Goal: Contribute content: Contribute content

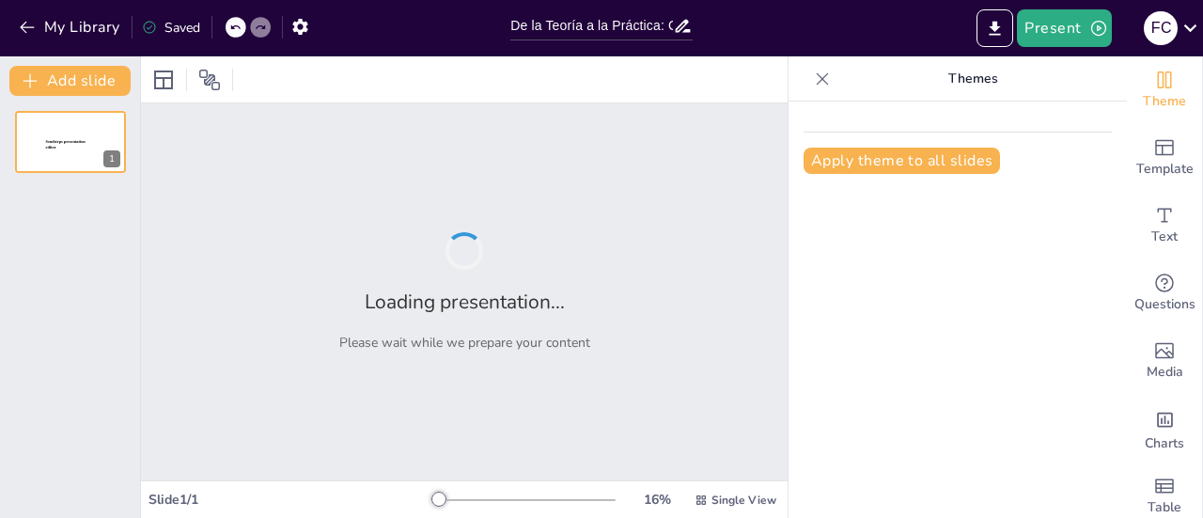
type input "De la Teoría a la Práctica: Cómo Funciona el Comercio y su Regulación"
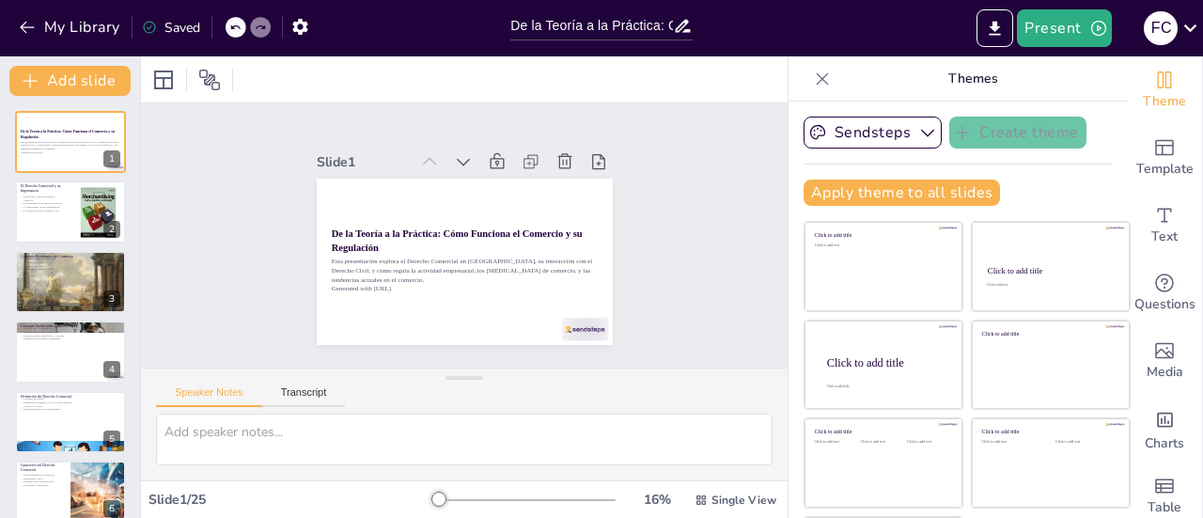
checkbox input "true"
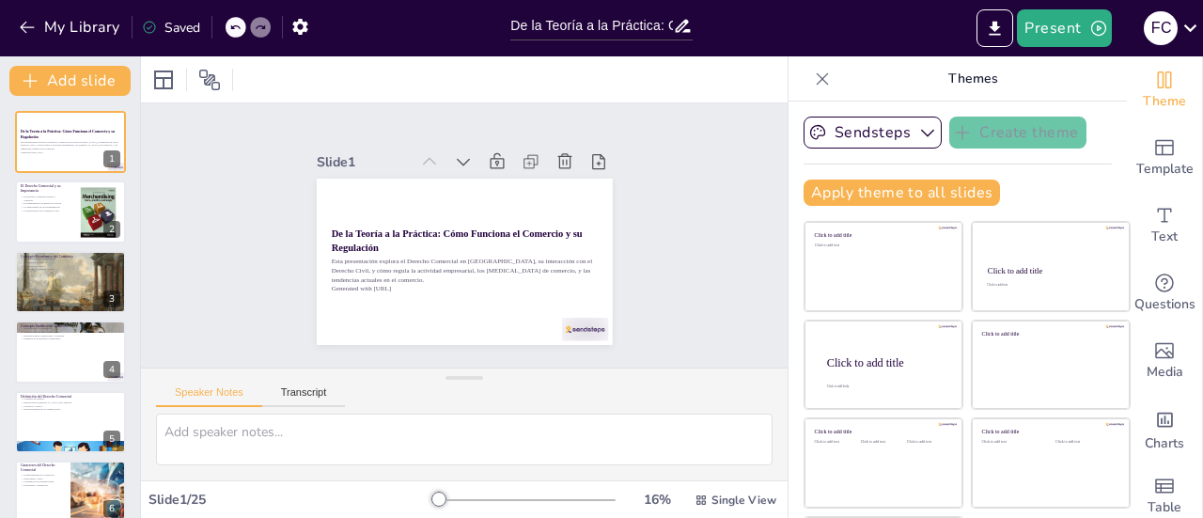
checkbox input "true"
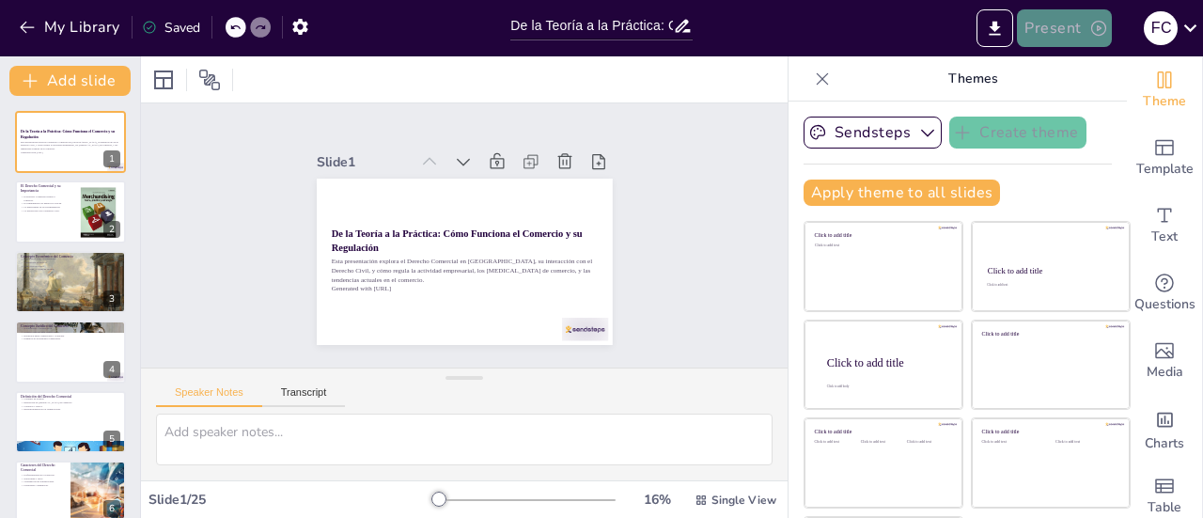
click at [1084, 17] on button "Present" at bounding box center [1064, 28] width 94 height 38
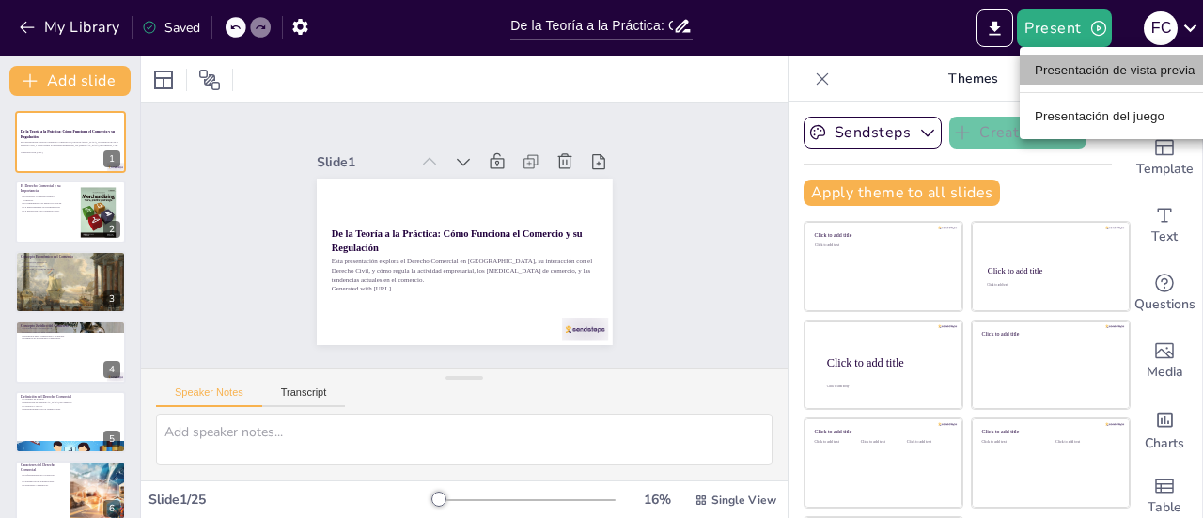
click at [1112, 70] on font "Presentación de vista previa" at bounding box center [1115, 70] width 161 height 14
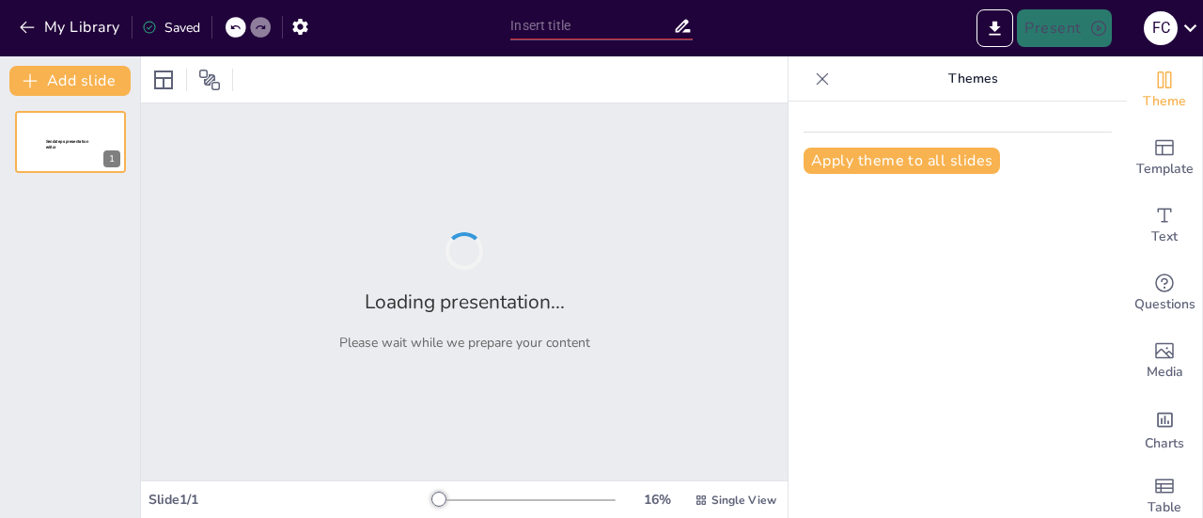
type input "De la Teoría a la Práctica: Cómo Funciona el Comercio y su Regulación"
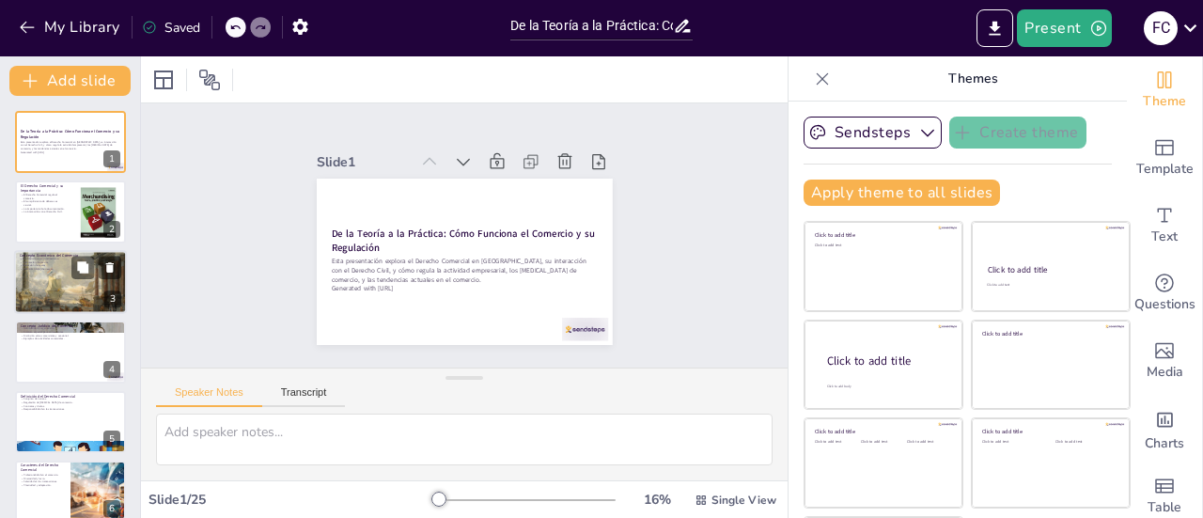
checkbox input "true"
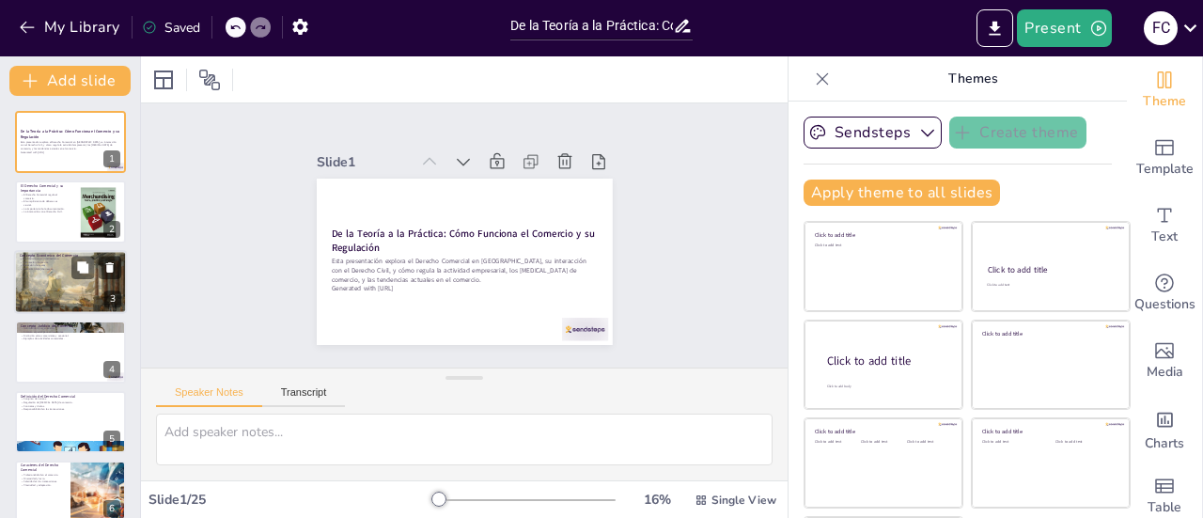
checkbox input "true"
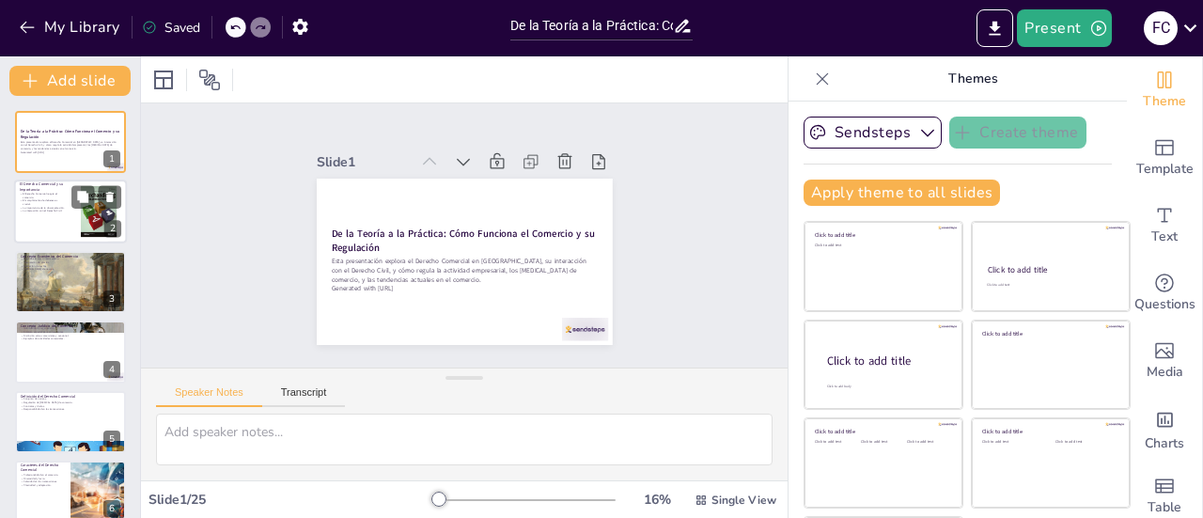
checkbox input "true"
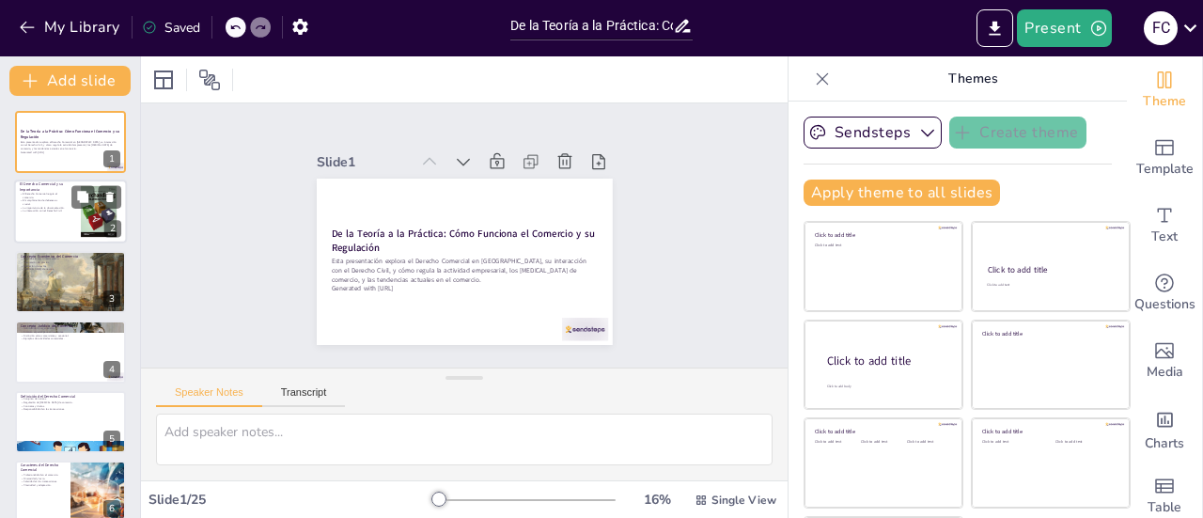
checkbox input "true"
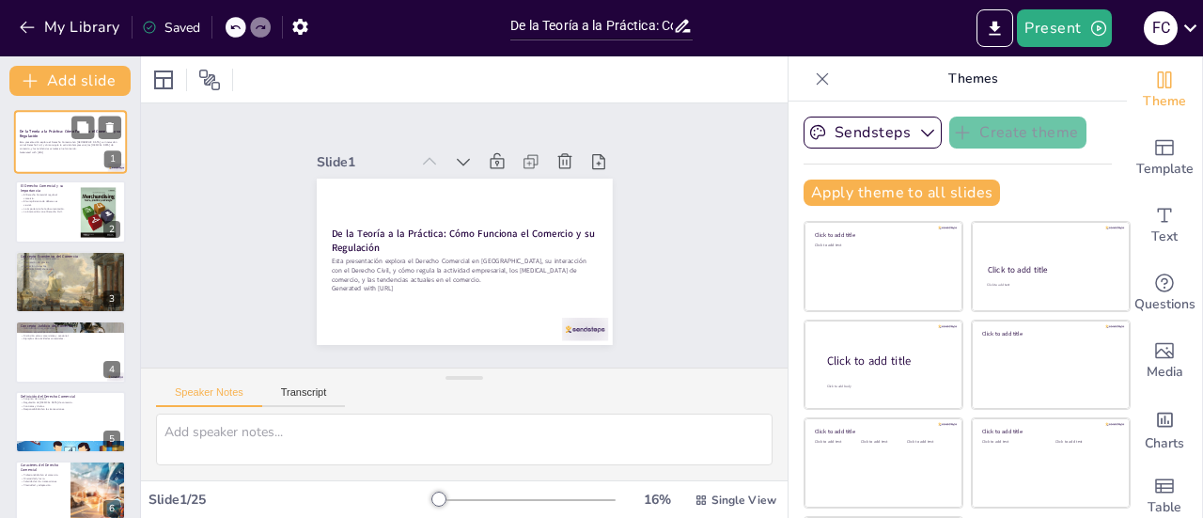
checkbox input "true"
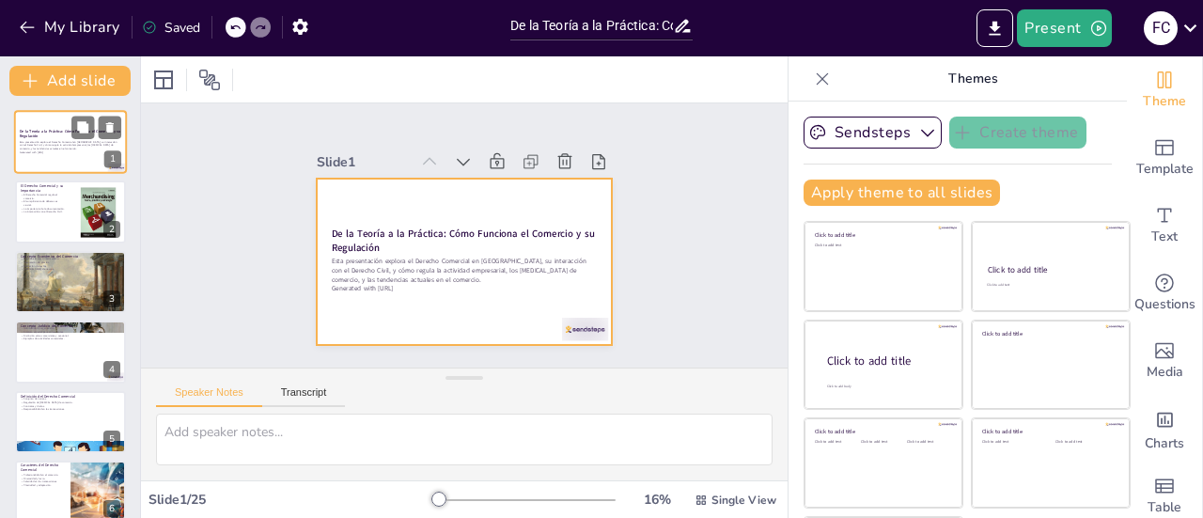
checkbox input "true"
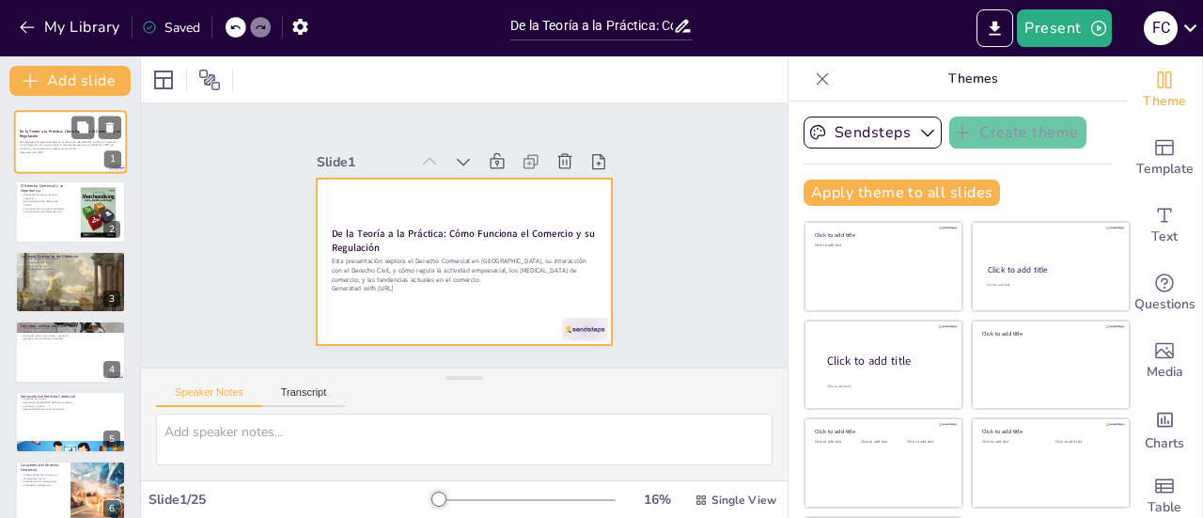
checkbox input "true"
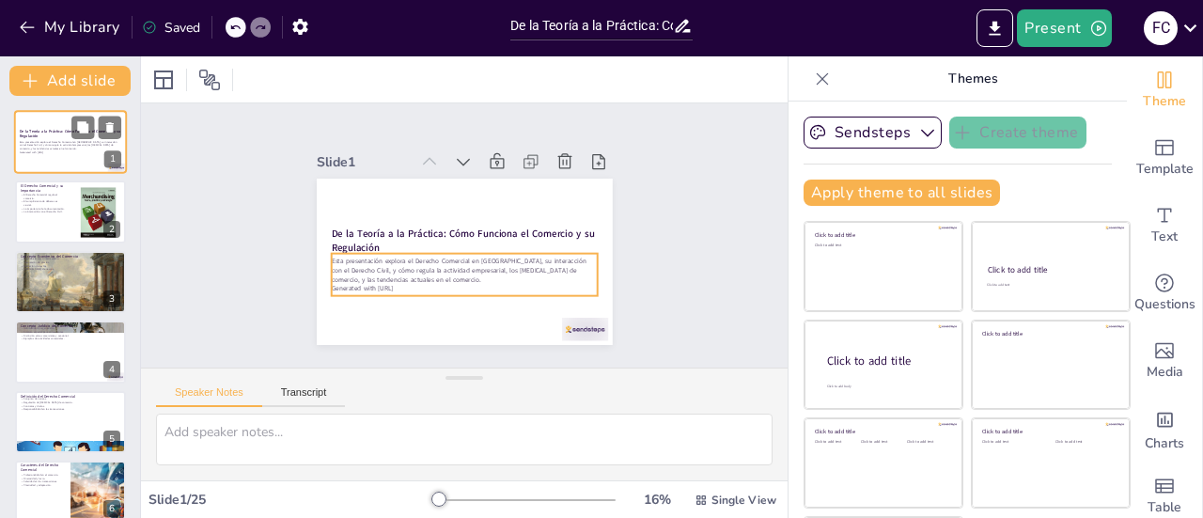
click at [51, 144] on p "Esta presentación explora el Derecho Comercial en [GEOGRAPHIC_DATA], su interac…" at bounding box center [71, 145] width 102 height 10
checkbox input "true"
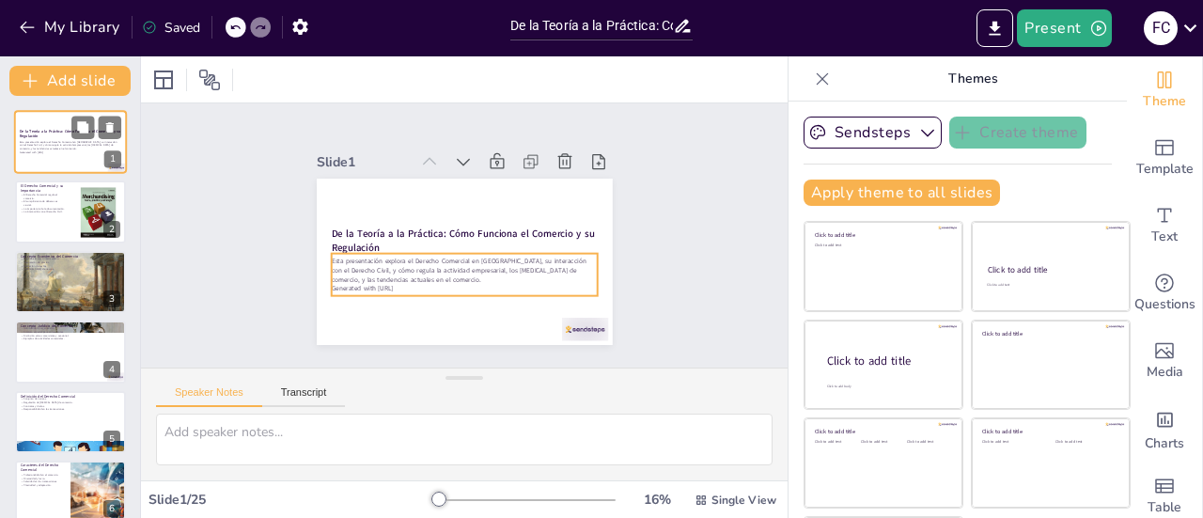
checkbox input "true"
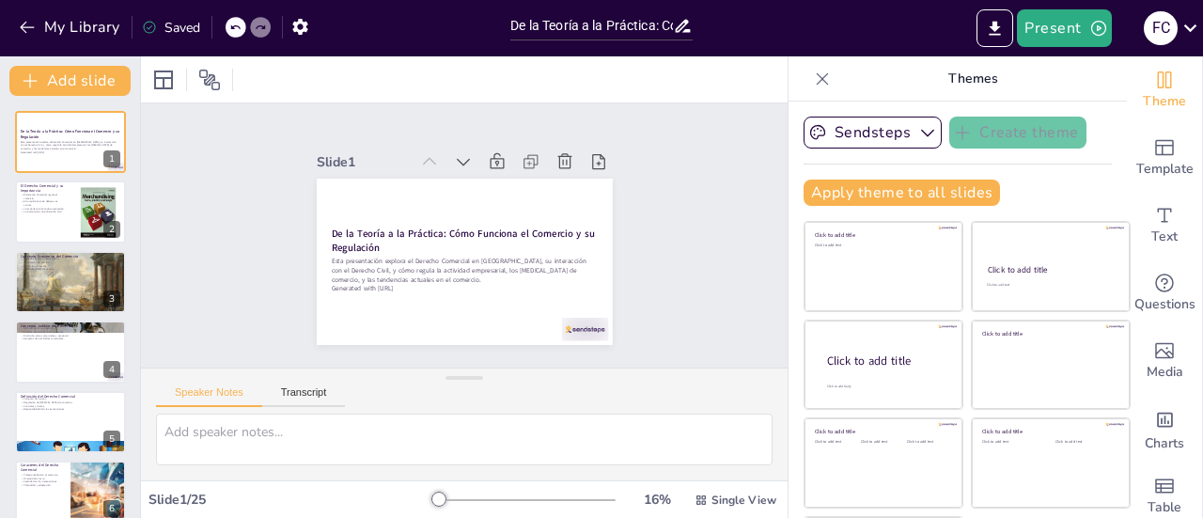
checkbox input "true"
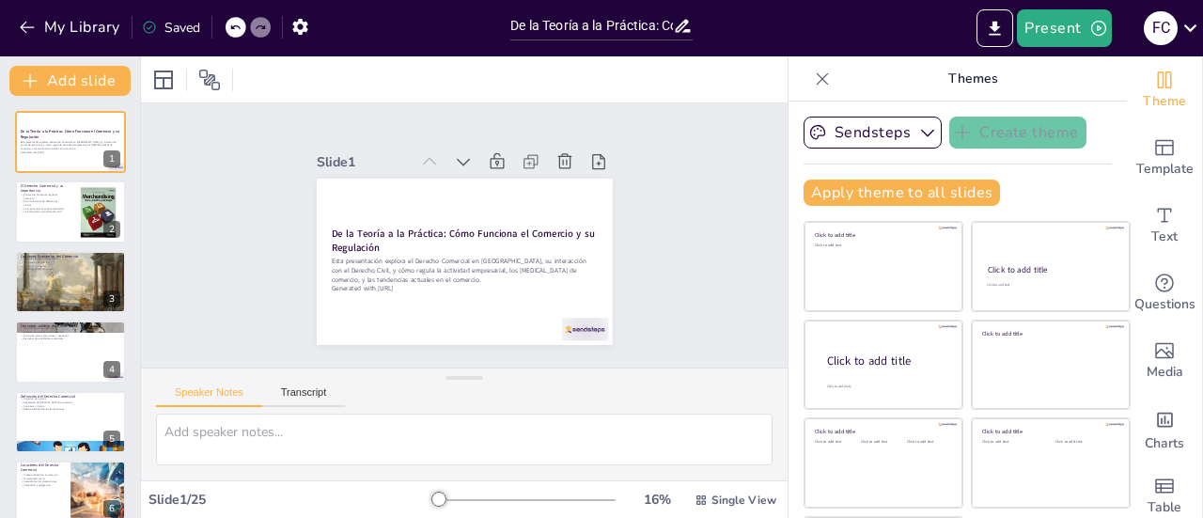
checkbox input "true"
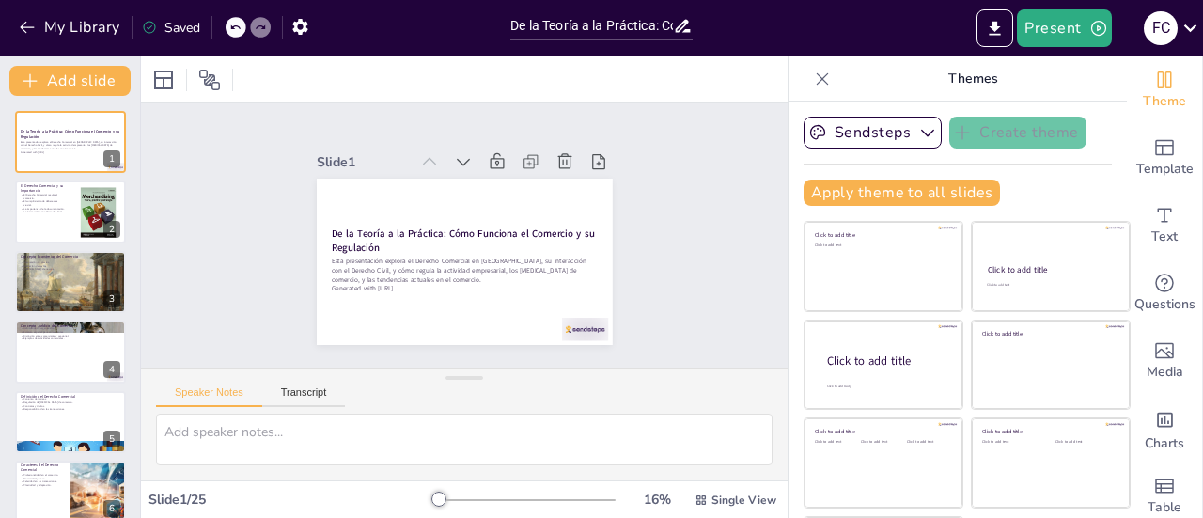
checkbox input "true"
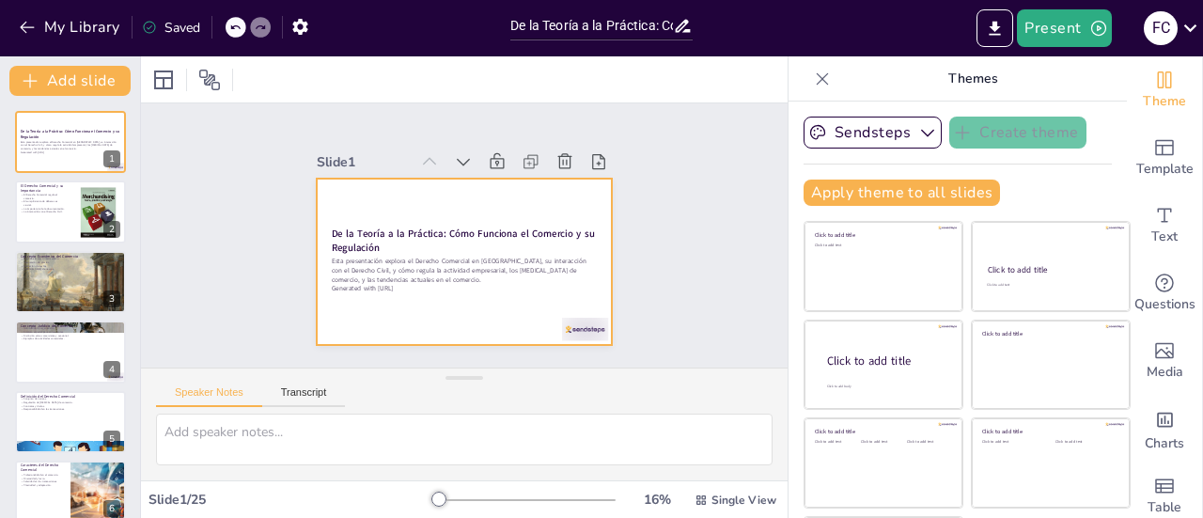
checkbox input "true"
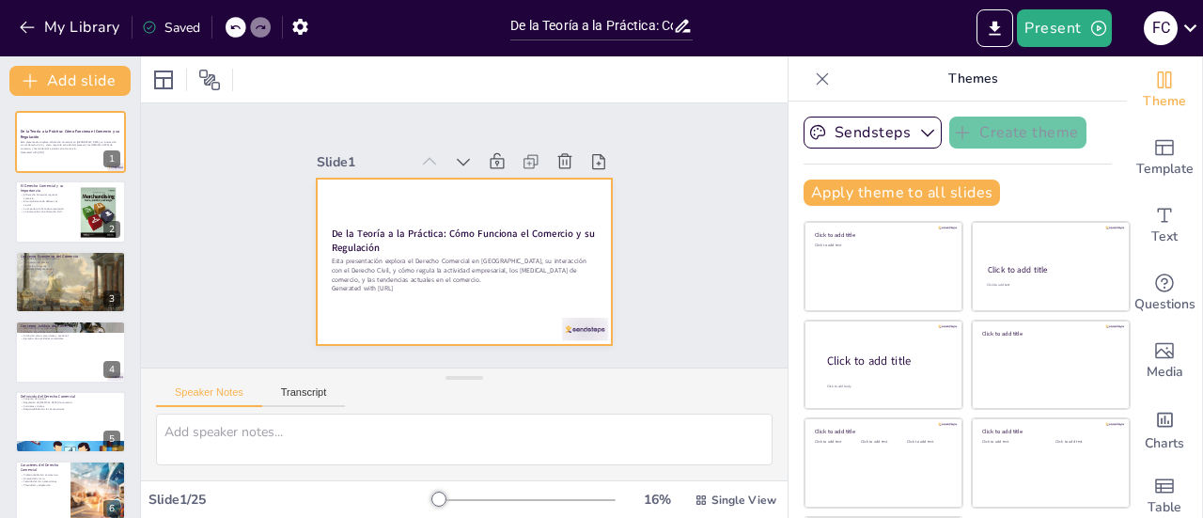
checkbox input "true"
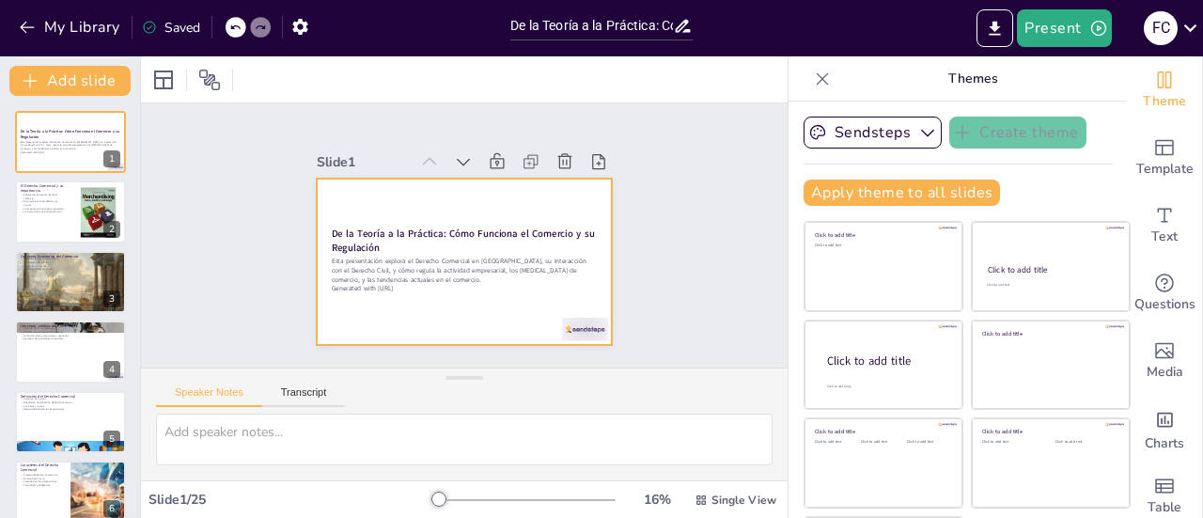
checkbox input "true"
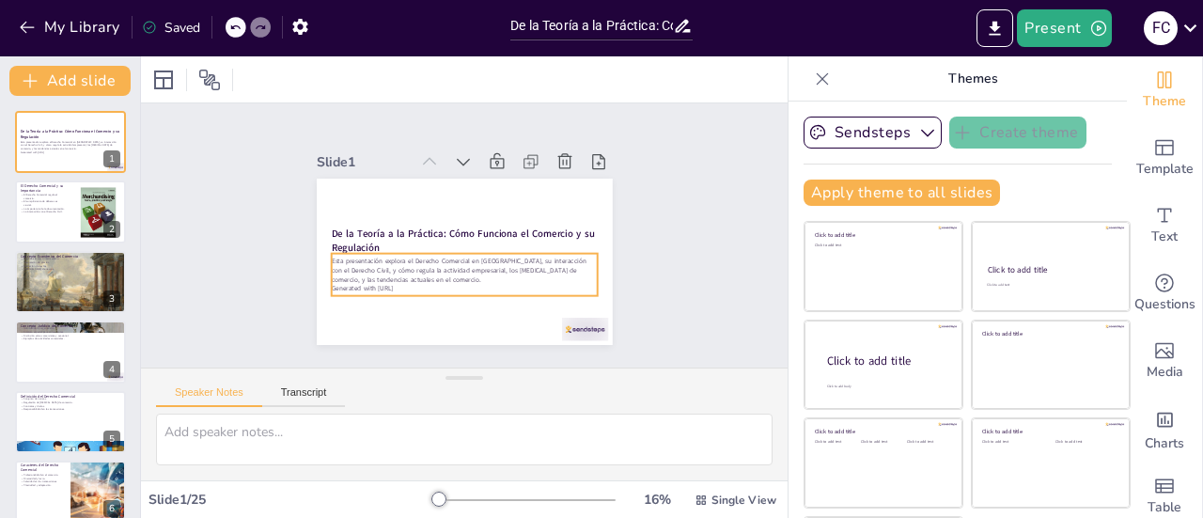
checkbox input "true"
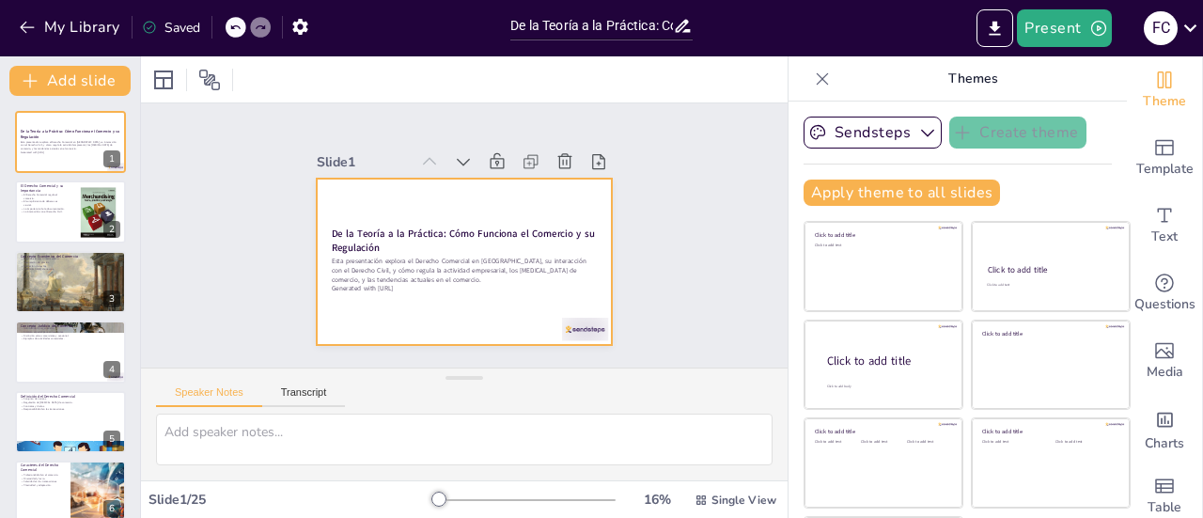
checkbox input "true"
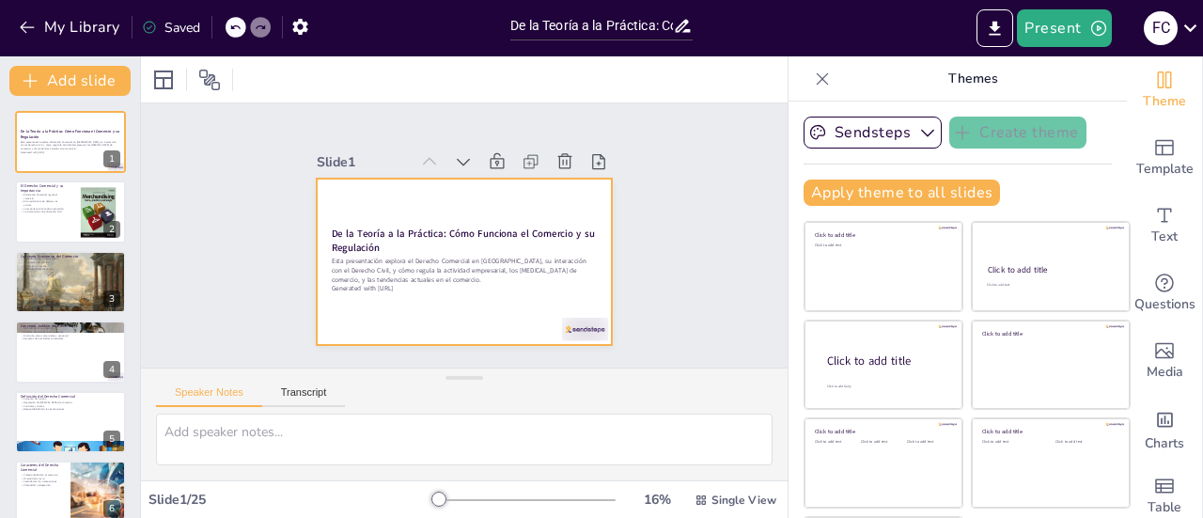
checkbox input "true"
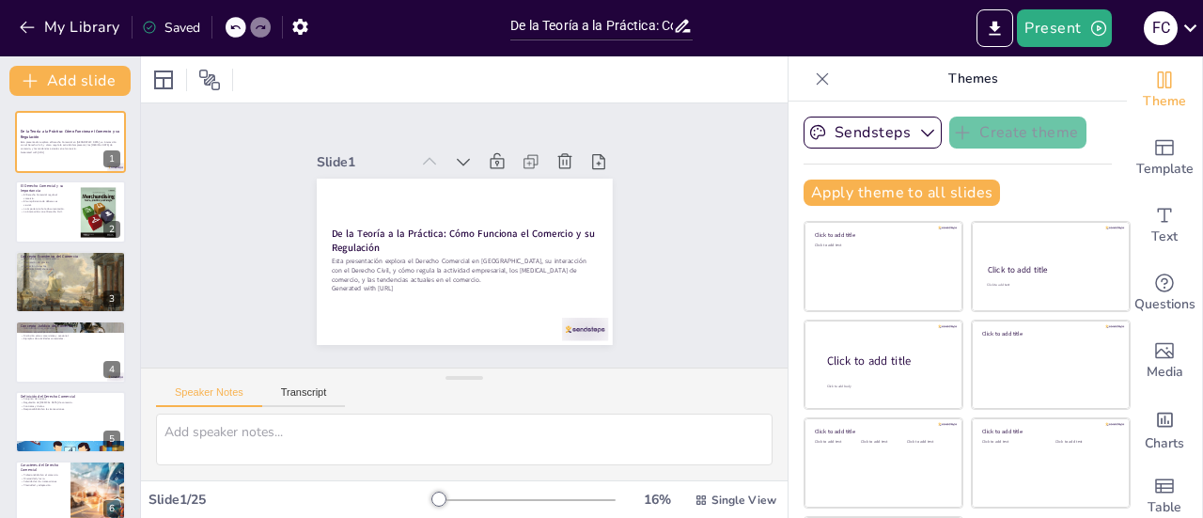
checkbox input "true"
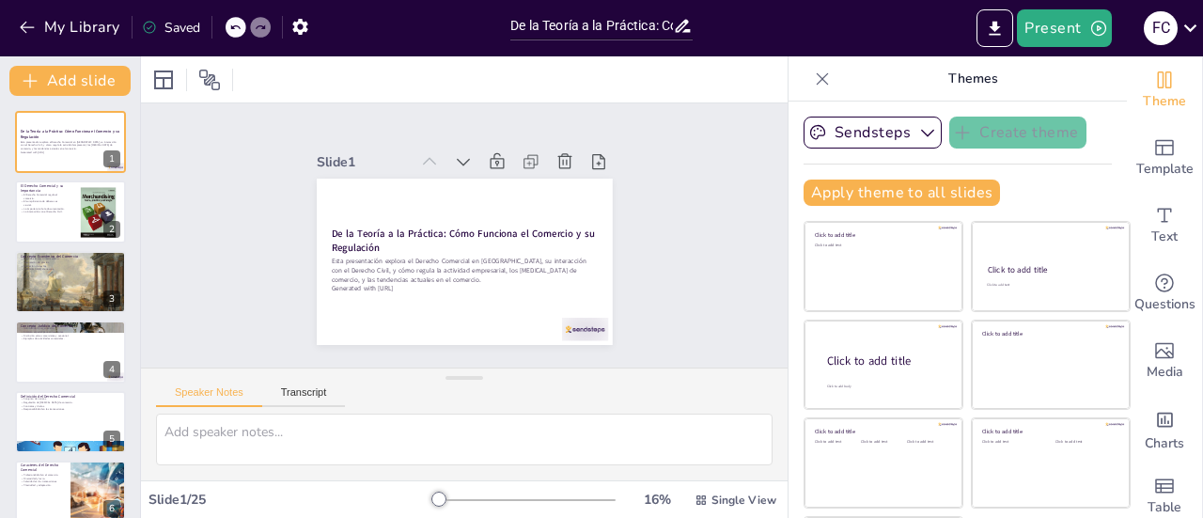
click at [236, 211] on div "Slide 1 De la Teoría a la Práctica: Cómo Funciona el Comercio y su Regulación E…" at bounding box center [463, 235] width 687 height 393
checkbox input "true"
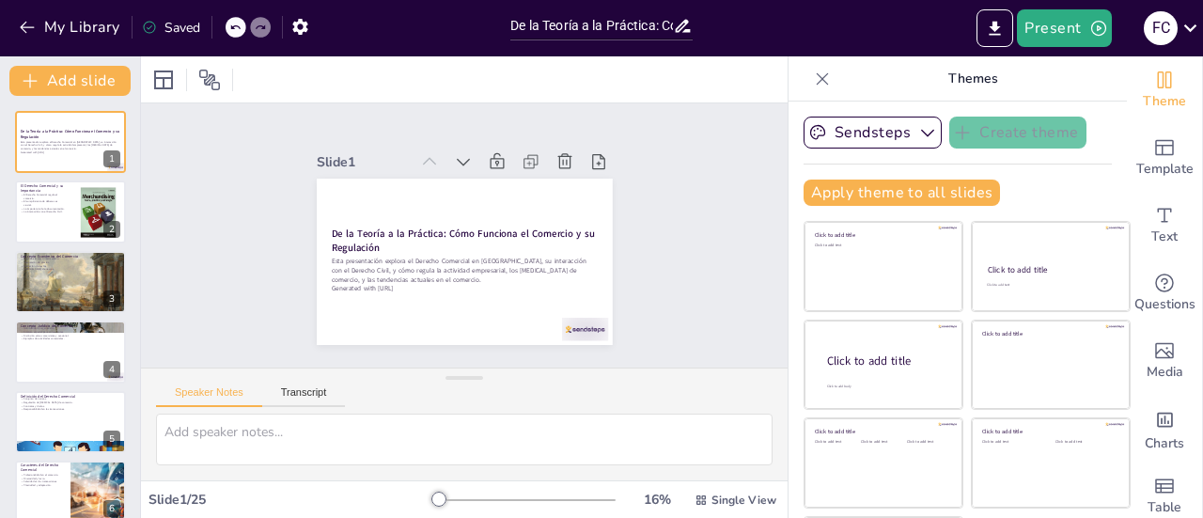
checkbox input "true"
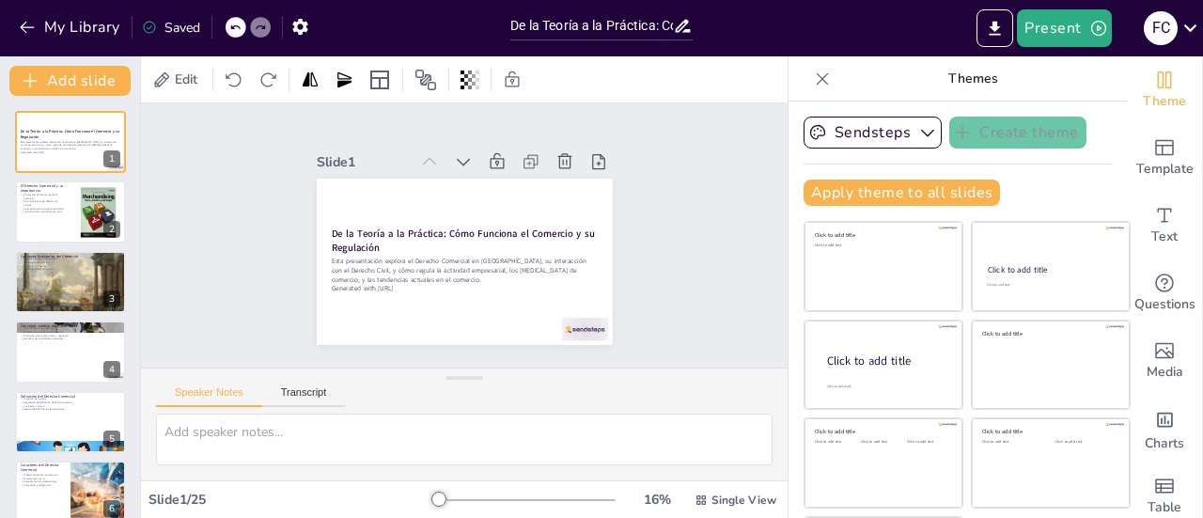
checkbox input "true"
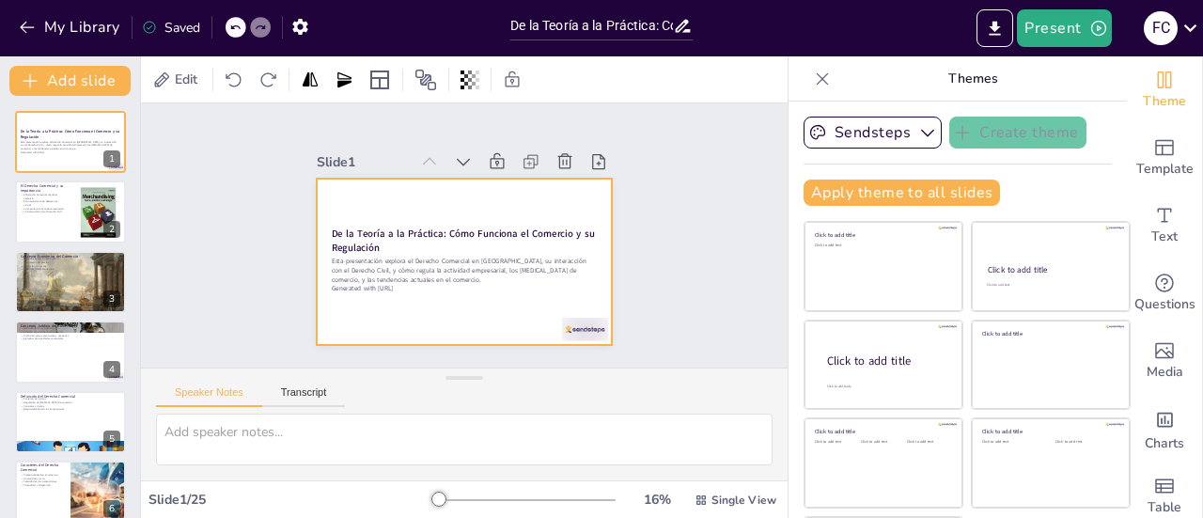
checkbox input "true"
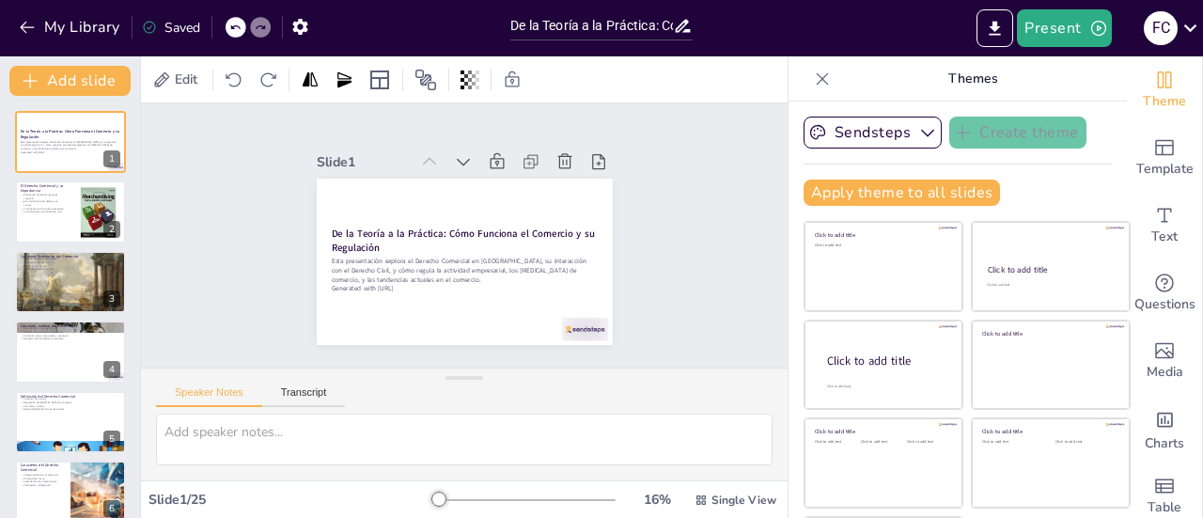
checkbox input "true"
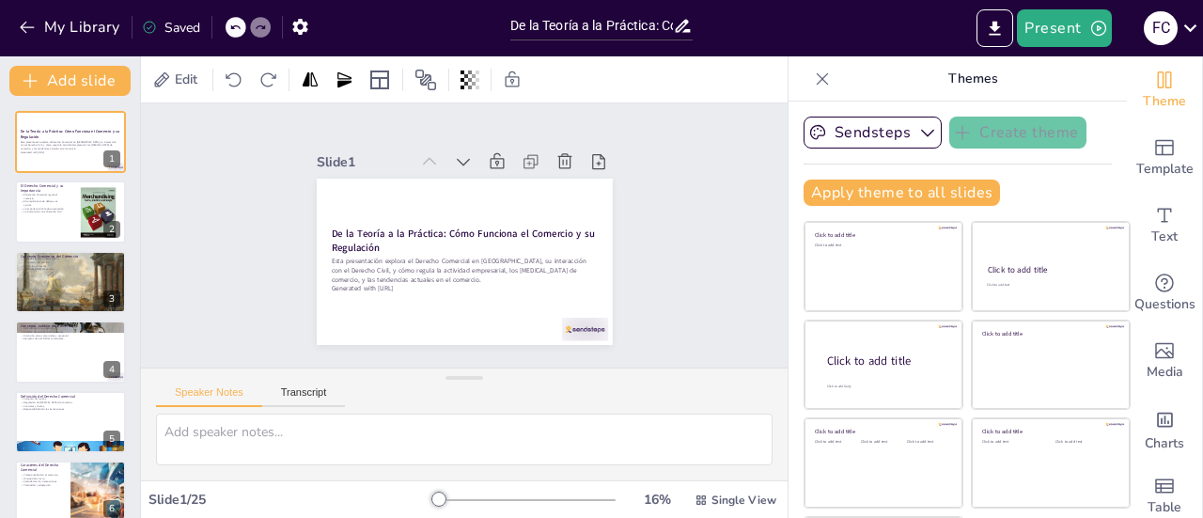
checkbox input "true"
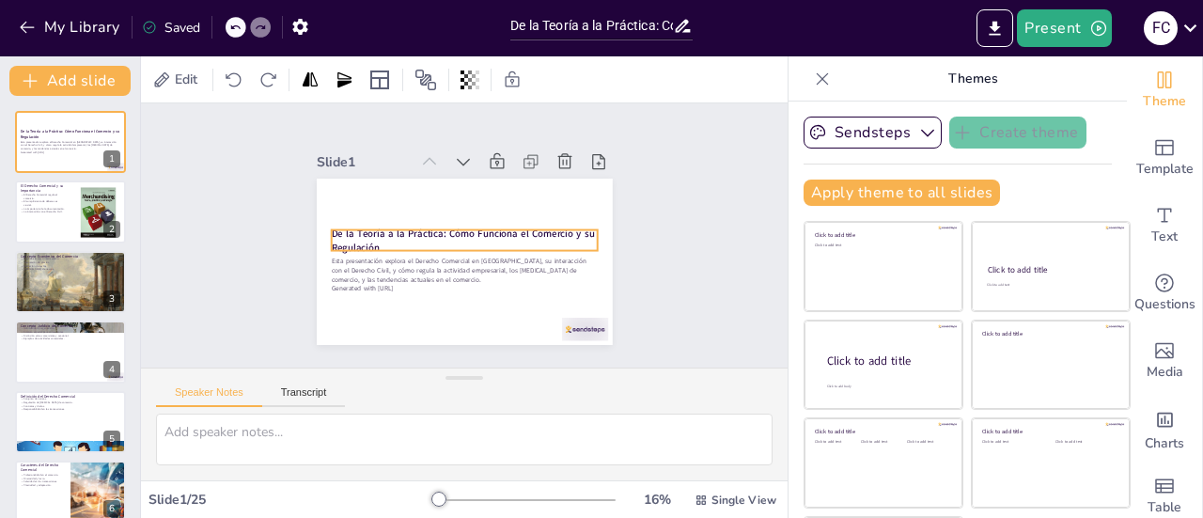
checkbox input "true"
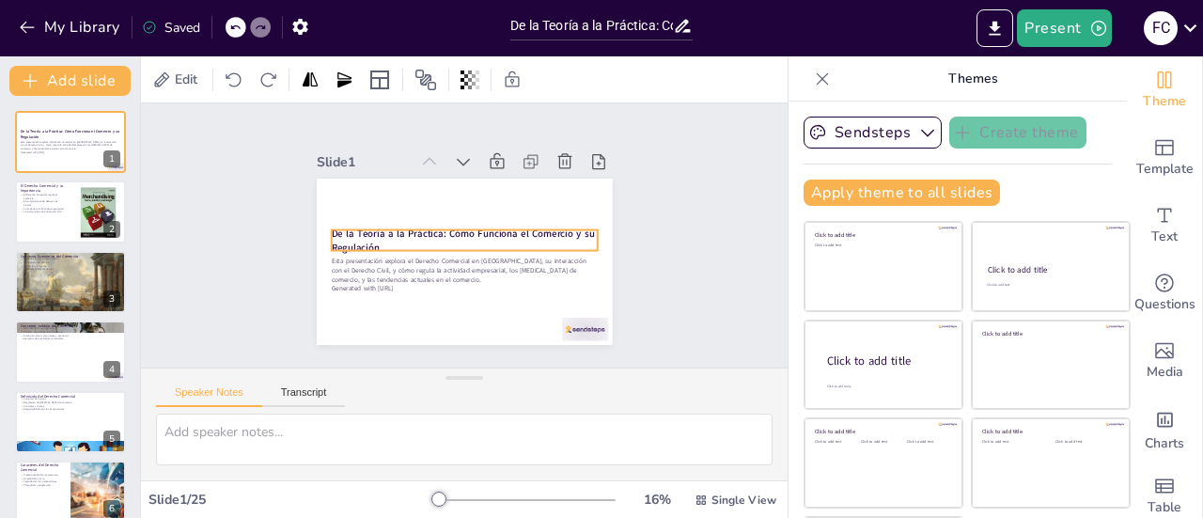
checkbox input "true"
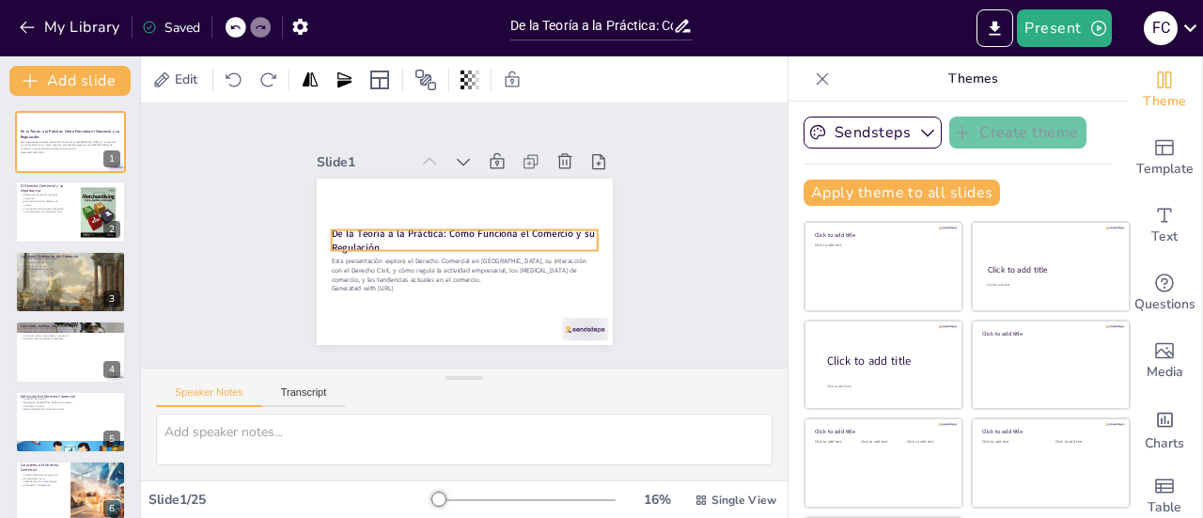
checkbox input "true"
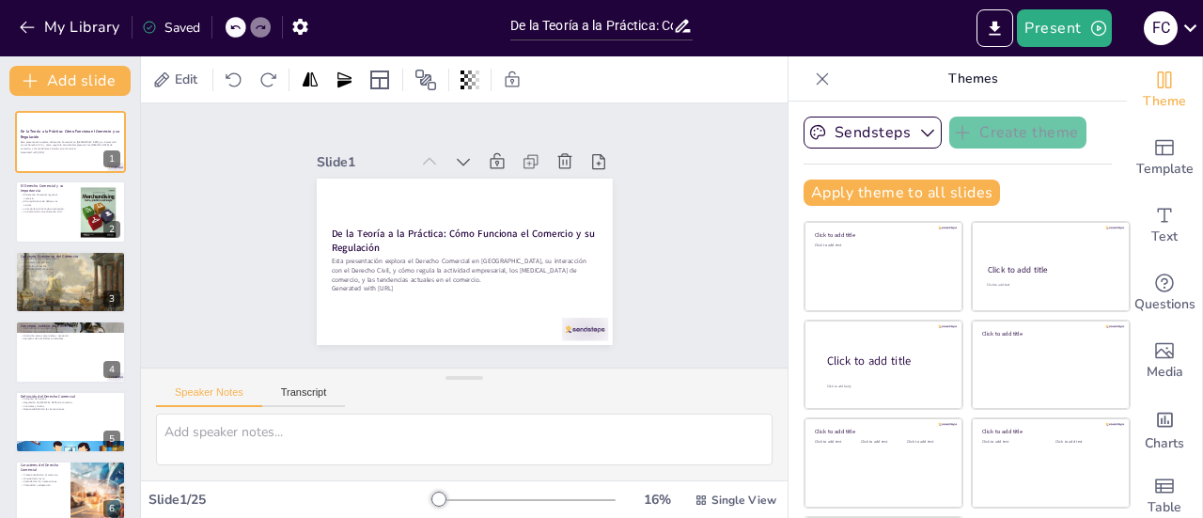
checkbox input "true"
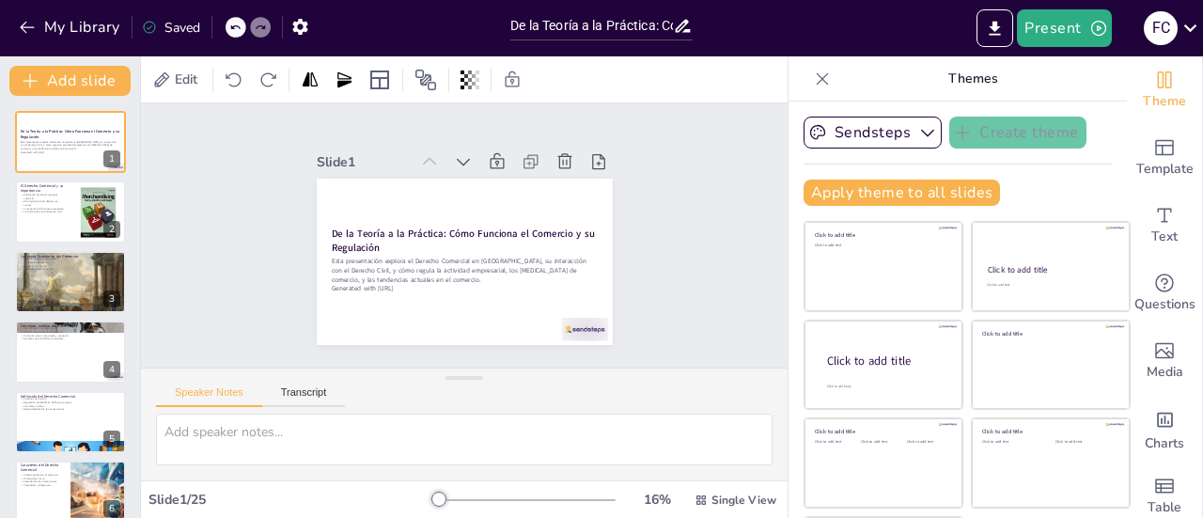
checkbox input "true"
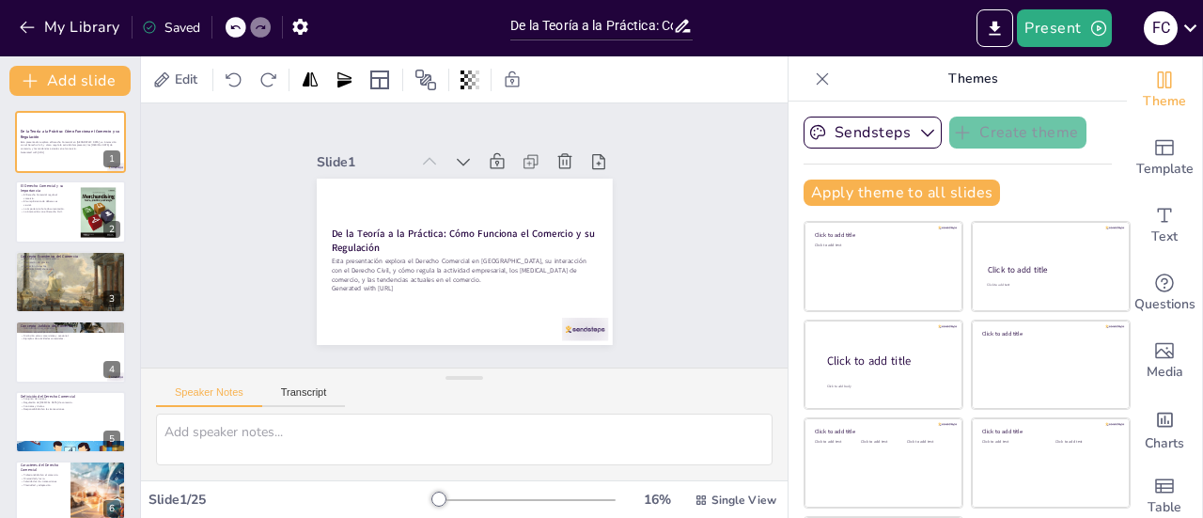
checkbox input "true"
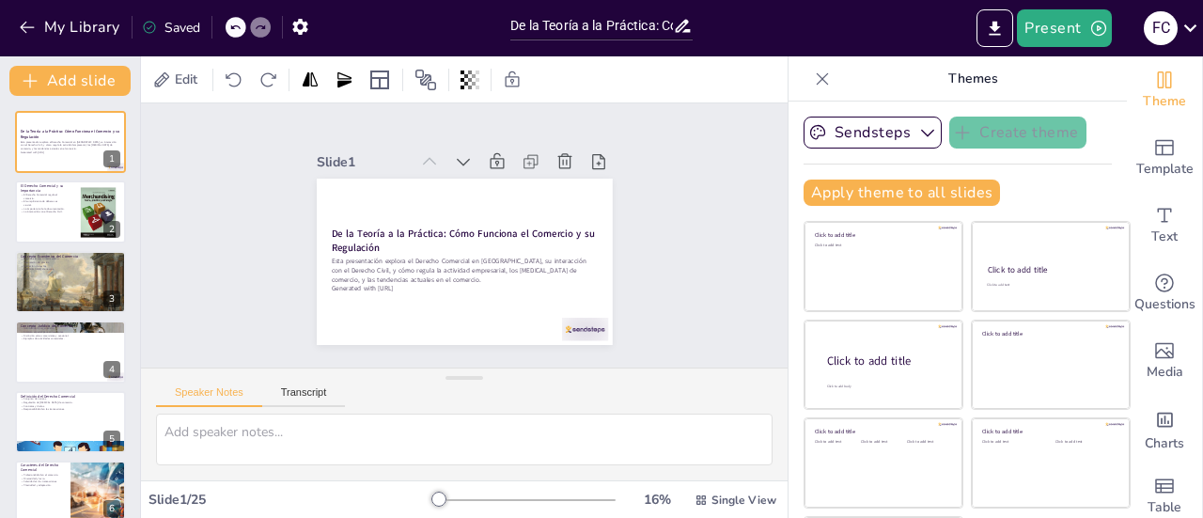
checkbox input "true"
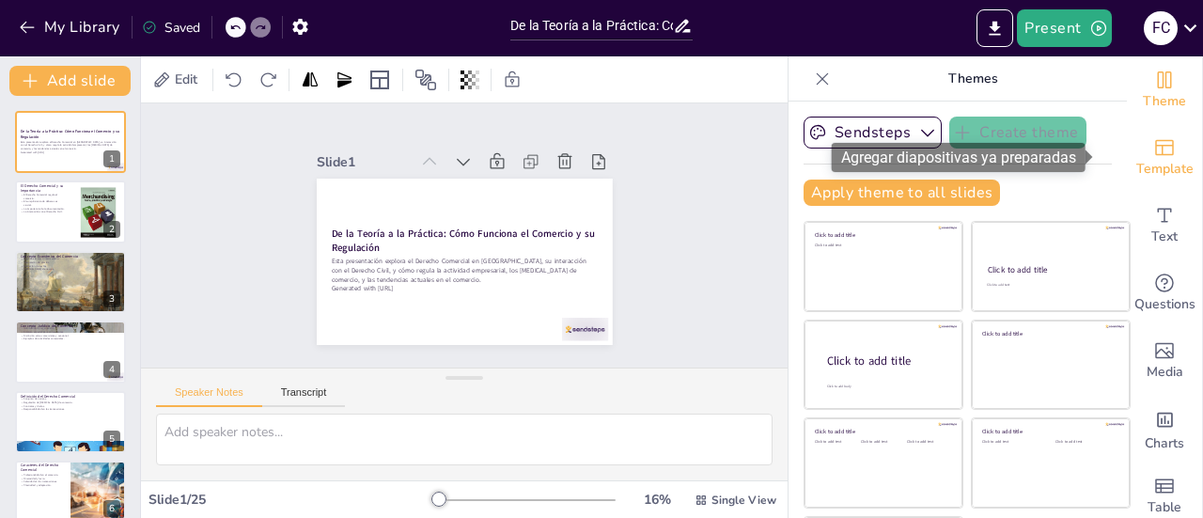
click at [1154, 148] on icon "Add ready made slides" at bounding box center [1165, 147] width 23 height 23
checkbox input "true"
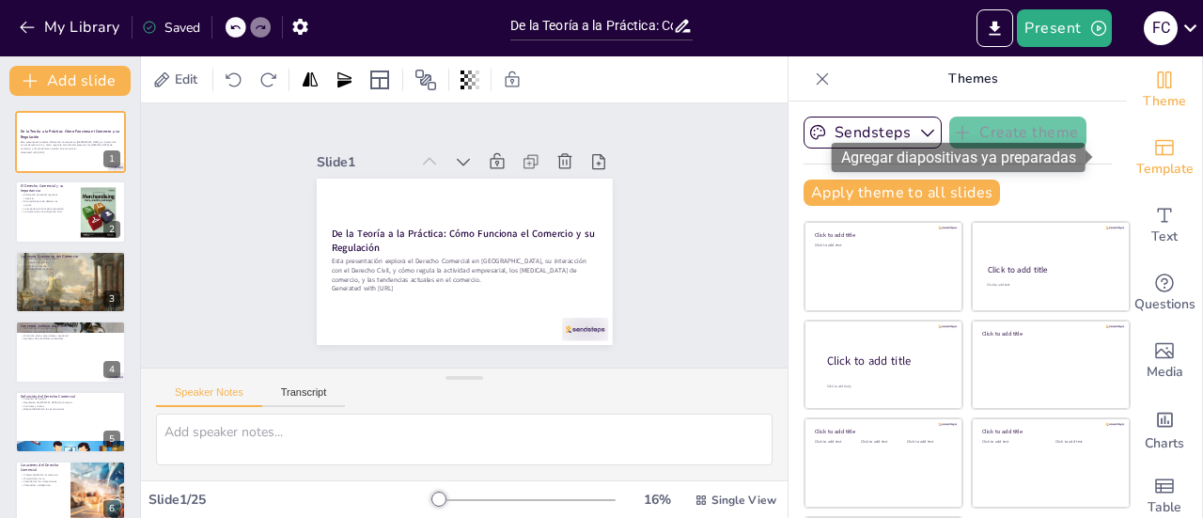
checkbox input "true"
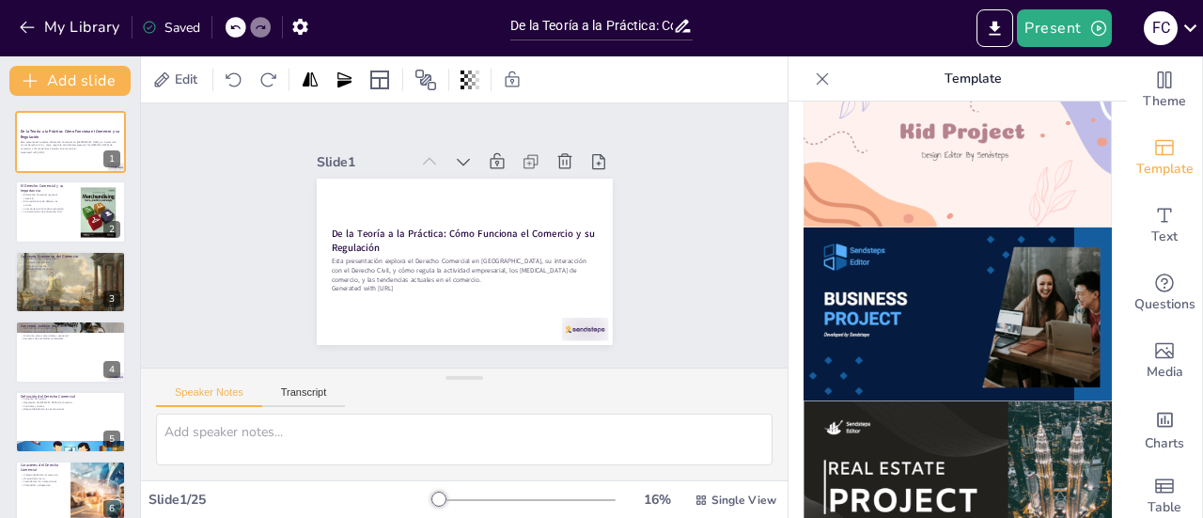
scroll to position [1459, 0]
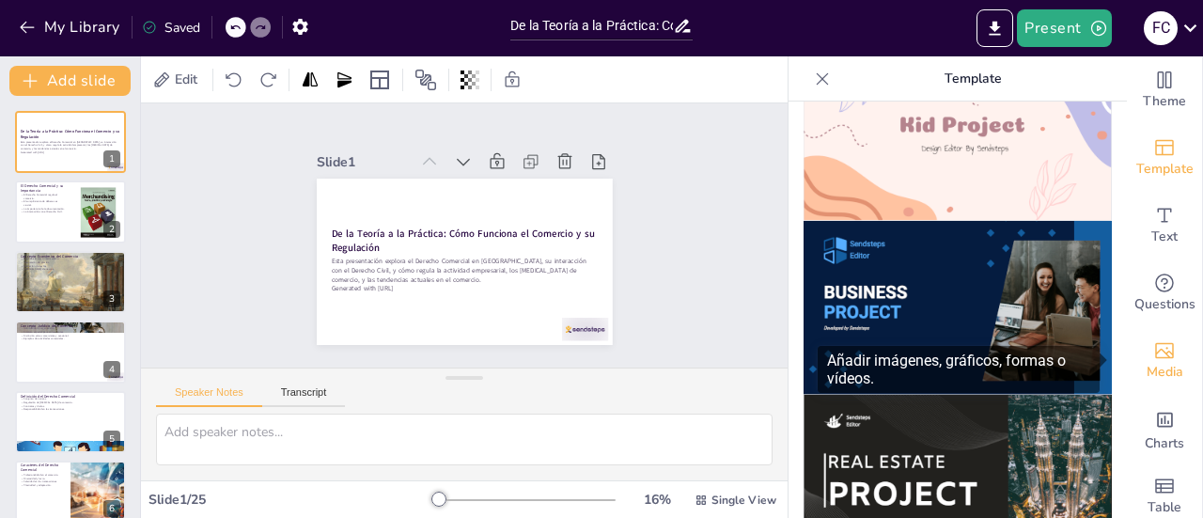
click at [1155, 355] on icon "Add images, graphics, shapes or video" at bounding box center [1164, 351] width 19 height 16
checkbox input "true"
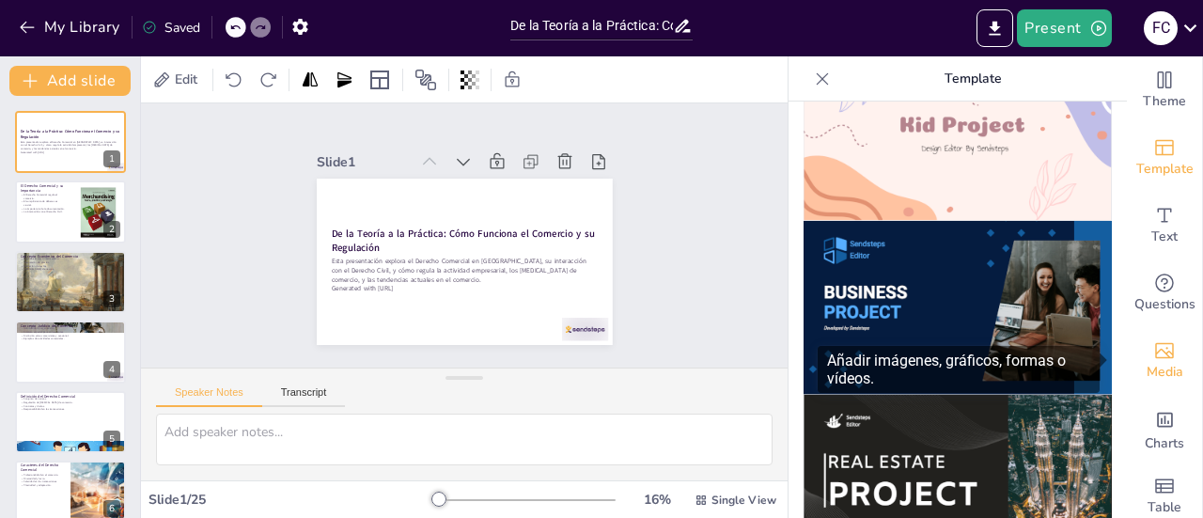
checkbox input "true"
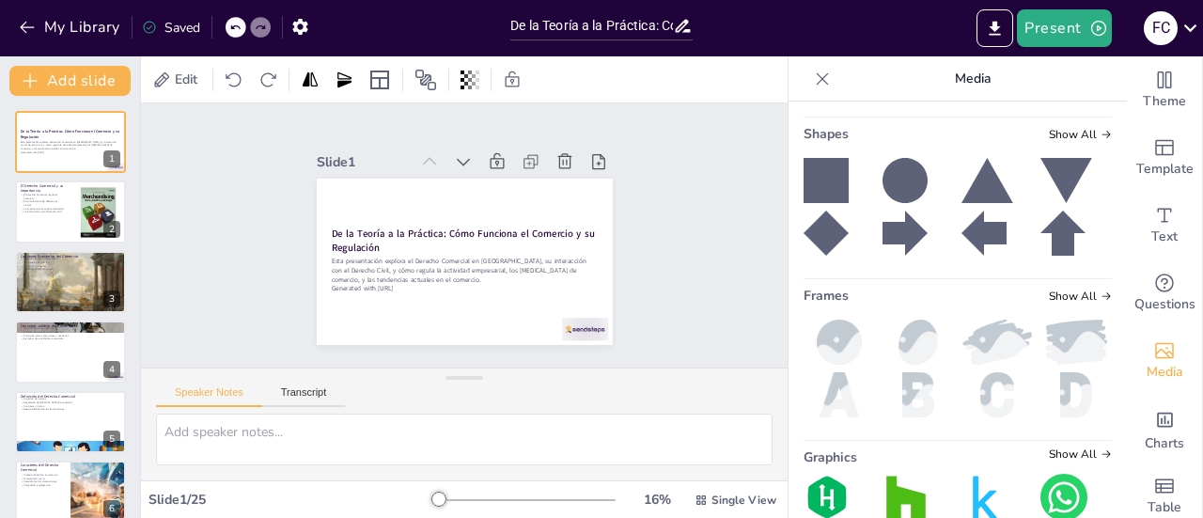
scroll to position [459, 0]
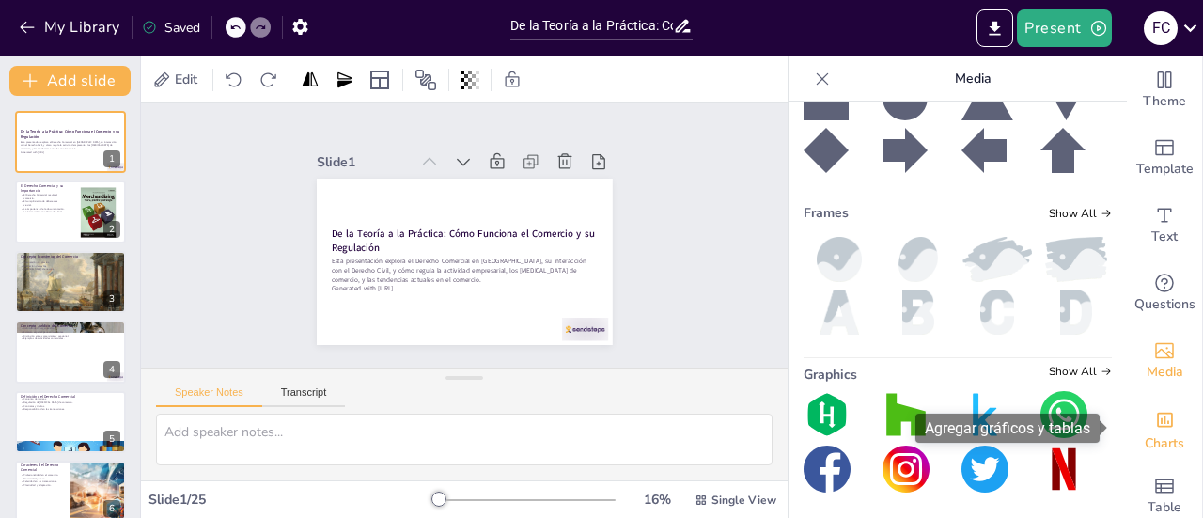
click at [1155, 430] on icon "Add charts and graphs" at bounding box center [1165, 420] width 20 height 20
checkbox input "true"
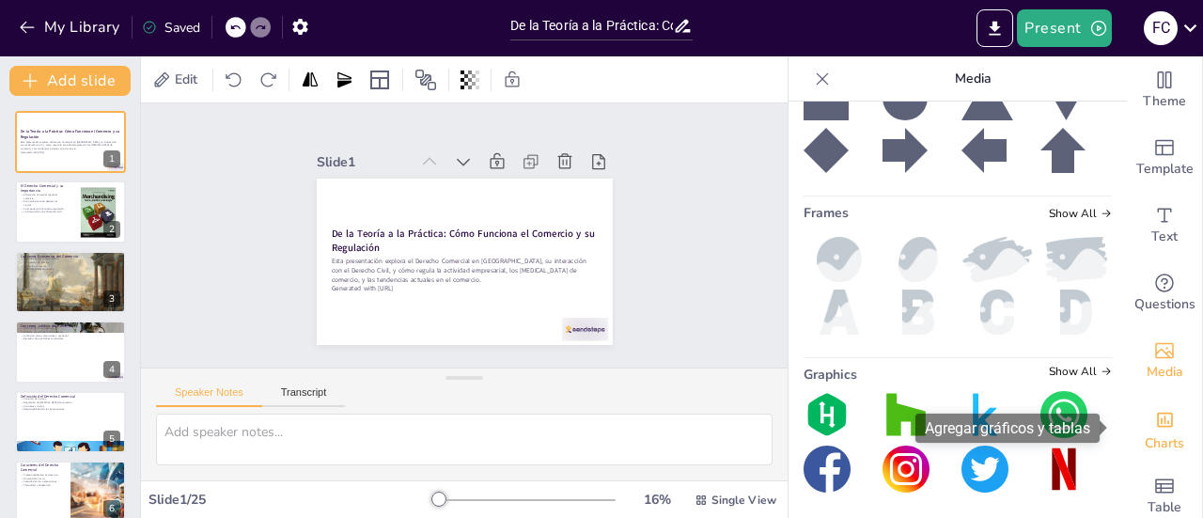
checkbox input "true"
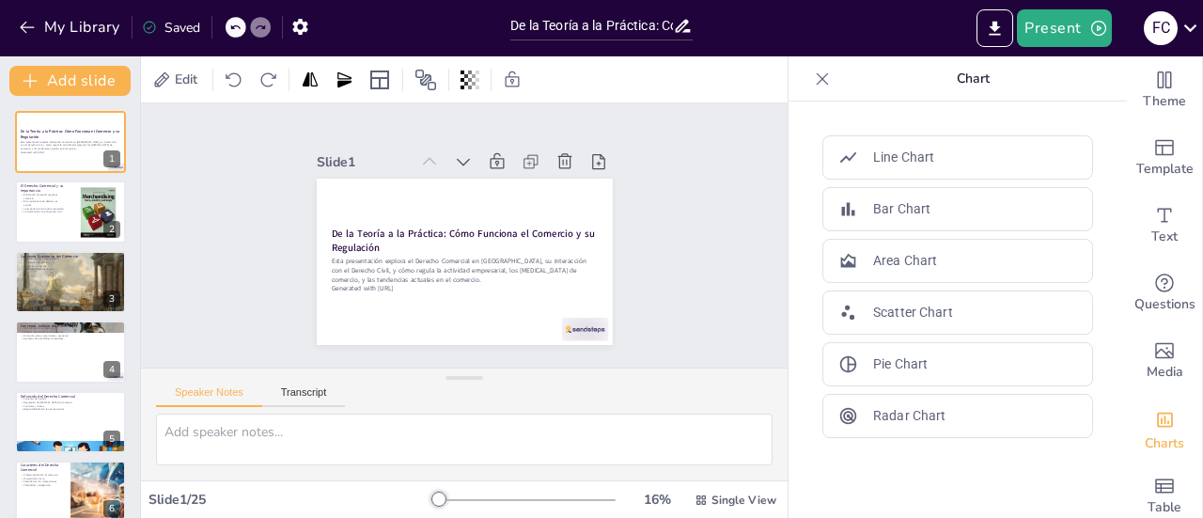
checkbox input "true"
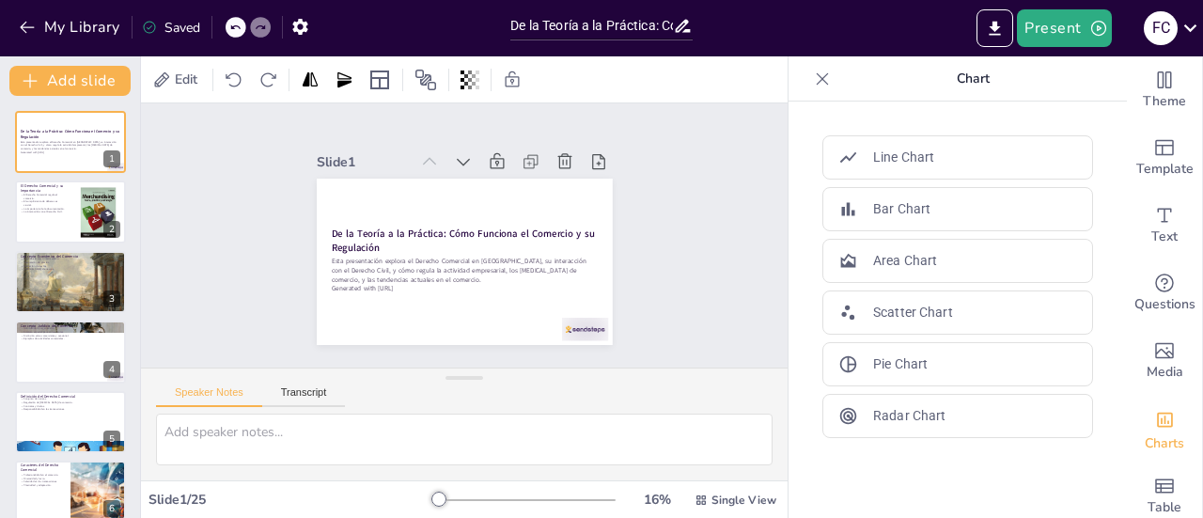
checkbox input "true"
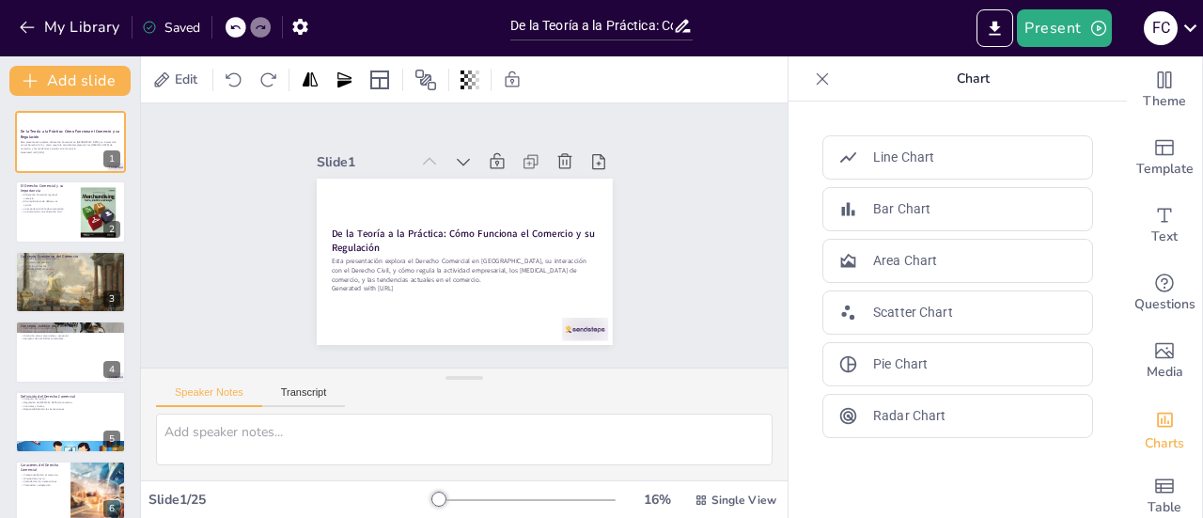
checkbox input "true"
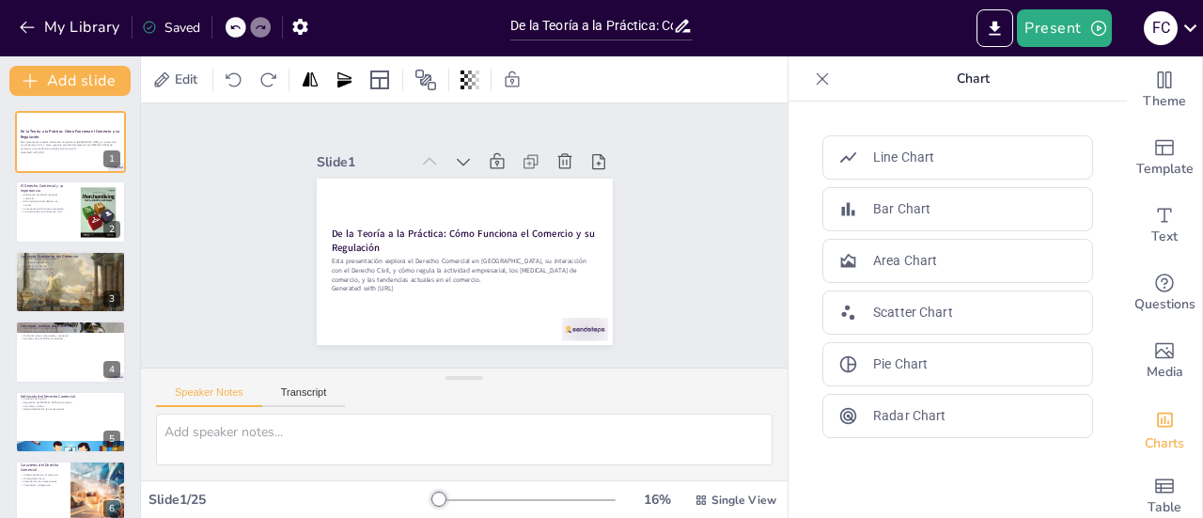
checkbox input "true"
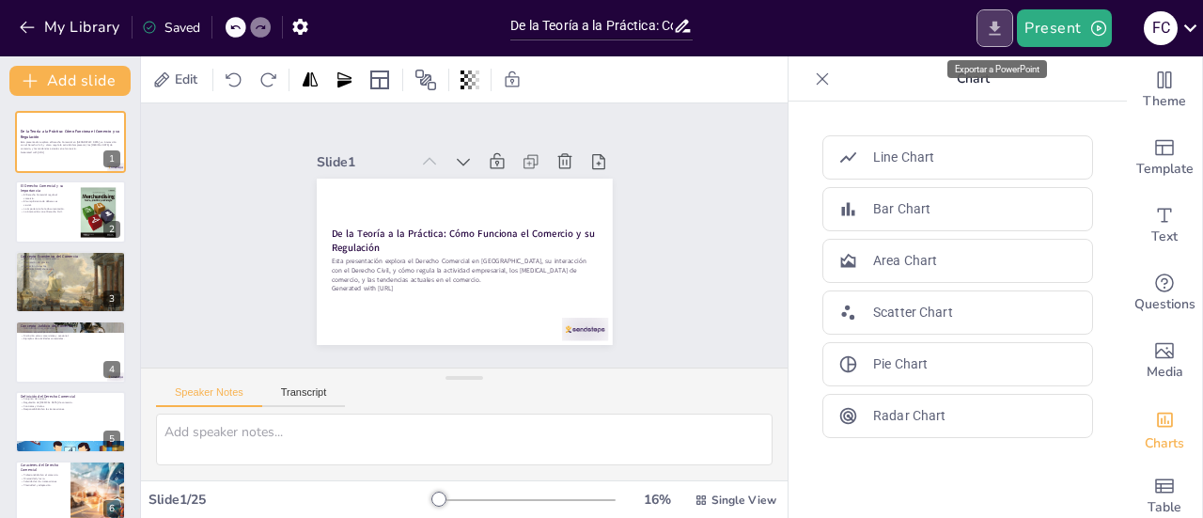
click at [994, 27] on icon "Export to PowerPoint" at bounding box center [995, 28] width 11 height 14
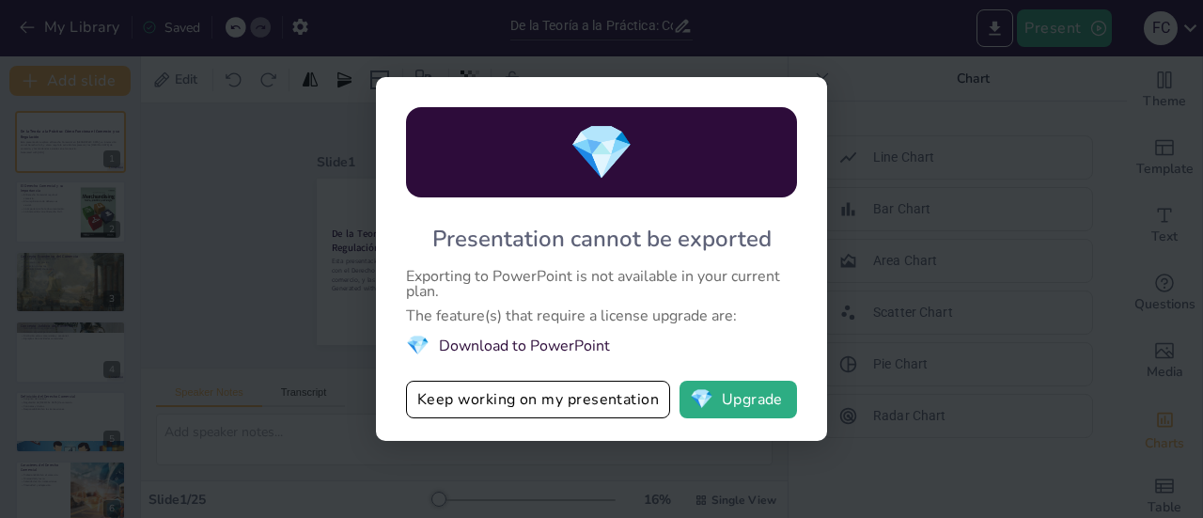
click at [553, 339] on li "💎 Download to PowerPoint" at bounding box center [601, 345] width 391 height 25
click at [533, 396] on button "Keep working on my presentation" at bounding box center [538, 400] width 264 height 38
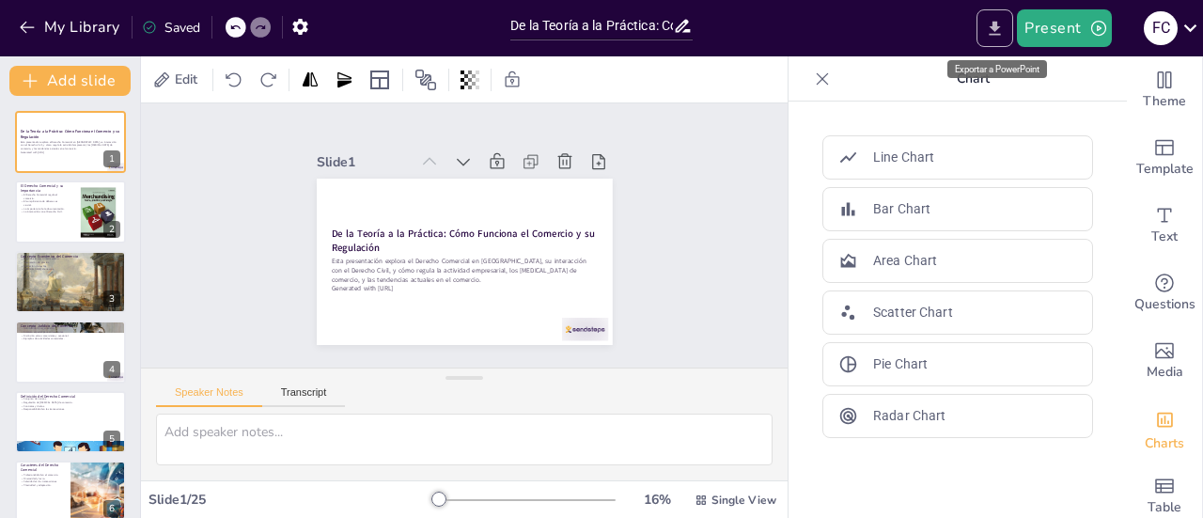
click at [985, 29] on button "Export to PowerPoint" at bounding box center [995, 28] width 37 height 38
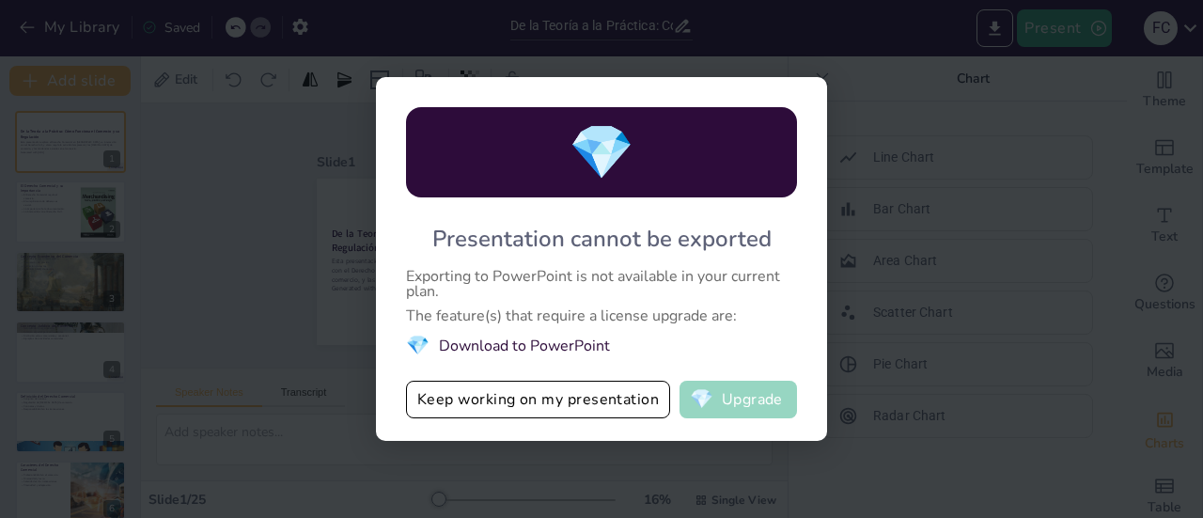
click at [715, 405] on button "💎 Upgrade" at bounding box center [739, 400] width 118 height 38
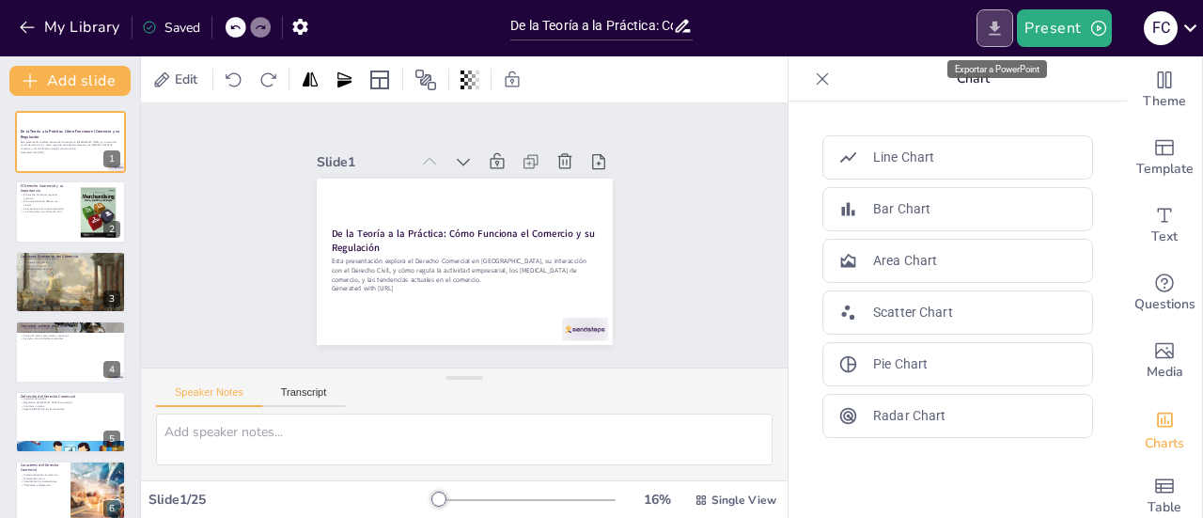
click at [1000, 21] on icon "Export to PowerPoint" at bounding box center [995, 29] width 20 height 20
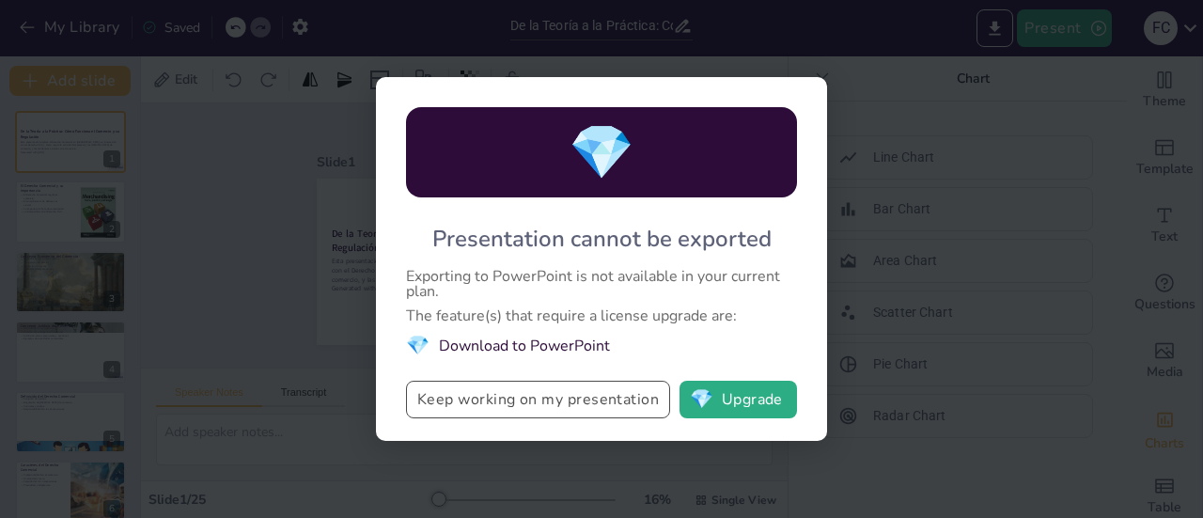
click at [489, 396] on button "Keep working on my presentation" at bounding box center [538, 400] width 264 height 38
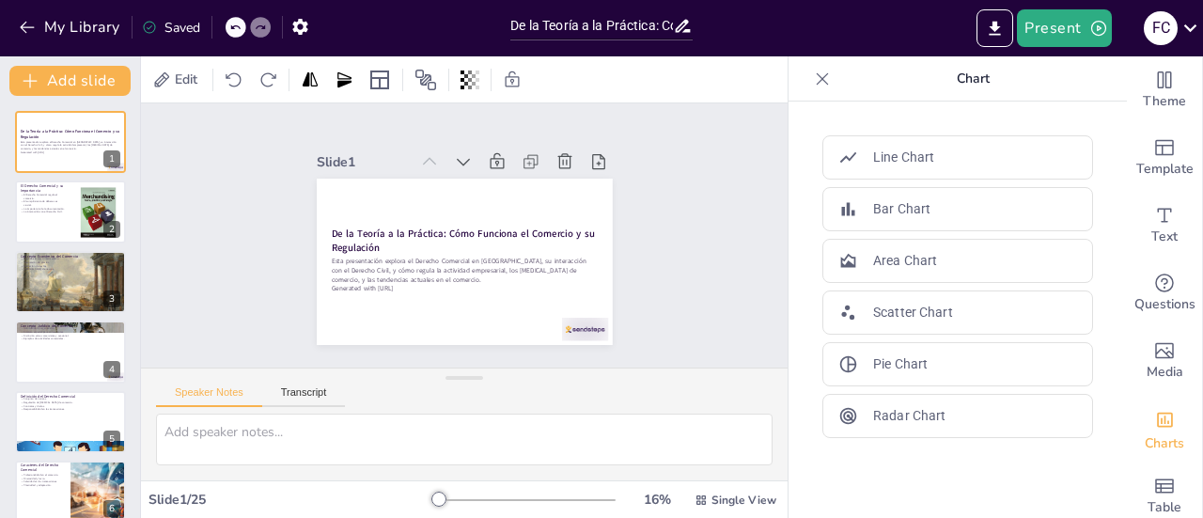
checkbox input "true"
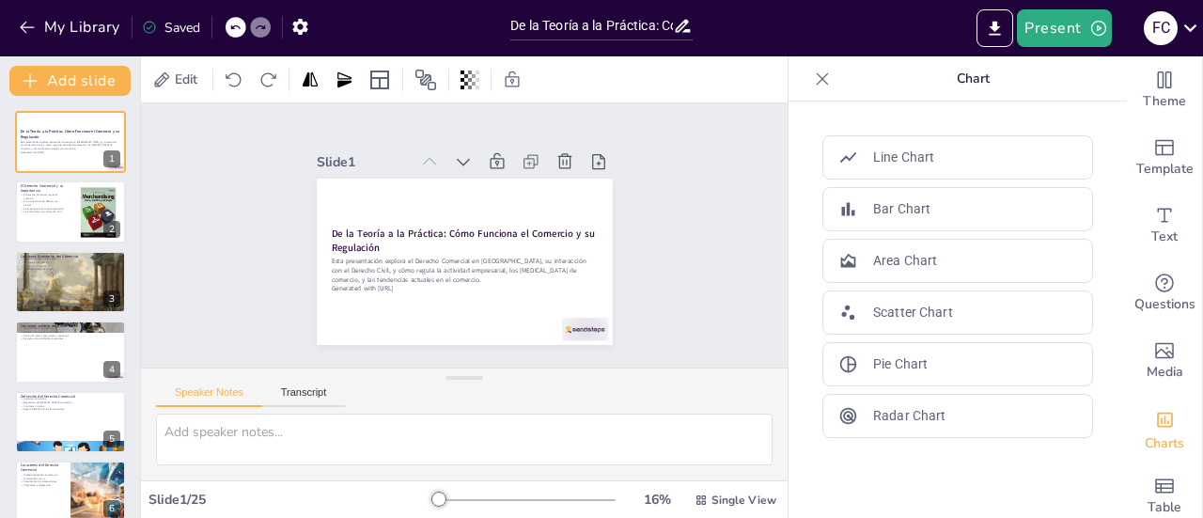
checkbox input "true"
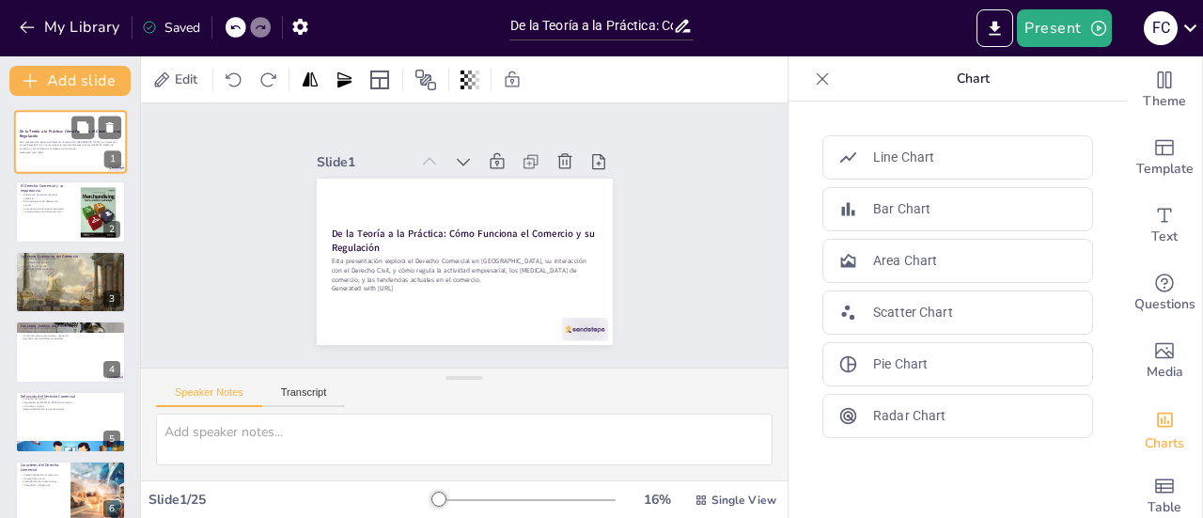
checkbox input "true"
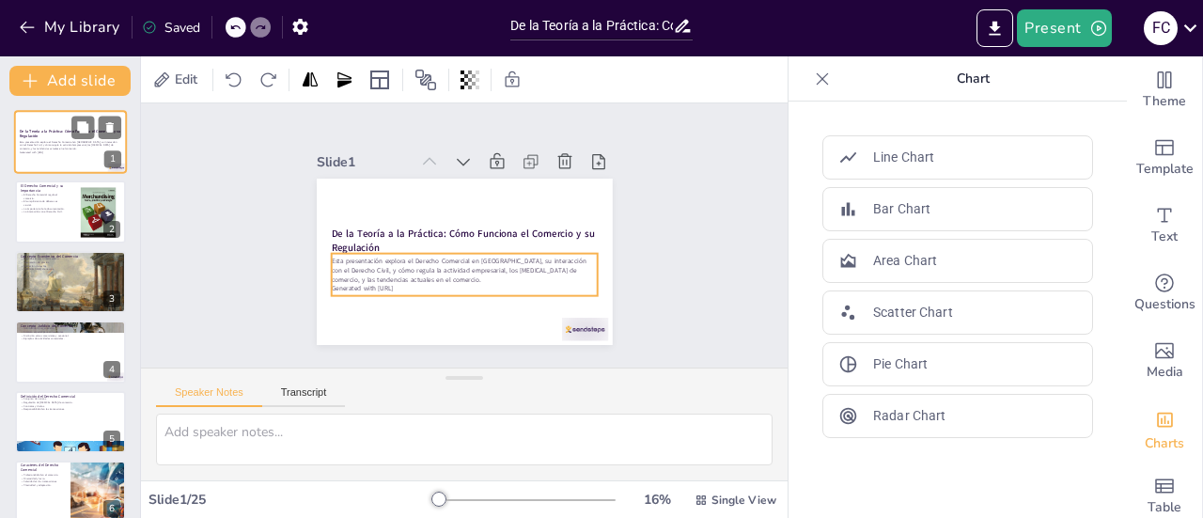
click at [48, 146] on p "Esta presentación explora el Derecho Comercial en [GEOGRAPHIC_DATA], su interac…" at bounding box center [71, 145] width 102 height 10
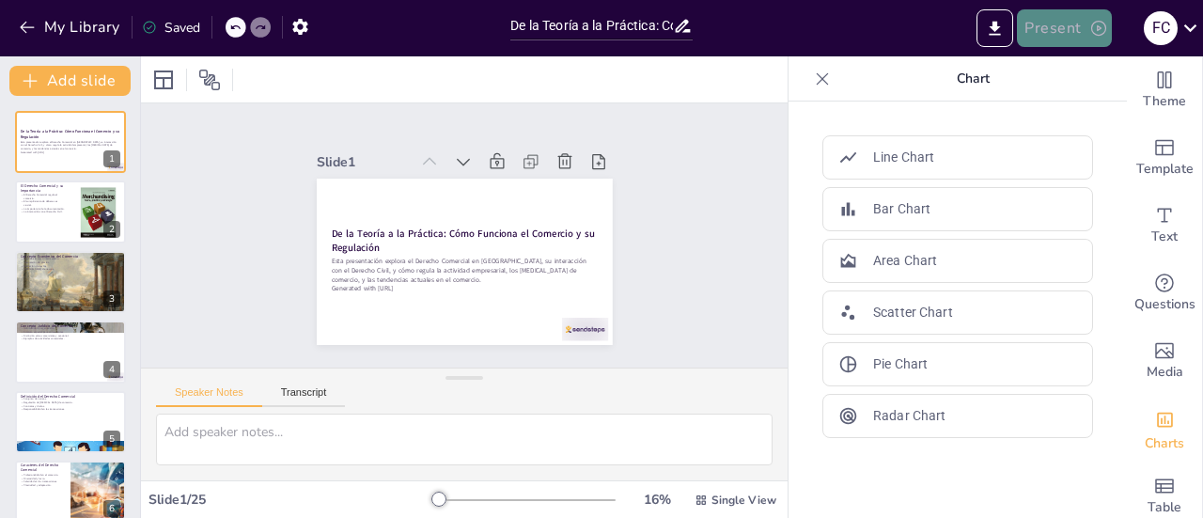
click at [1081, 21] on button "Present" at bounding box center [1064, 28] width 94 height 38
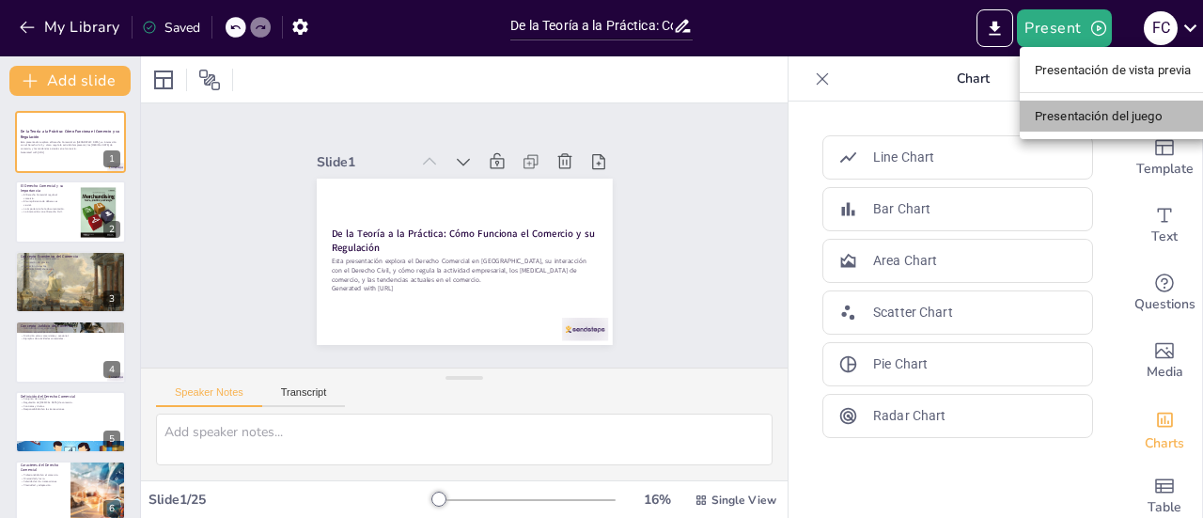
click at [1051, 119] on font "Presentación del juego" at bounding box center [1099, 116] width 128 height 14
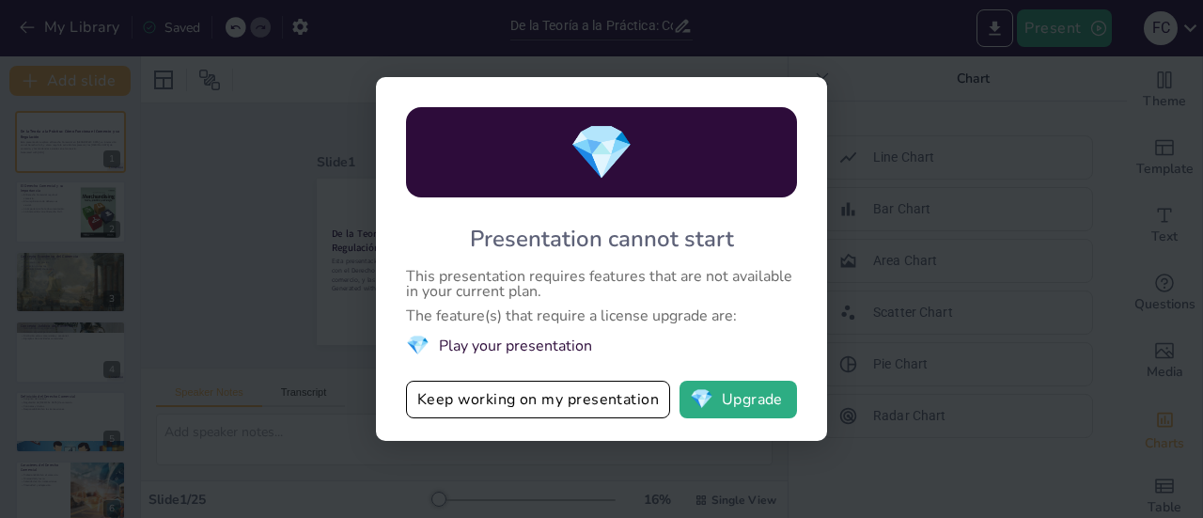
click at [164, 164] on div "💎 Presentation cannot start This presentation requires features that are not av…" at bounding box center [601, 259] width 1203 height 518
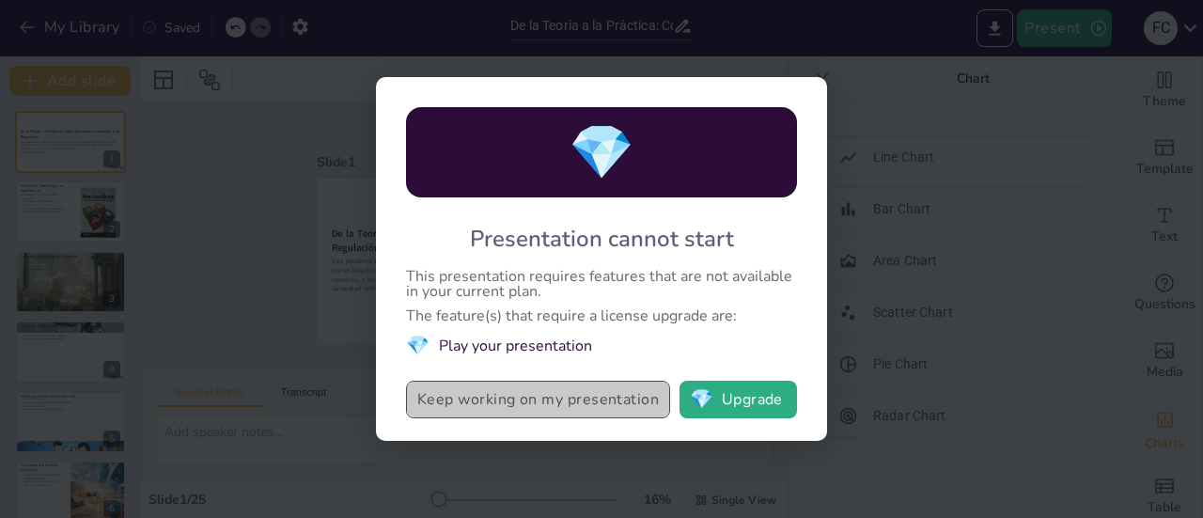
click at [475, 403] on button "Keep working on my presentation" at bounding box center [538, 400] width 264 height 38
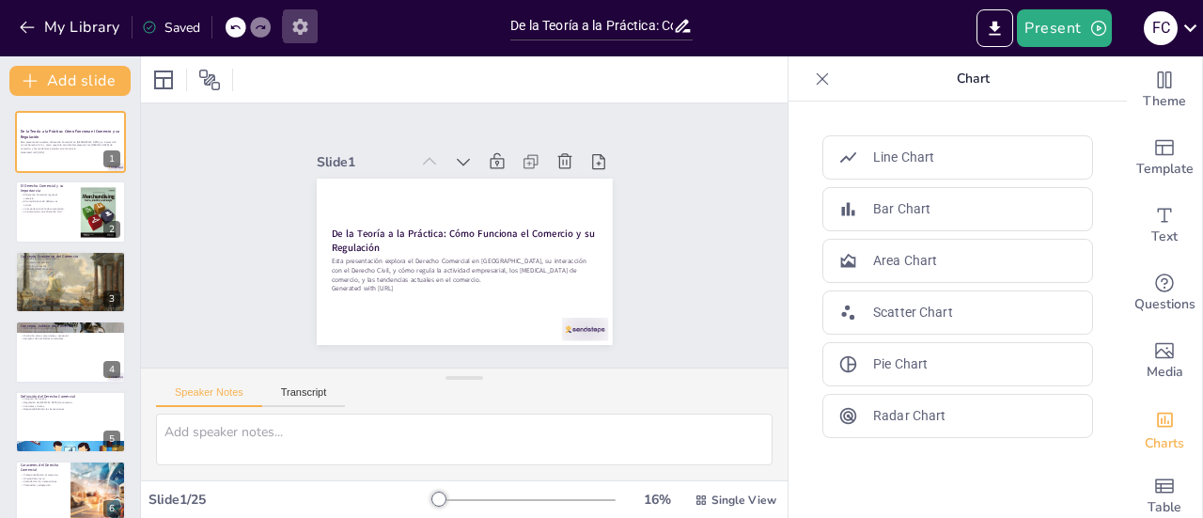
click at [301, 25] on icon "button" at bounding box center [301, 27] width 20 height 20
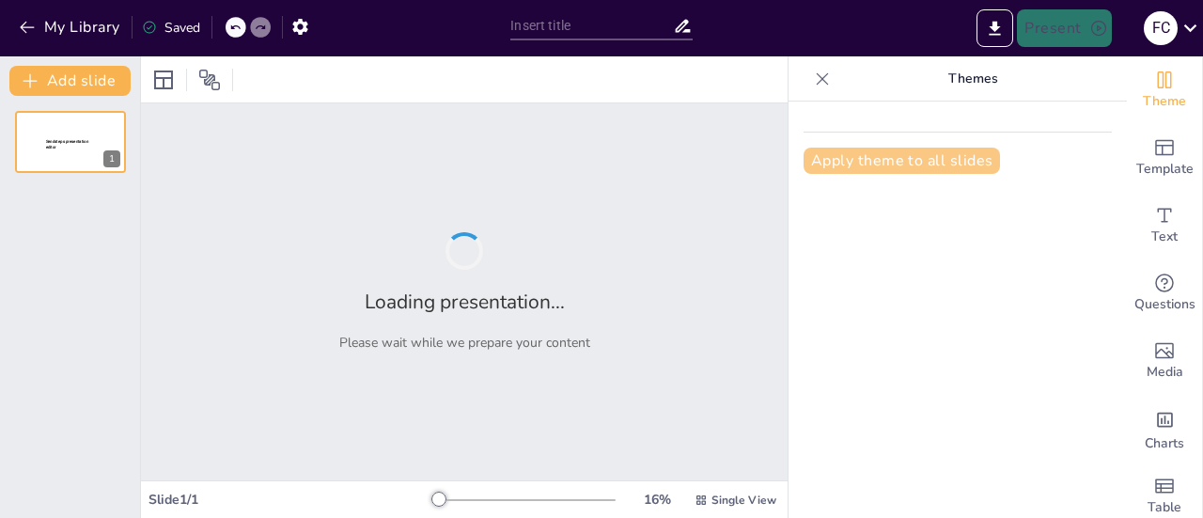
type input "De la Teoría a la Práctica: Cómo Funciona el Comercio y su Regulación"
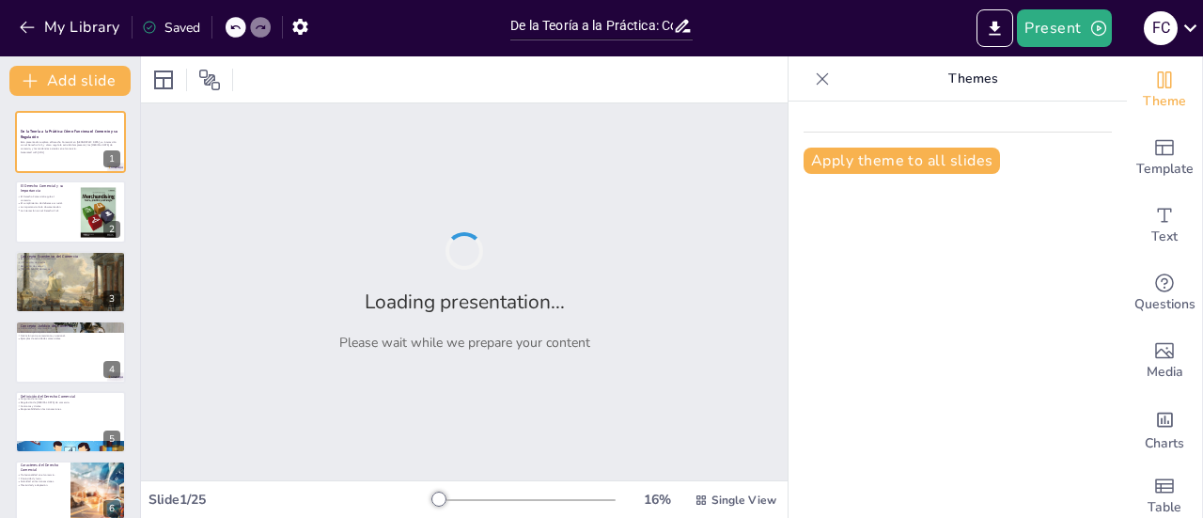
checkbox input "true"
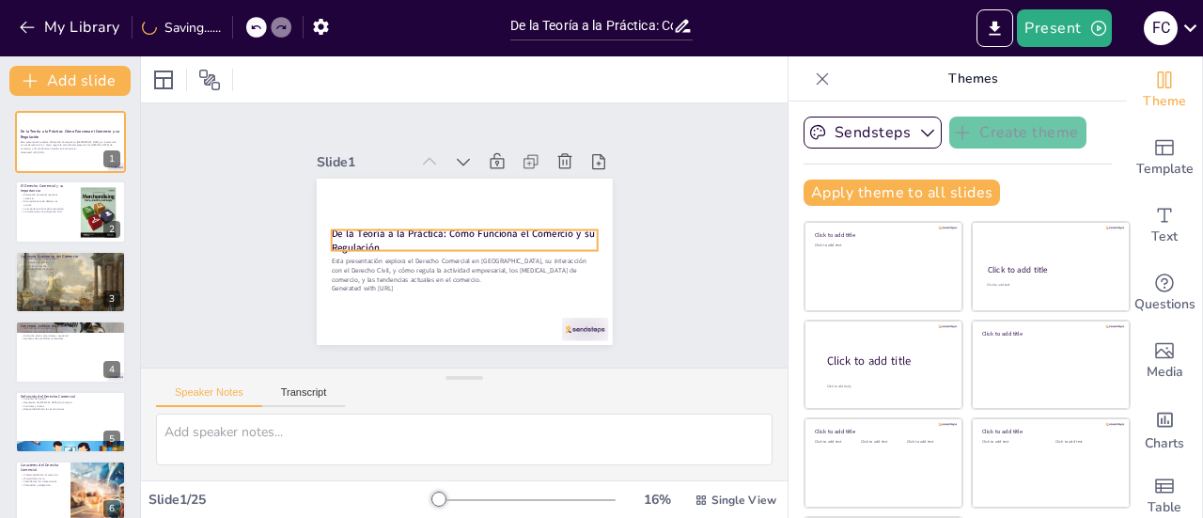
checkbox input "true"
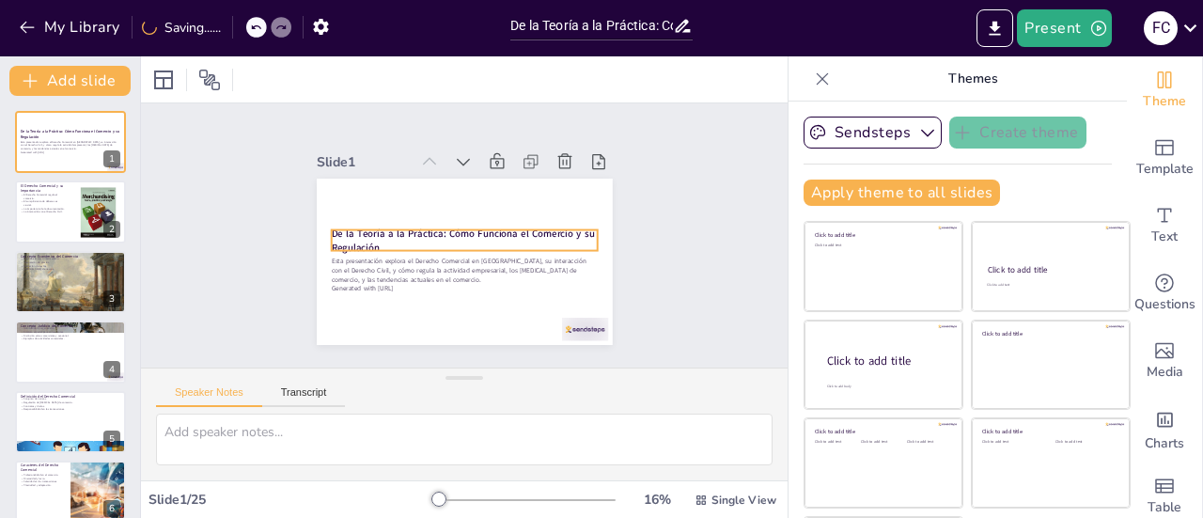
checkbox input "true"
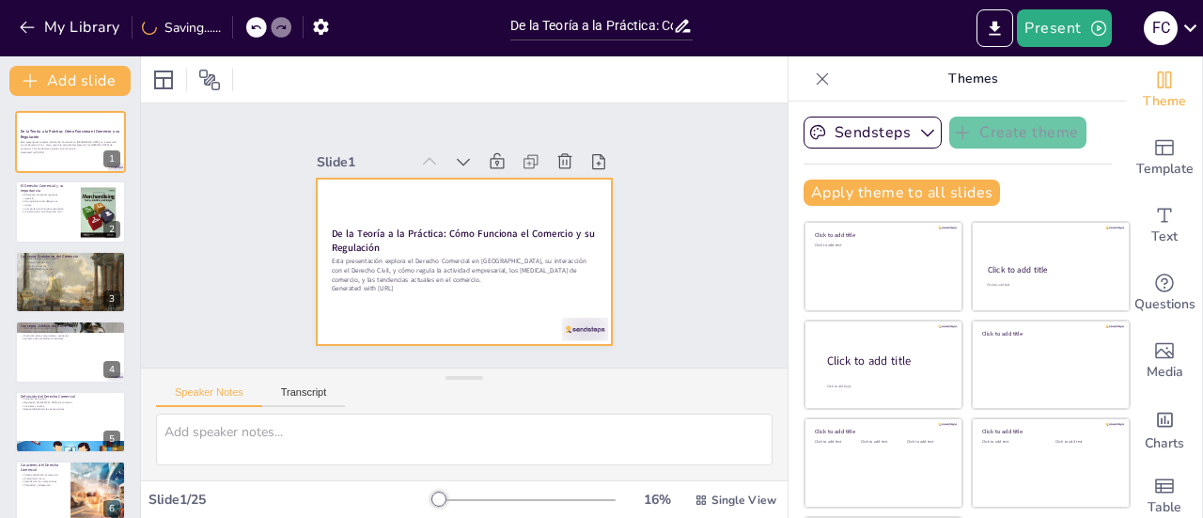
checkbox input "true"
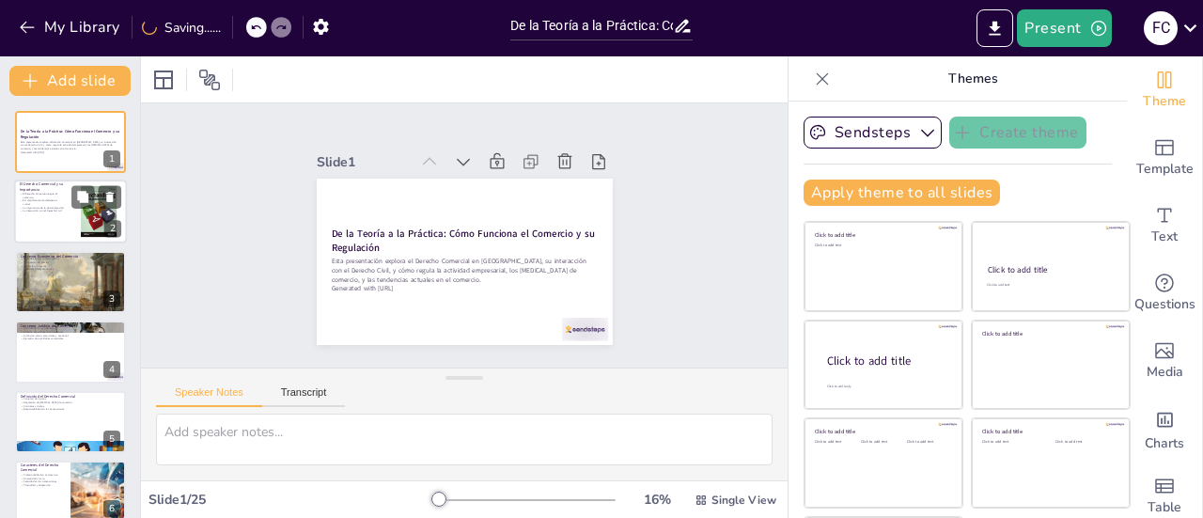
checkbox input "true"
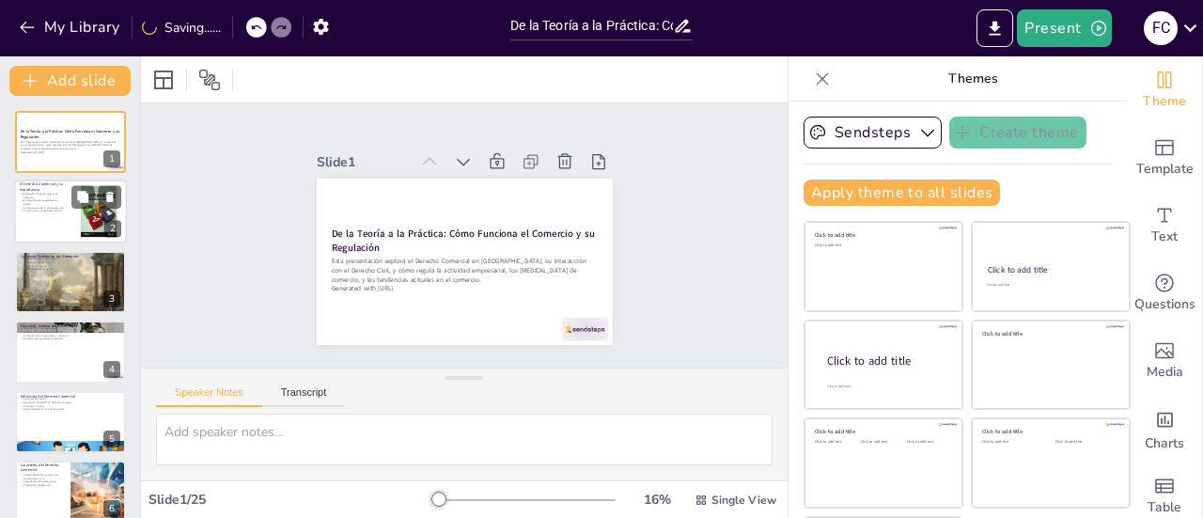
click at [83, 211] on div at bounding box center [99, 213] width 64 height 64
type textarea "El Derecho Comercial actúa como un marco que asegura que las transacciones come…"
checkbox input "true"
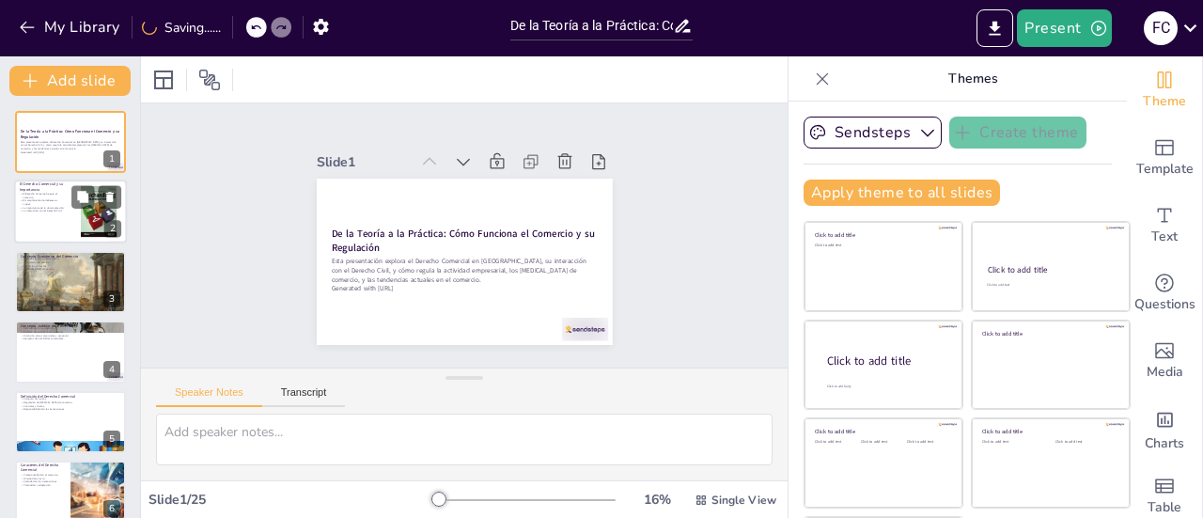
checkbox input "true"
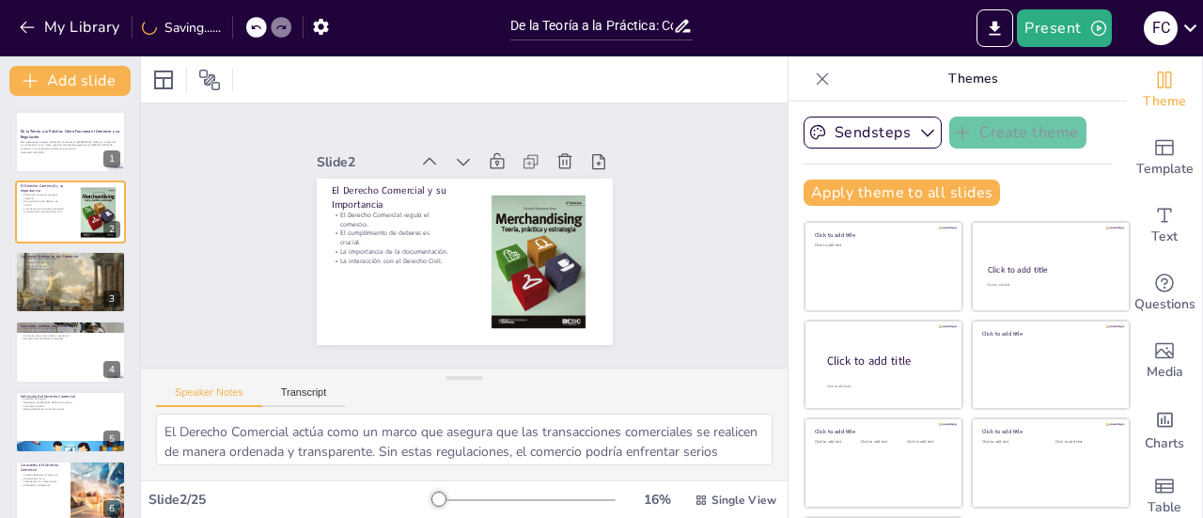
checkbox input "true"
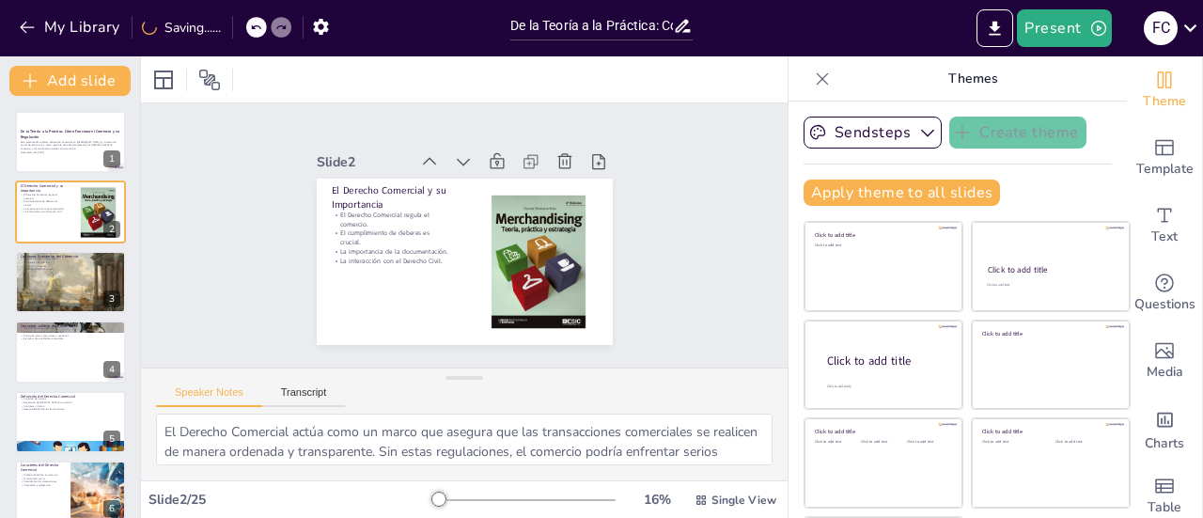
checkbox input "true"
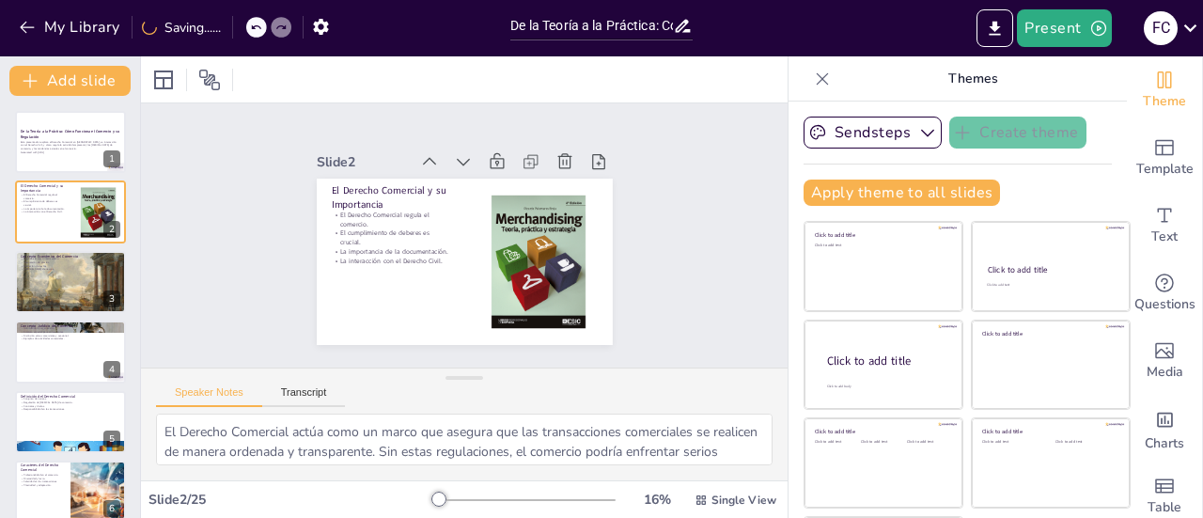
checkbox input "true"
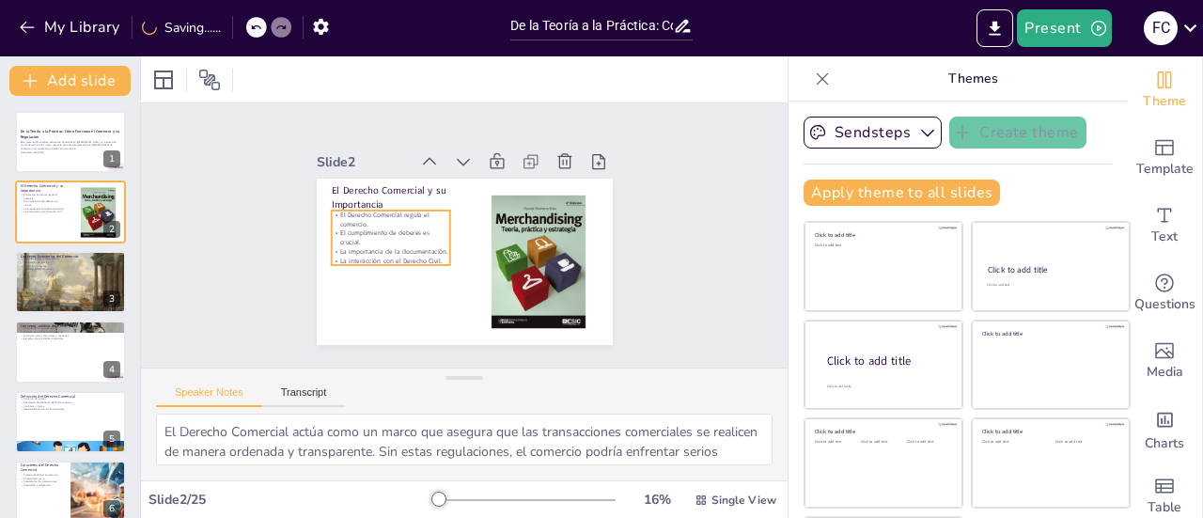
click at [339, 232] on p "El cumplimiento de deberes es crucial." at bounding box center [394, 215] width 118 height 55
checkbox input "true"
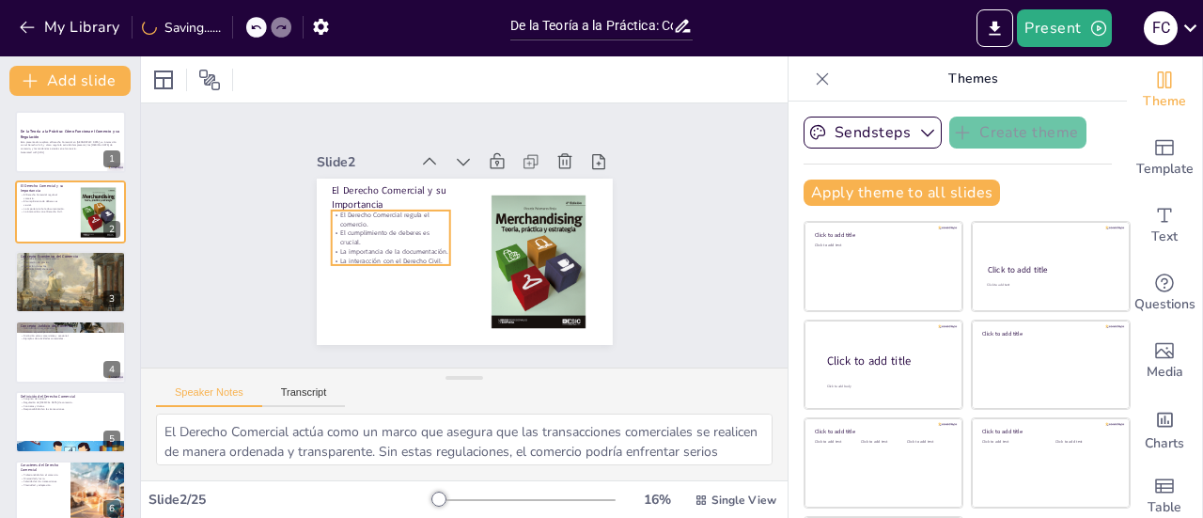
checkbox input "true"
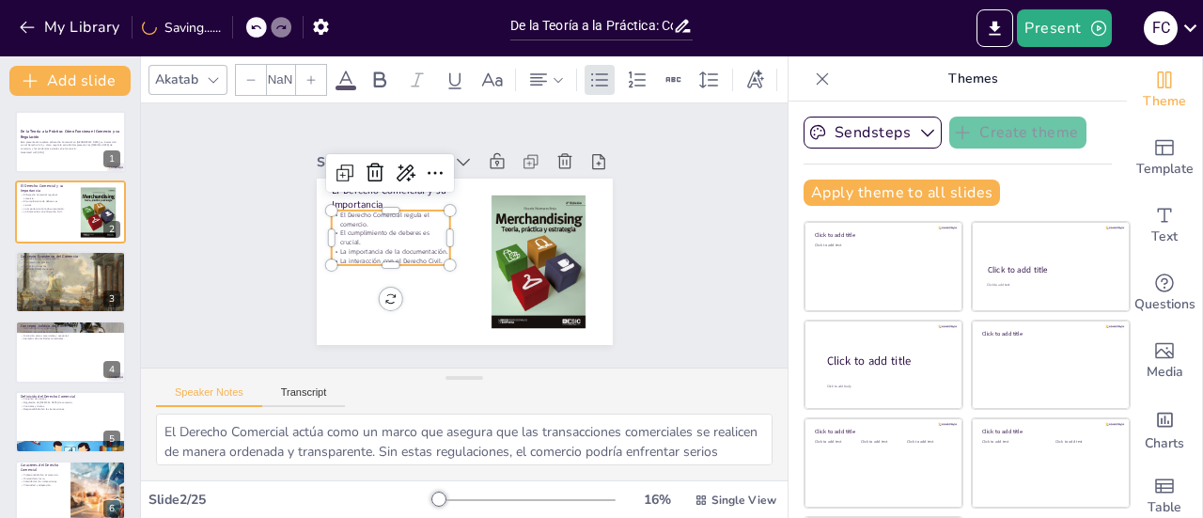
type input "32"
checkbox input "true"
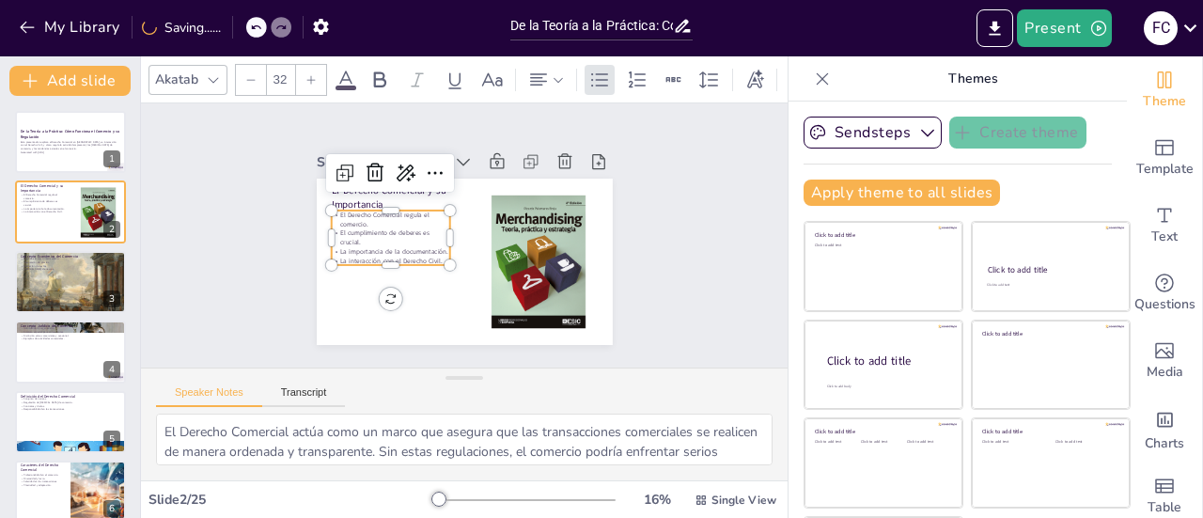
checkbox input "true"
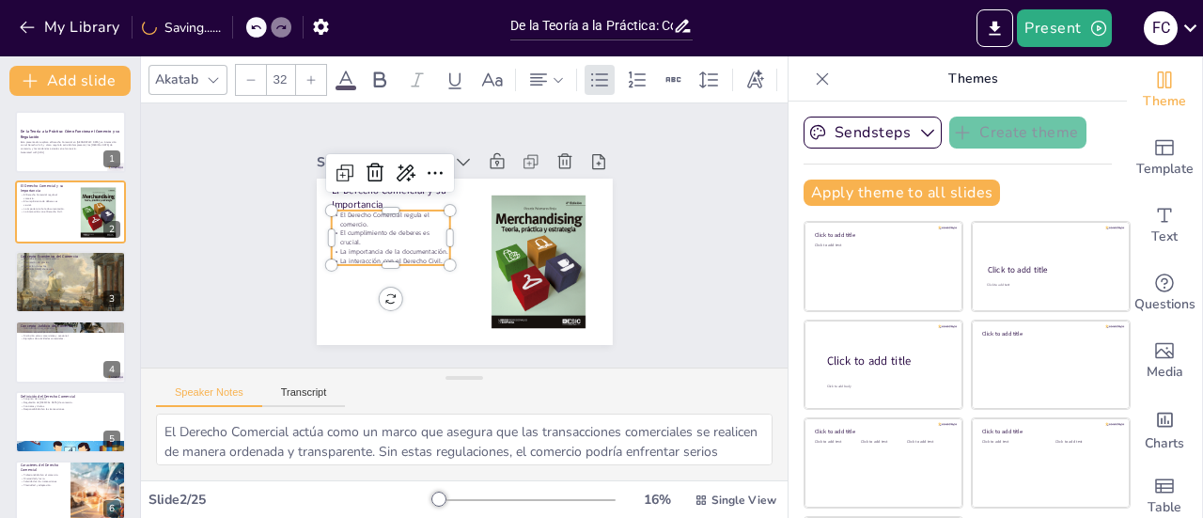
checkbox input "true"
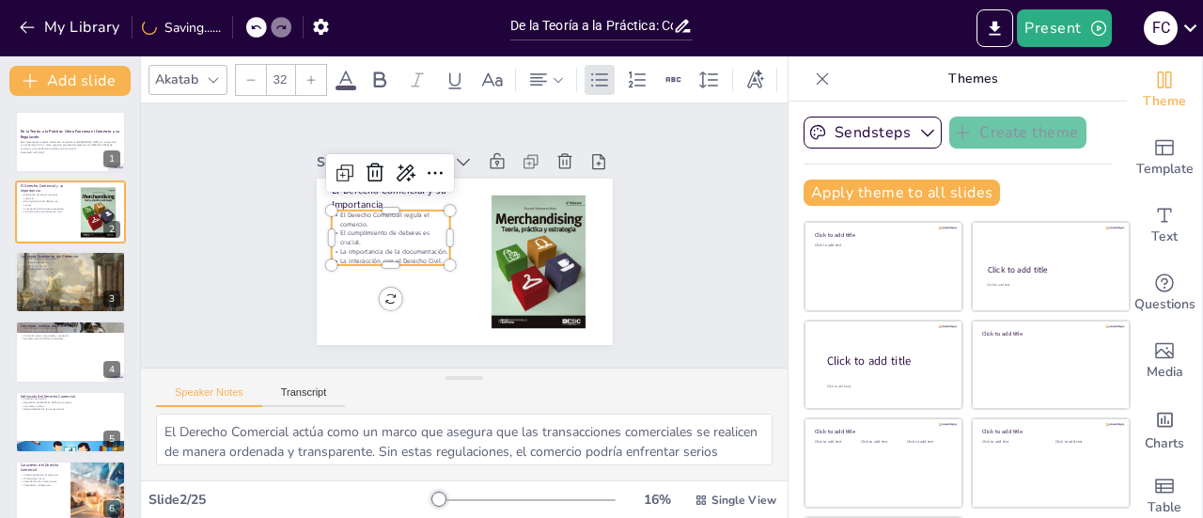
checkbox input "true"
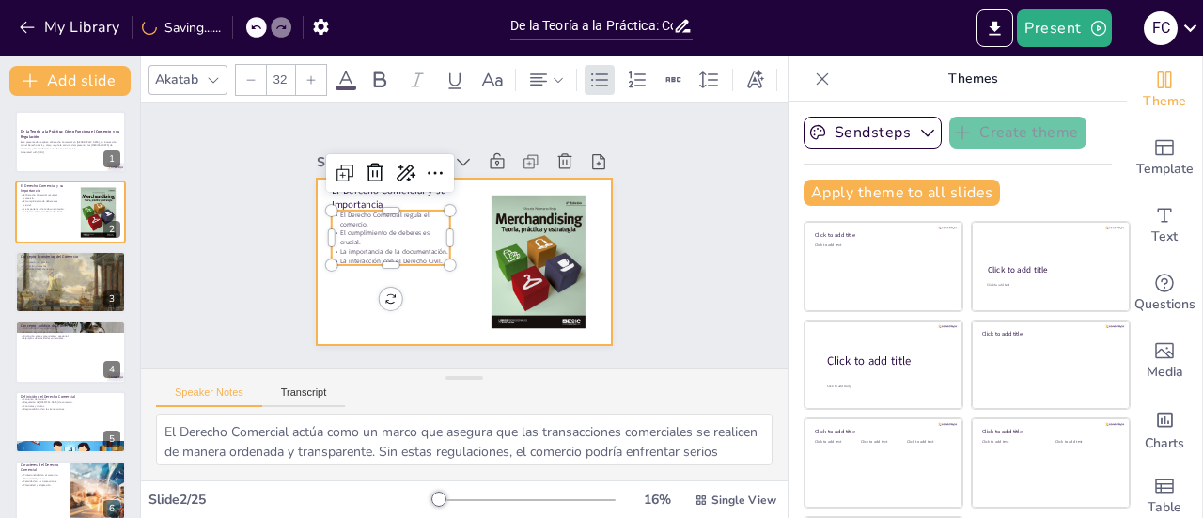
checkbox input "true"
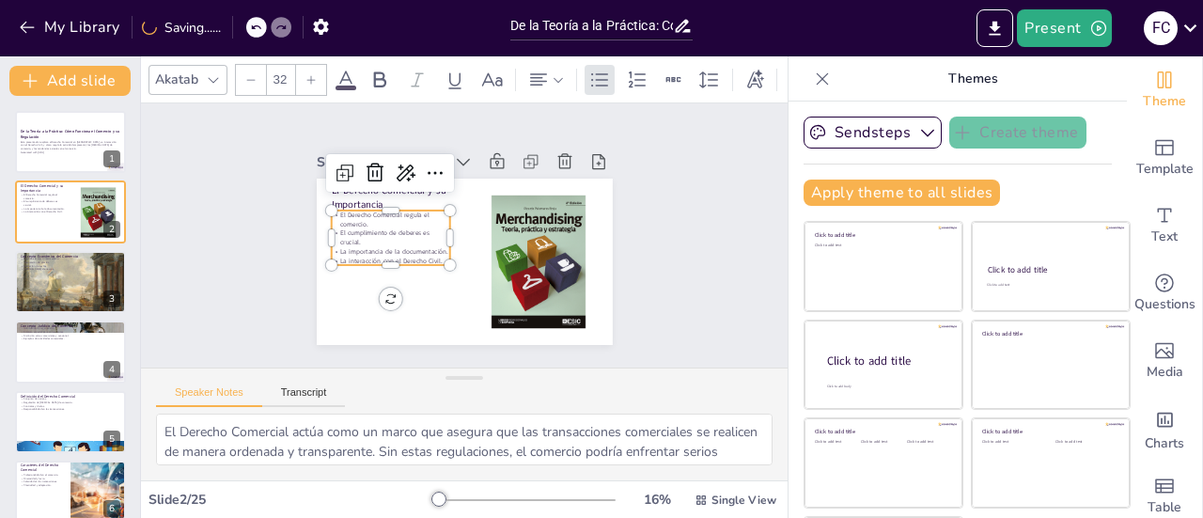
checkbox input "true"
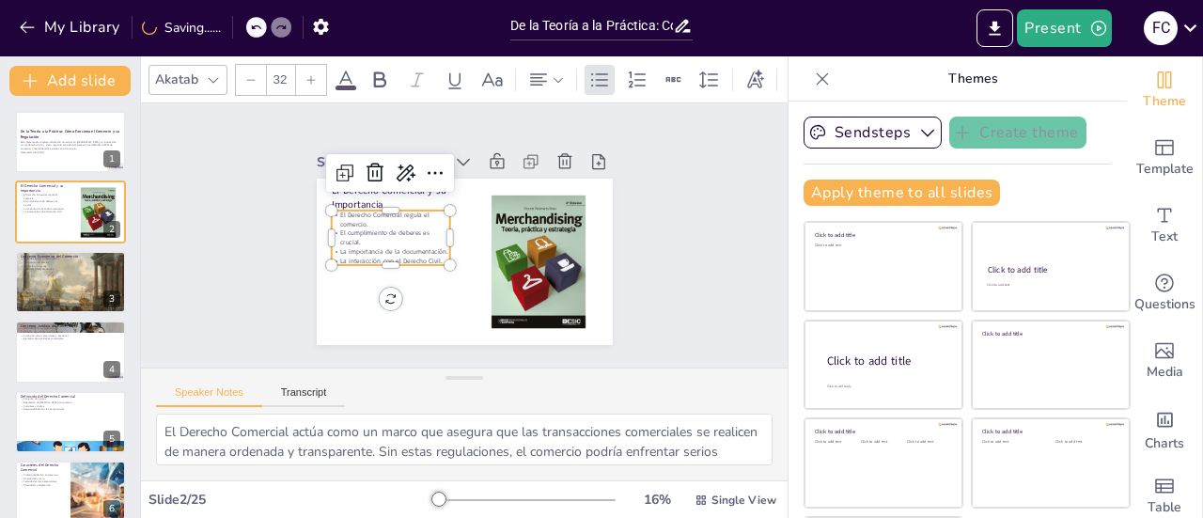
checkbox input "true"
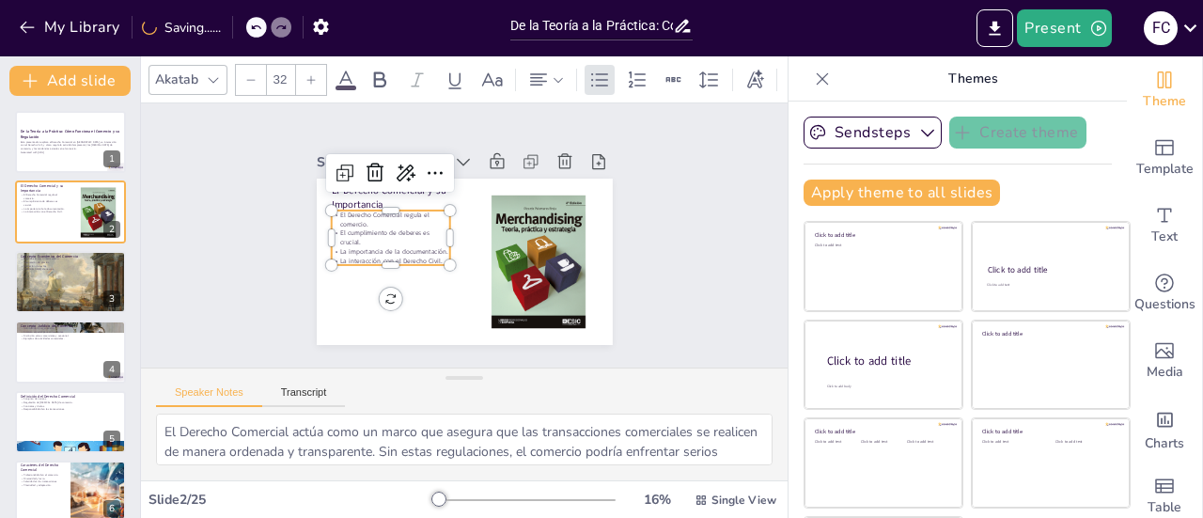
checkbox input "true"
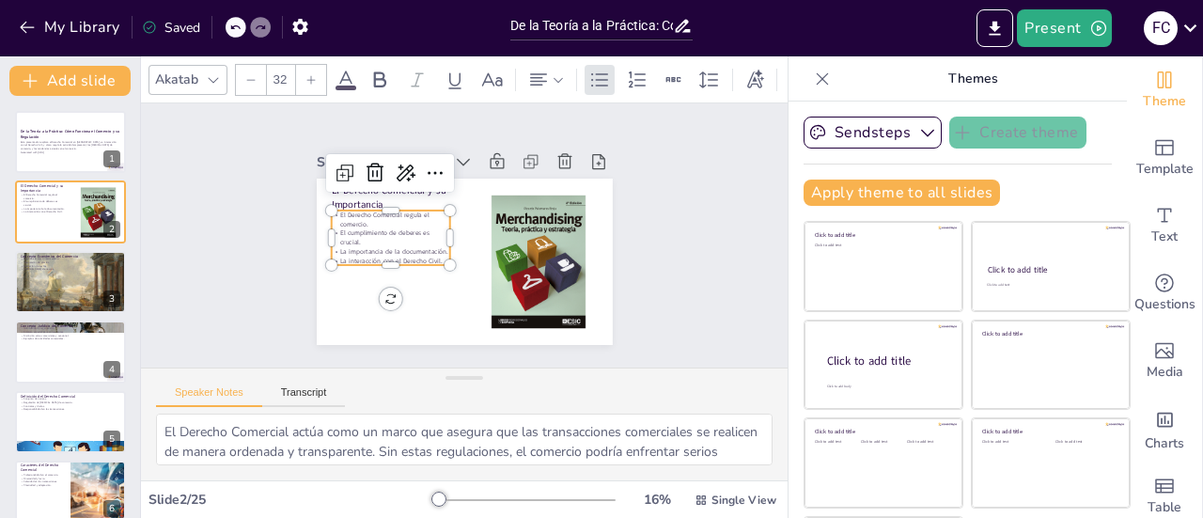
checkbox input "true"
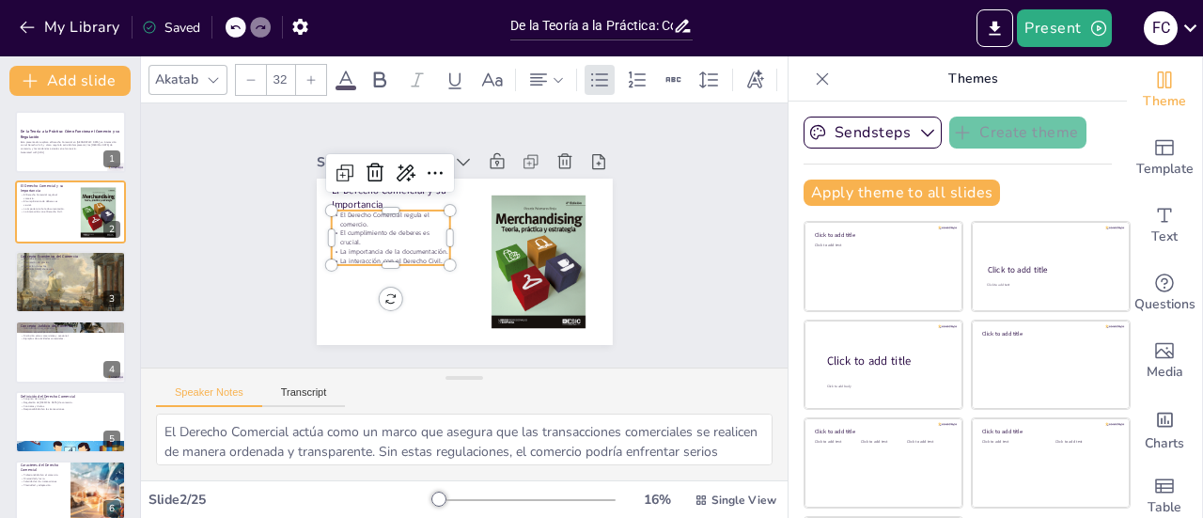
checkbox input "true"
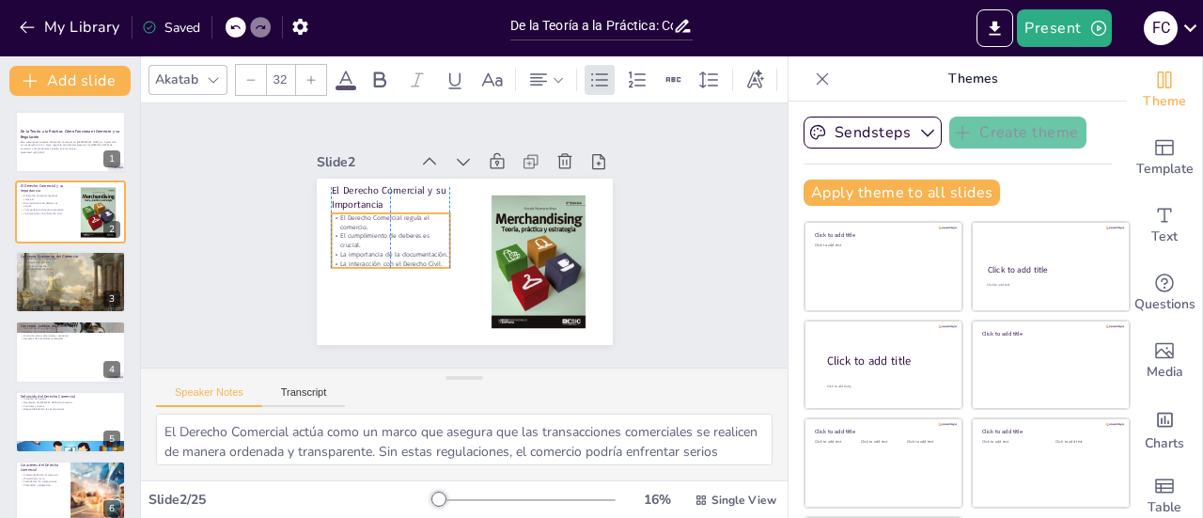
checkbox input "true"
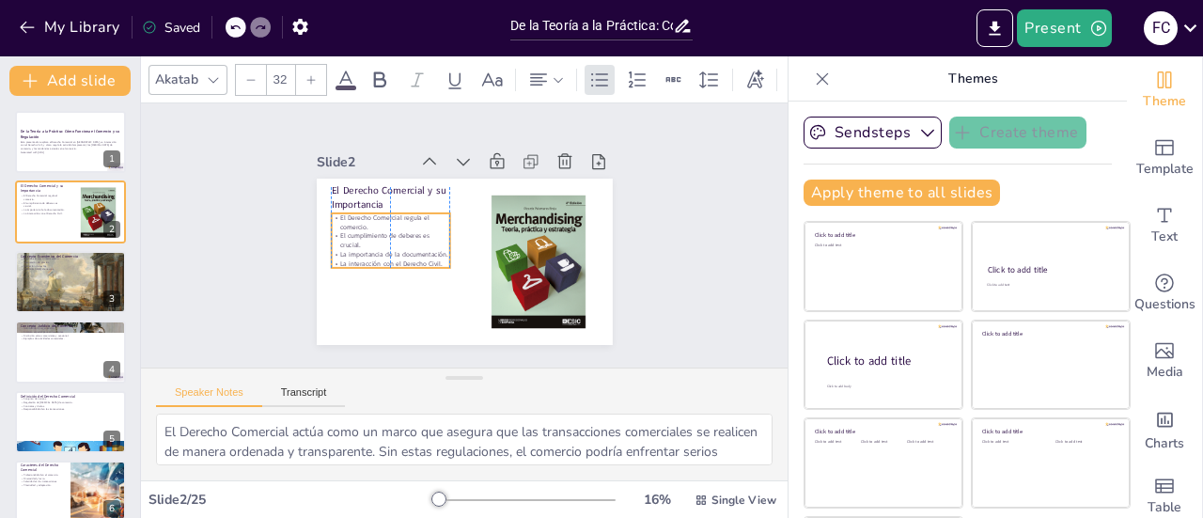
checkbox input "true"
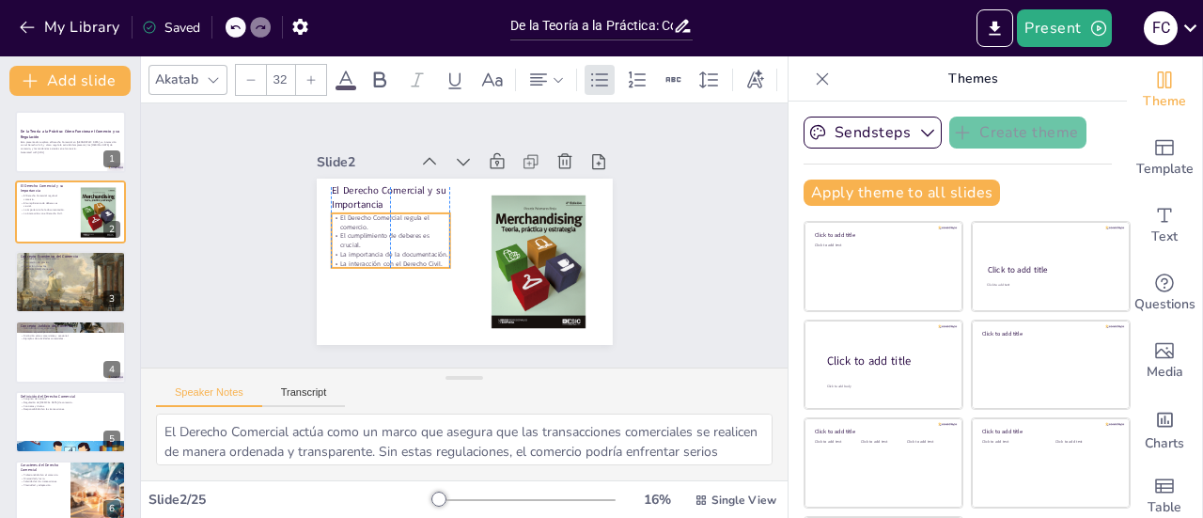
checkbox input "true"
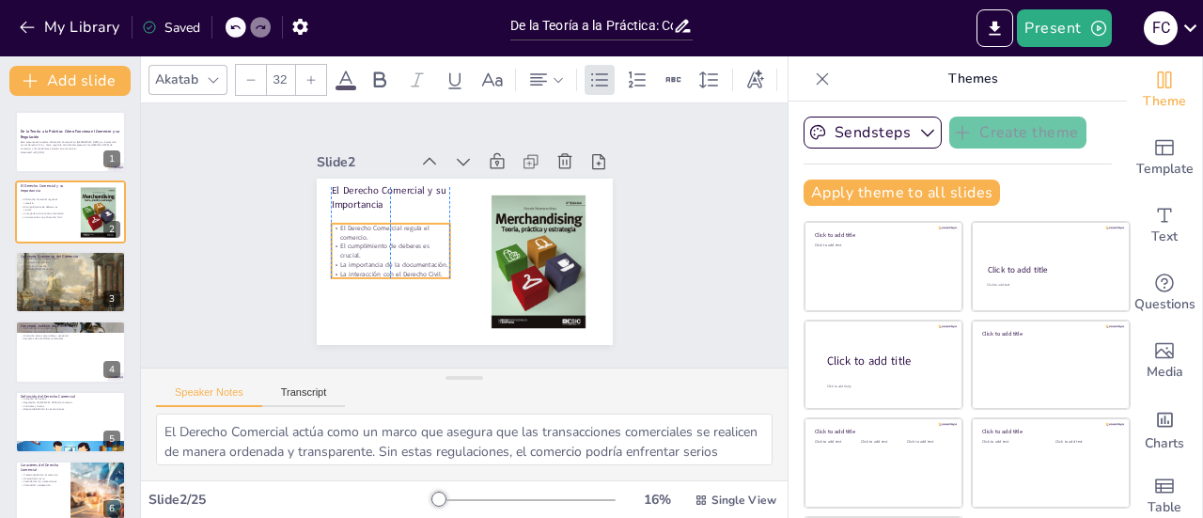
checkbox input "true"
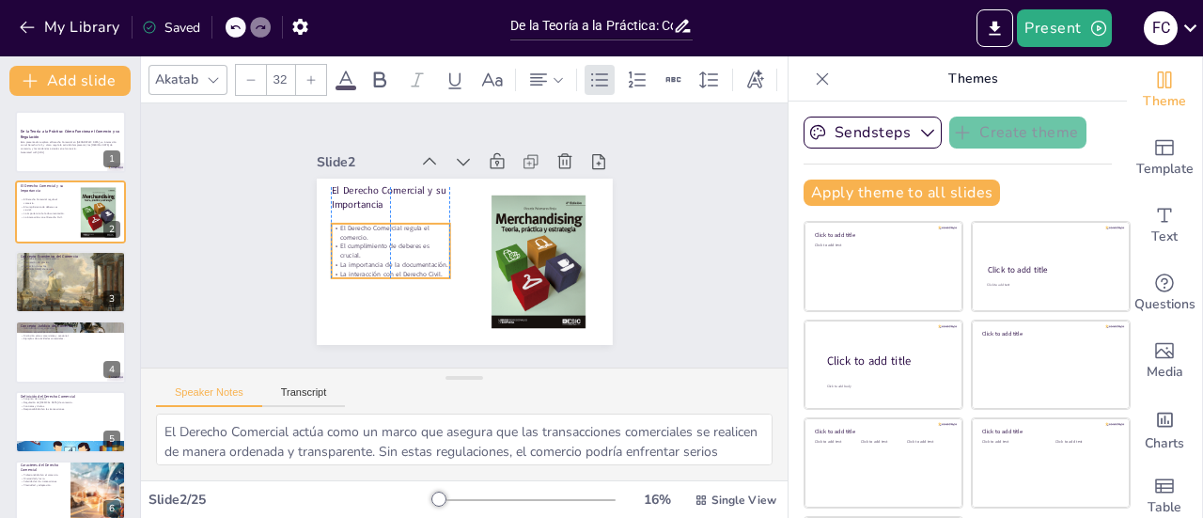
checkbox input "true"
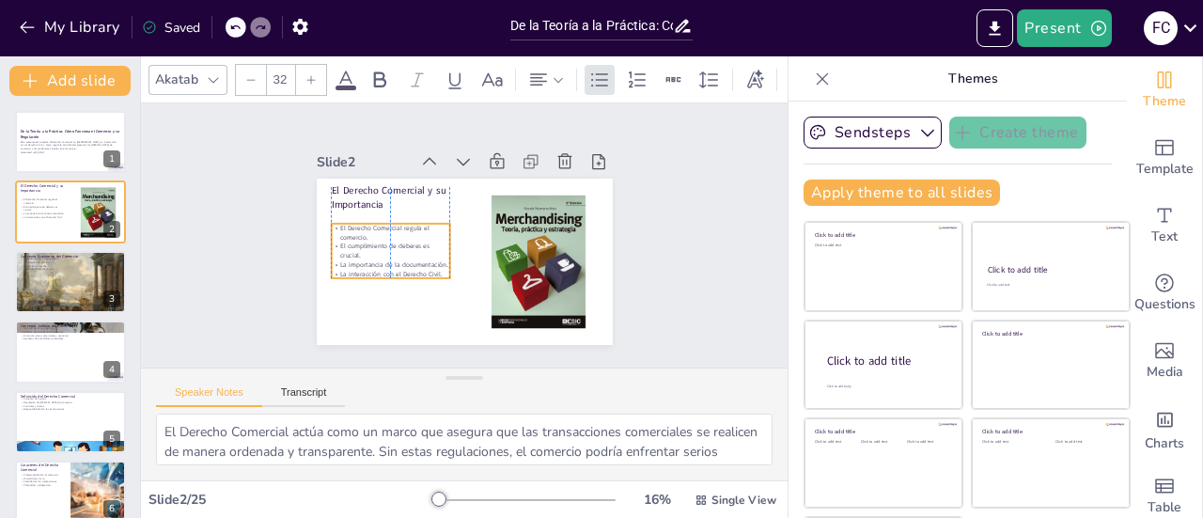
checkbox input "true"
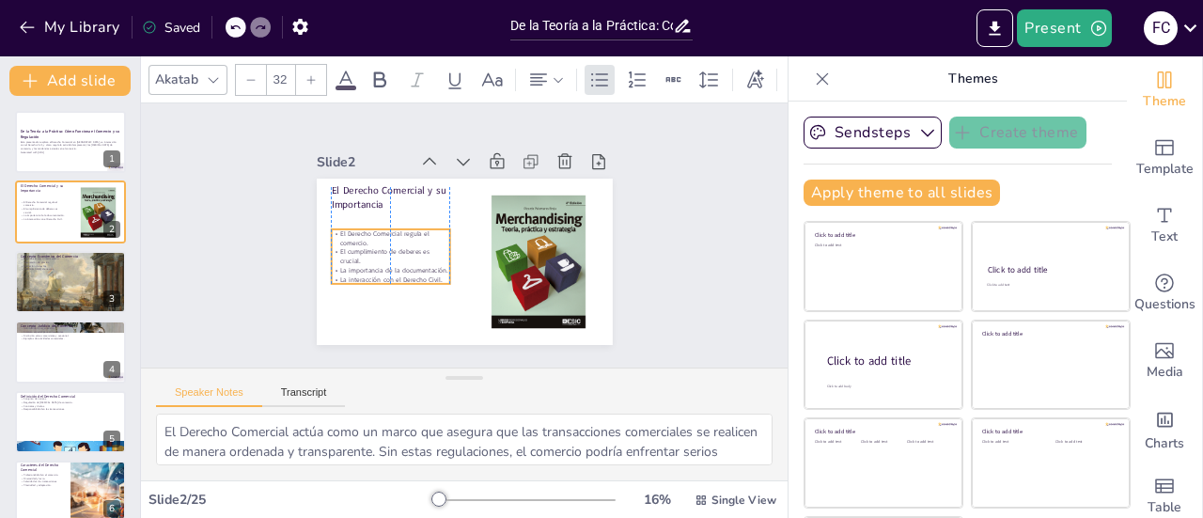
drag, startPoint x: 335, startPoint y: 227, endPoint x: 334, endPoint y: 245, distance: 18.8
click at [334, 245] on p "El cumplimiento de deberes es crucial." at bounding box center [388, 248] width 119 height 31
checkbox input "true"
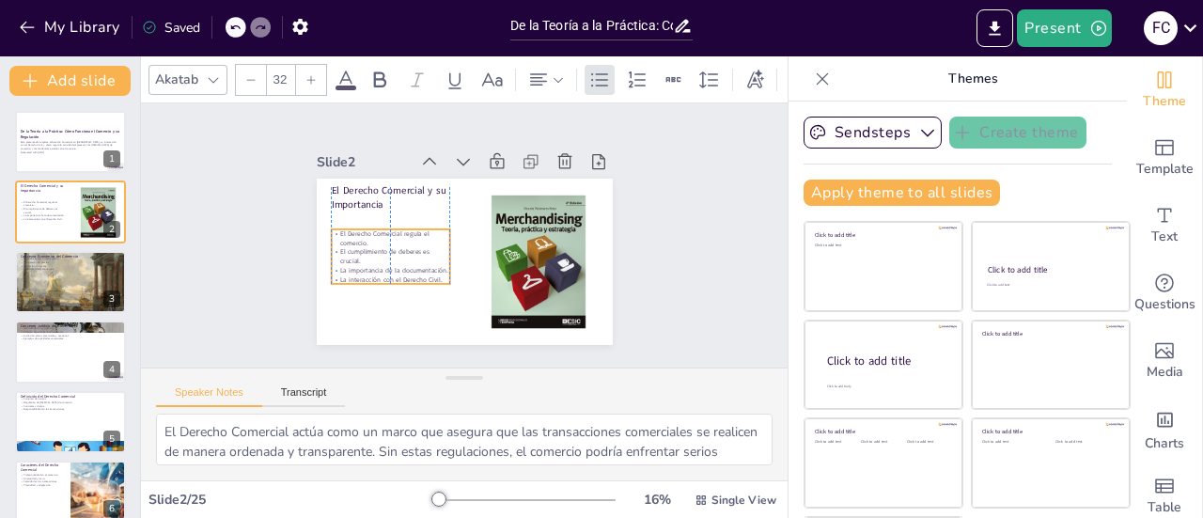
checkbox input "true"
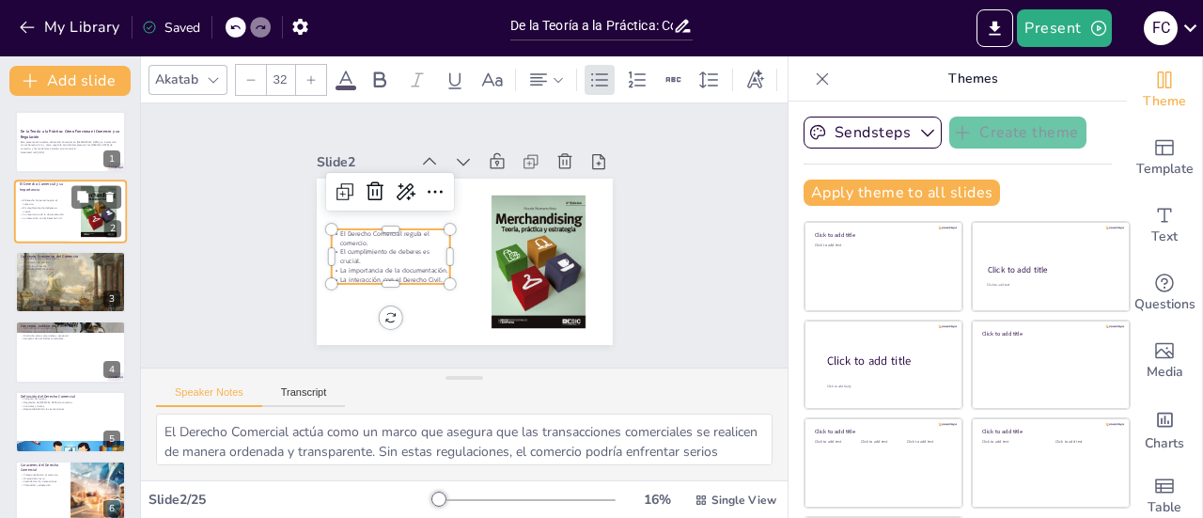
checkbox input "true"
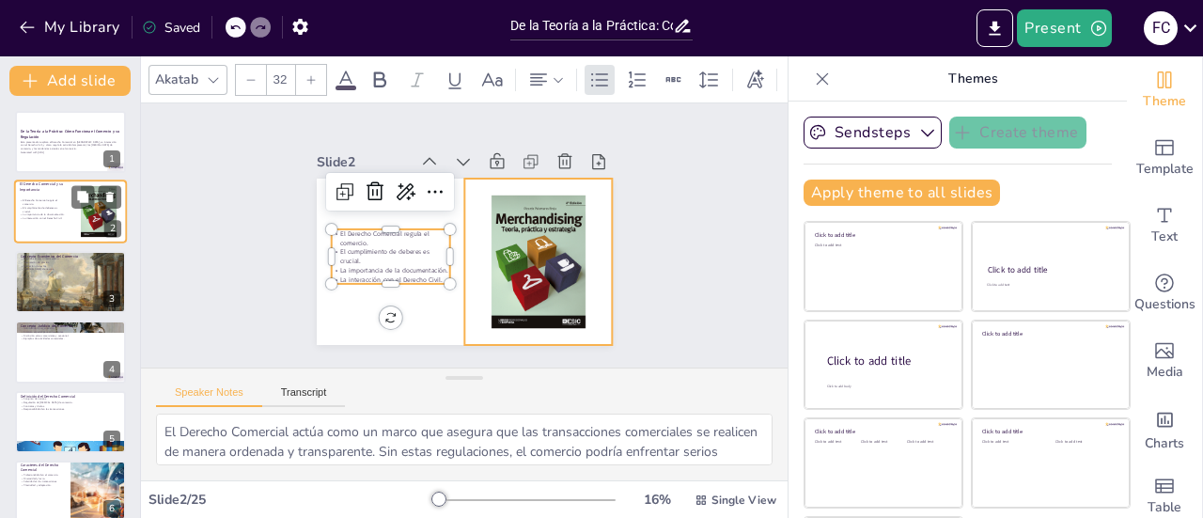
checkbox input "true"
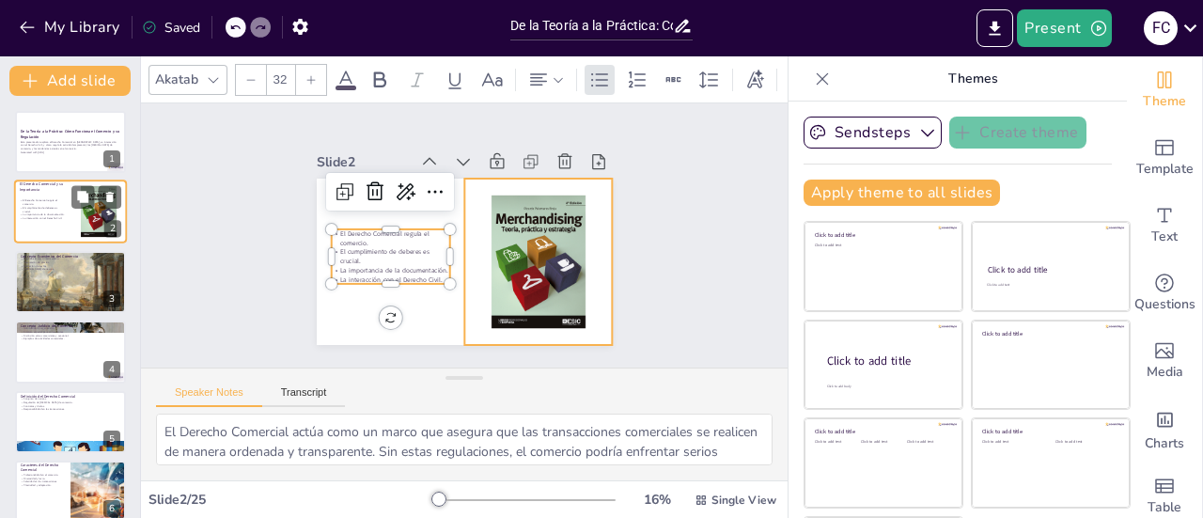
checkbox input "true"
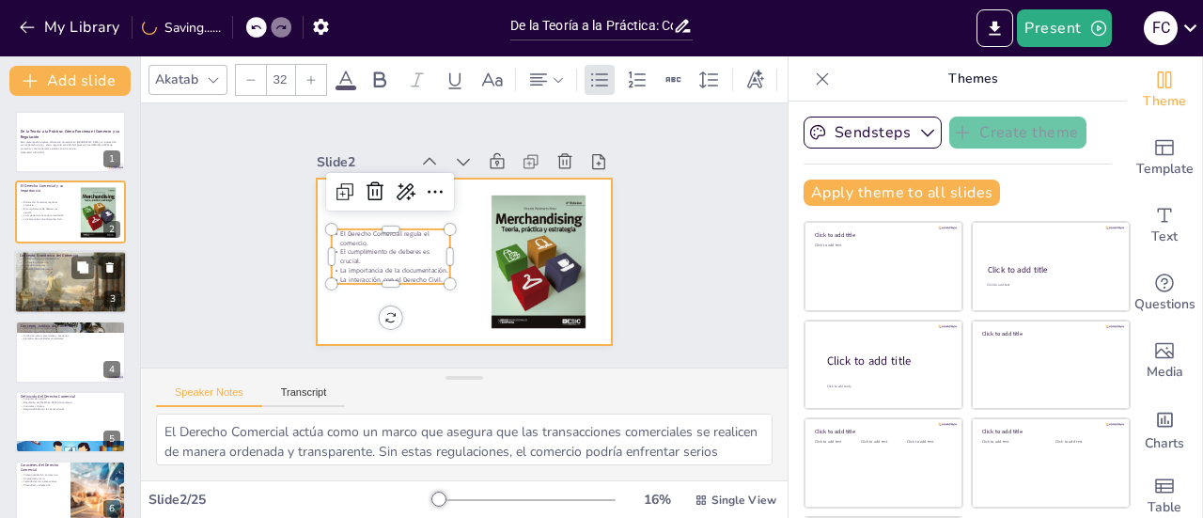
checkbox input "true"
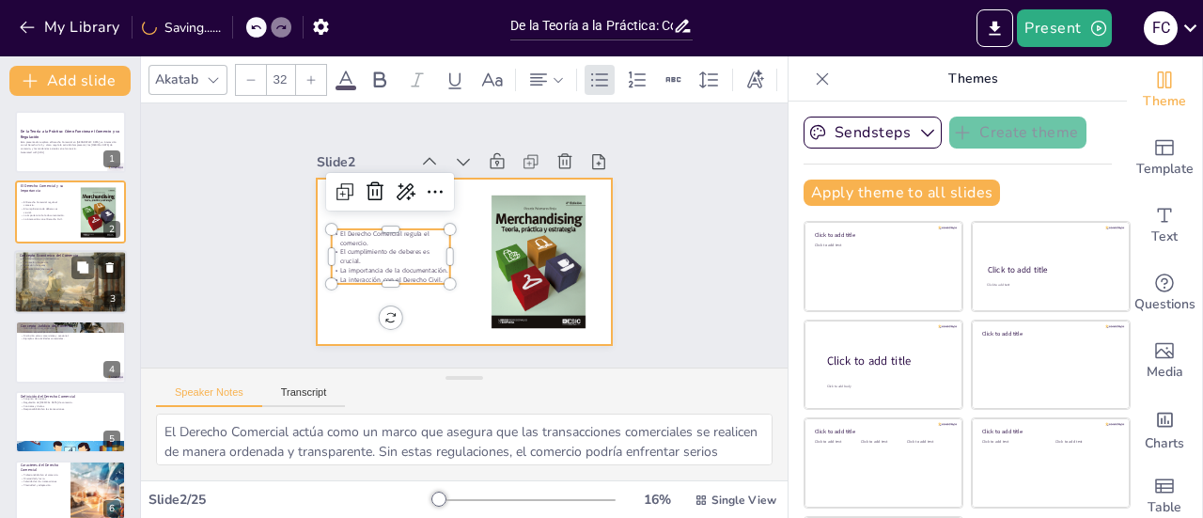
checkbox input "true"
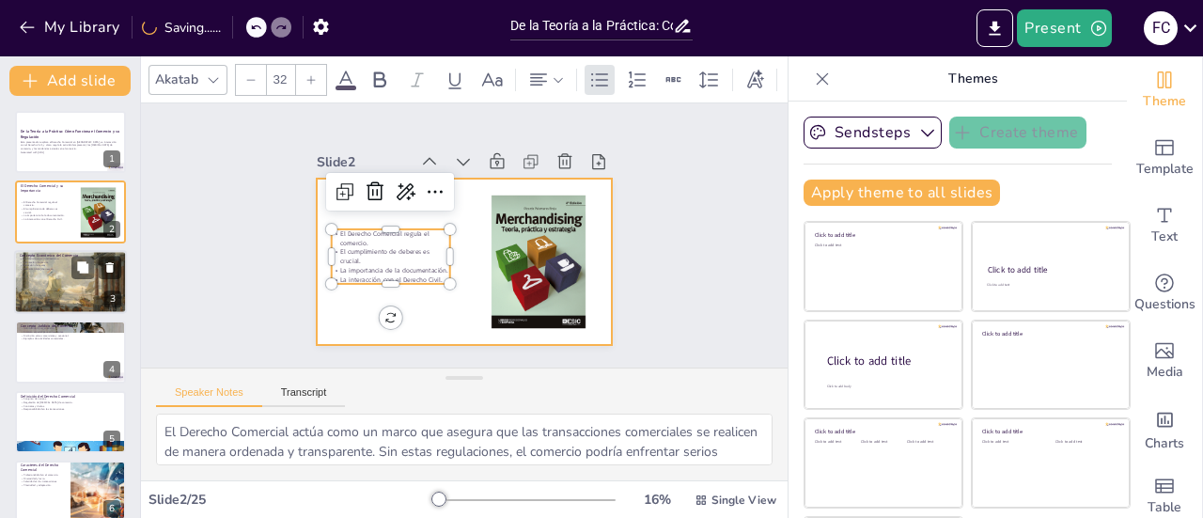
checkbox input "true"
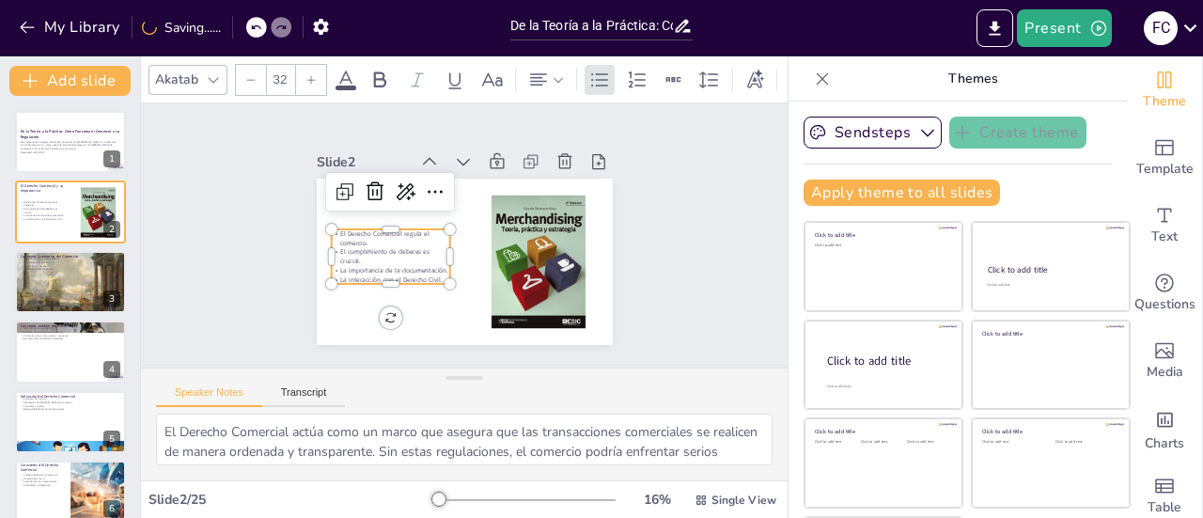
checkbox input "true"
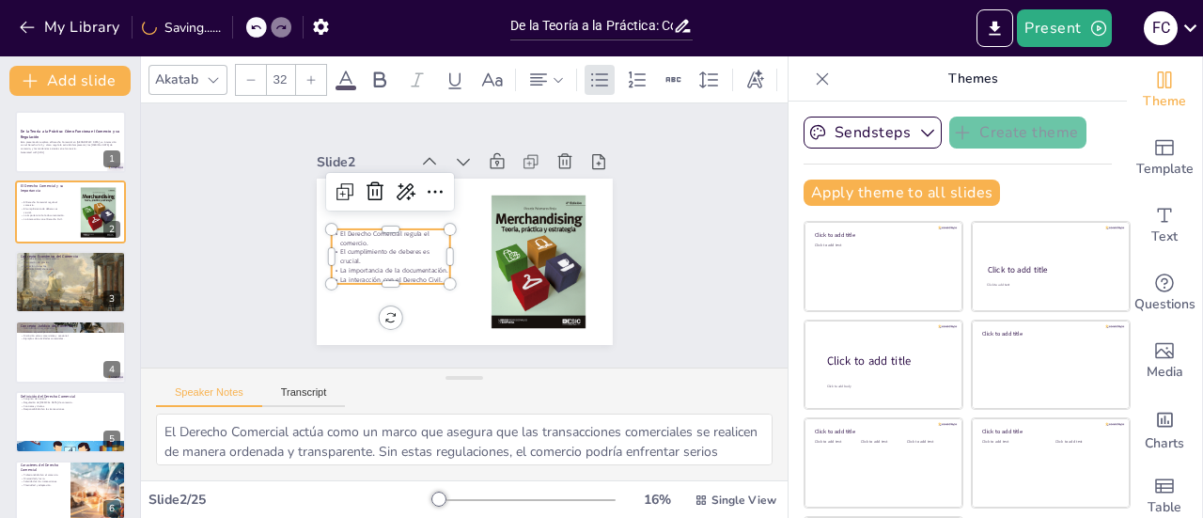
checkbox input "true"
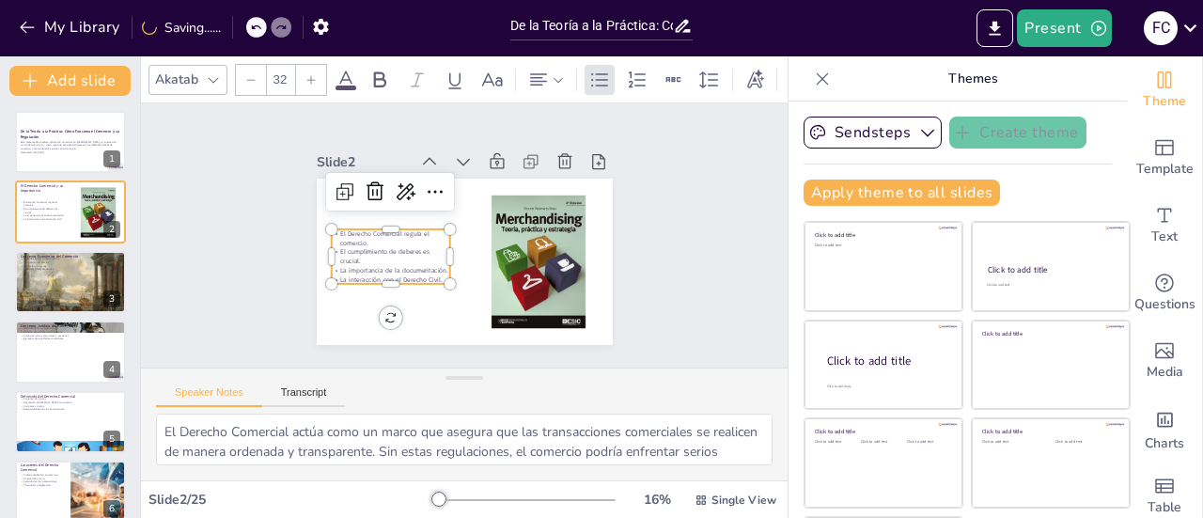
checkbox input "true"
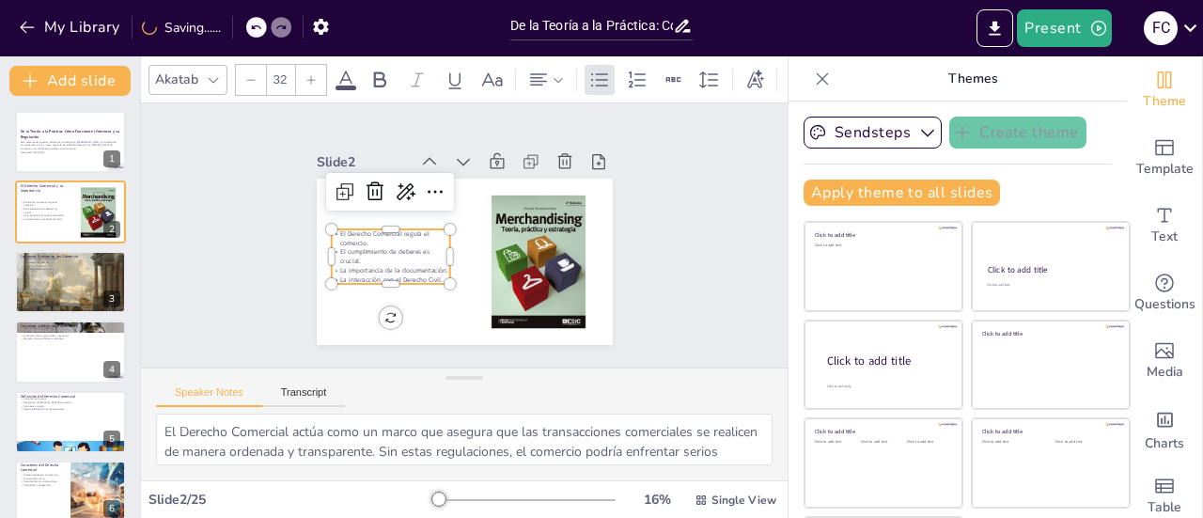
checkbox input "true"
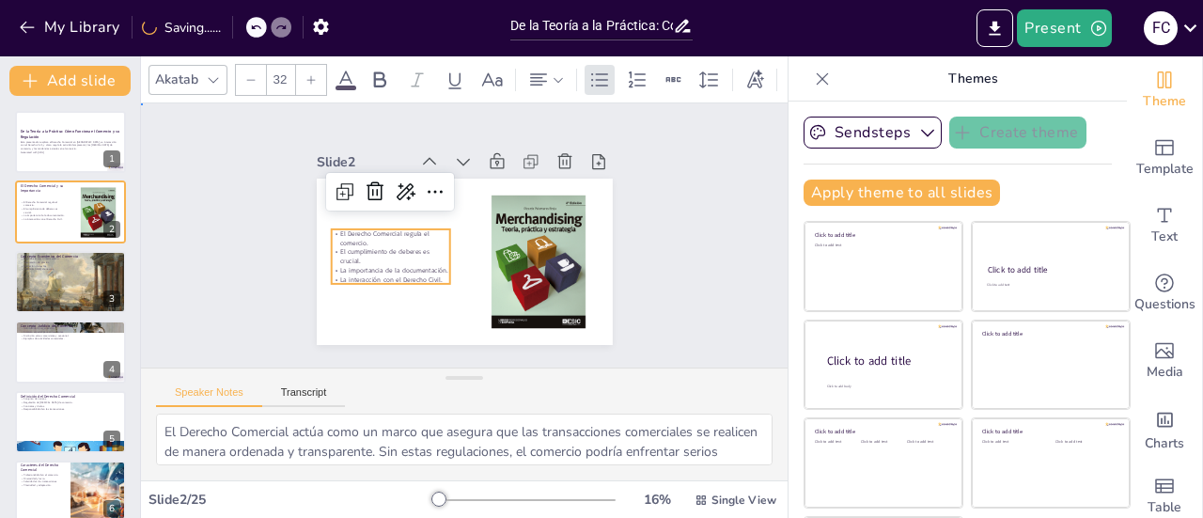
click at [203, 311] on div "Slide 1 De la Teoría a la Práctica: Cómo Funciona el Comercio y su Regulación E…" at bounding box center [464, 236] width 679 height 594
checkbox input "true"
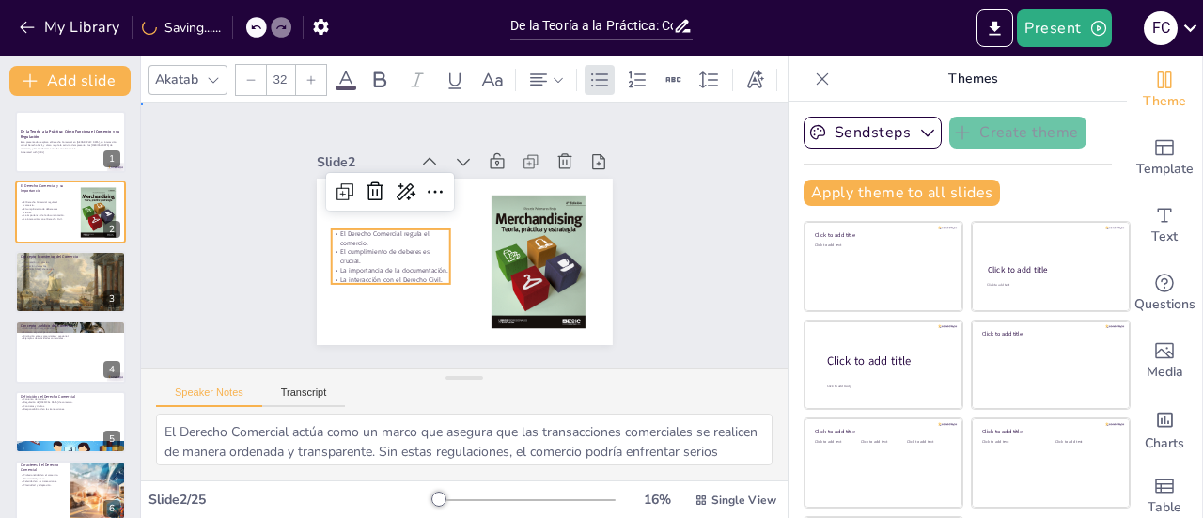
checkbox input "true"
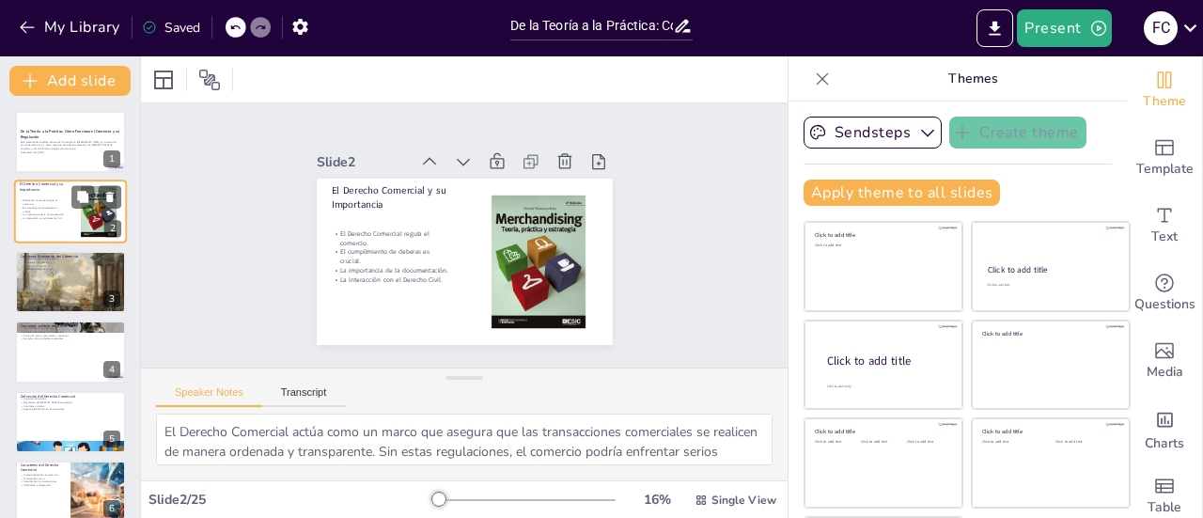
checkbox input "true"
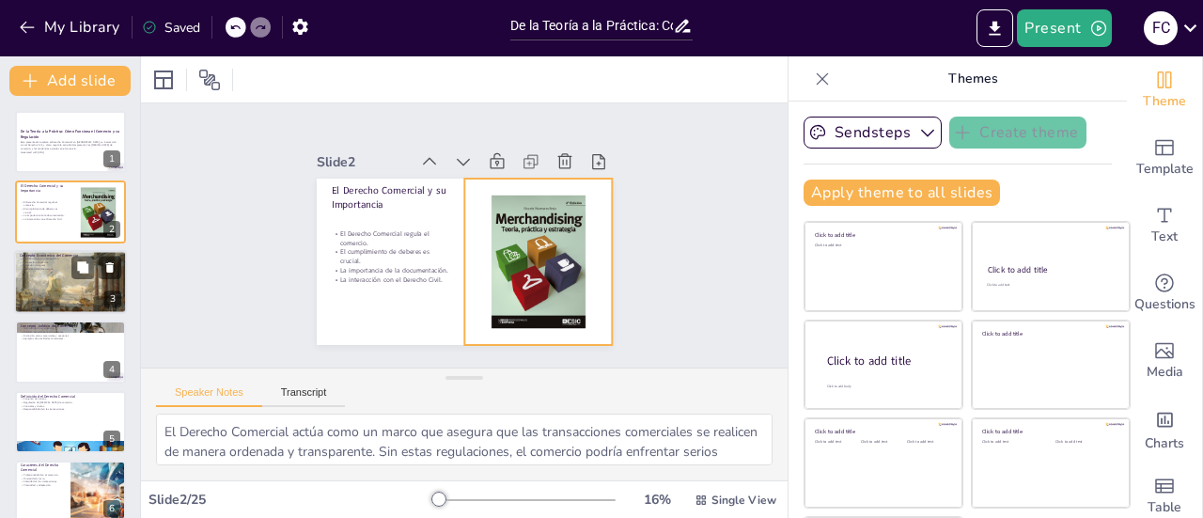
checkbox input "true"
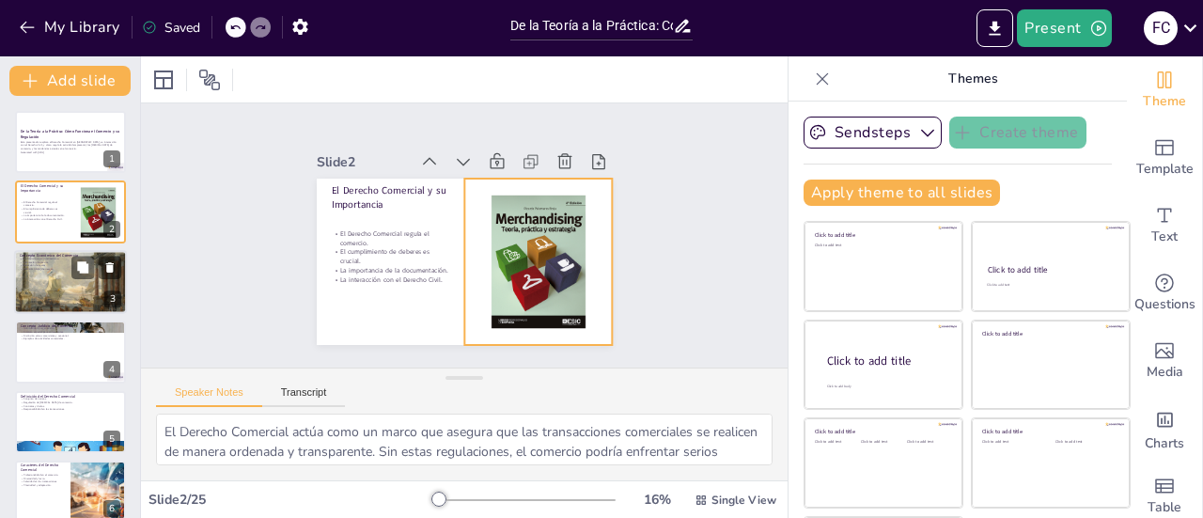
checkbox input "true"
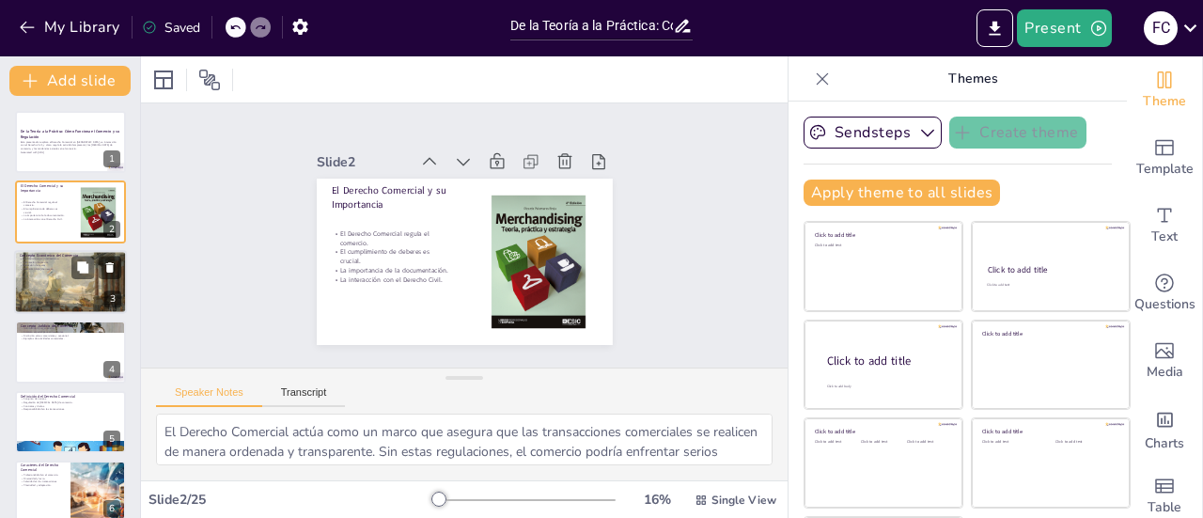
click at [67, 268] on p "[PERSON_NAME] de riesgos." at bounding box center [71, 269] width 102 height 4
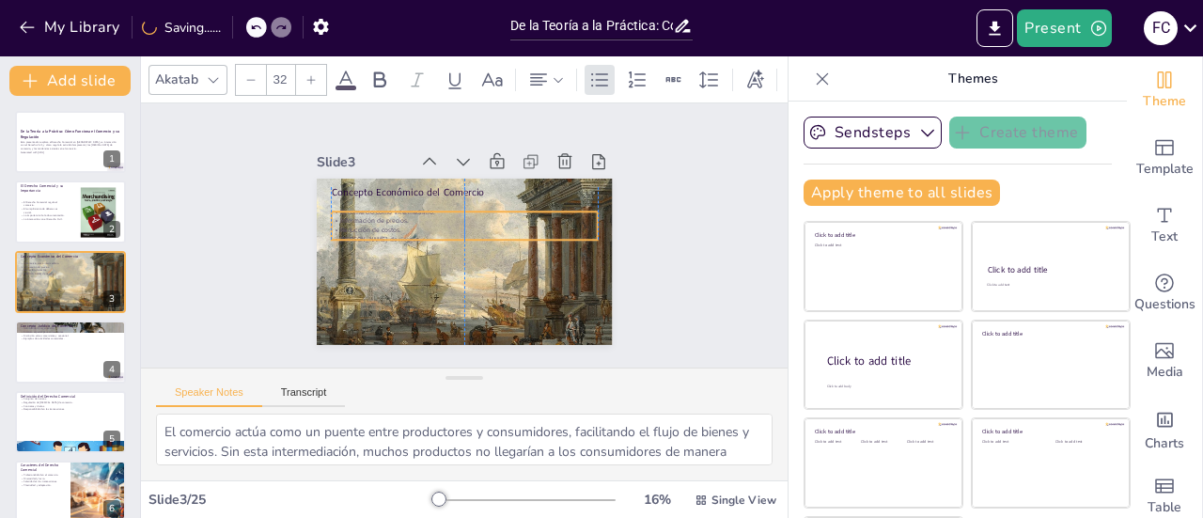
drag, startPoint x: 345, startPoint y: 215, endPoint x: 345, endPoint y: 227, distance: 11.3
click at [366, 227] on p "Reducción de costos." at bounding box center [468, 231] width 204 height 185
click at [519, 187] on icon at bounding box center [526, 191] width 15 height 8
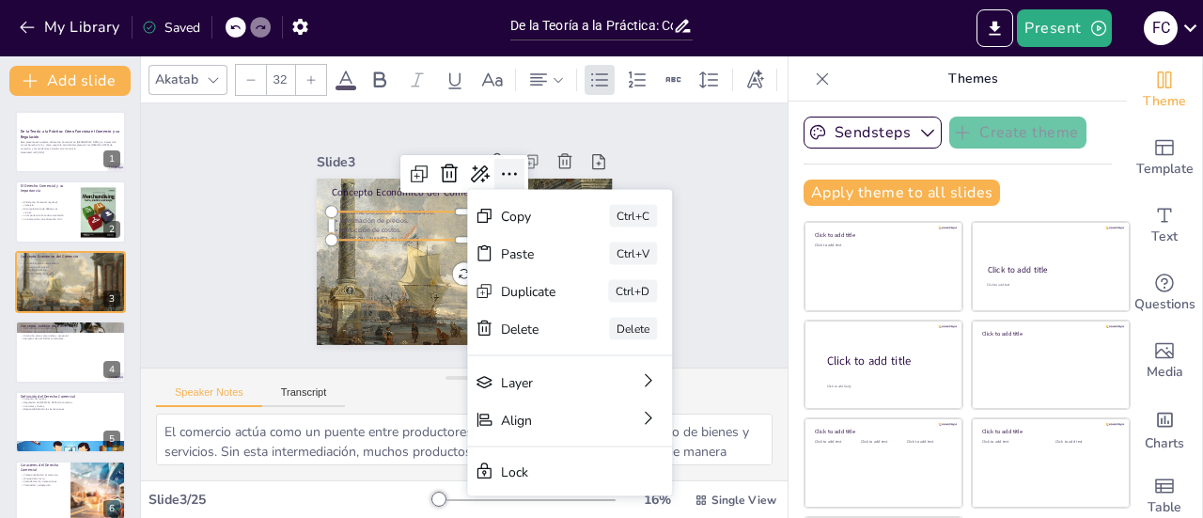
click at [524, 194] on icon at bounding box center [531, 198] width 15 height 8
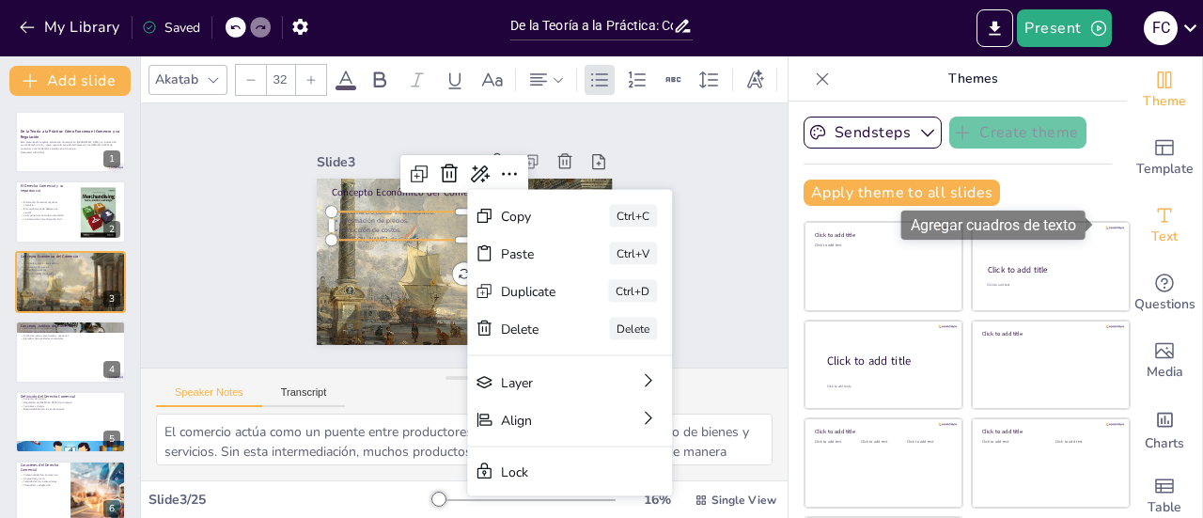
click at [1154, 212] on icon "Add text boxes" at bounding box center [1165, 215] width 23 height 23
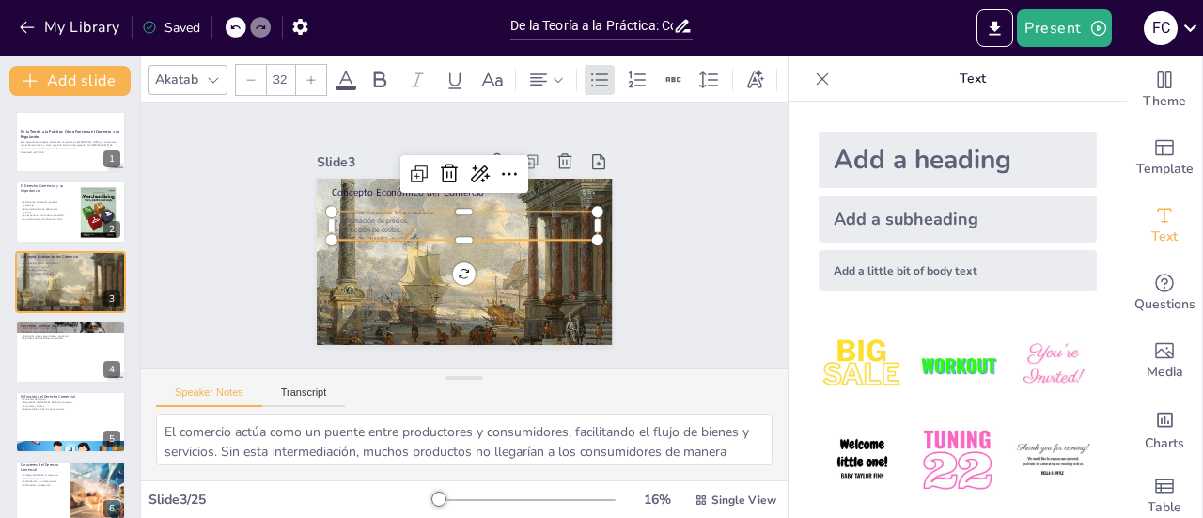
click at [897, 150] on div "Add a heading" at bounding box center [958, 160] width 278 height 56
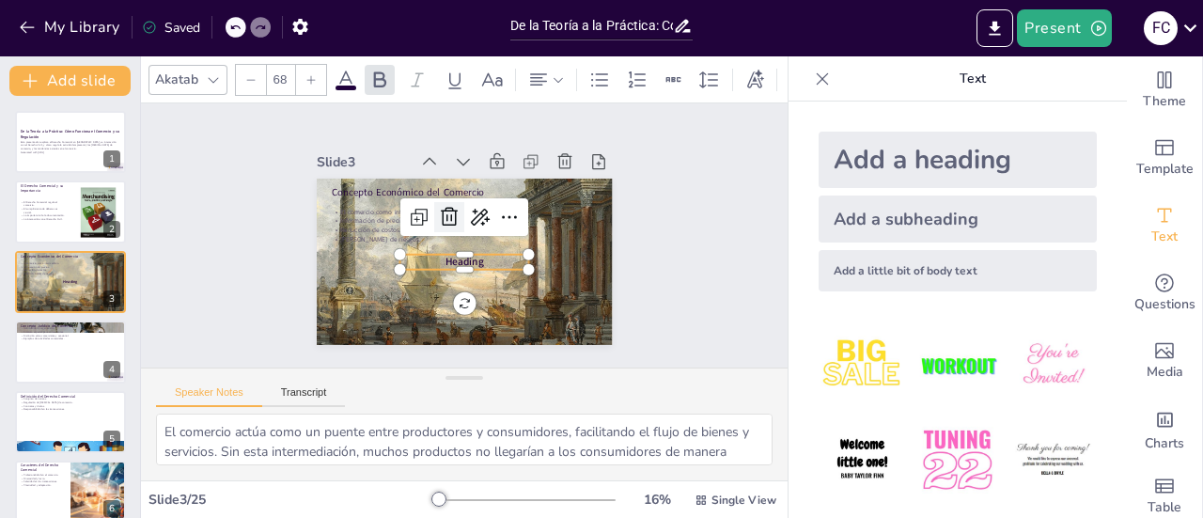
click at [446, 217] on icon at bounding box center [457, 212] width 22 height 23
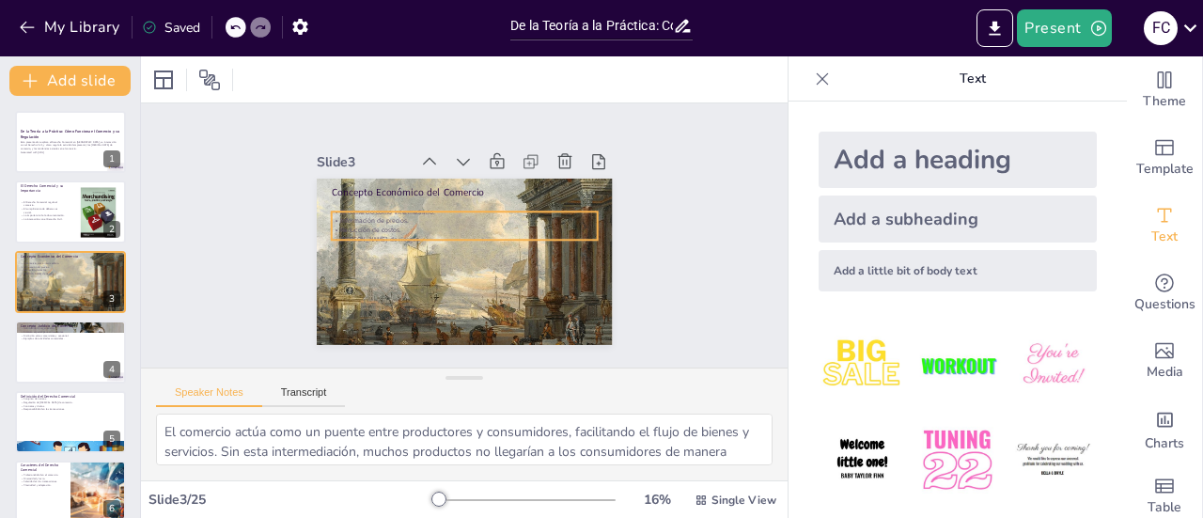
click at [376, 218] on p "Reducción de costos." at bounding box center [466, 230] width 256 height 91
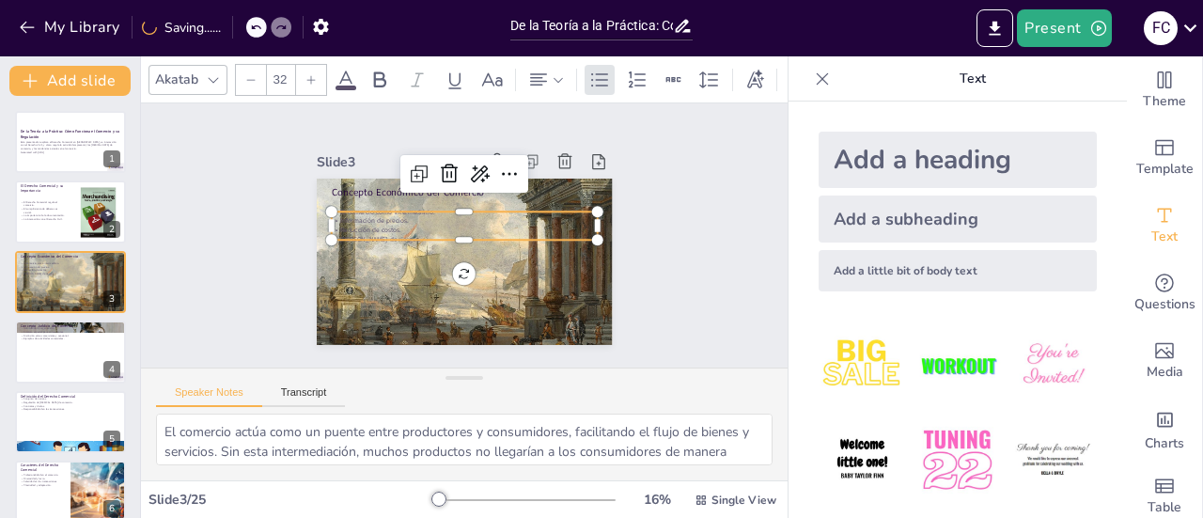
click at [360, 213] on p "Información de precios." at bounding box center [468, 221] width 262 height 65
click at [406, 213] on p "Información de precios." at bounding box center [476, 228] width 141 height 235
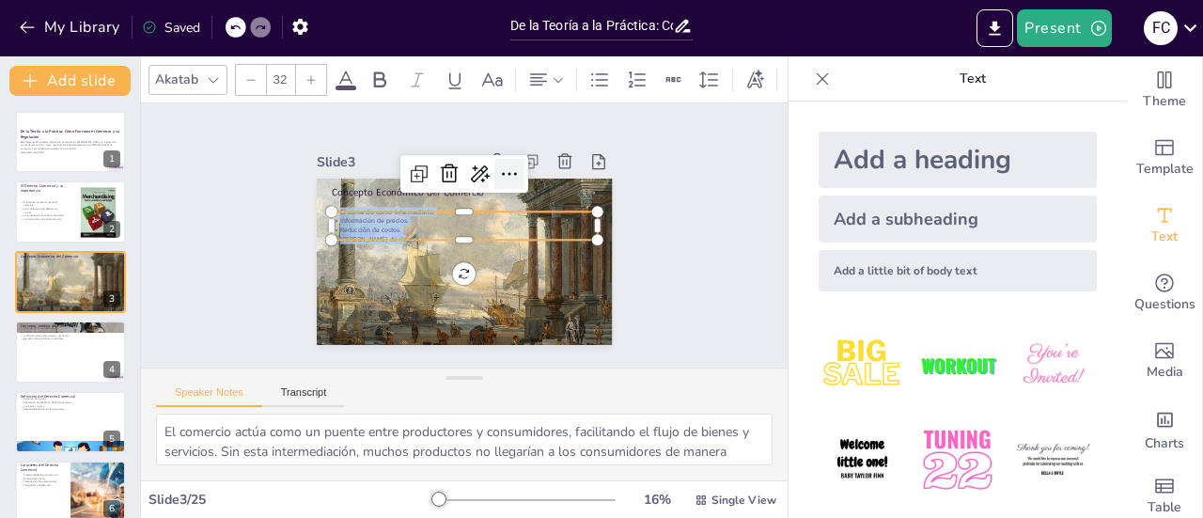
click at [524, 194] on icon at bounding box center [531, 198] width 15 height 8
click at [527, 200] on icon at bounding box center [534, 204] width 14 height 9
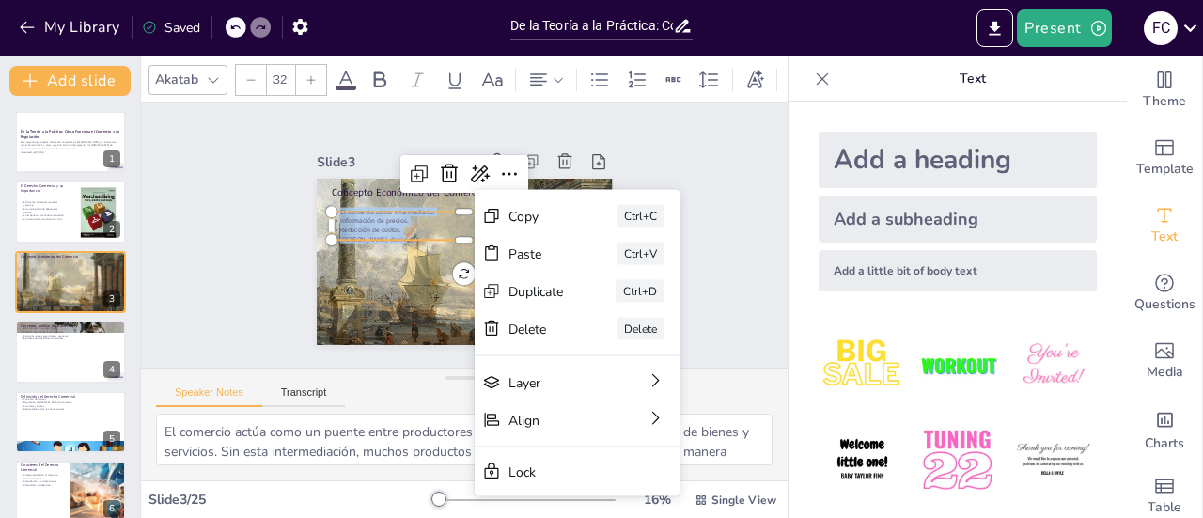
click at [306, 74] on icon at bounding box center [311, 79] width 11 height 11
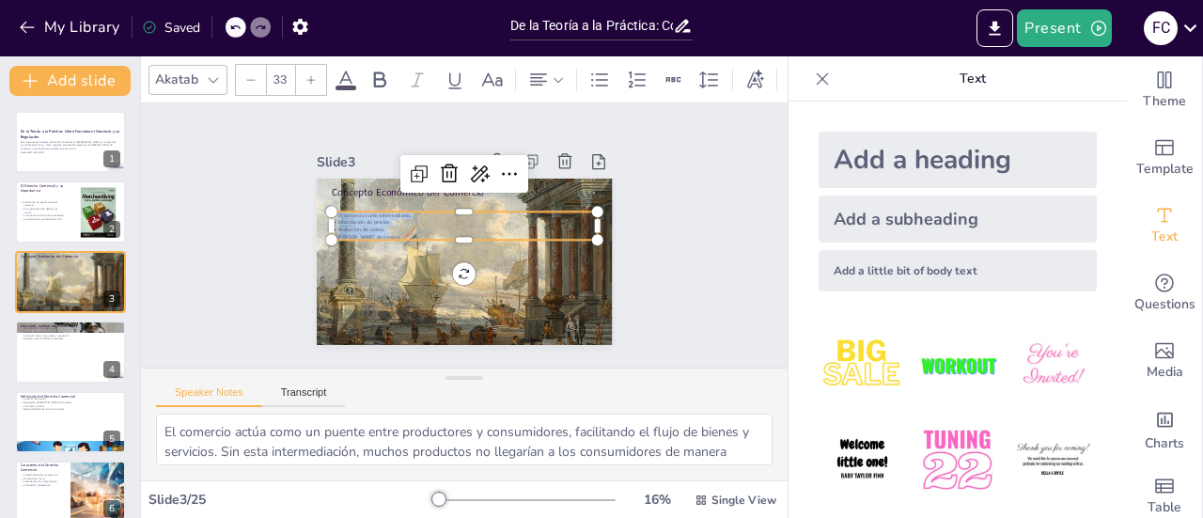
click at [306, 74] on icon at bounding box center [311, 79] width 11 height 11
click at [307, 75] on icon at bounding box center [311, 79] width 8 height 8
click at [309, 74] on icon at bounding box center [311, 79] width 11 height 11
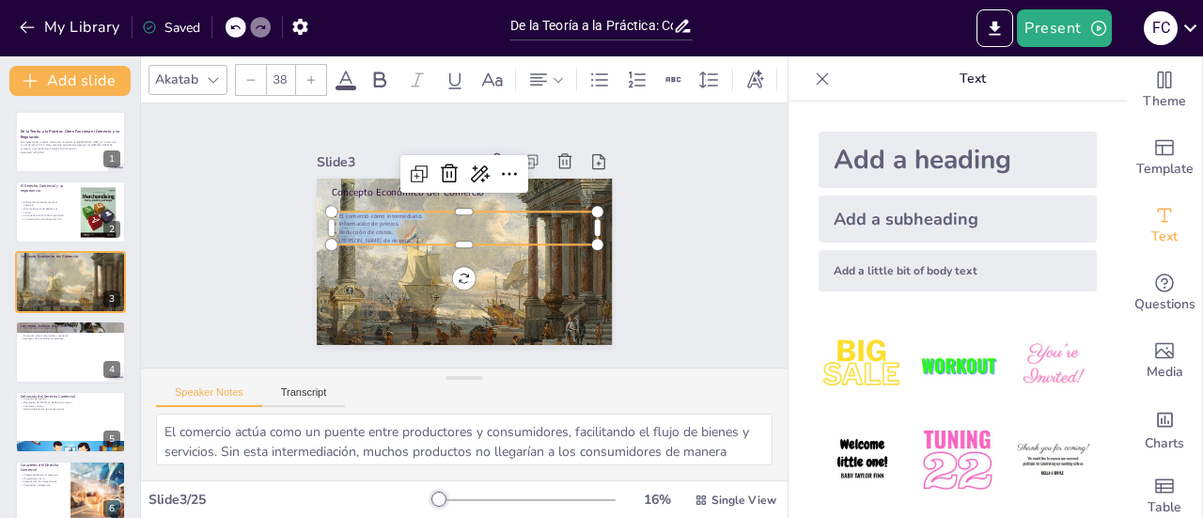
click at [309, 74] on icon at bounding box center [311, 79] width 11 height 11
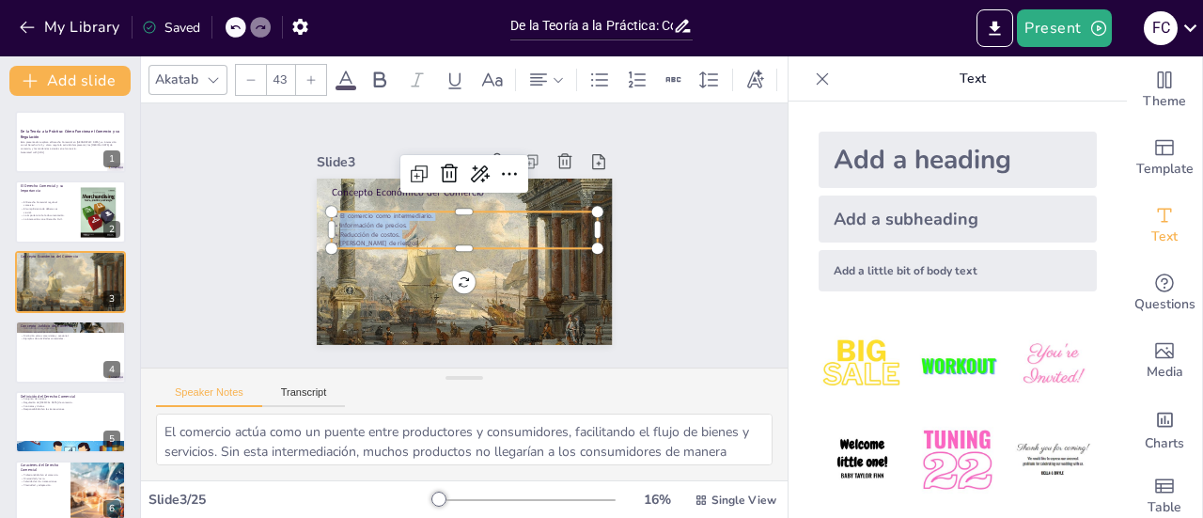
click at [309, 74] on icon at bounding box center [311, 79] width 11 height 11
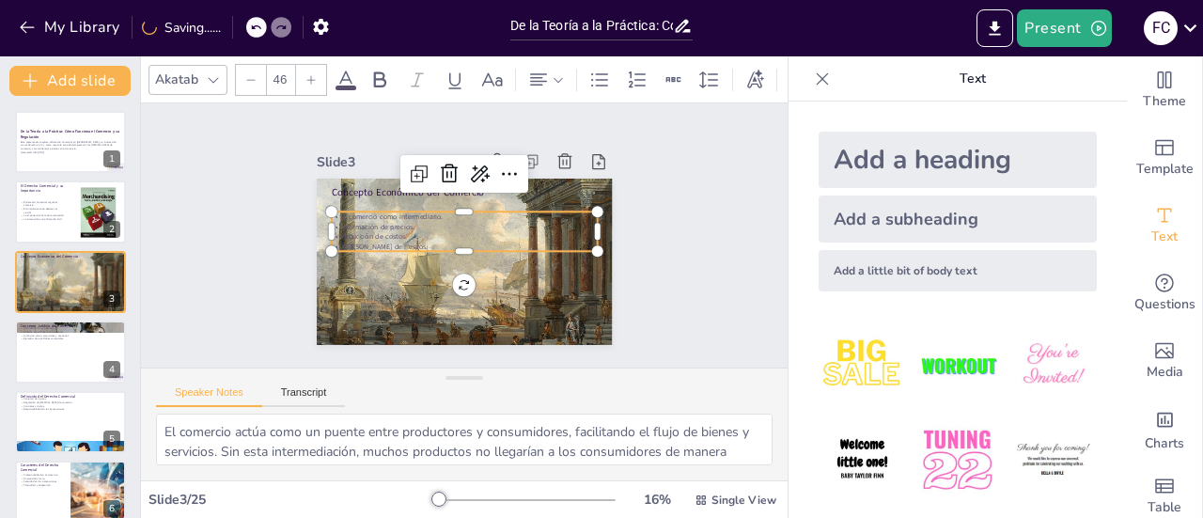
click at [309, 74] on icon at bounding box center [311, 79] width 11 height 11
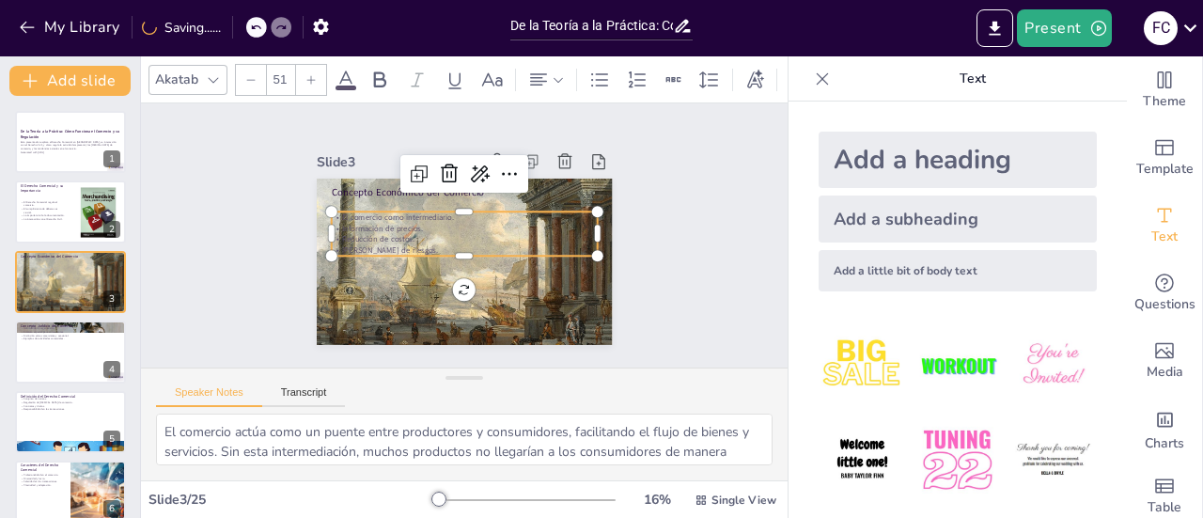
click at [309, 74] on icon at bounding box center [311, 79] width 11 height 11
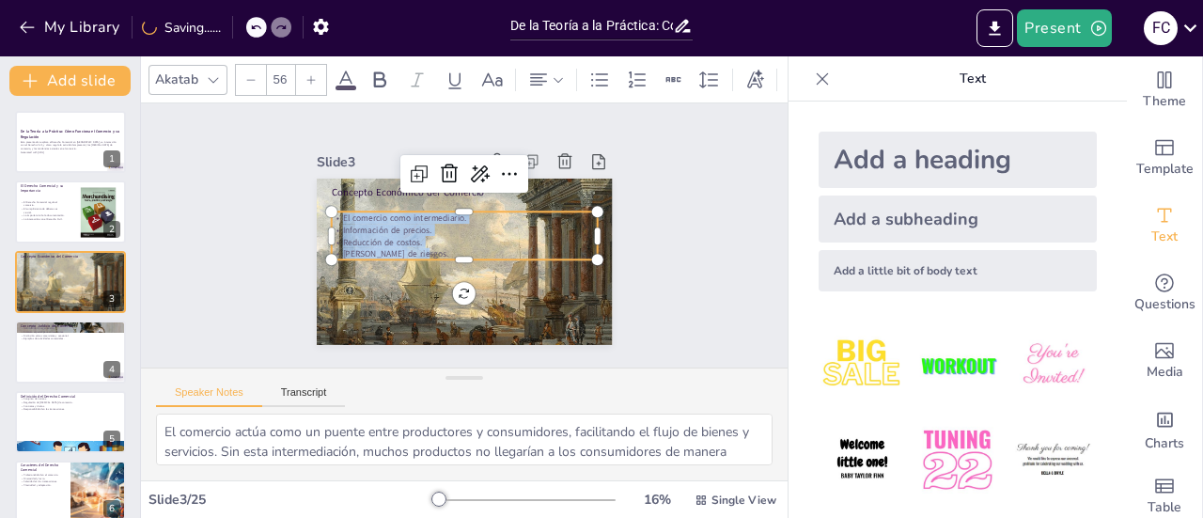
click at [309, 74] on icon at bounding box center [311, 79] width 11 height 11
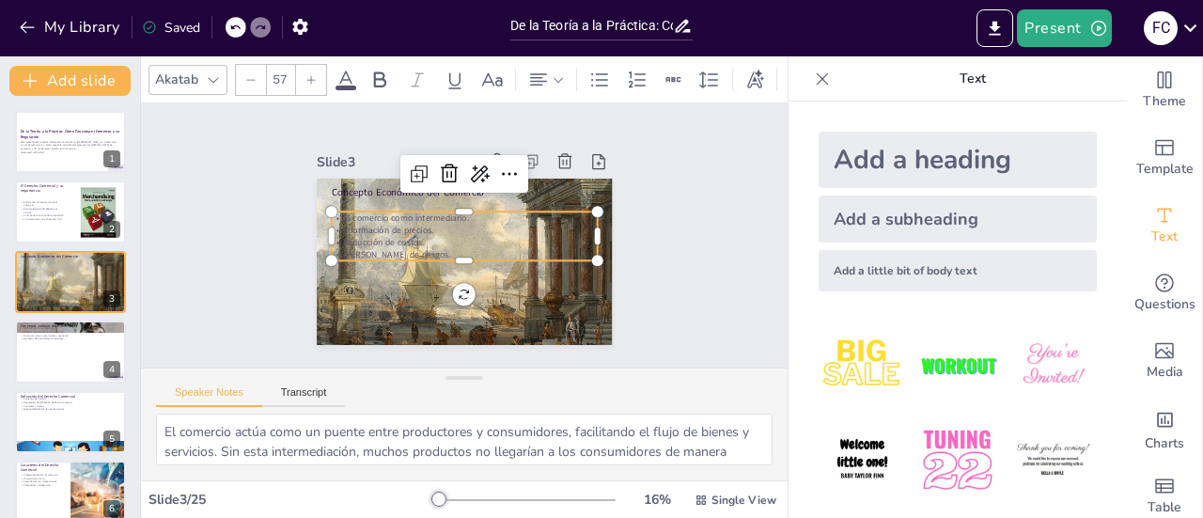
click at [351, 77] on icon at bounding box center [346, 80] width 23 height 23
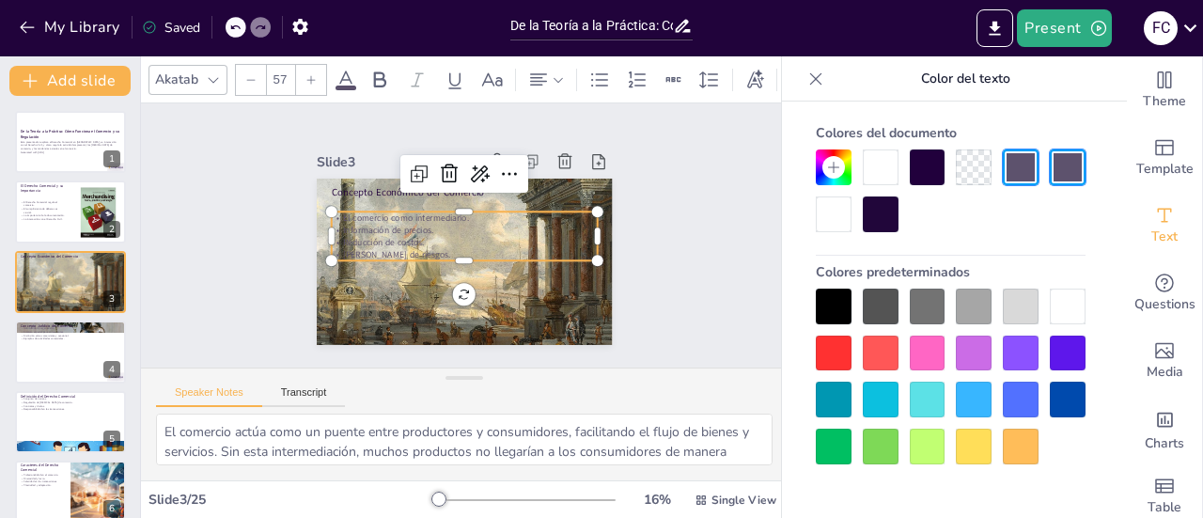
click at [1070, 296] on div at bounding box center [1068, 307] width 36 height 36
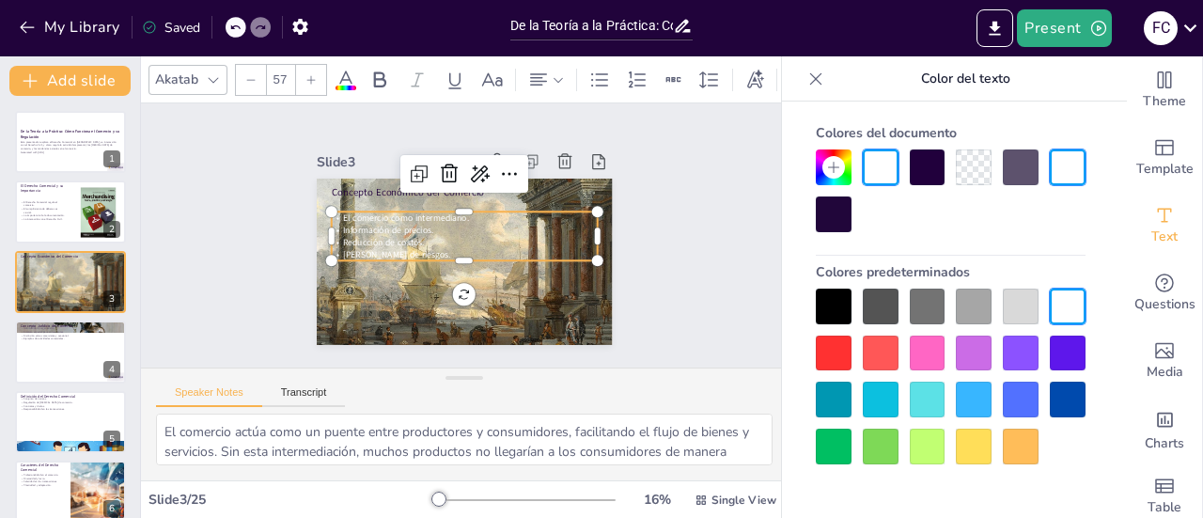
click at [614, 260] on div "Slide 1 De la Teoría a la Práctica: Cómo Funciona el Comercio y su Regulación E…" at bounding box center [465, 236] width 298 height 438
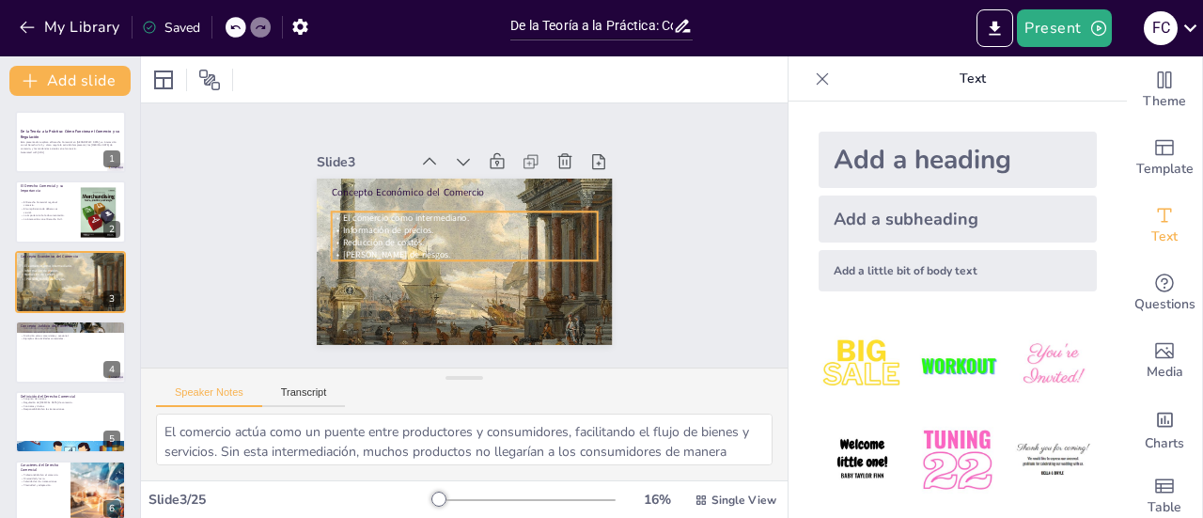
click at [460, 196] on span "Reducción de costos." at bounding box center [474, 155] width 29 height 83
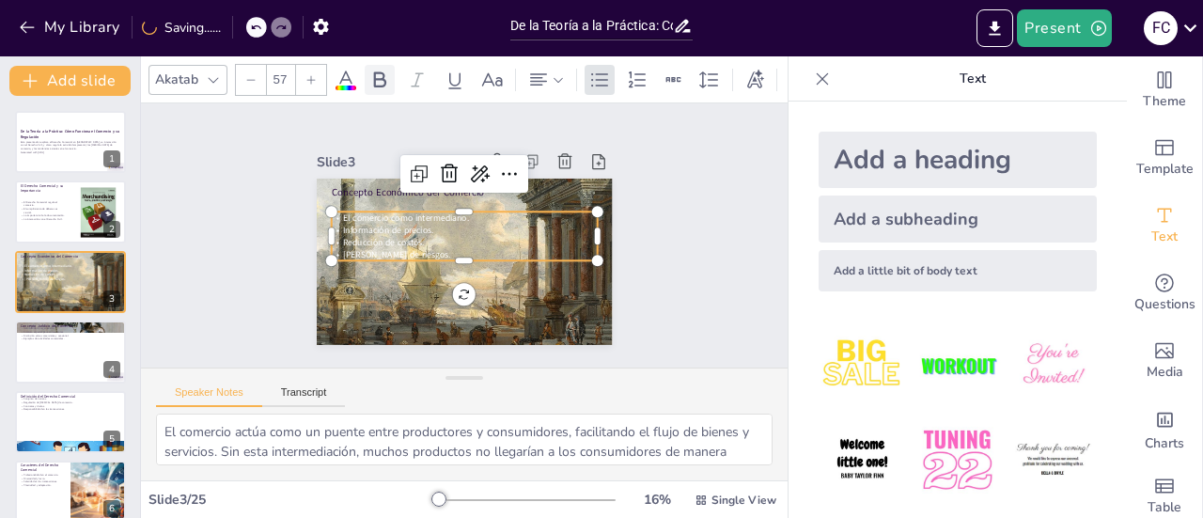
click at [380, 75] on icon at bounding box center [380, 80] width 23 height 23
click at [347, 76] on icon at bounding box center [346, 80] width 23 height 23
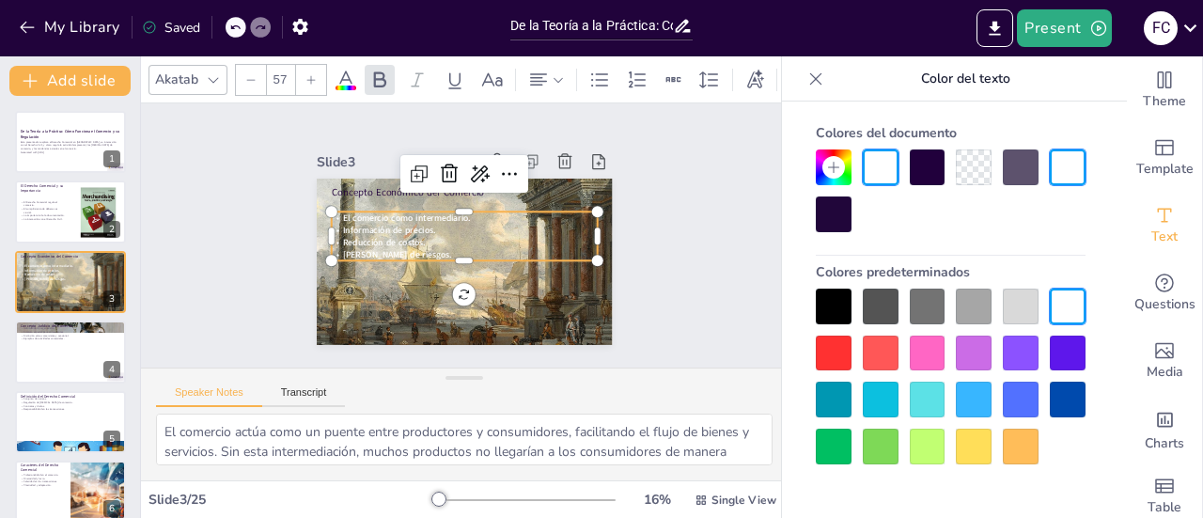
click at [824, 309] on div at bounding box center [834, 307] width 36 height 36
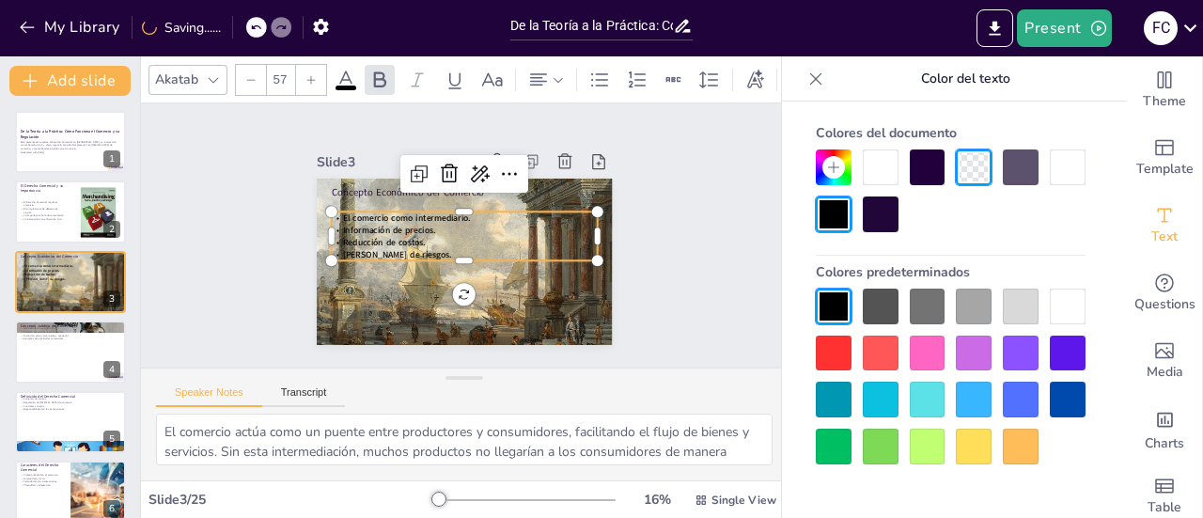
click at [312, 82] on div at bounding box center [311, 80] width 30 height 30
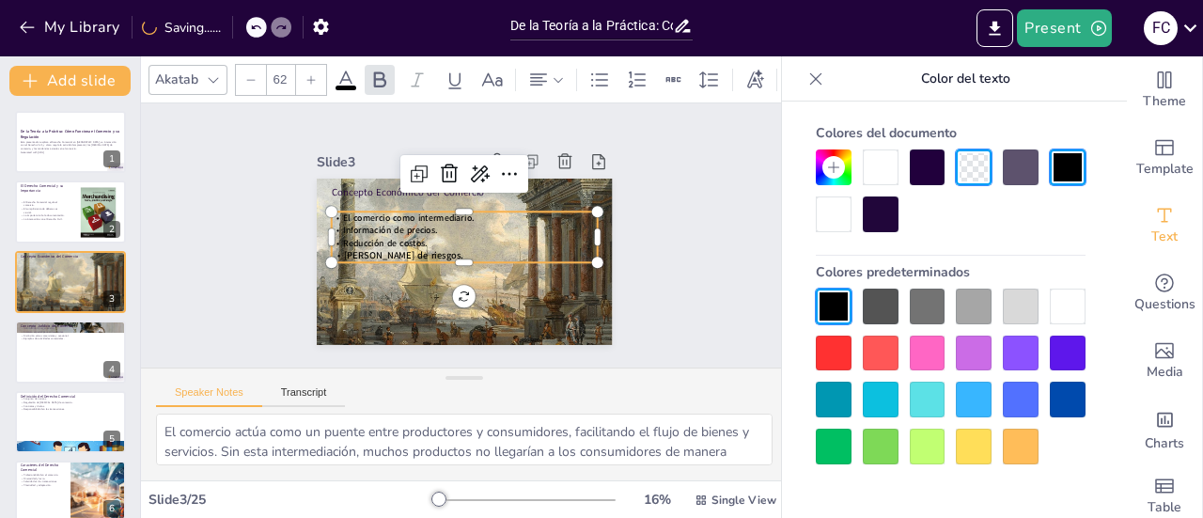
click at [312, 82] on div at bounding box center [311, 80] width 30 height 30
click at [426, 205] on span "El comercio como intermediario." at bounding box center [458, 177] width 65 height 125
click at [455, 291] on div "Concepto Económico del Comercio El comercio como intermediario. Información de …" at bounding box center [459, 261] width 324 height 225
click at [455, 291] on div "Concepto Económico del Comercio El comercio como intermediario. Información de …" at bounding box center [456, 260] width 333 height 250
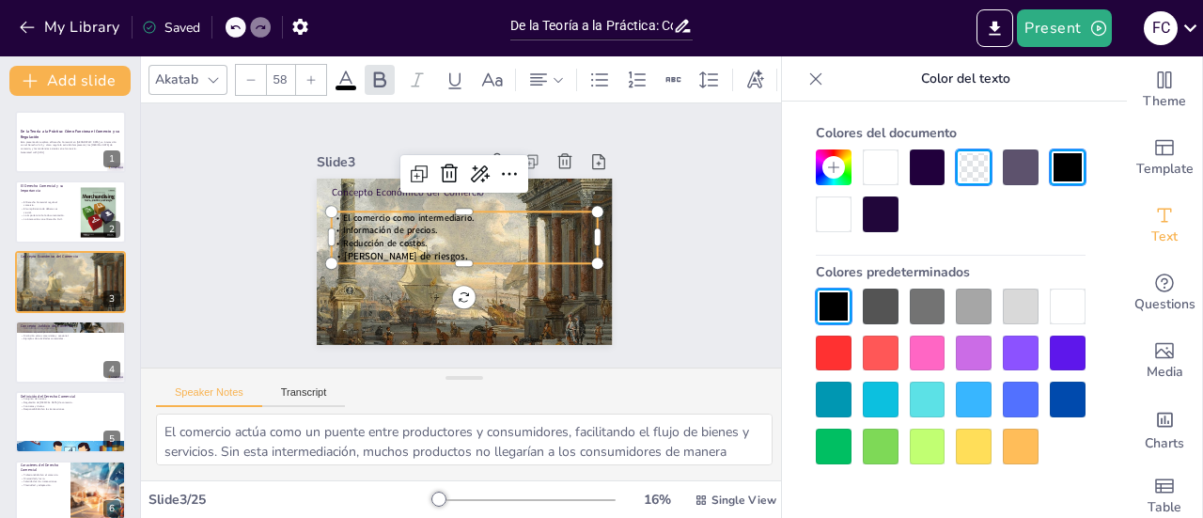
click at [320, 67] on div at bounding box center [311, 80] width 30 height 30
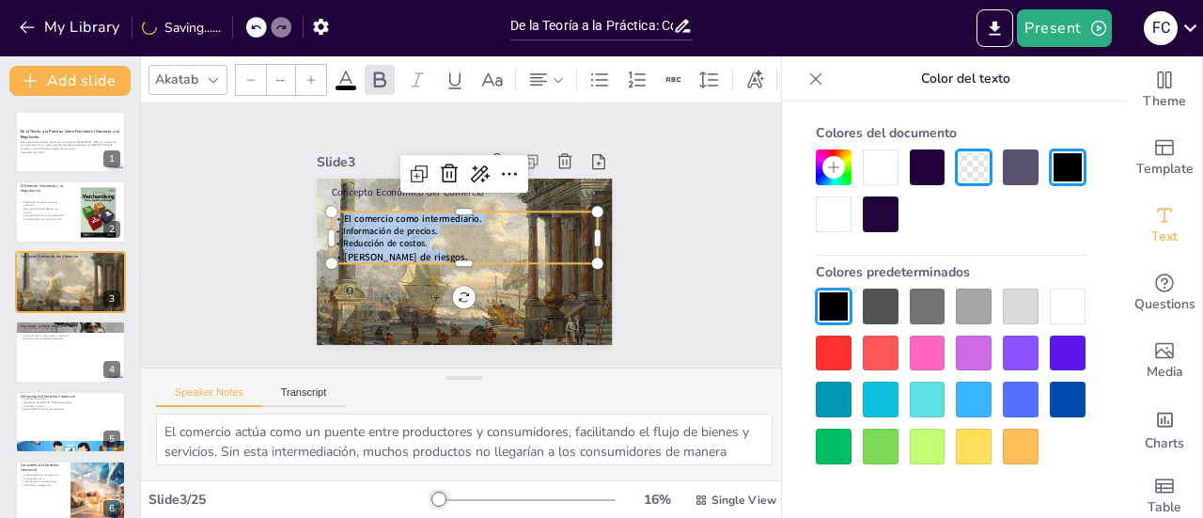
drag, startPoint x: 424, startPoint y: 252, endPoint x: 250, endPoint y: 187, distance: 185.6
click at [250, 187] on div "Slide 1 De la Teoría a la Práctica: Cómo Funciona el Comercio y su Regulación E…" at bounding box center [464, 234] width 438 height 297
click at [311, 77] on icon at bounding box center [311, 79] width 11 height 11
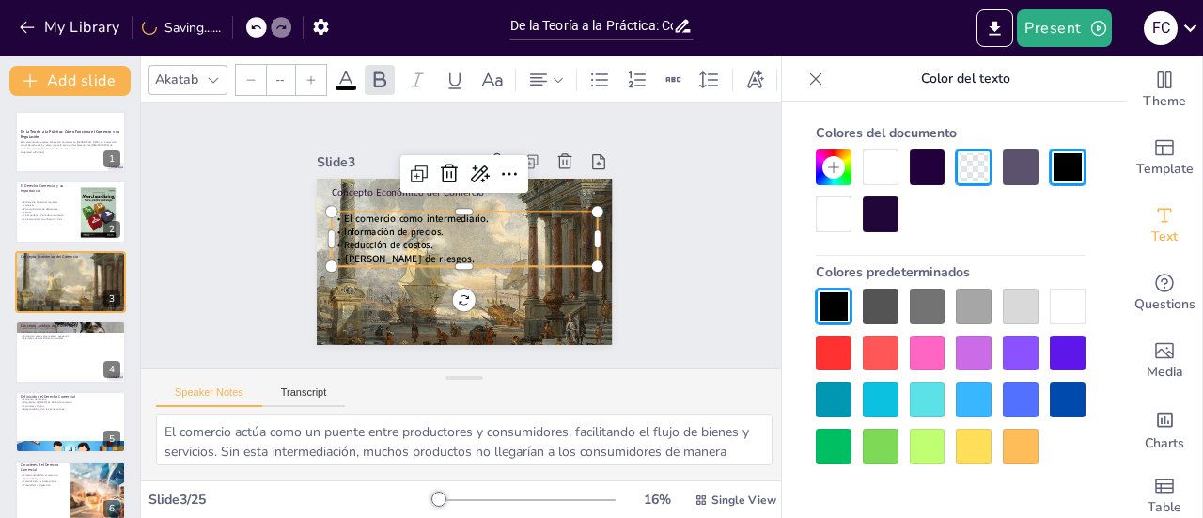
click at [311, 77] on icon at bounding box center [311, 79] width 11 height 11
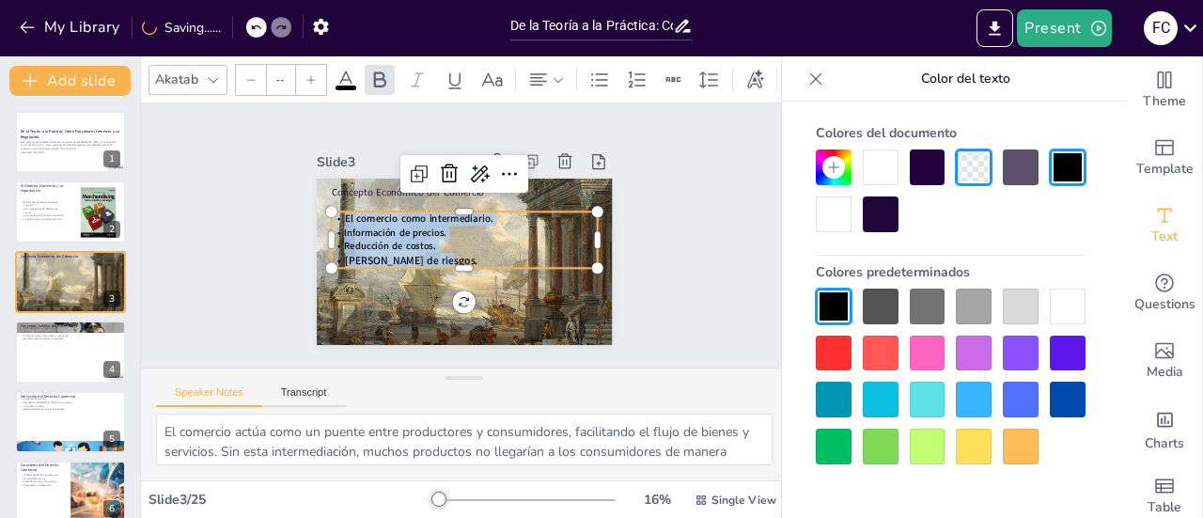
click at [311, 77] on icon at bounding box center [311, 79] width 11 height 11
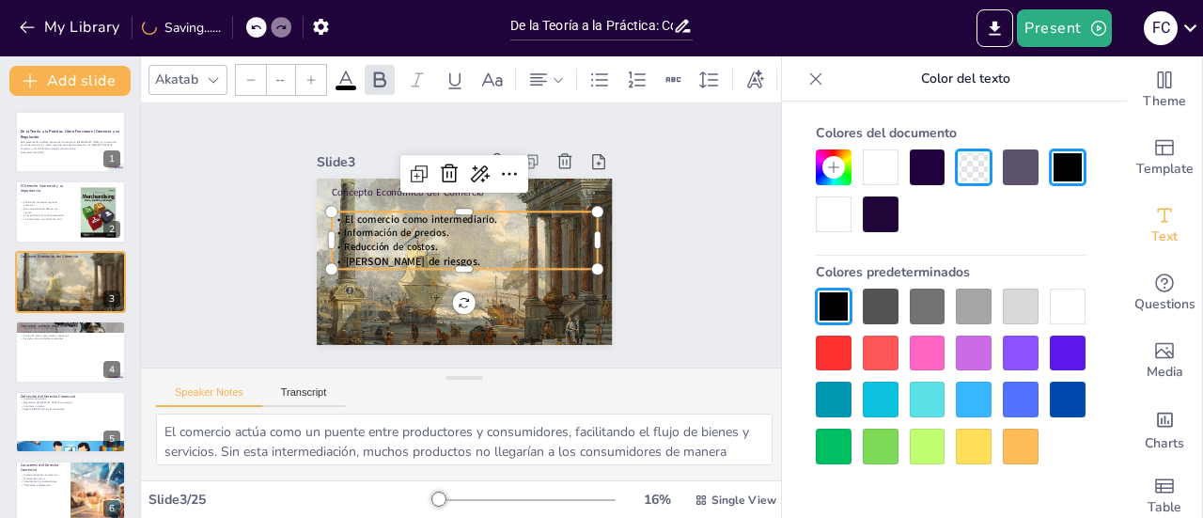
click at [311, 77] on icon at bounding box center [311, 79] width 11 height 11
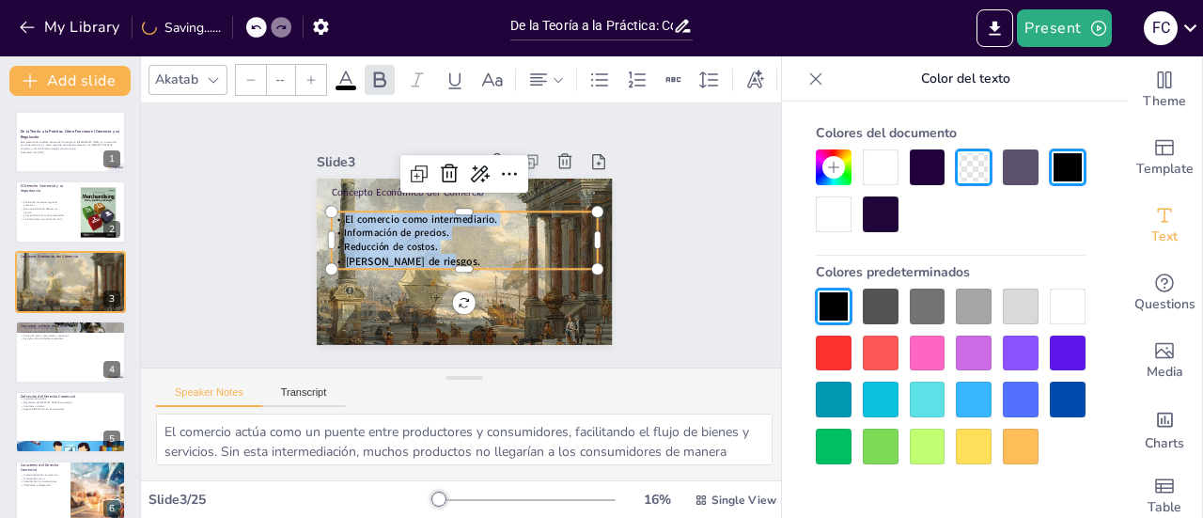
click at [311, 77] on icon at bounding box center [311, 79] width 11 height 11
click at [271, 245] on div "Slide 1 De la Teoría a la Práctica: Cómo Funciona el Comercio y su Regulación E…" at bounding box center [465, 235] width 456 height 363
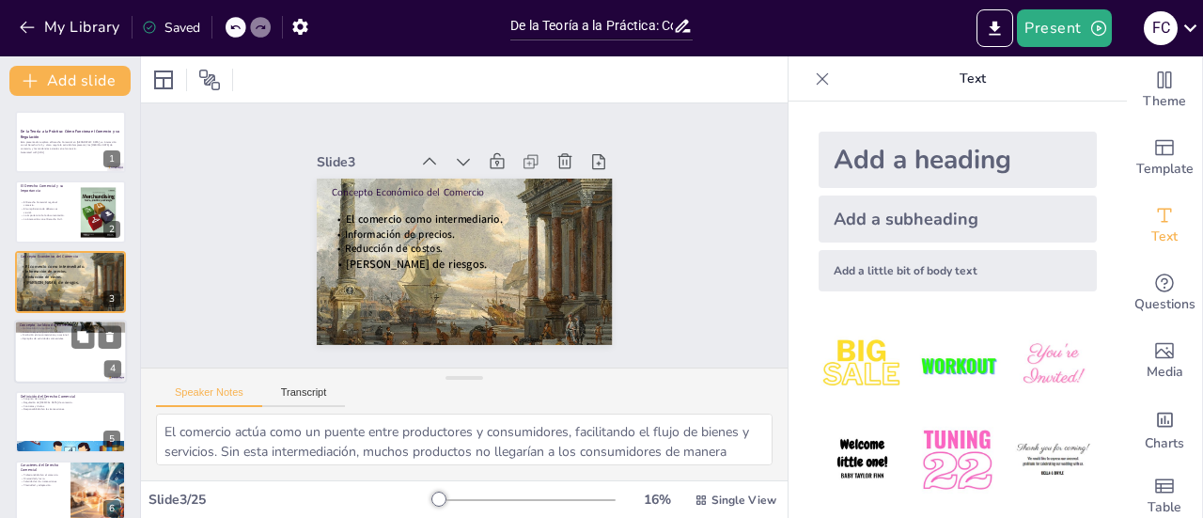
click at [81, 366] on div at bounding box center [70, 352] width 113 height 64
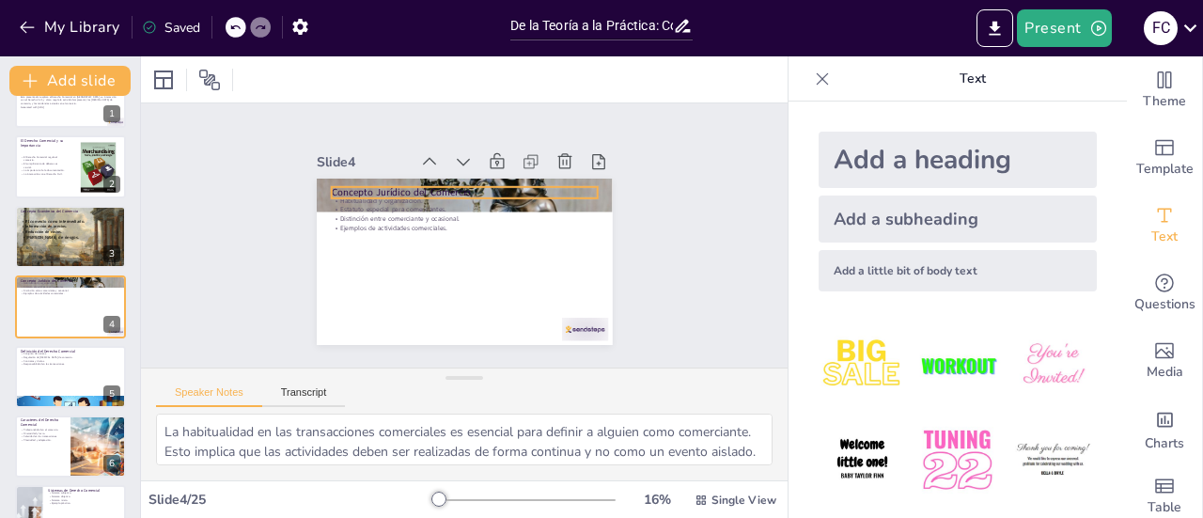
click at [351, 186] on p "Concepto Jurídico del Comercio" at bounding box center [472, 193] width 263 height 69
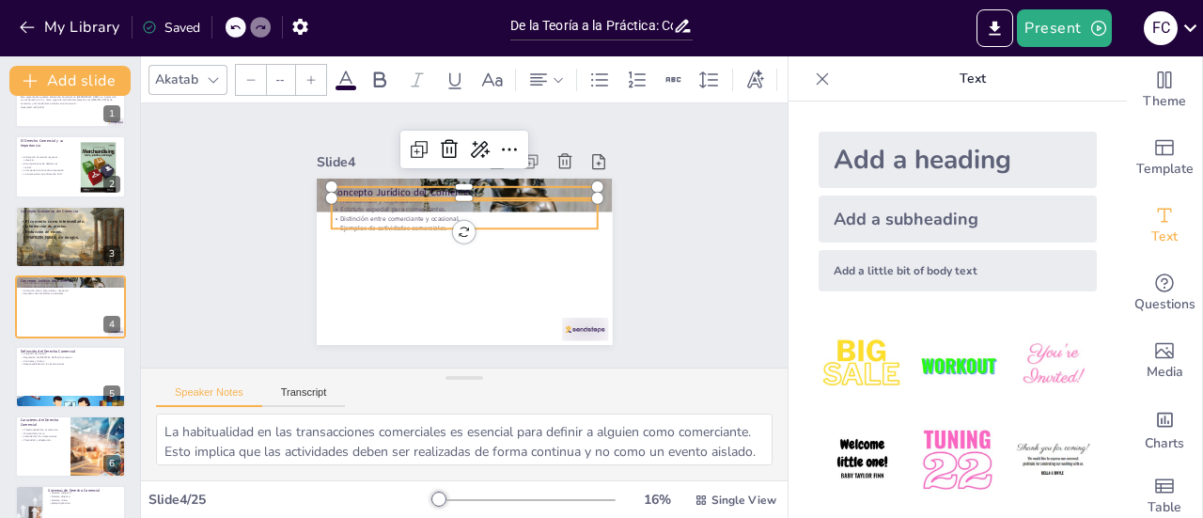
click at [354, 204] on p "Estatuto especial para comerciantes." at bounding box center [468, 210] width 266 height 37
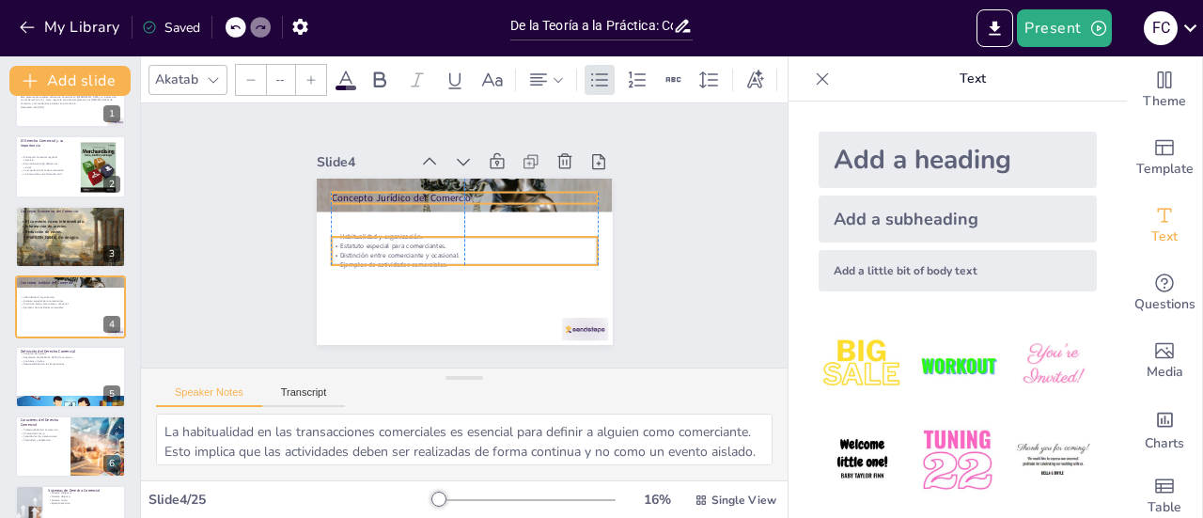
drag, startPoint x: 354, startPoint y: 204, endPoint x: 352, endPoint y: 235, distance: 31.2
click at [364, 235] on p "Estatuto especial para comerciantes." at bounding box center [456, 243] width 185 height 204
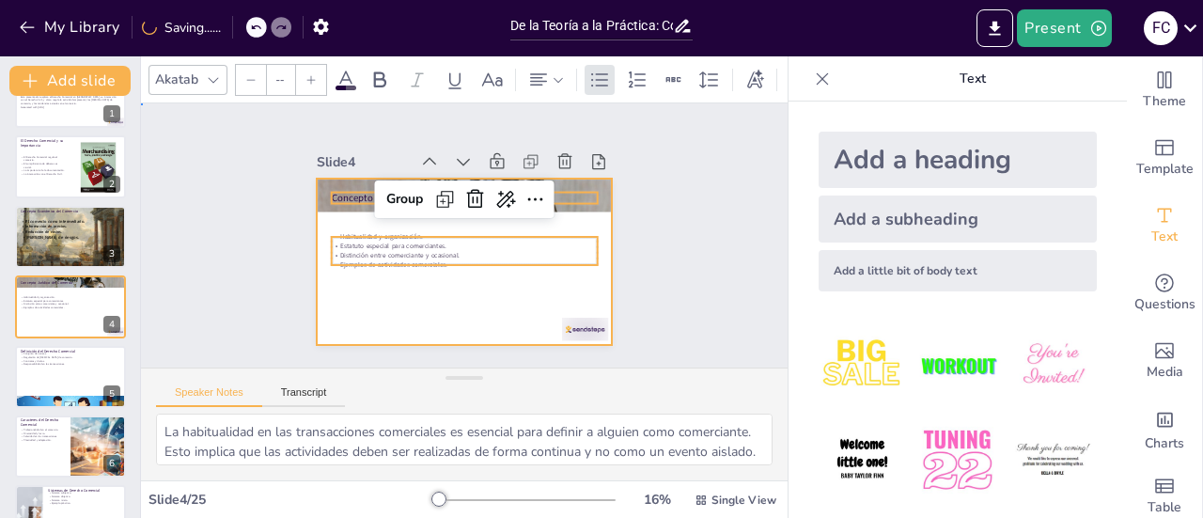
click at [363, 283] on div at bounding box center [456, 260] width 333 height 250
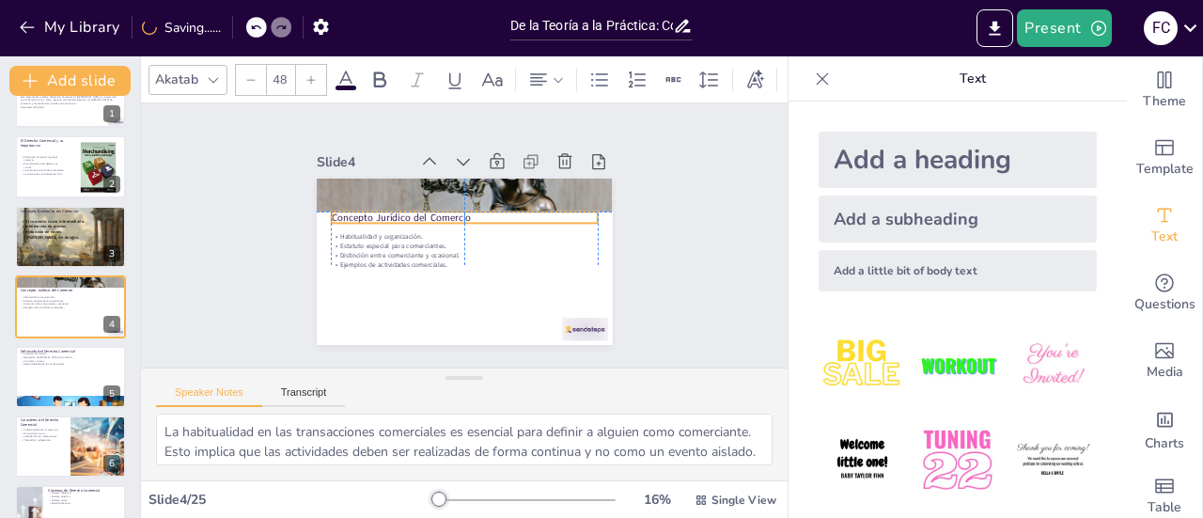
drag, startPoint x: 379, startPoint y: 186, endPoint x: 376, endPoint y: 207, distance: 20.9
click at [376, 207] on p "Concepto Jurídico del Comercio" at bounding box center [468, 217] width 263 height 69
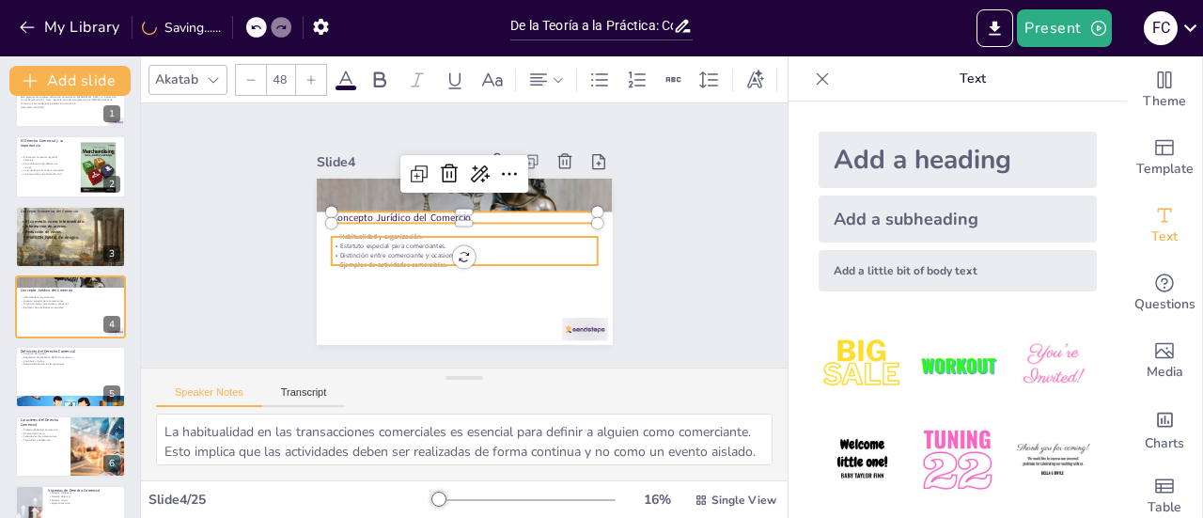
click at [364, 246] on p "Distinción entre comerciante y ocasional." at bounding box center [460, 255] width 262 height 65
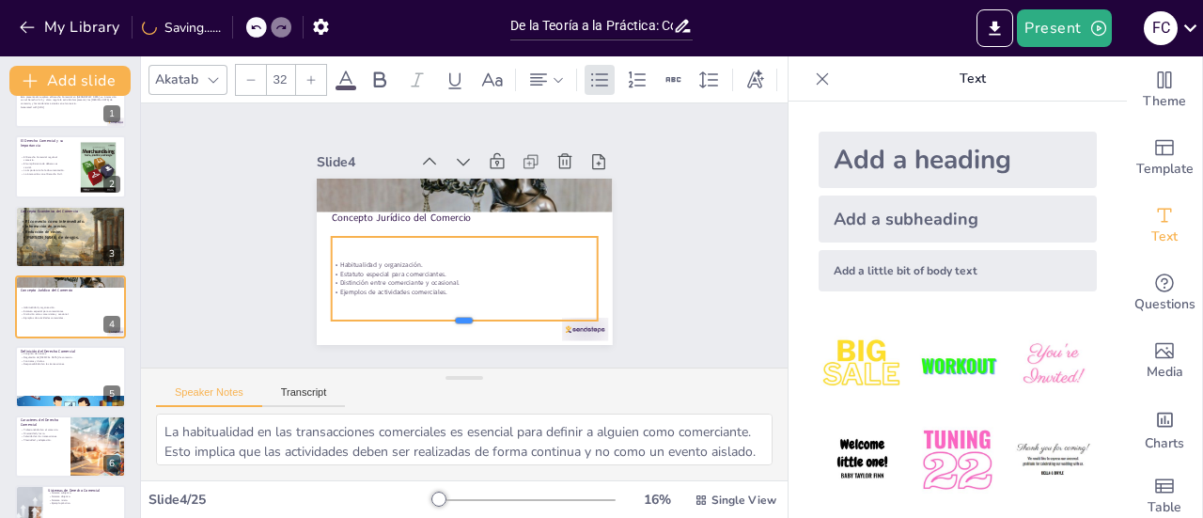
drag, startPoint x: 448, startPoint y: 259, endPoint x: 443, endPoint y: 313, distance: 53.8
click at [443, 313] on div at bounding box center [436, 323] width 258 height 97
click at [310, 66] on div at bounding box center [311, 80] width 30 height 30
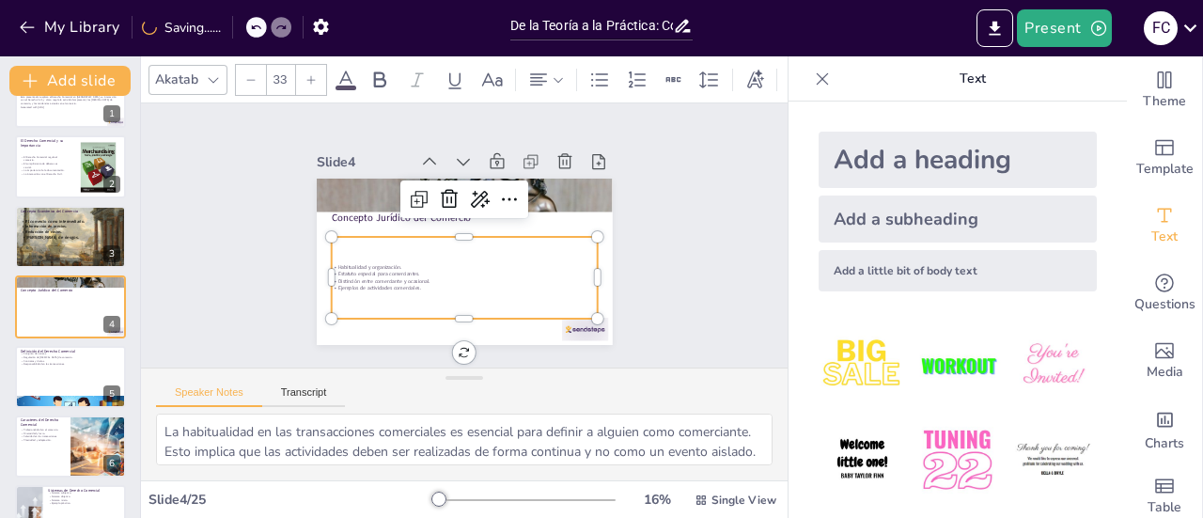
click at [310, 66] on div at bounding box center [311, 80] width 30 height 30
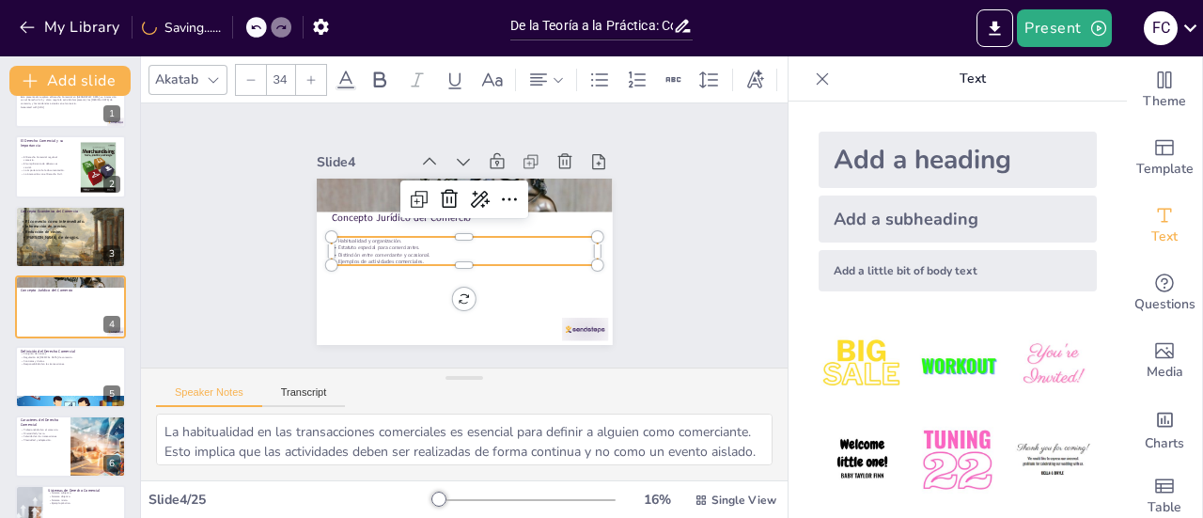
click at [310, 66] on div at bounding box center [311, 80] width 30 height 30
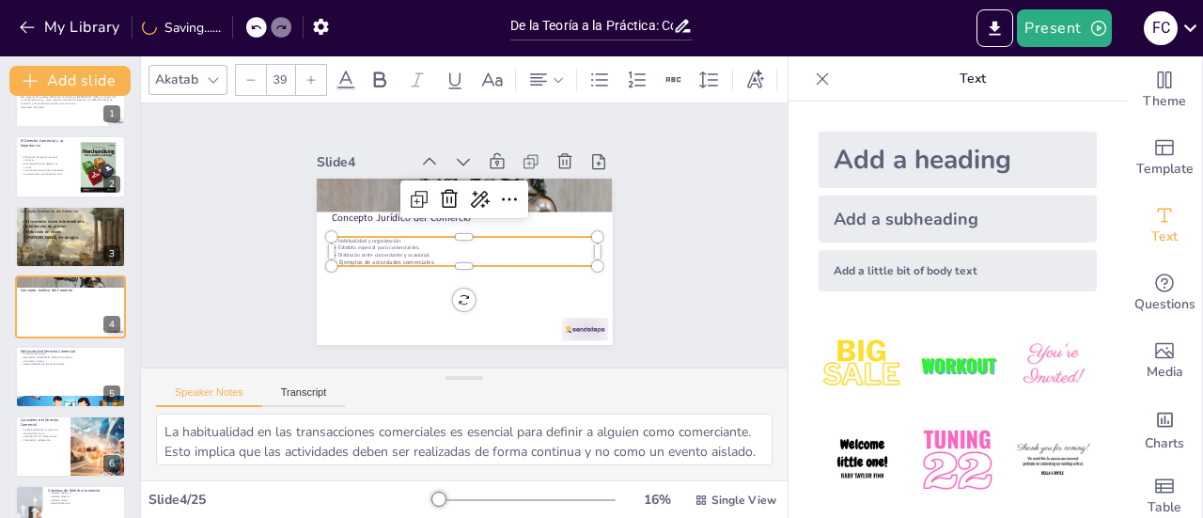
click at [310, 66] on div at bounding box center [311, 80] width 30 height 30
drag, startPoint x: 432, startPoint y: 254, endPoint x: 211, endPoint y: 156, distance: 242.5
click at [211, 156] on div "Slide 1 De la Teoría a la Práctica: Cómo Funciona el Comercio y su Regulación E…" at bounding box center [463, 235] width 687 height 393
click at [308, 81] on div at bounding box center [311, 80] width 30 height 30
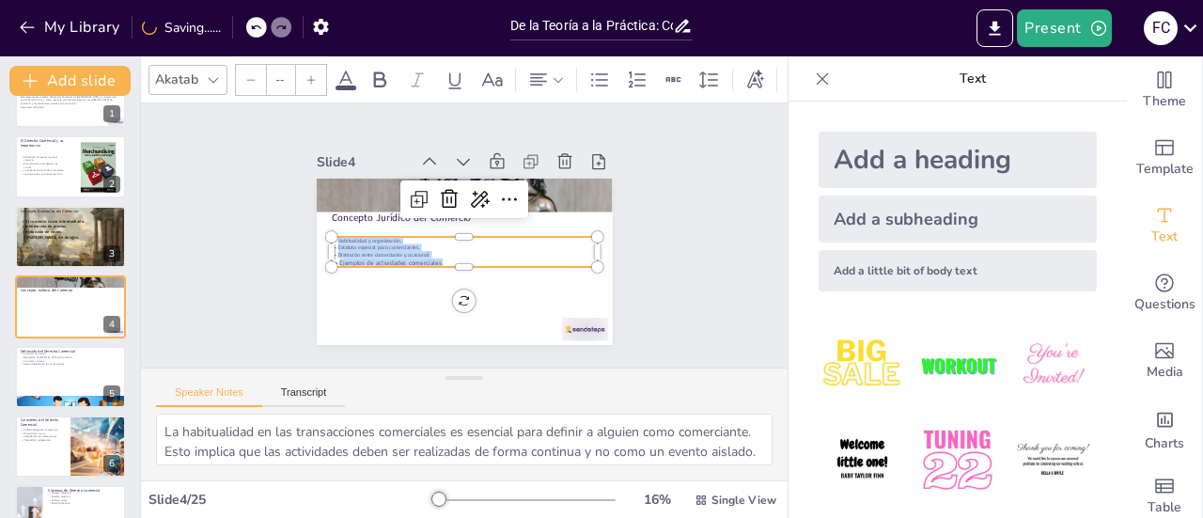
click at [308, 81] on div at bounding box center [311, 80] width 30 height 30
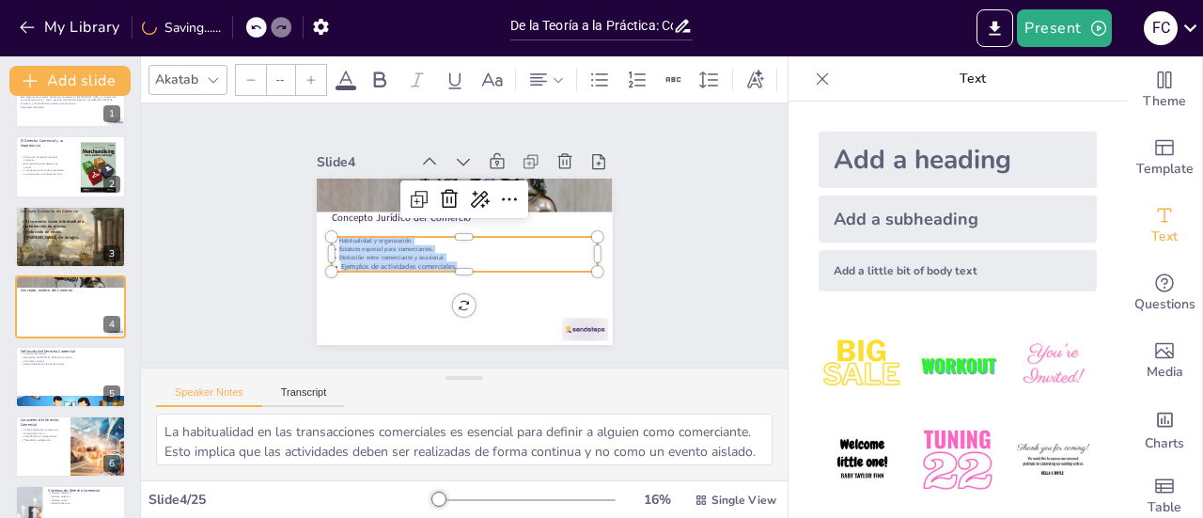
click at [308, 81] on div at bounding box center [311, 80] width 30 height 30
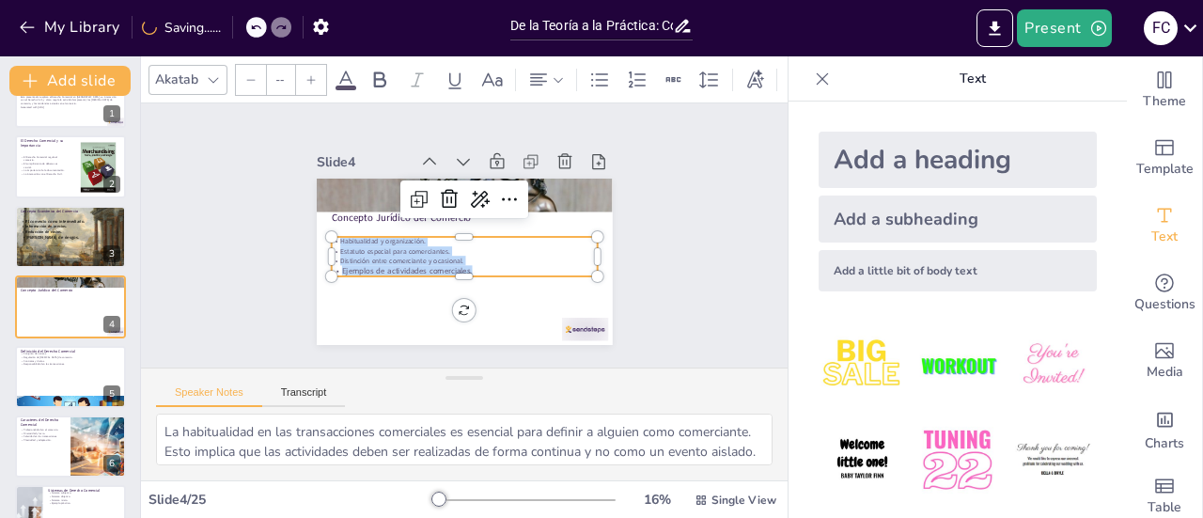
click at [308, 81] on div at bounding box center [311, 80] width 30 height 30
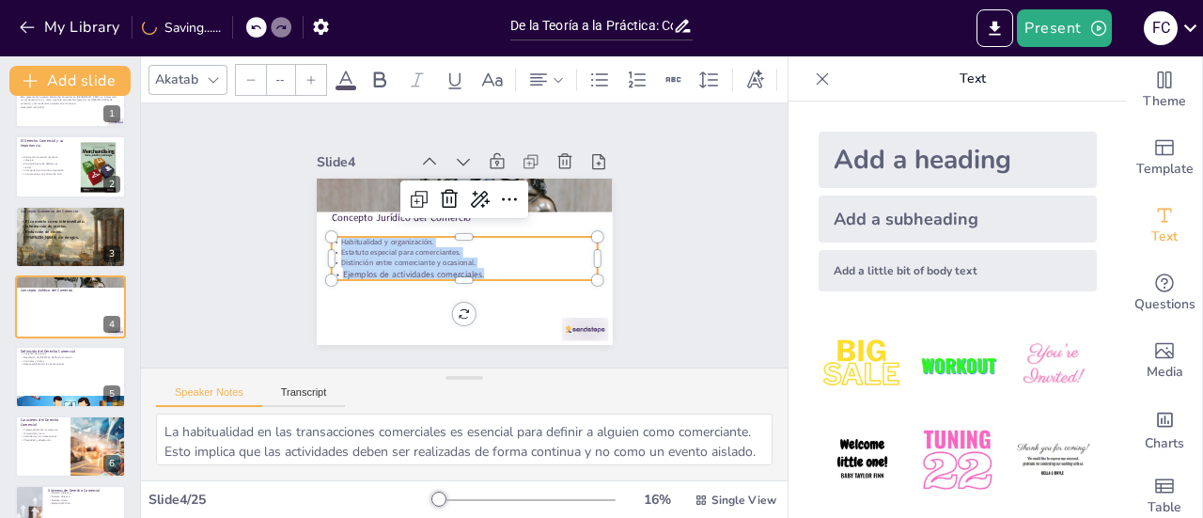
click at [308, 81] on div at bounding box center [311, 80] width 30 height 30
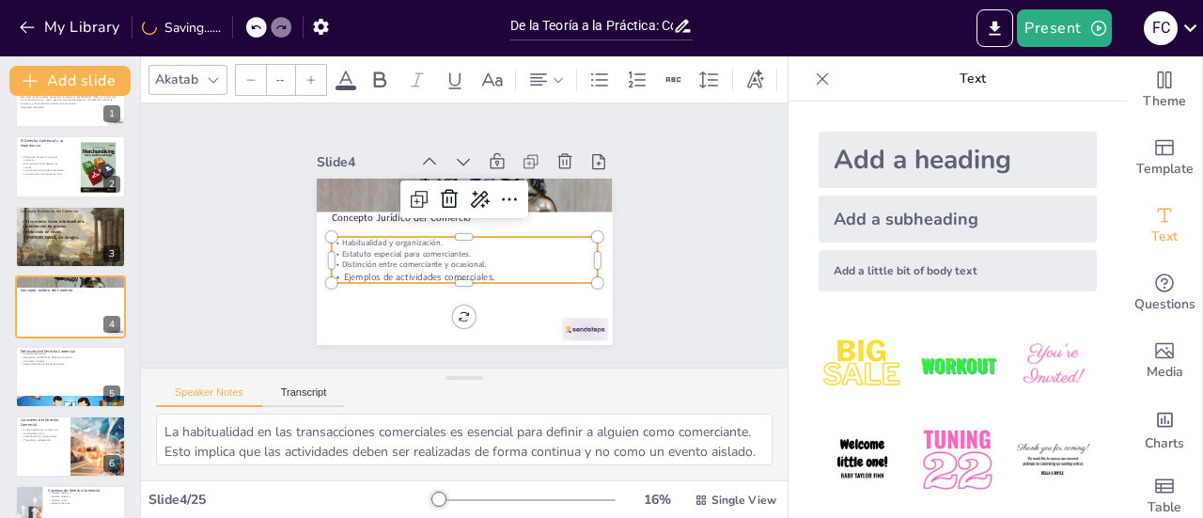
click at [308, 81] on div at bounding box center [311, 80] width 30 height 30
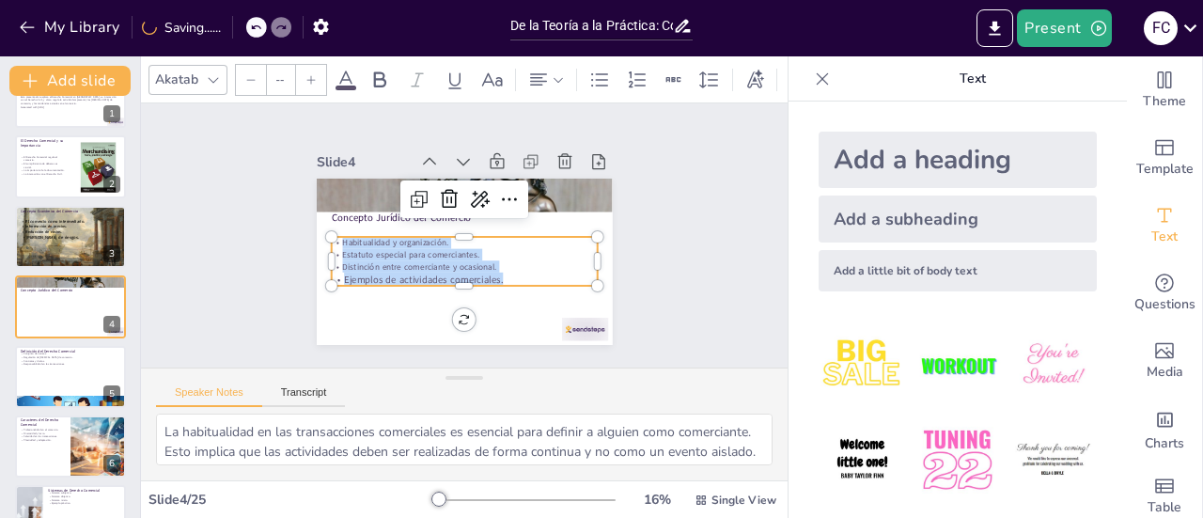
click at [308, 81] on div at bounding box center [311, 80] width 30 height 30
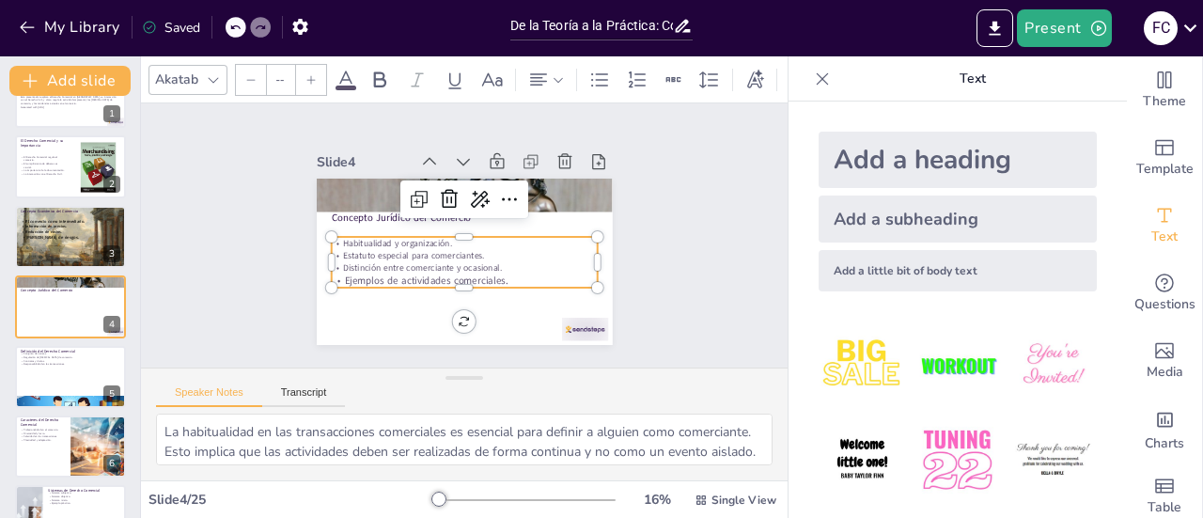
click at [308, 81] on div at bounding box center [311, 80] width 30 height 30
click at [267, 250] on div "Slide 1 De la Teoría a la Práctica: Cómo Funciona el Comercio y su Regulación E…" at bounding box center [464, 236] width 449 height 332
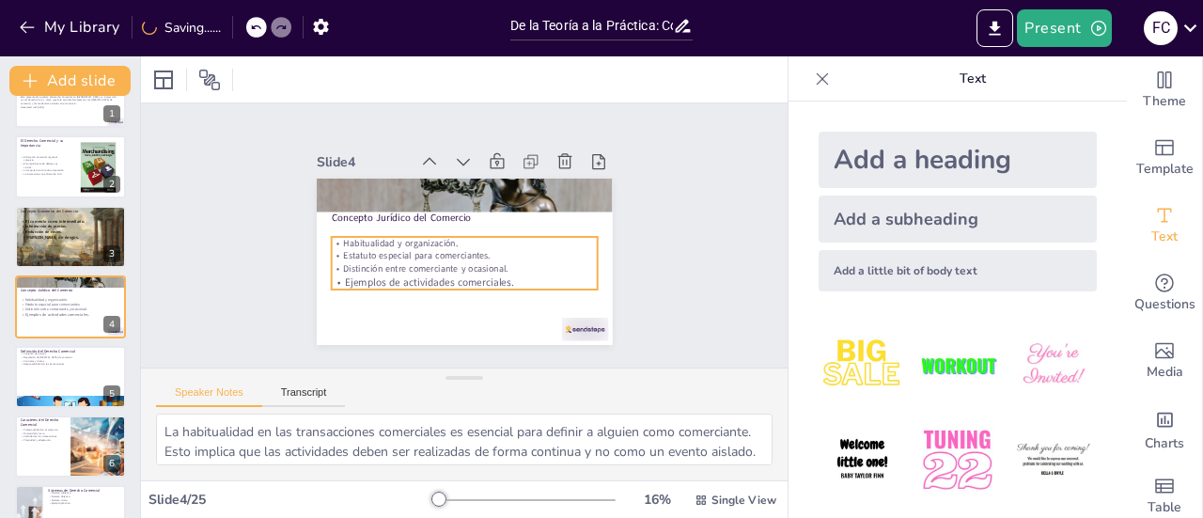
click at [351, 277] on p "Ejemplos de actividades comerciales." at bounding box center [424, 259] width 146 height 238
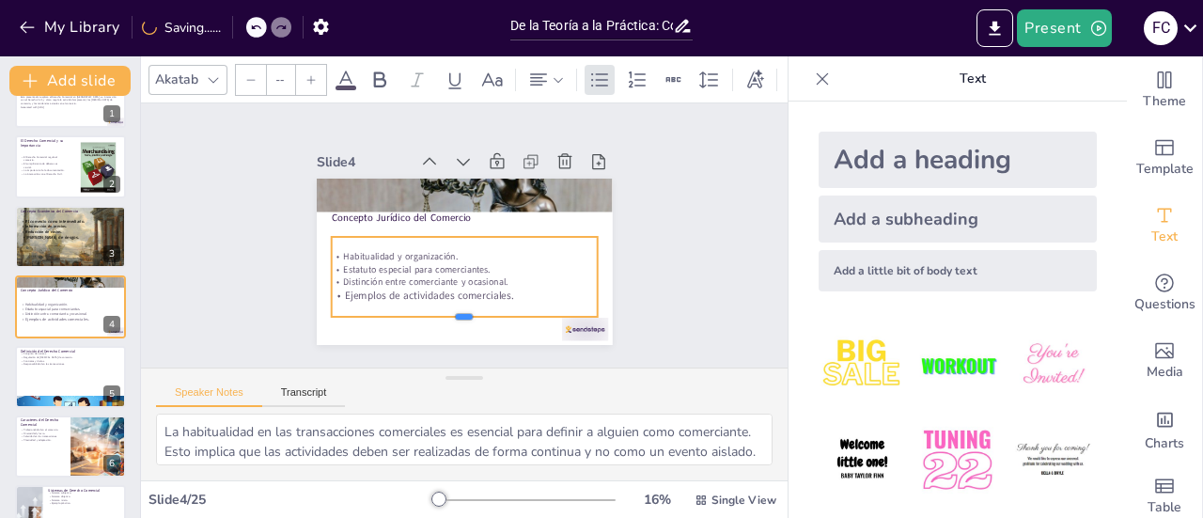
drag, startPoint x: 446, startPoint y: 286, endPoint x: 444, endPoint y: 313, distance: 27.3
click at [444, 313] on div at bounding box center [445, 323] width 263 height 71
click at [253, 200] on div "Slide 1 De la Teoría a la Práctica: Cómo Funciona el Comercio y su Regulación E…" at bounding box center [464, 235] width 438 height 298
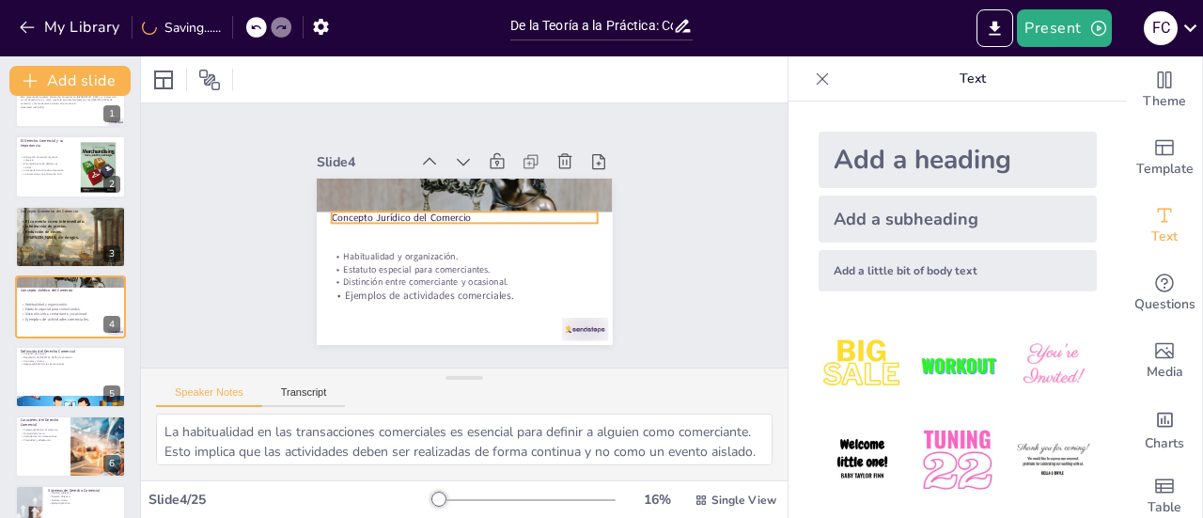
click at [434, 213] on p "Concepto Jurídico del Comercio" at bounding box center [481, 231] width 95 height 258
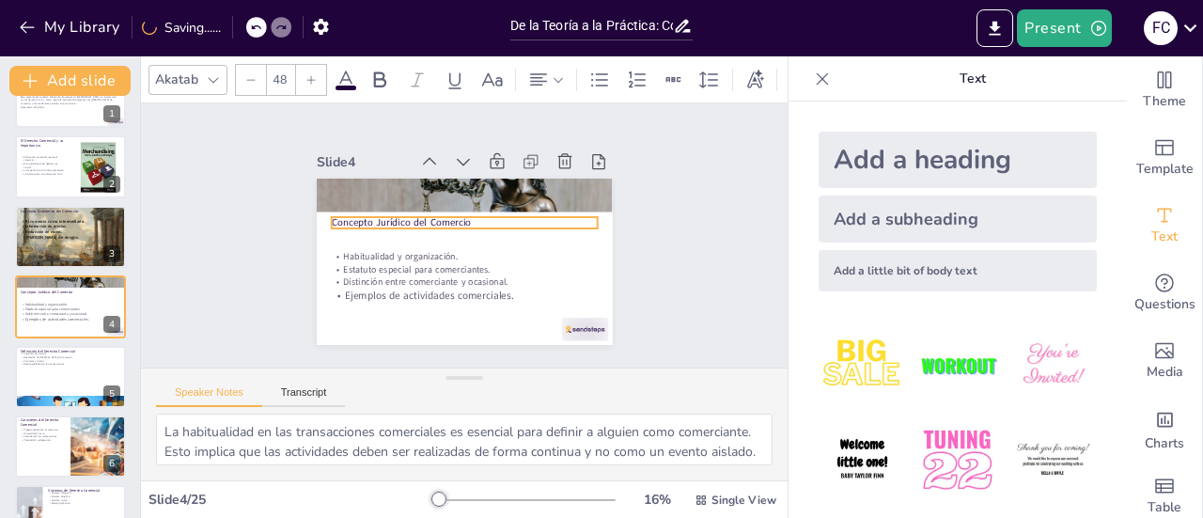
click at [225, 224] on div "Slide 1 De la Teoría a la Práctica: Cómo Funciona el Comercio y su Regulación E…" at bounding box center [464, 236] width 594 height 679
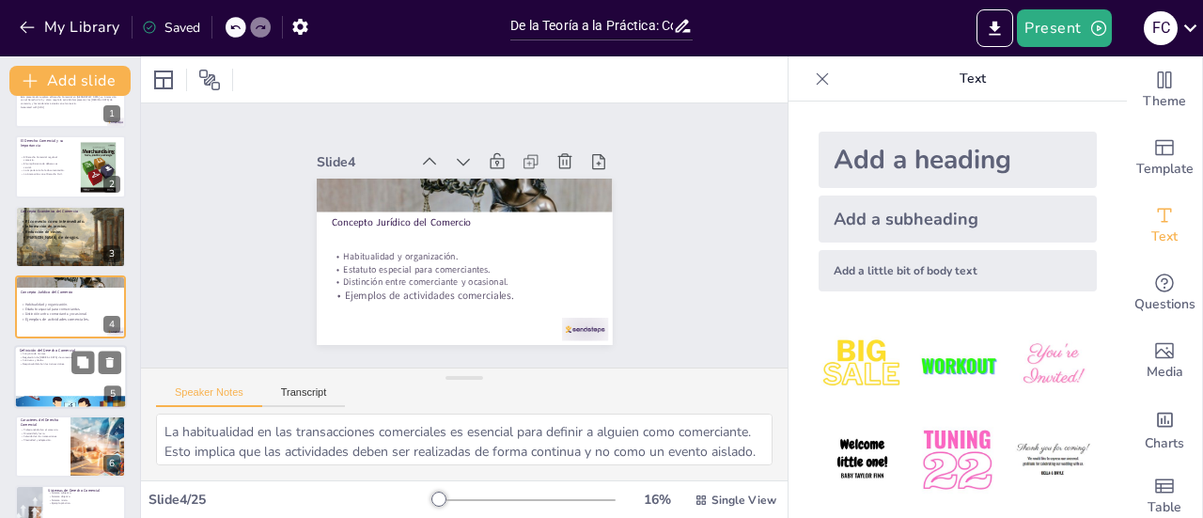
click at [57, 367] on div at bounding box center [70, 377] width 113 height 64
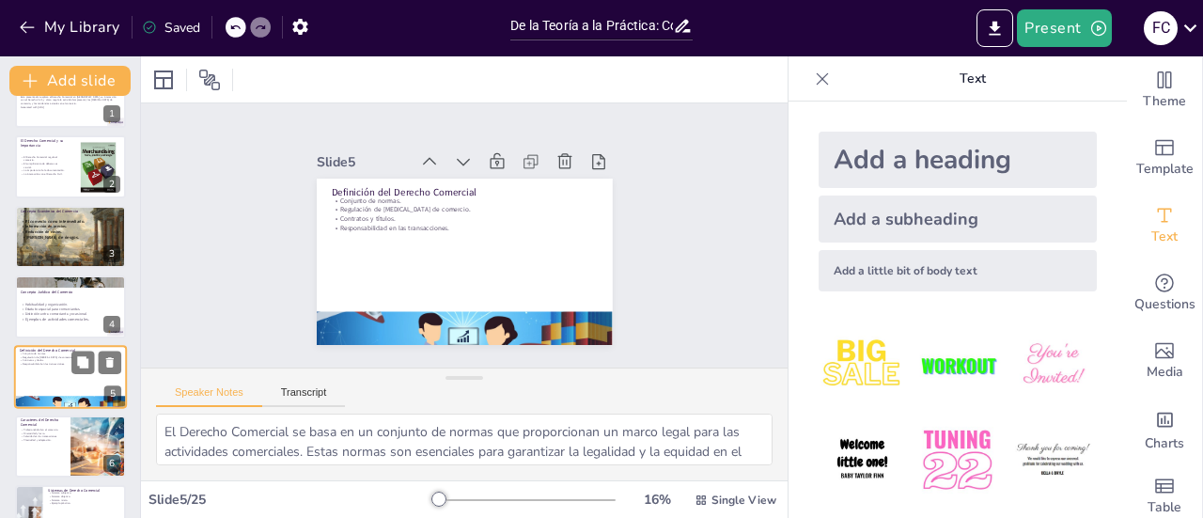
scroll to position [115, 0]
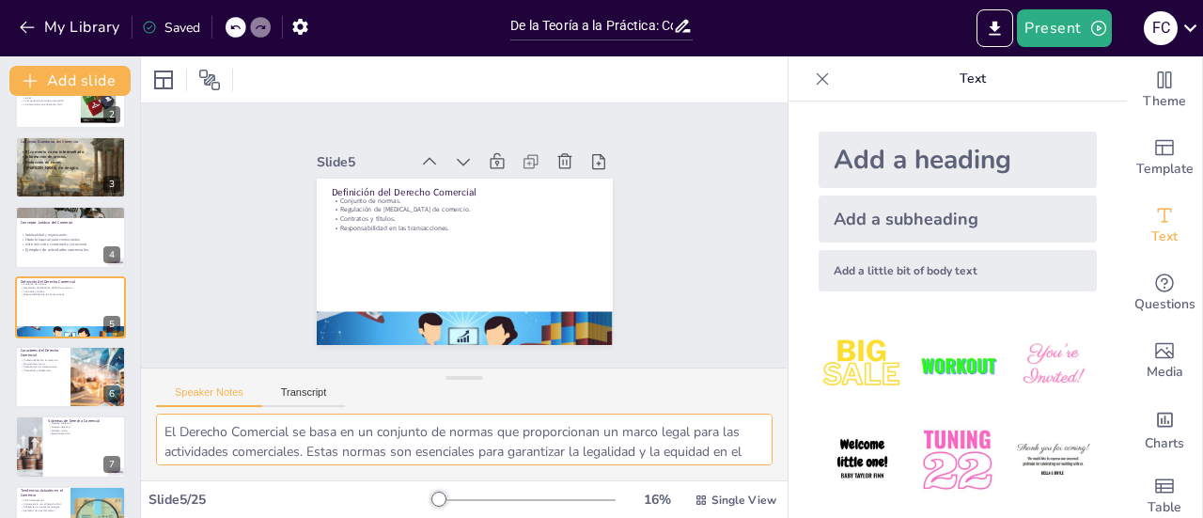
drag, startPoint x: 754, startPoint y: 435, endPoint x: 754, endPoint y: 447, distance: 11.3
click at [754, 447] on textarea "El Derecho Comercial se basa en un conjunto de normas que proporcionan un marco…" at bounding box center [464, 440] width 617 height 52
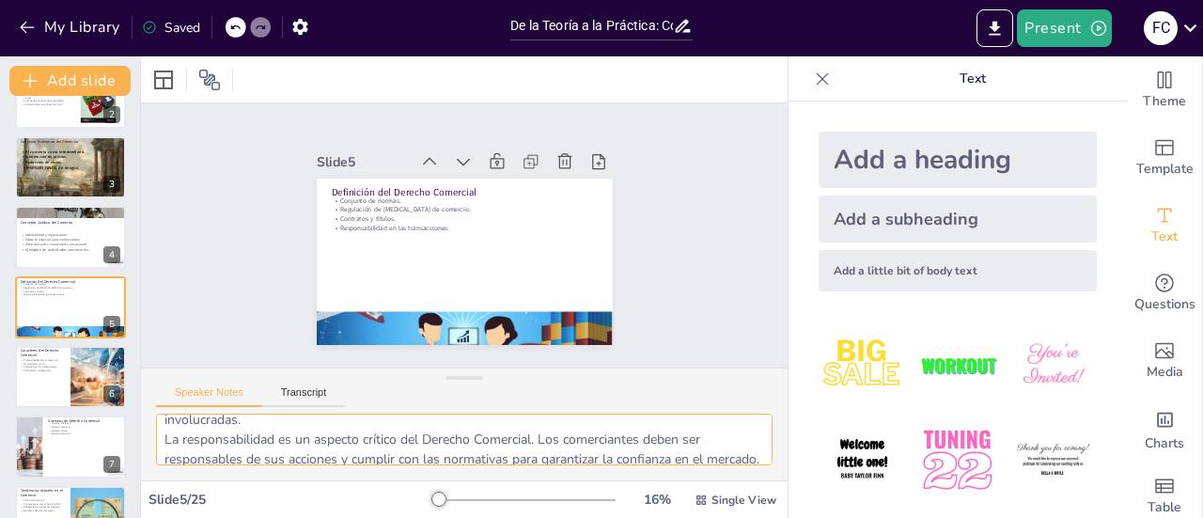
scroll to position [181, 0]
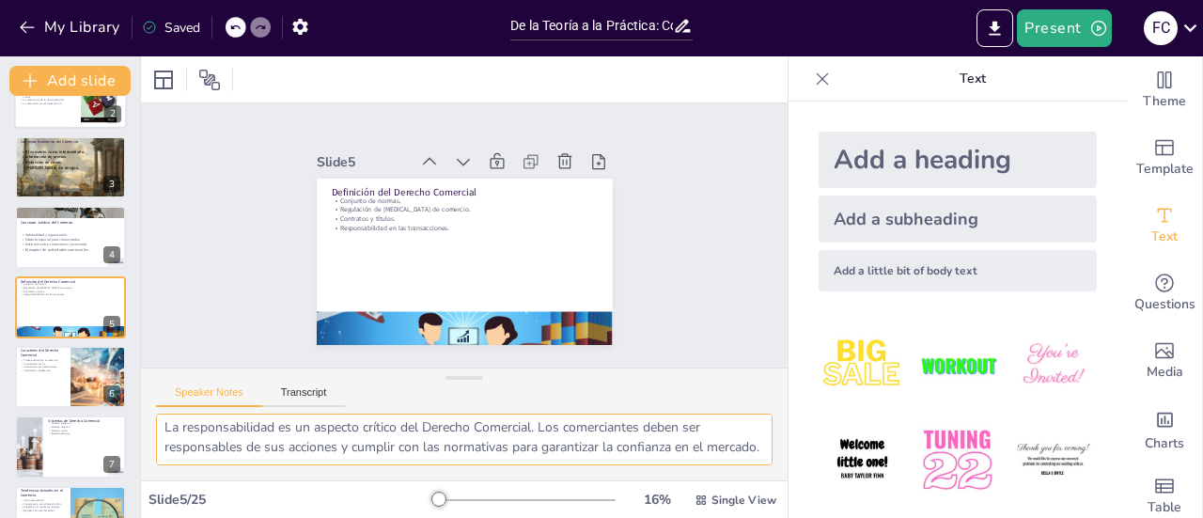
click at [53, 117] on div at bounding box center [70, 98] width 113 height 64
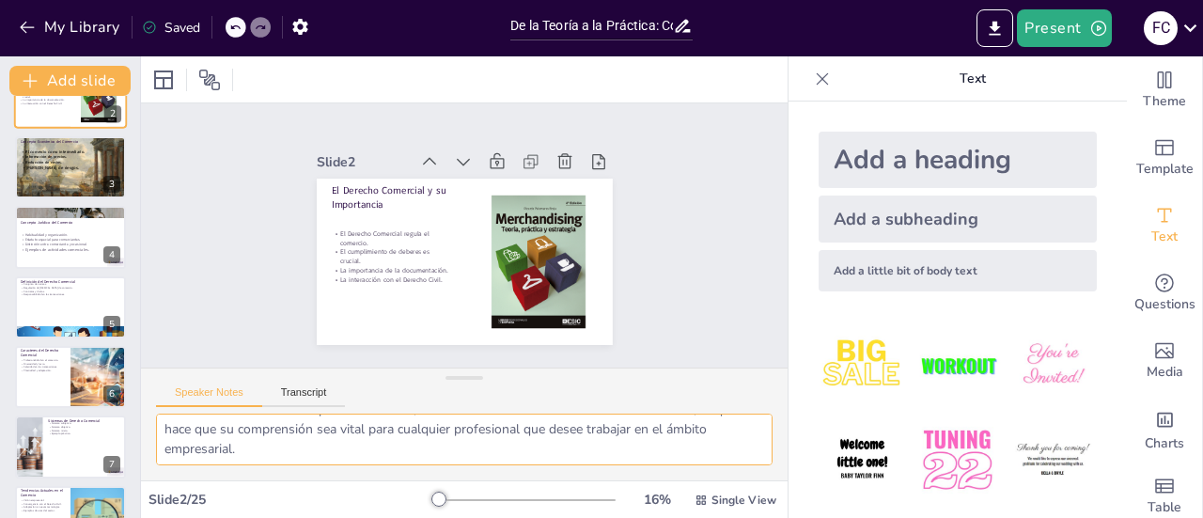
scroll to position [0, 0]
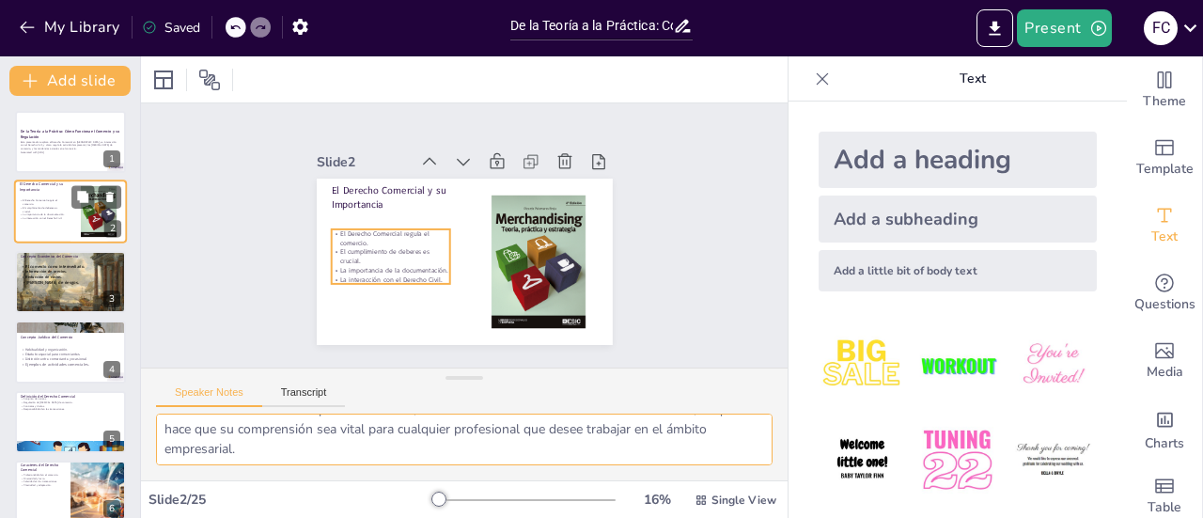
click at [41, 219] on p "La interacción con el Derecho Civil." at bounding box center [42, 219] width 45 height 4
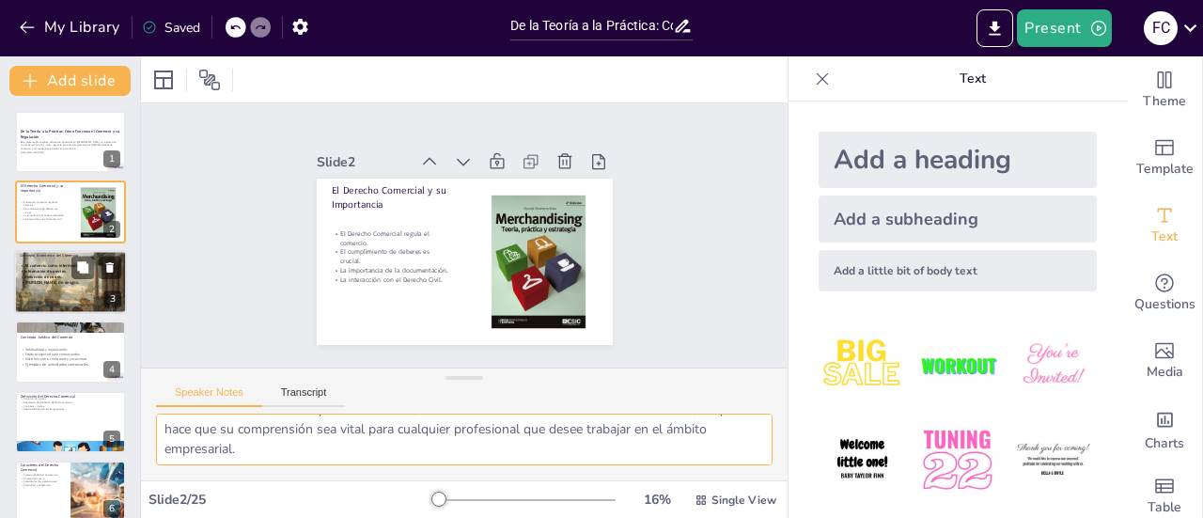
click at [43, 263] on p "El comercio como intermediario." at bounding box center [71, 266] width 102 height 6
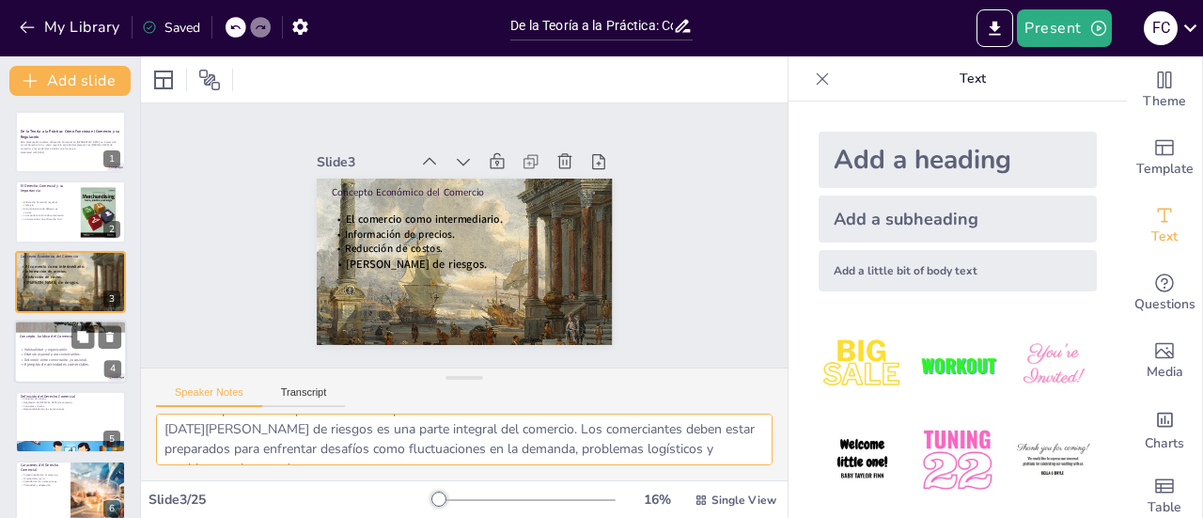
click at [43, 340] on div at bounding box center [70, 352] width 113 height 64
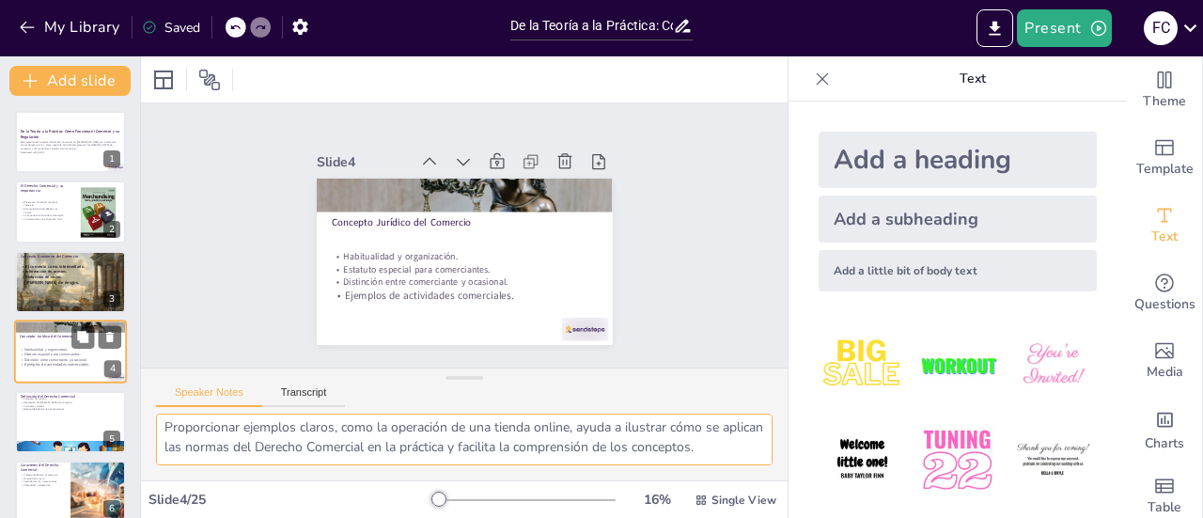
scroll to position [45, 0]
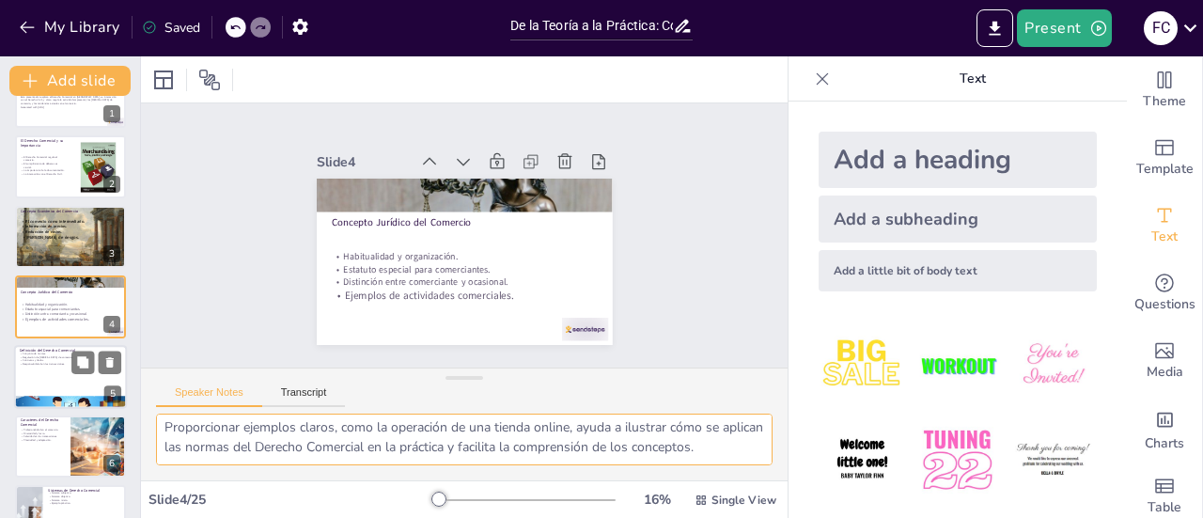
click at [56, 360] on p "Contratos y títulos." at bounding box center [71, 360] width 102 height 4
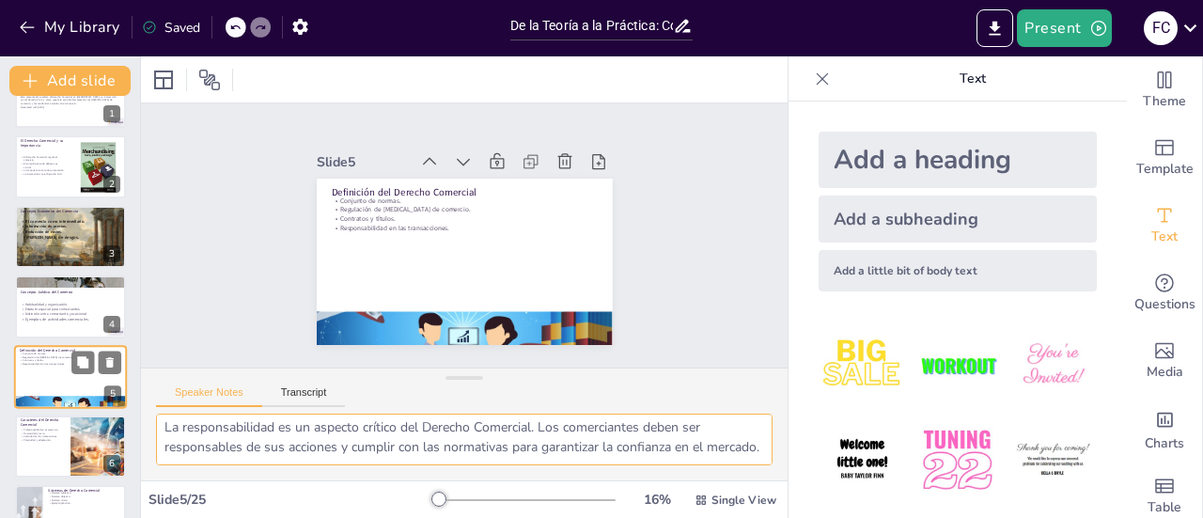
scroll to position [115, 0]
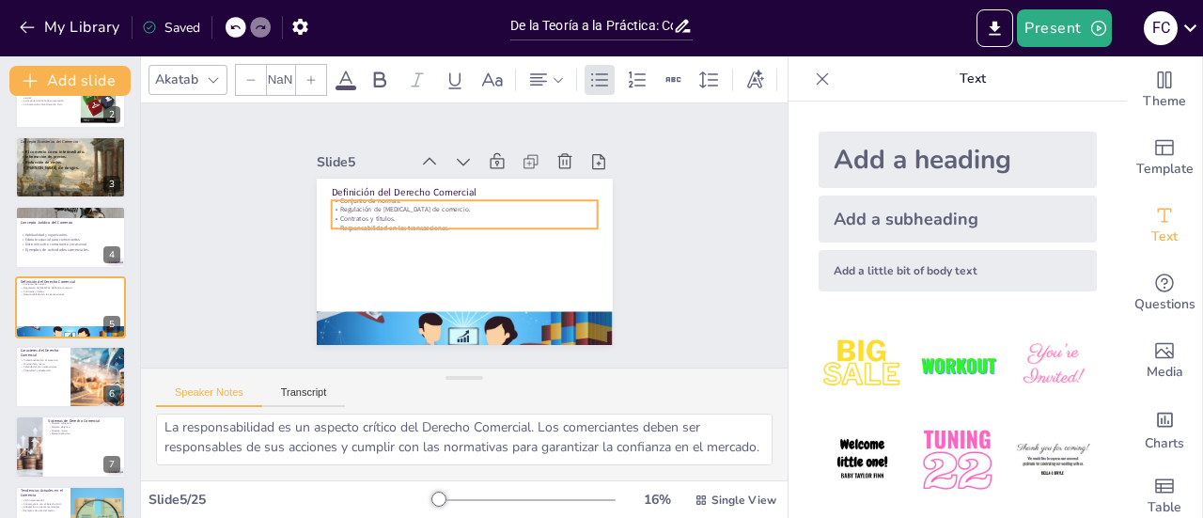
click at [337, 210] on p "Contratos y títulos." at bounding box center [468, 219] width 262 height 64
click at [42, 384] on div at bounding box center [70, 377] width 113 height 64
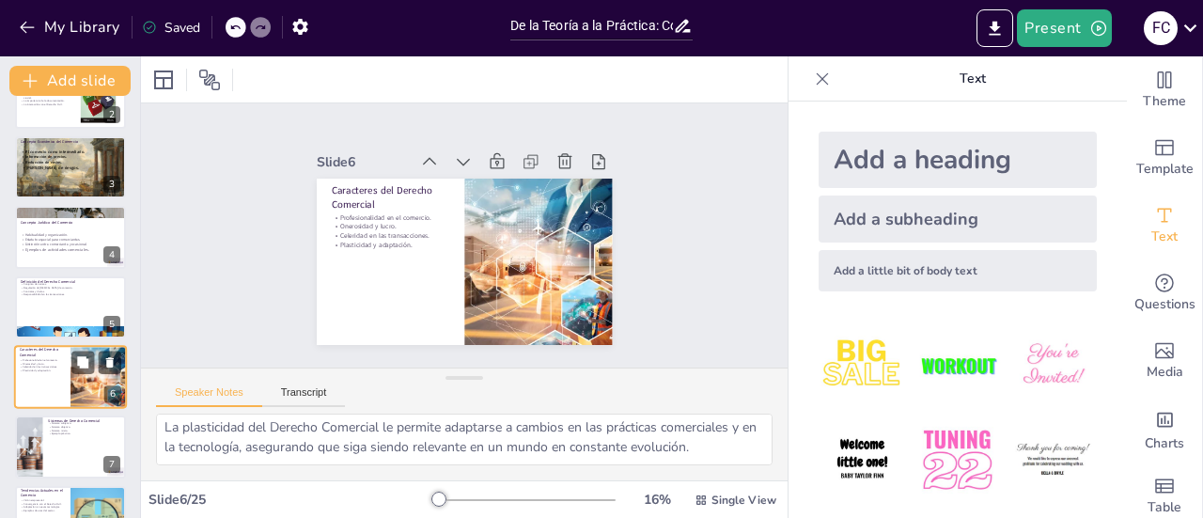
scroll to position [142, 0]
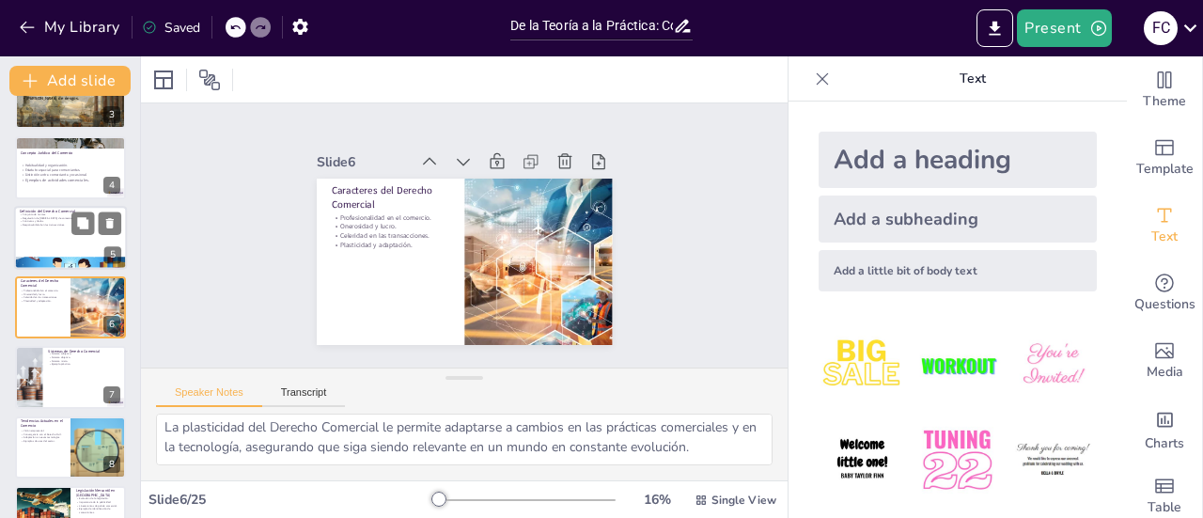
click at [58, 228] on div at bounding box center [70, 238] width 113 height 64
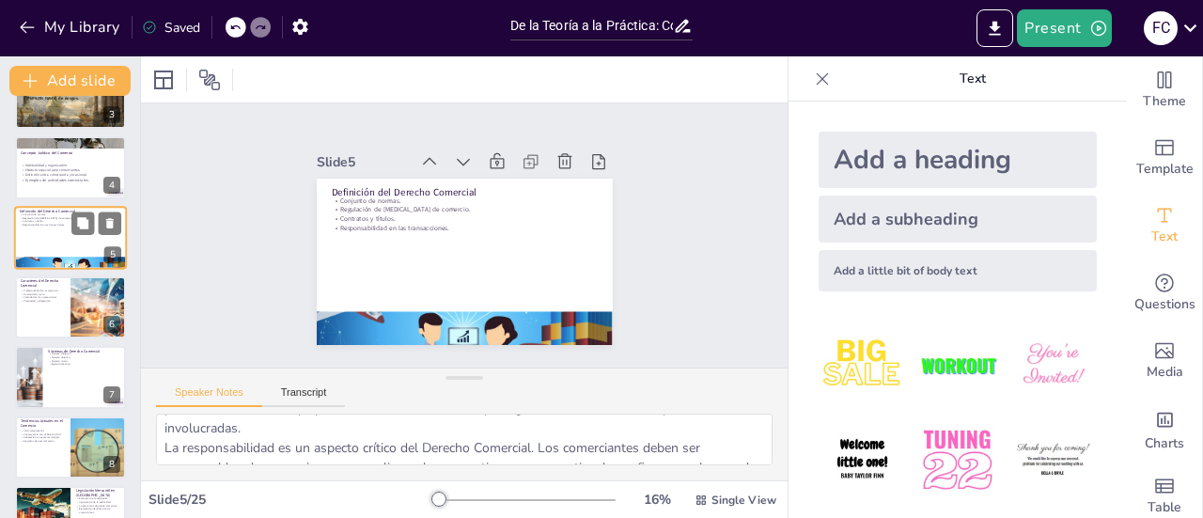
scroll to position [181, 0]
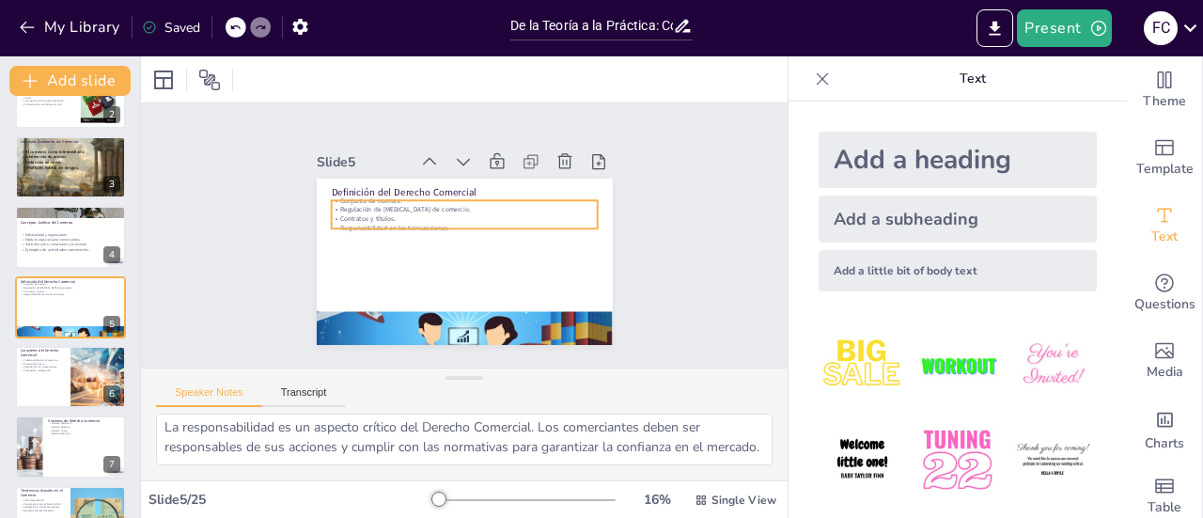
click at [355, 213] on p "Contratos y títulos." at bounding box center [472, 220] width 235 height 141
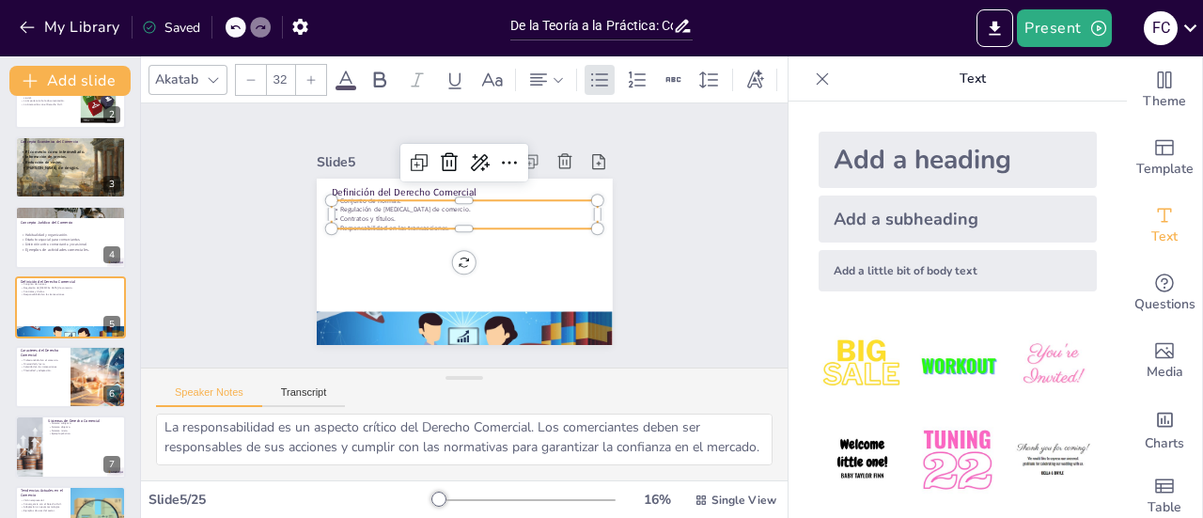
click at [374, 213] on p "Contratos y títulos." at bounding box center [472, 220] width 235 height 141
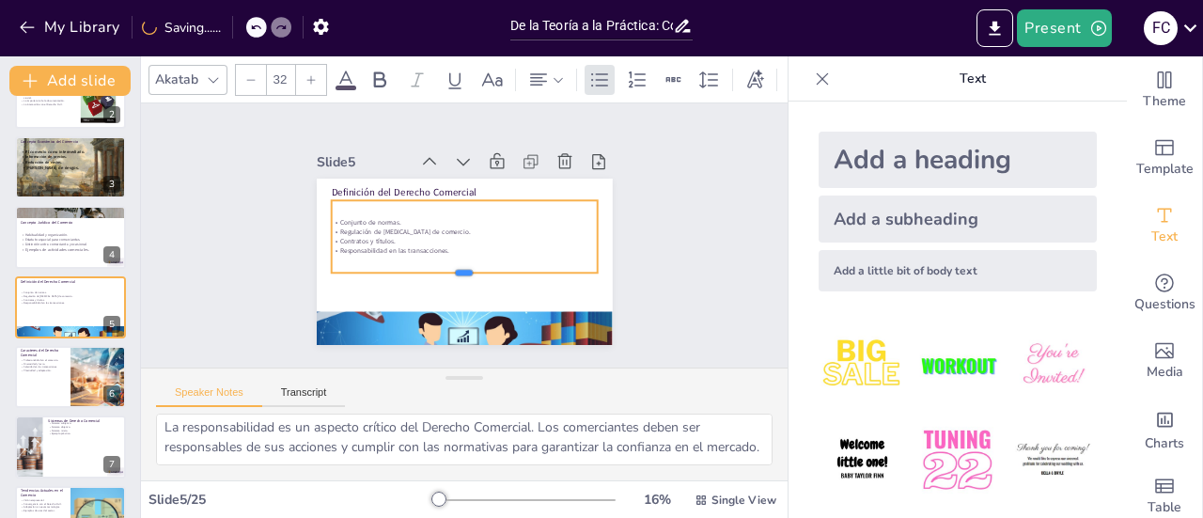
drag, startPoint x: 446, startPoint y: 222, endPoint x: 442, endPoint y: 266, distance: 44.3
click at [442, 266] on div at bounding box center [446, 276] width 249 height 122
click at [306, 74] on icon at bounding box center [311, 79] width 11 height 11
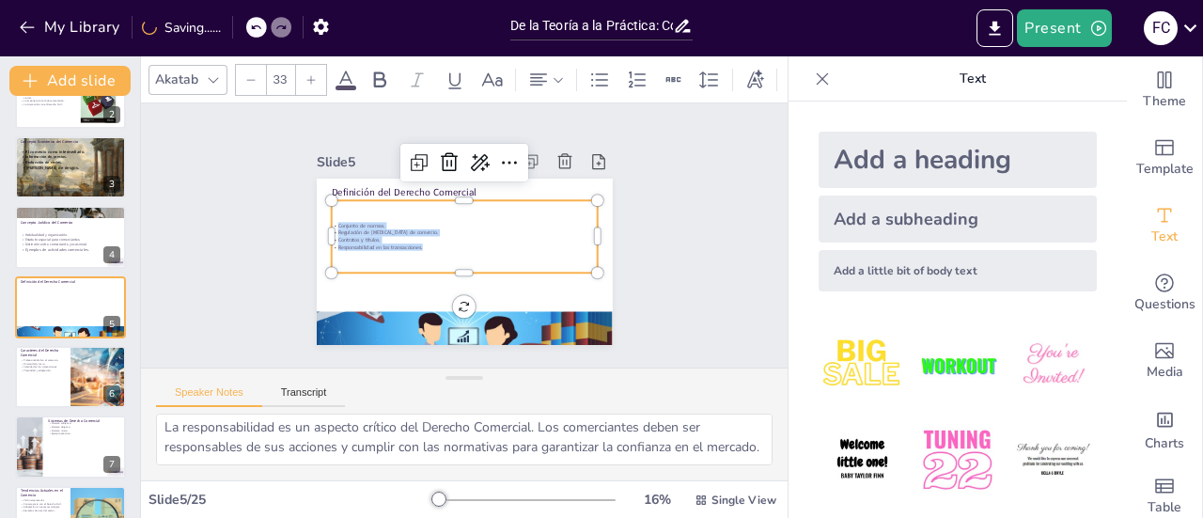
drag, startPoint x: 418, startPoint y: 239, endPoint x: 237, endPoint y: 191, distance: 187.7
click at [237, 191] on div "Slide 1 De la Teoría a la Práctica: Cómo Funciona el Comercio y su Regulación E…" at bounding box center [463, 235] width 687 height 393
click at [312, 74] on icon at bounding box center [311, 79] width 11 height 11
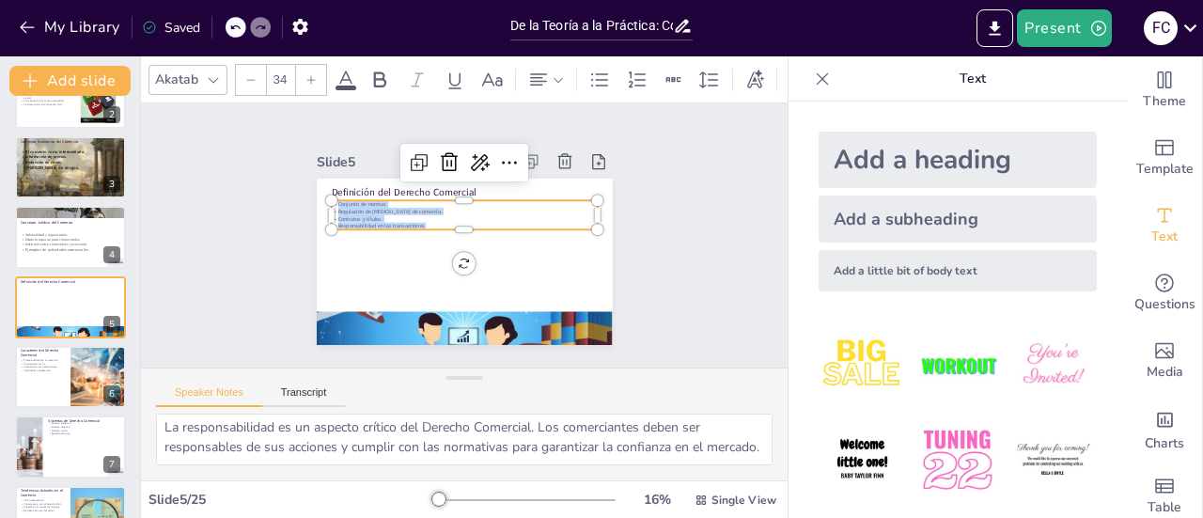
click at [312, 74] on icon at bounding box center [311, 79] width 11 height 11
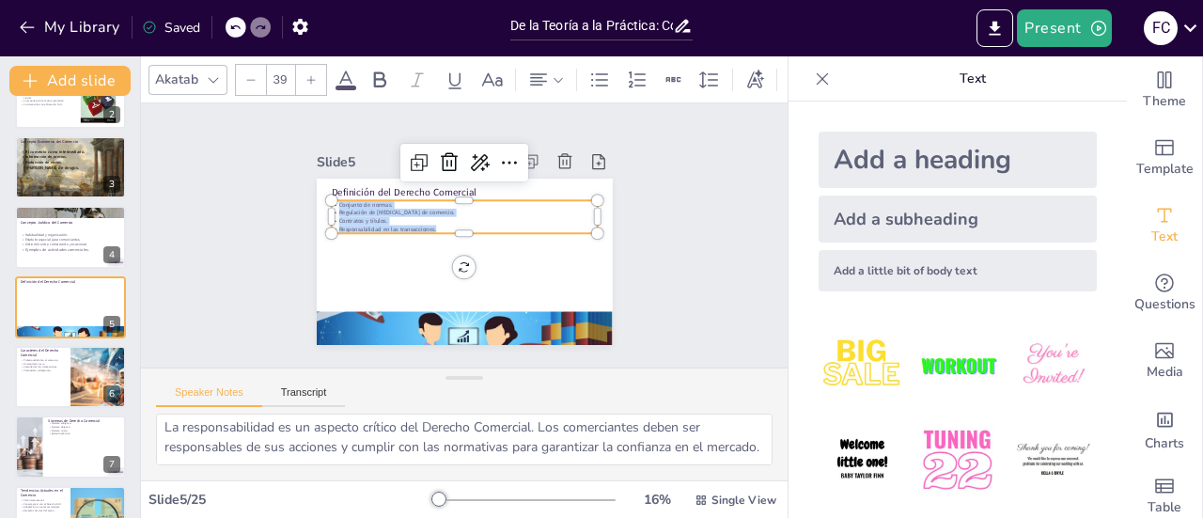
click at [312, 74] on icon at bounding box center [311, 79] width 11 height 11
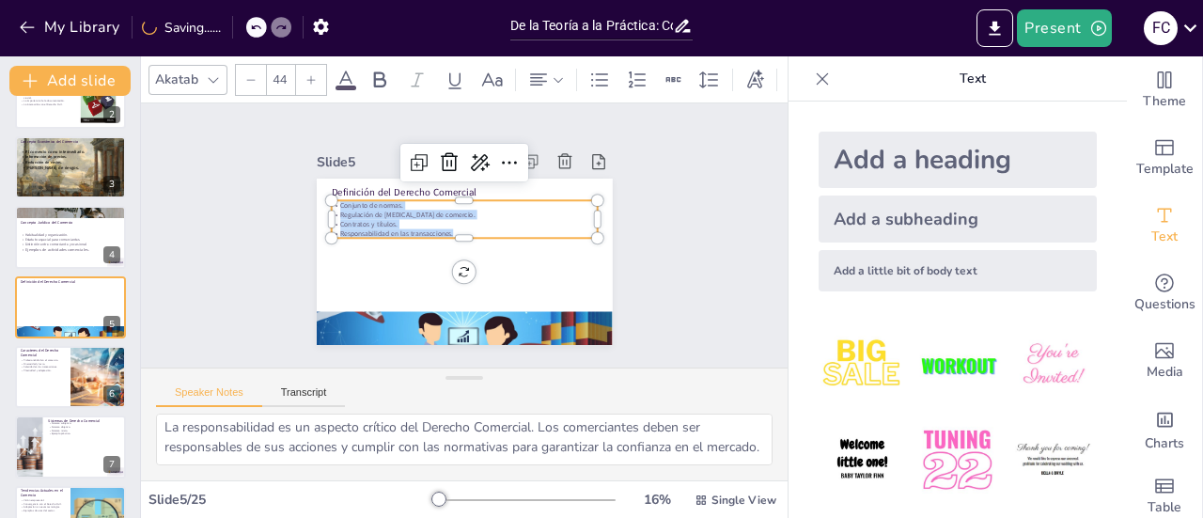
click at [312, 74] on icon at bounding box center [311, 79] width 11 height 11
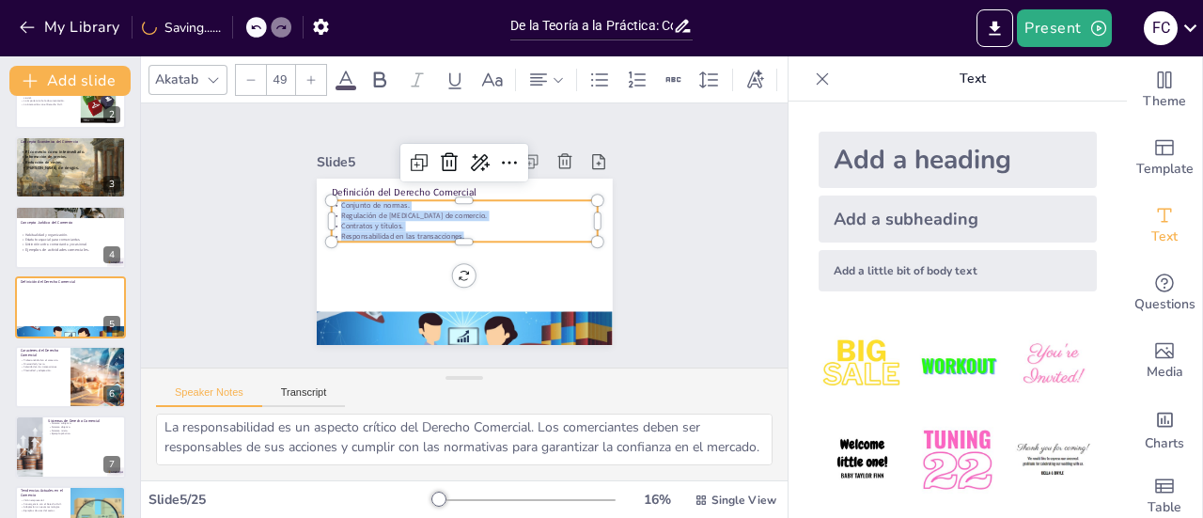
click at [312, 74] on icon at bounding box center [311, 79] width 11 height 11
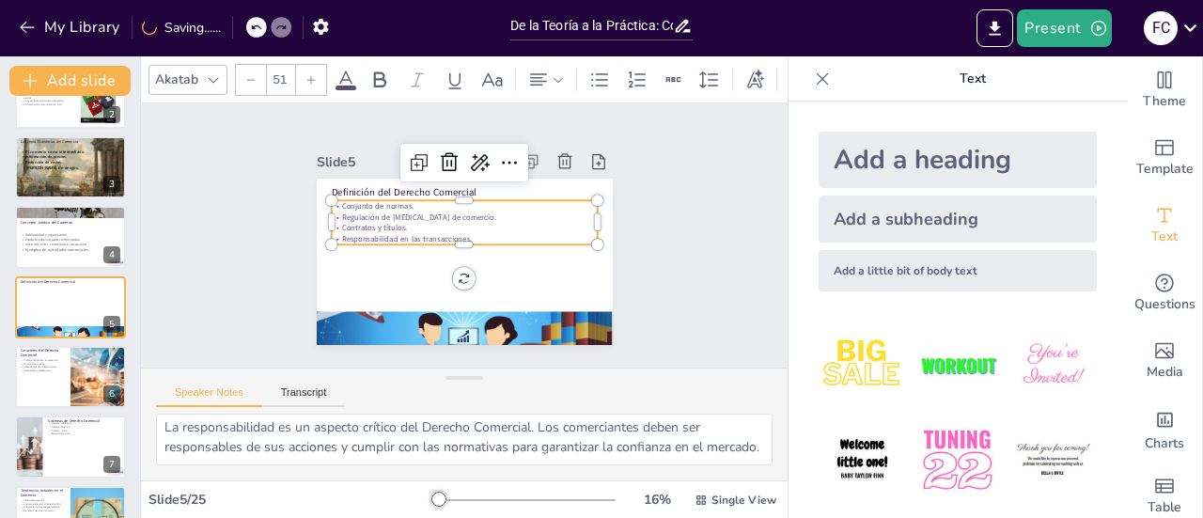
click at [312, 74] on icon at bounding box center [311, 79] width 11 height 11
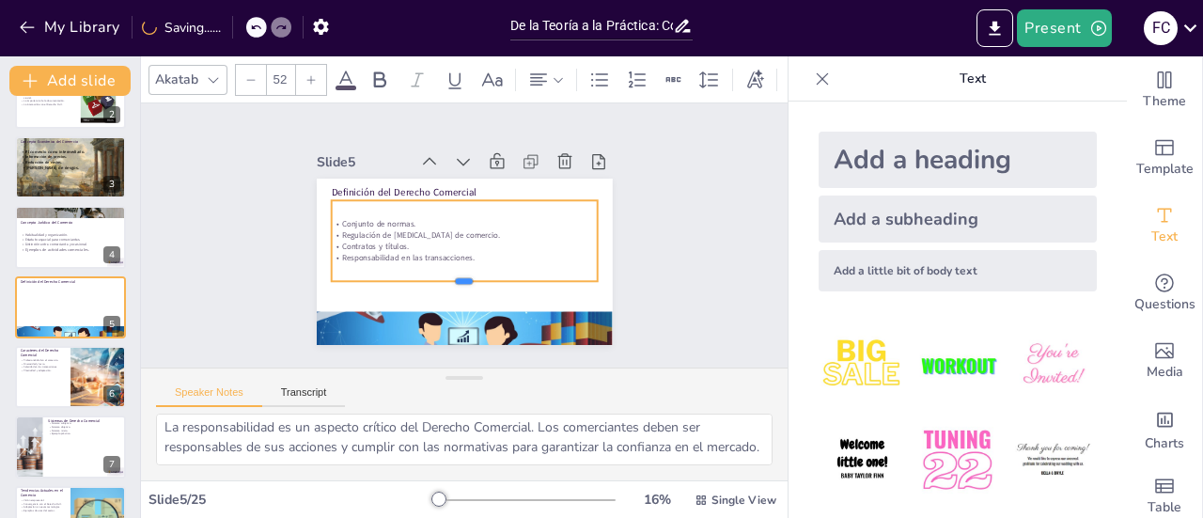
drag, startPoint x: 453, startPoint y: 240, endPoint x: 455, endPoint y: 275, distance: 35.8
click at [455, 275] on div at bounding box center [434, 278] width 225 height 168
click at [61, 381] on div at bounding box center [70, 377] width 113 height 64
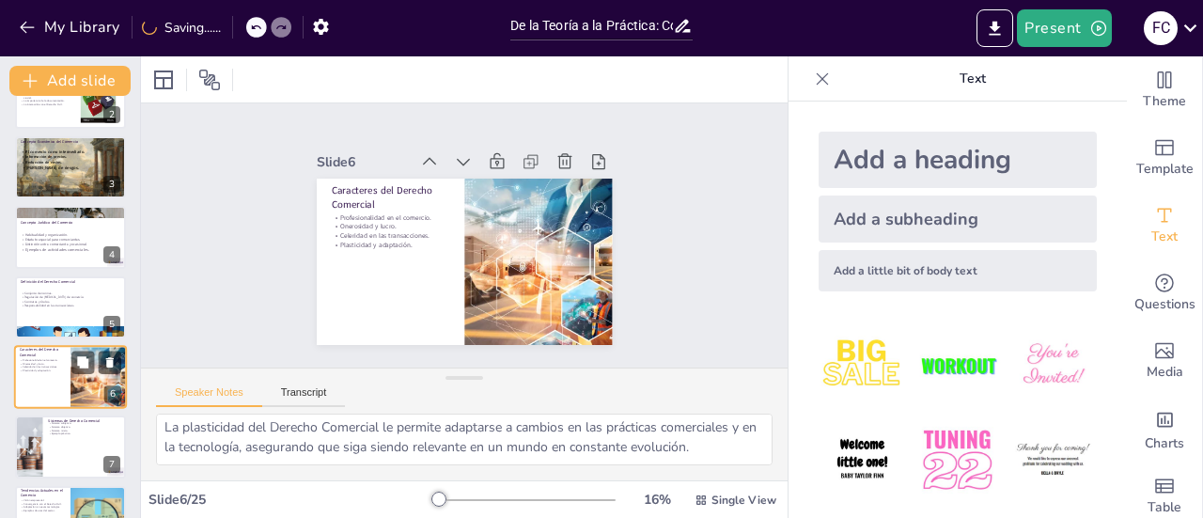
scroll to position [142, 0]
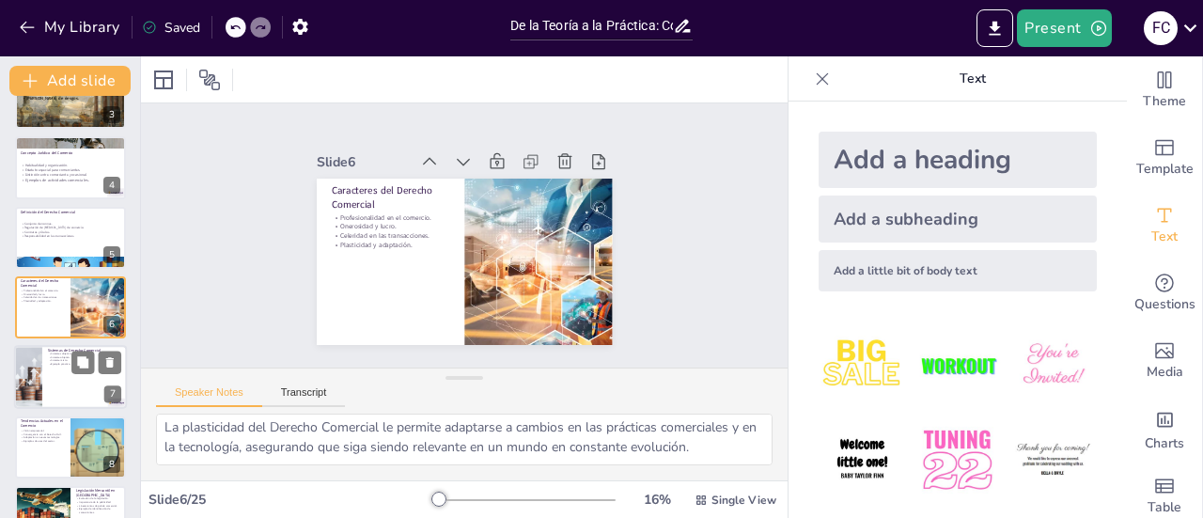
click at [62, 381] on div at bounding box center [70, 378] width 113 height 64
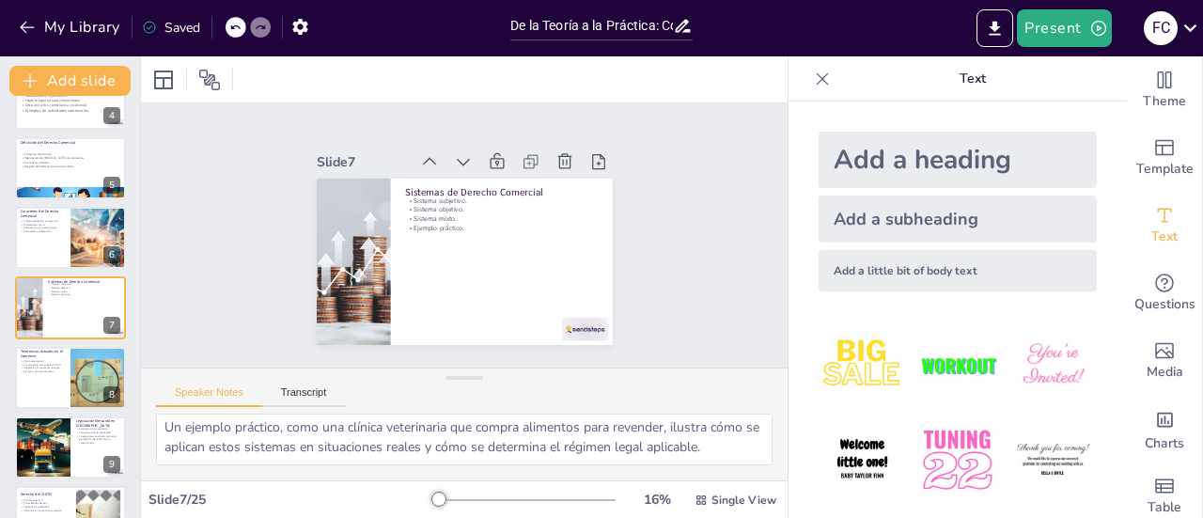
click at [1061, 47] on div "Present F C" at bounding box center [952, 28] width 501 height 56
click at [1070, 22] on button "Present" at bounding box center [1064, 28] width 94 height 38
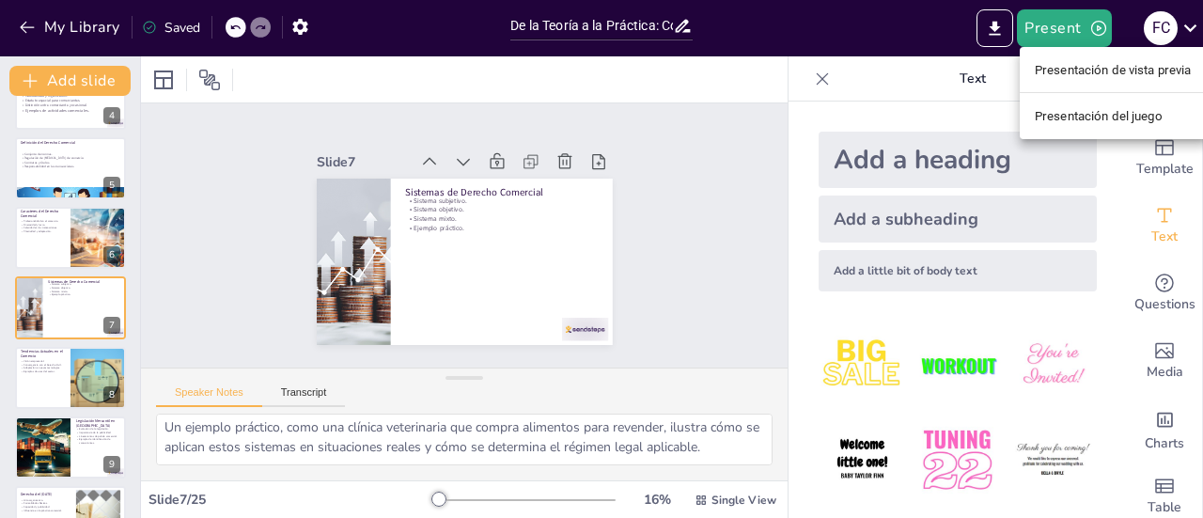
click at [1072, 125] on font "Presentación del juego" at bounding box center [1099, 115] width 128 height 19
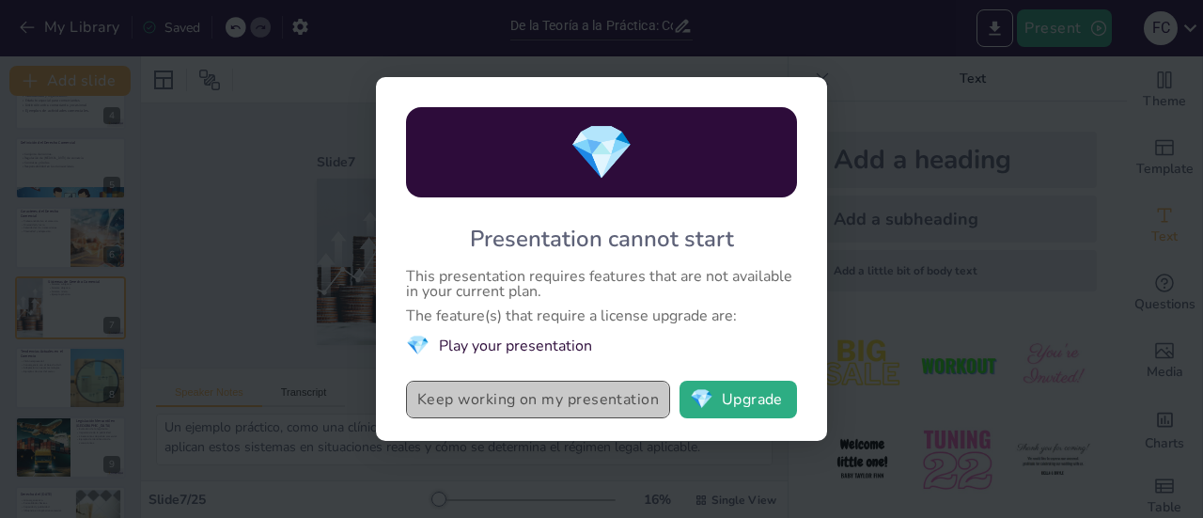
click at [574, 407] on button "Keep working on my presentation" at bounding box center [538, 400] width 264 height 38
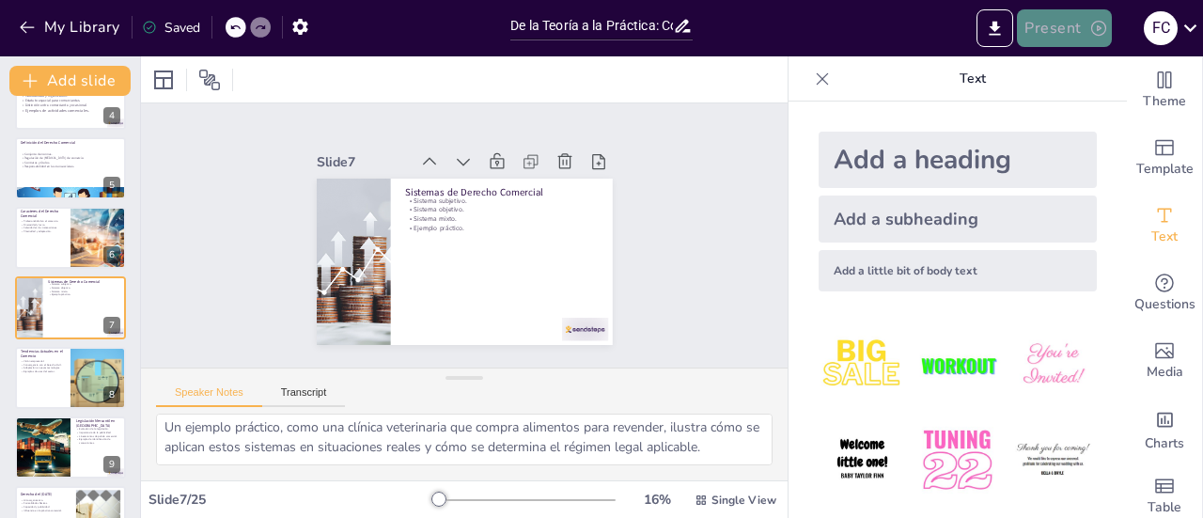
click at [1066, 22] on button "Present" at bounding box center [1064, 28] width 94 height 38
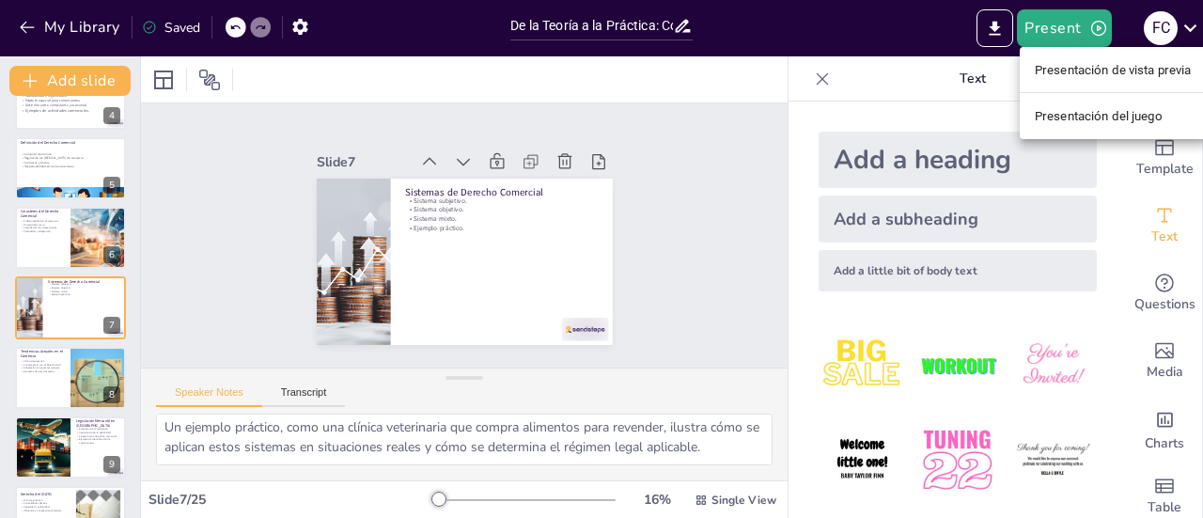
click at [1053, 76] on font "Presentación de vista previa" at bounding box center [1113, 70] width 157 height 14
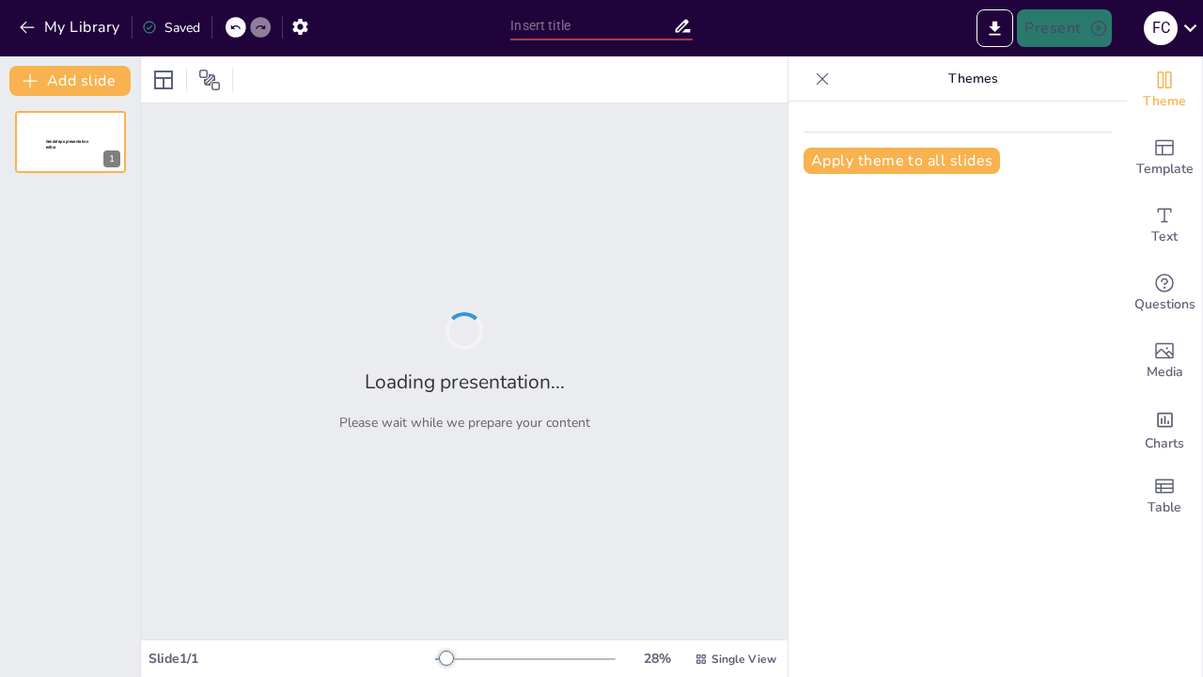
type input "De la Teoría a la Práctica: Cómo Funciona el Comercio y su Regulación"
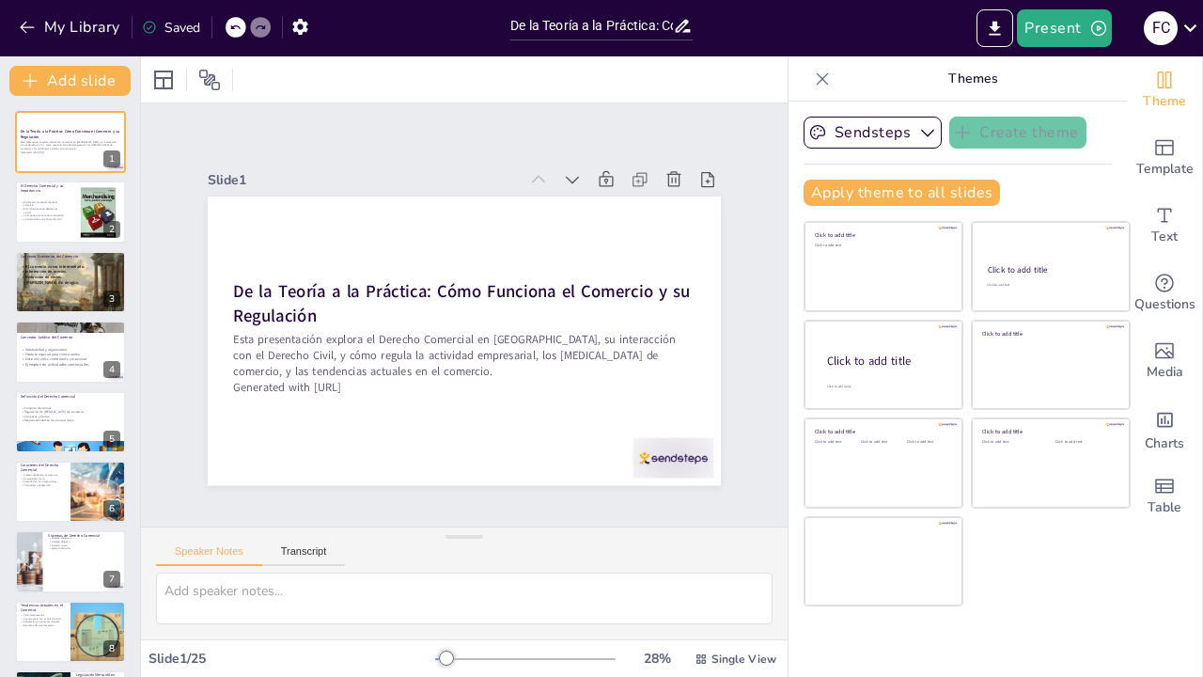
checkbox input "true"
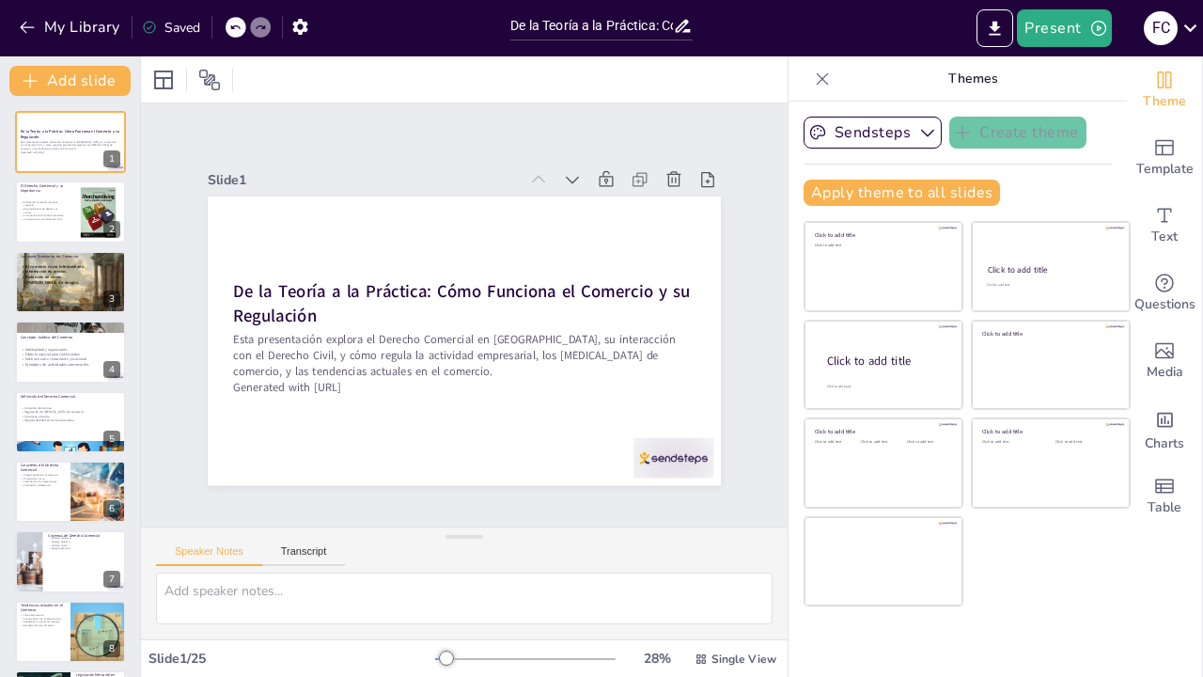
checkbox input "true"
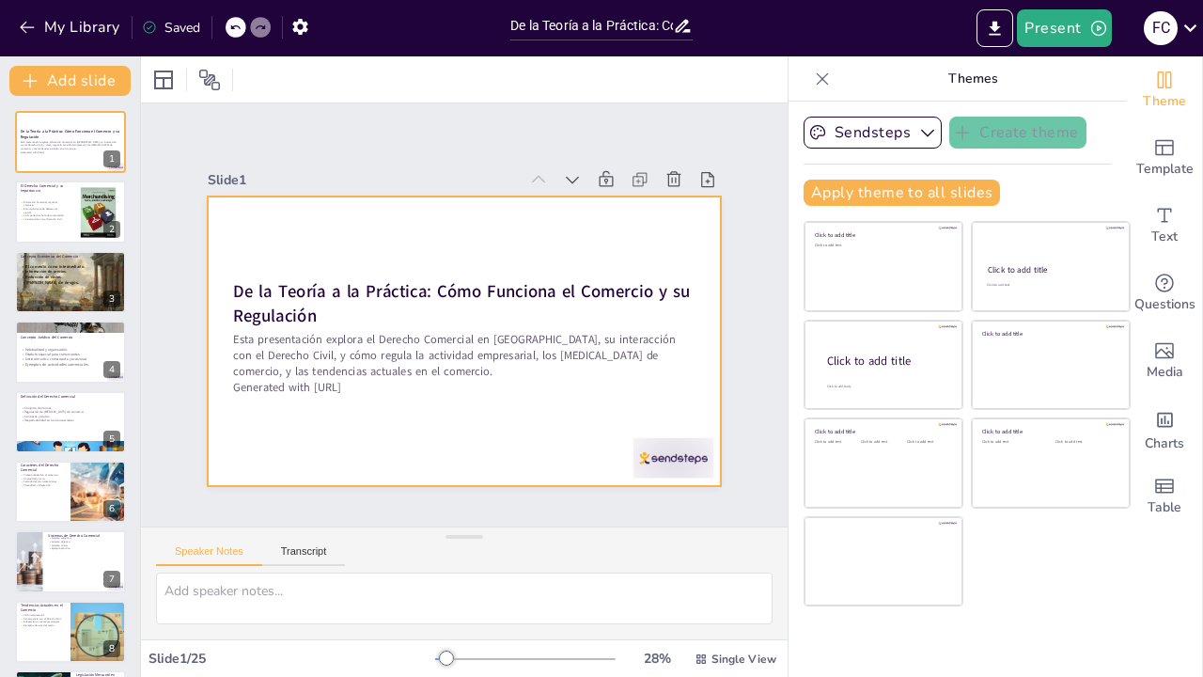
checkbox input "true"
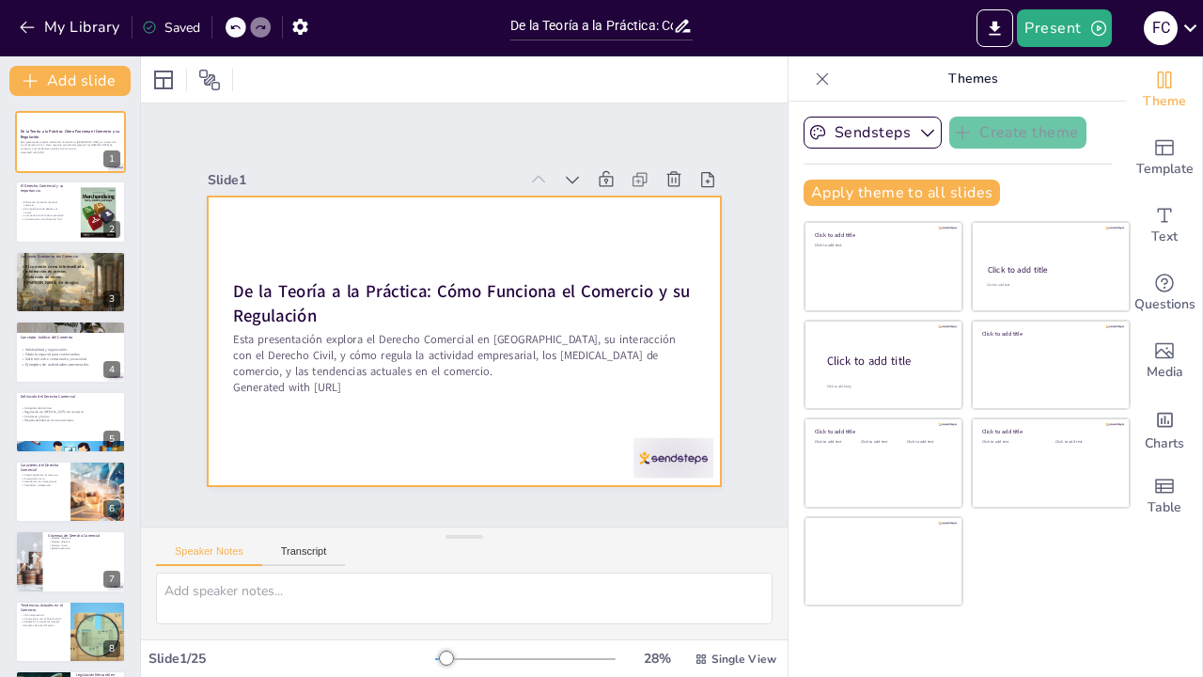
checkbox input "true"
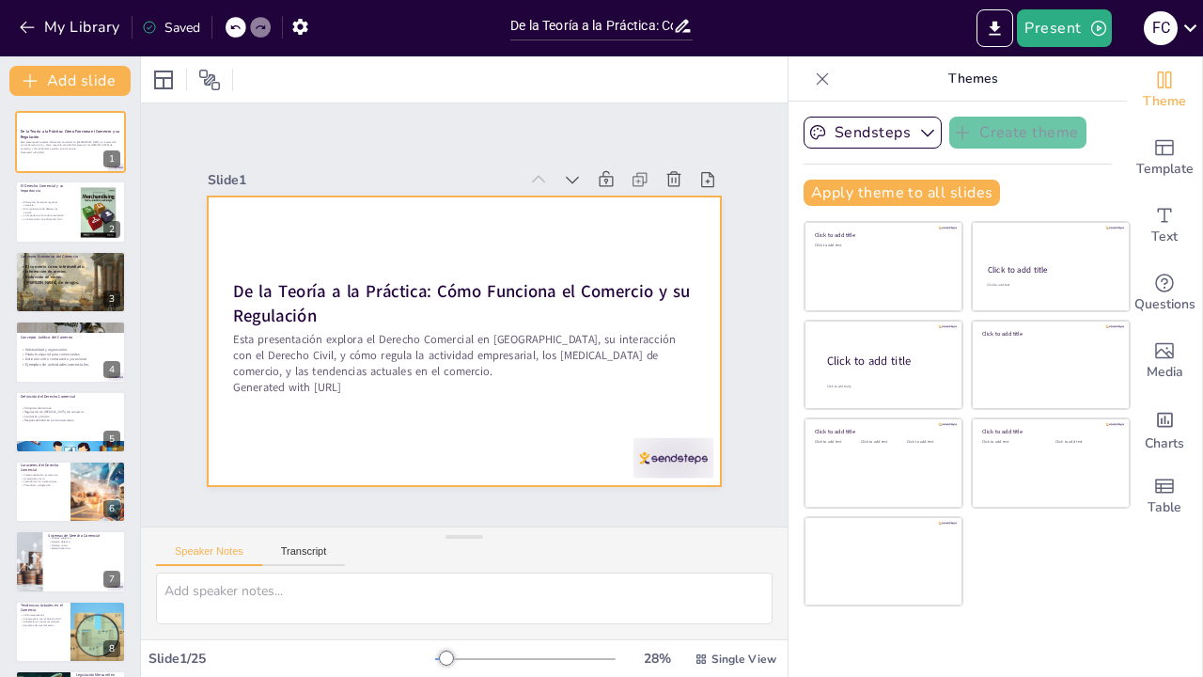
checkbox input "true"
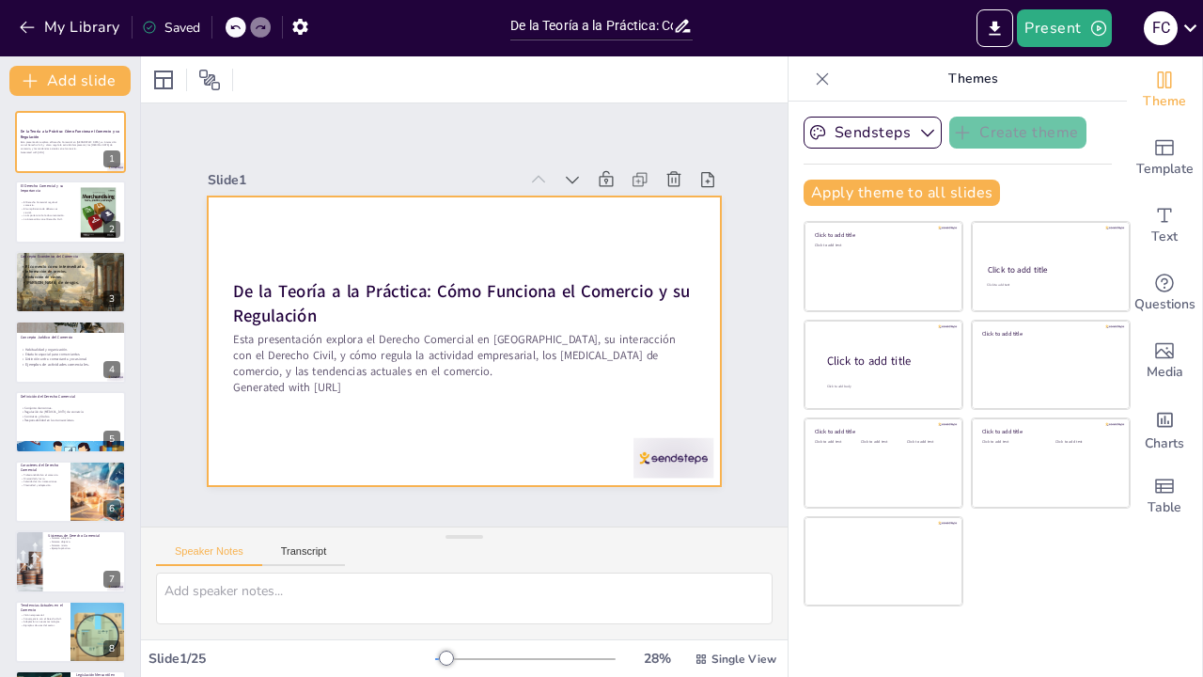
checkbox input "true"
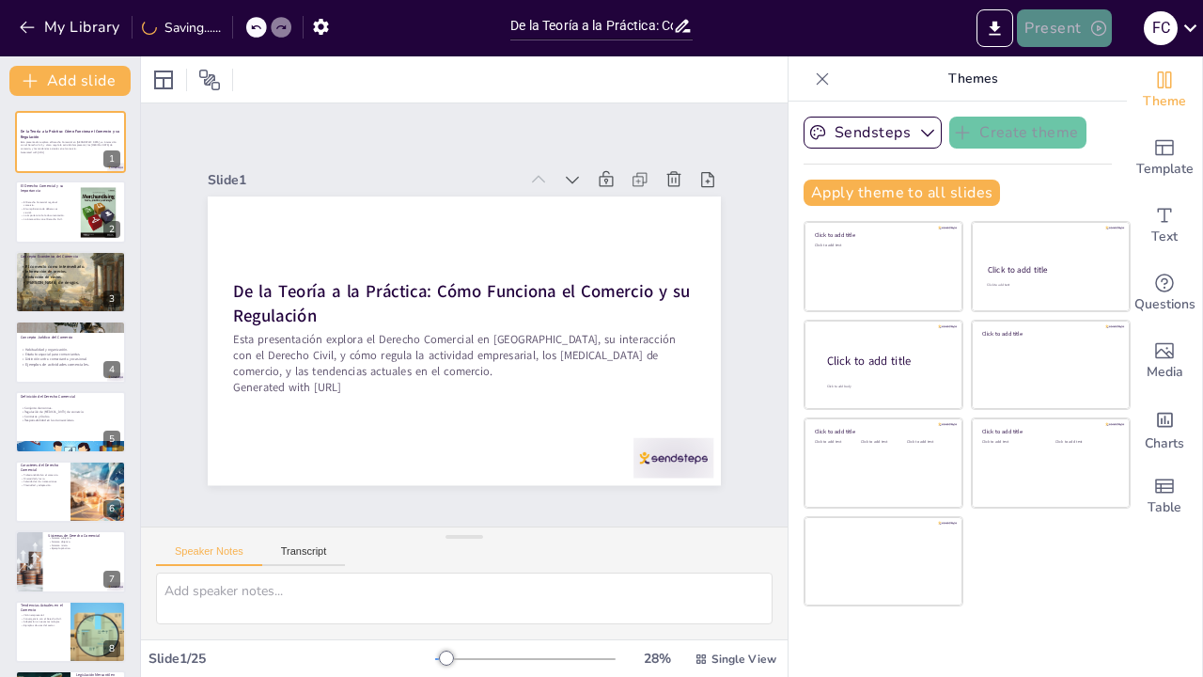
click at [1045, 34] on button "Present" at bounding box center [1064, 28] width 94 height 38
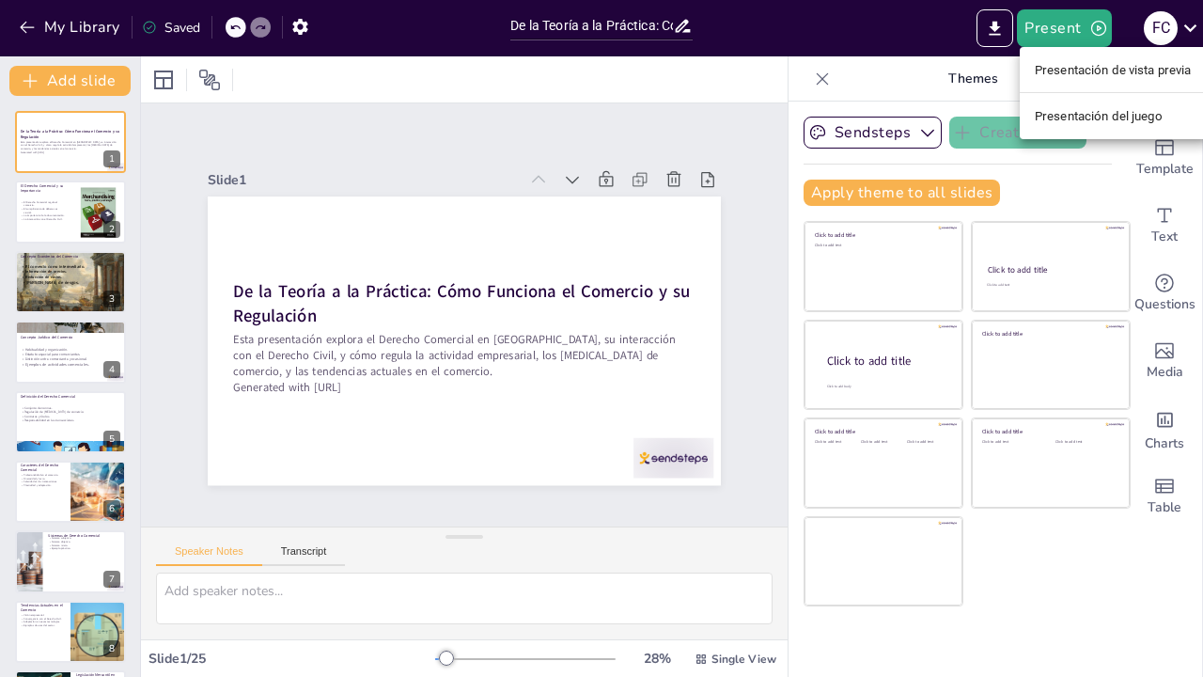
click at [904, 31] on div at bounding box center [601, 338] width 1203 height 677
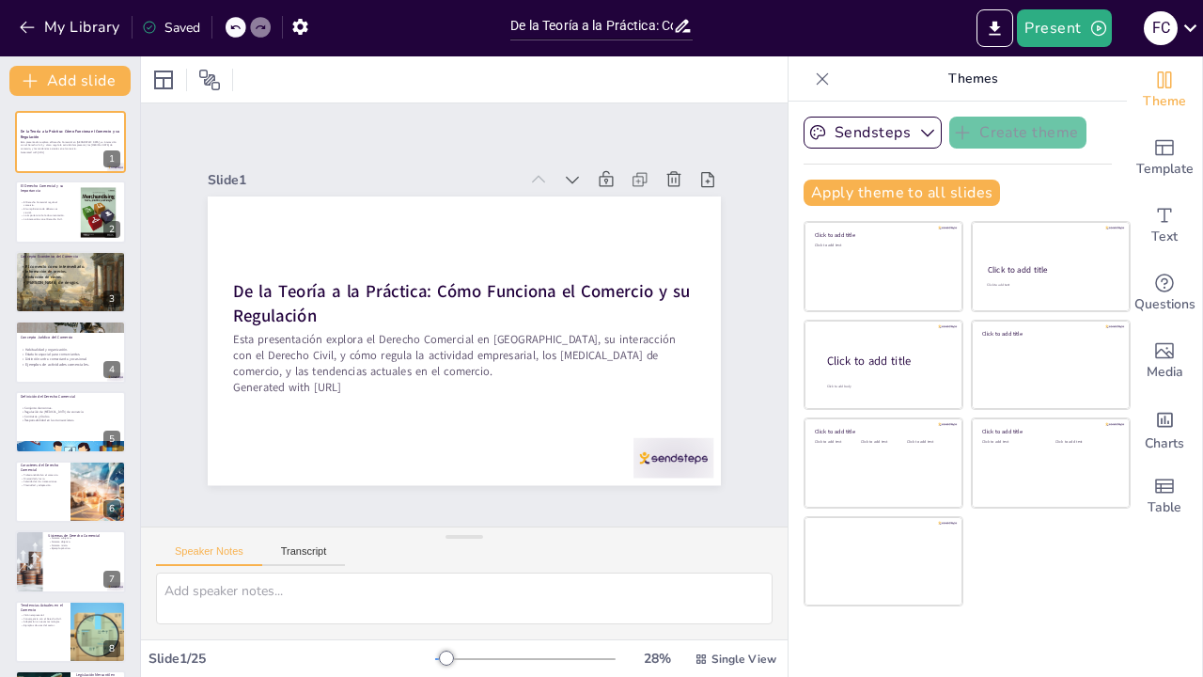
checkbox input "true"
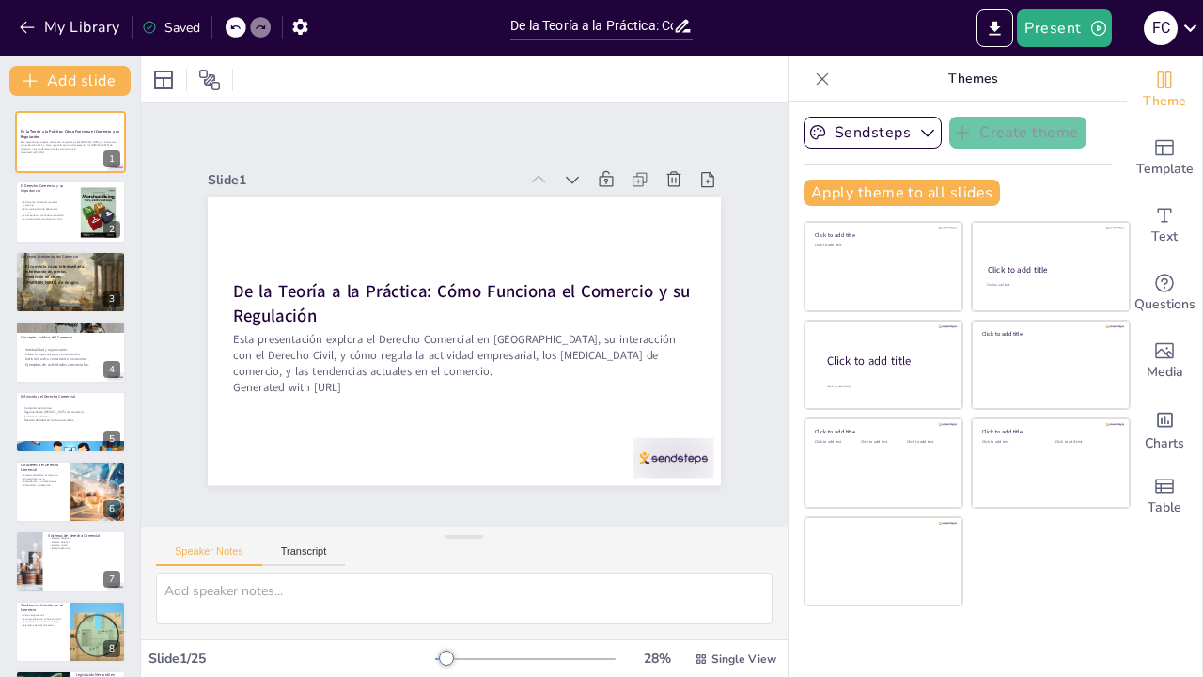
checkbox input "true"
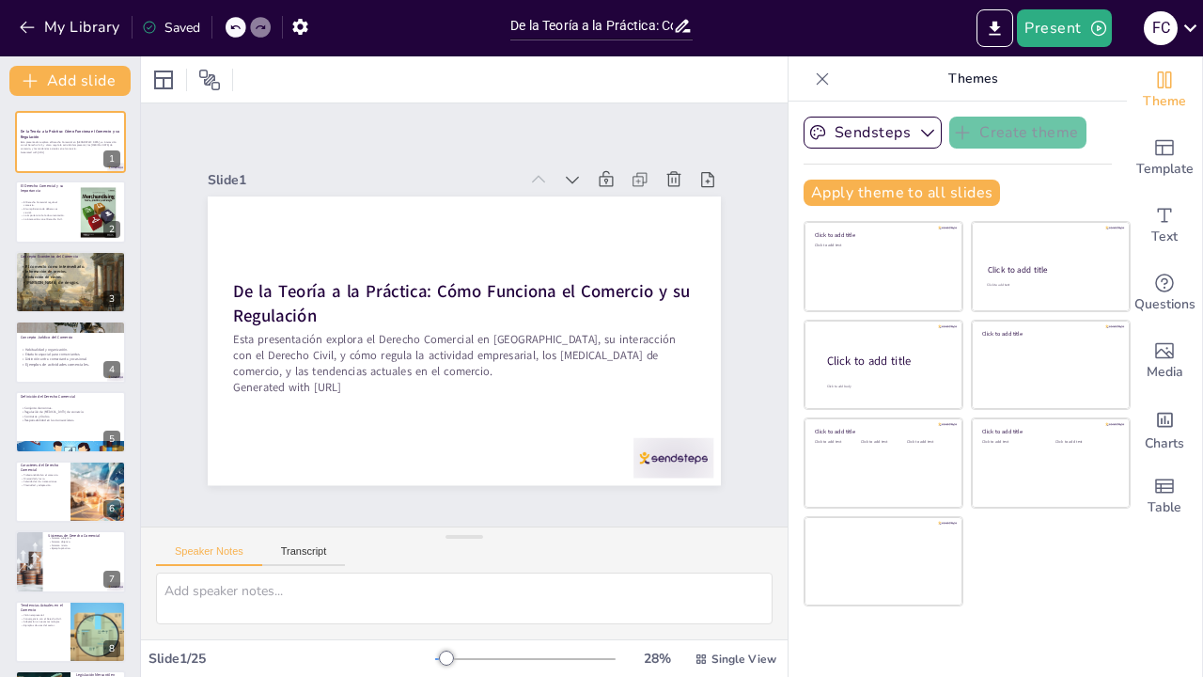
checkbox input "true"
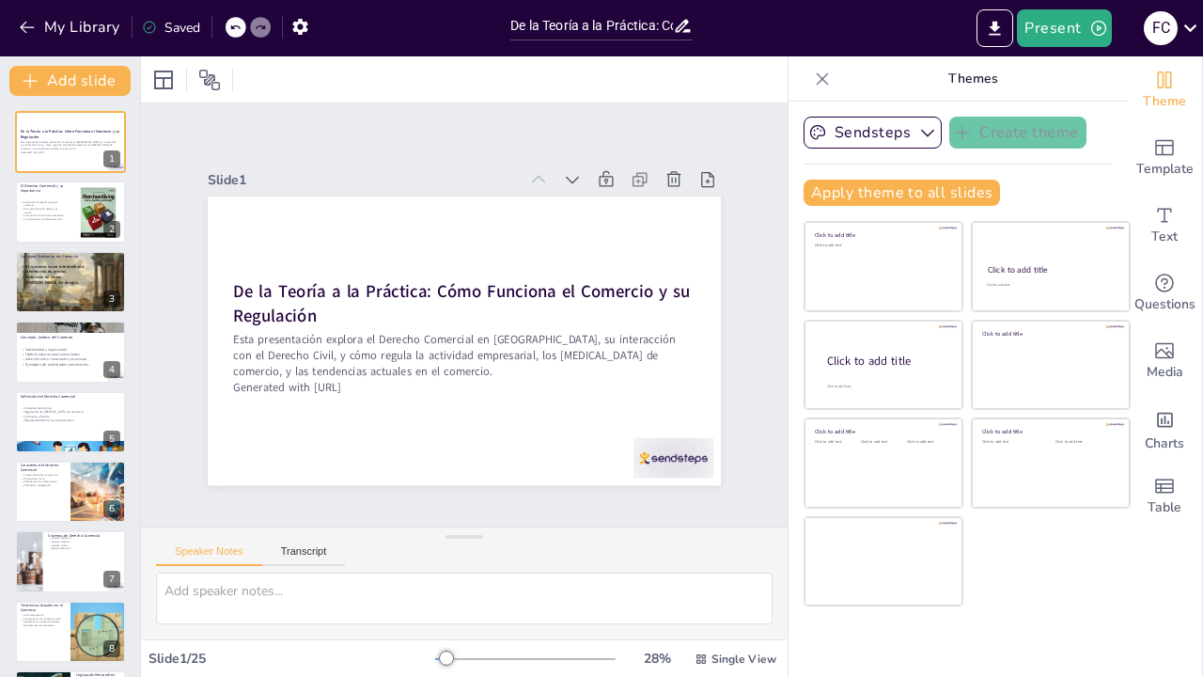
checkbox input "true"
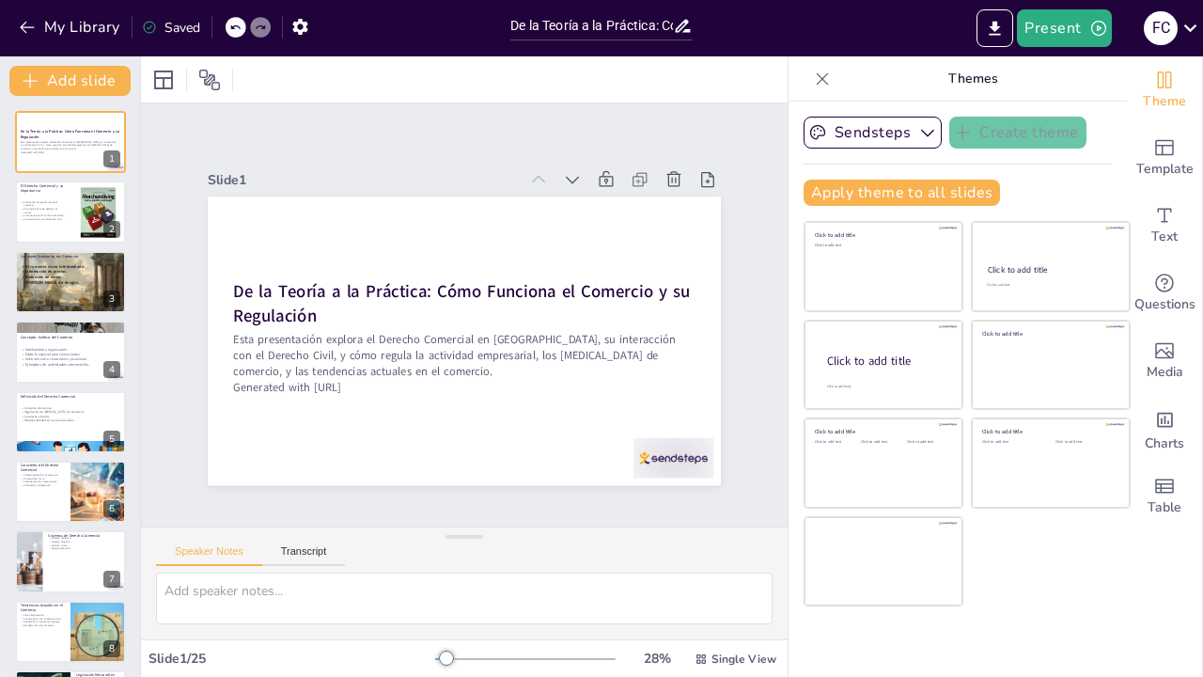
checkbox input "true"
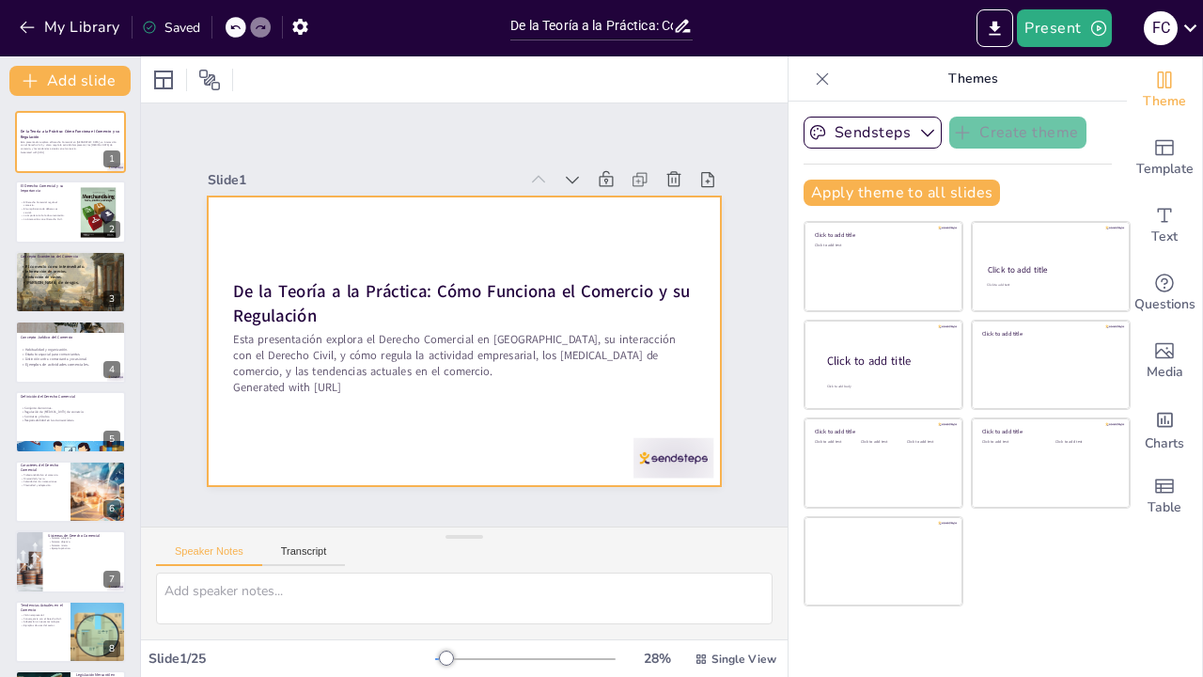
checkbox input "true"
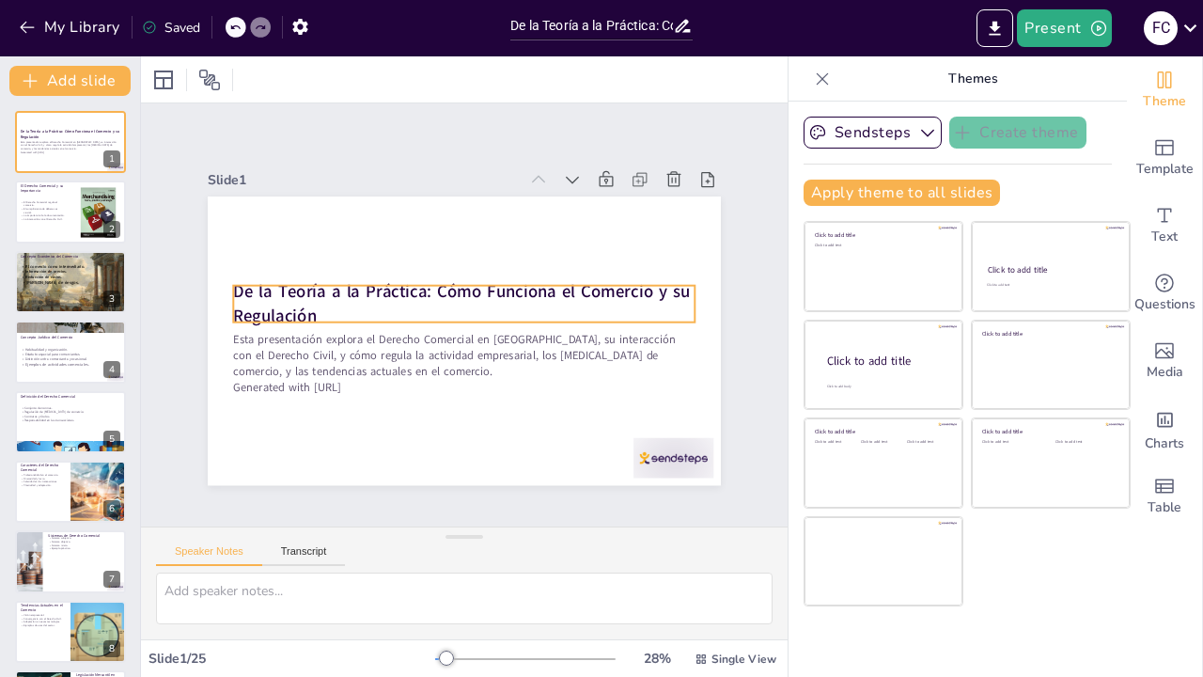
checkbox input "true"
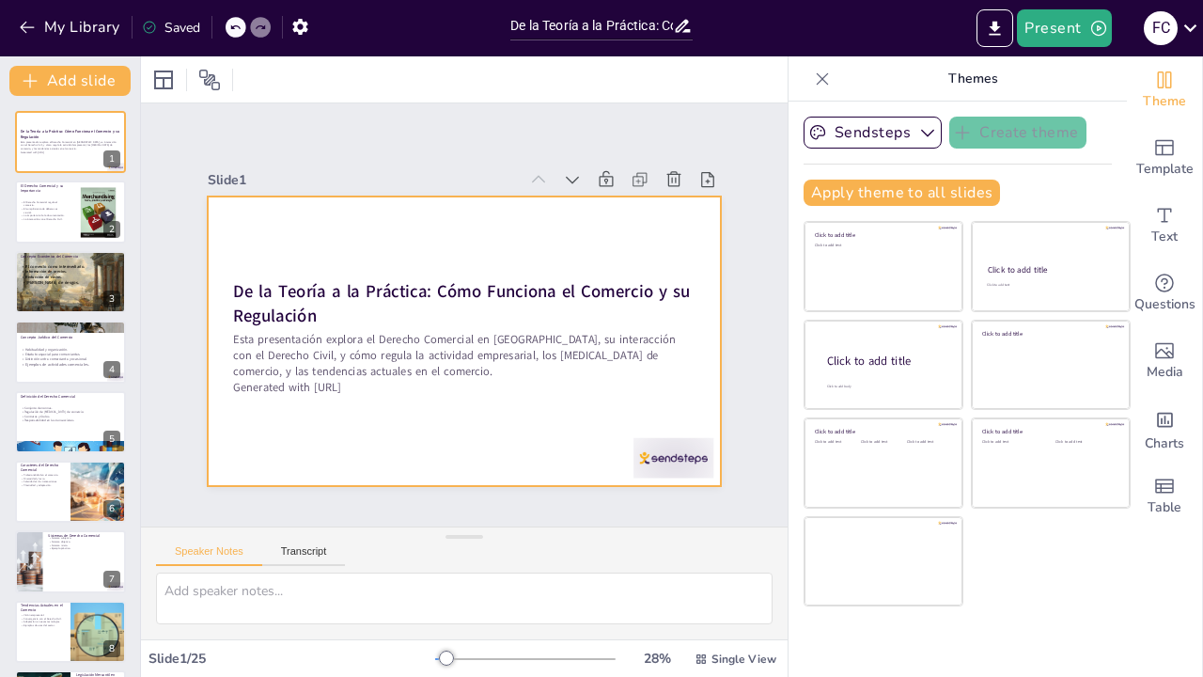
checkbox input "true"
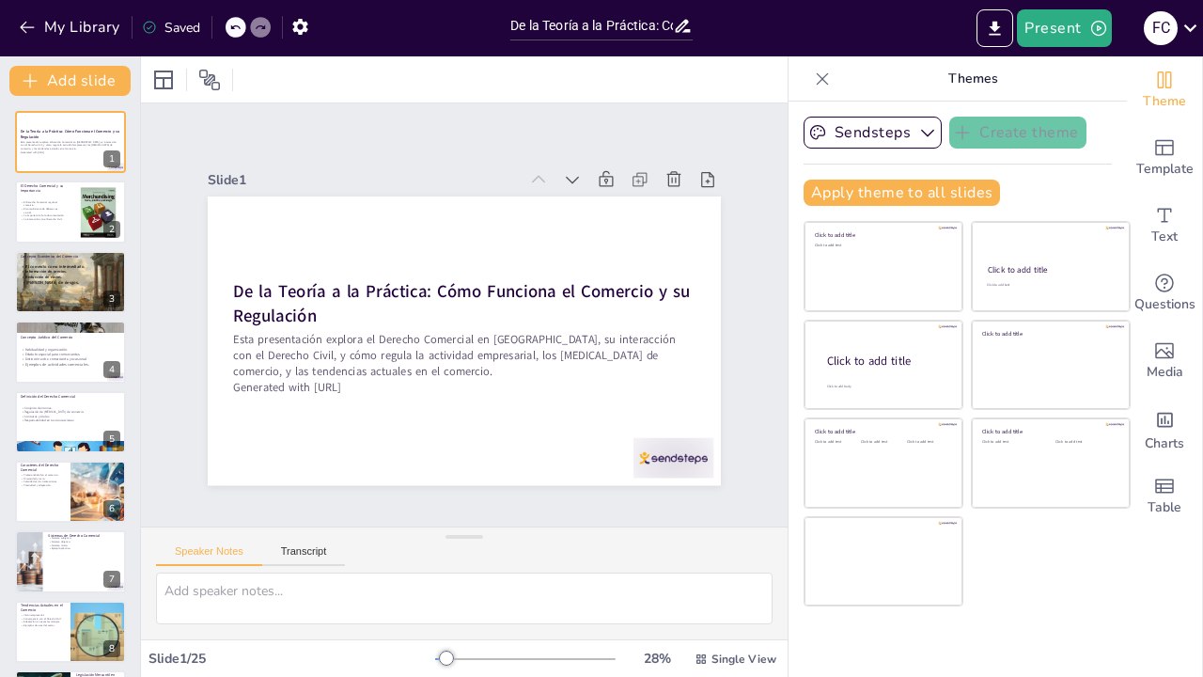
checkbox input "true"
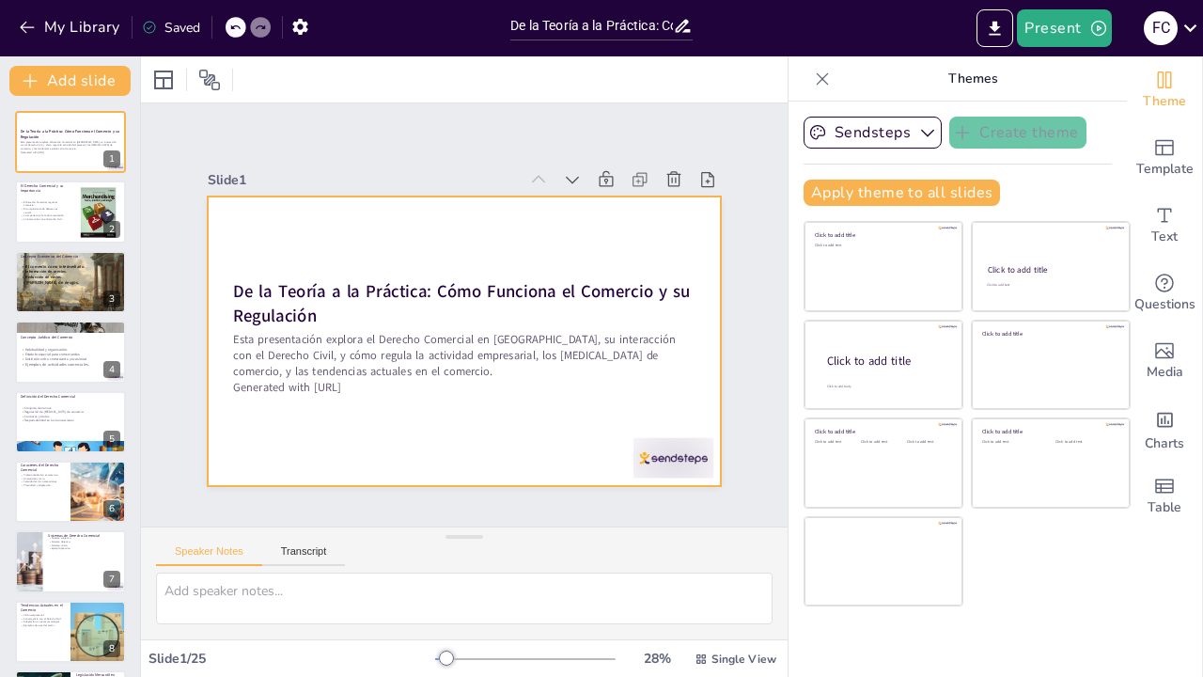
checkbox input "true"
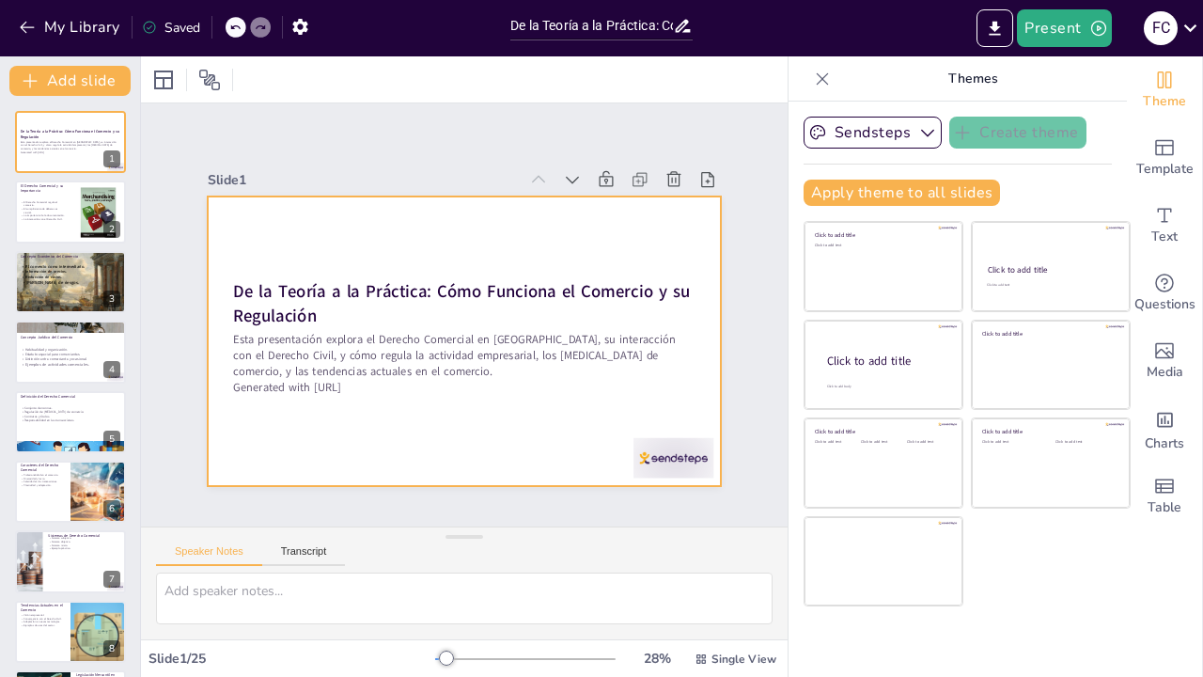
click at [302, 240] on div at bounding box center [462, 341] width 541 height 341
checkbox input "true"
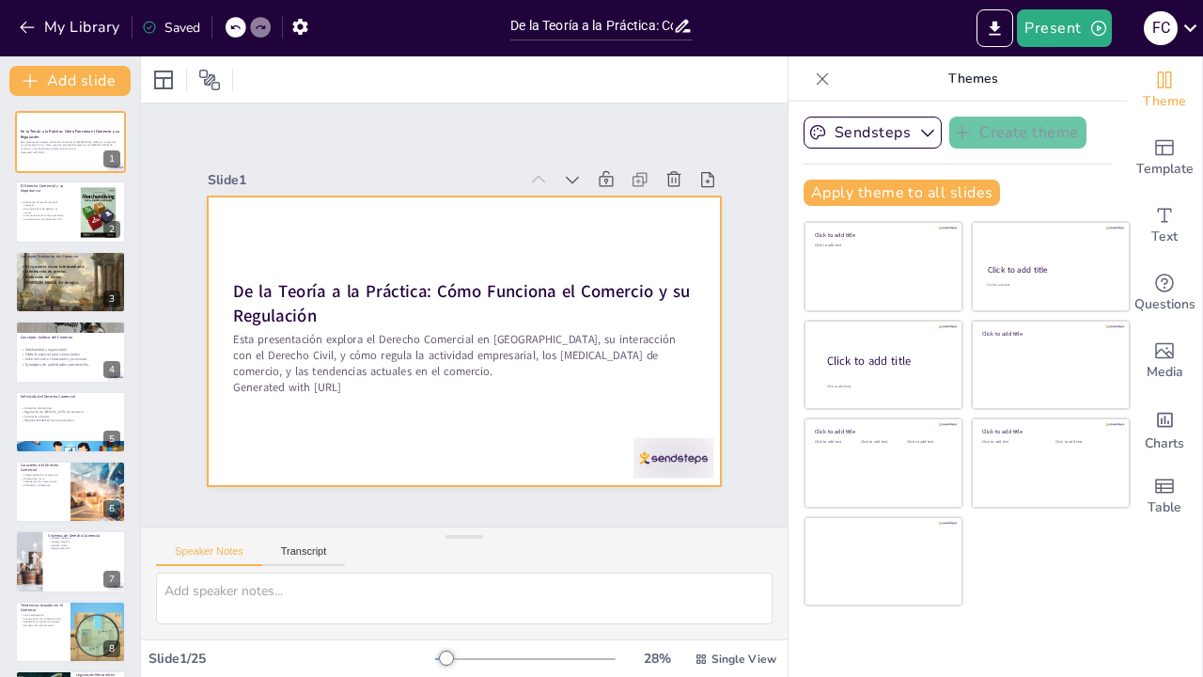
checkbox input "true"
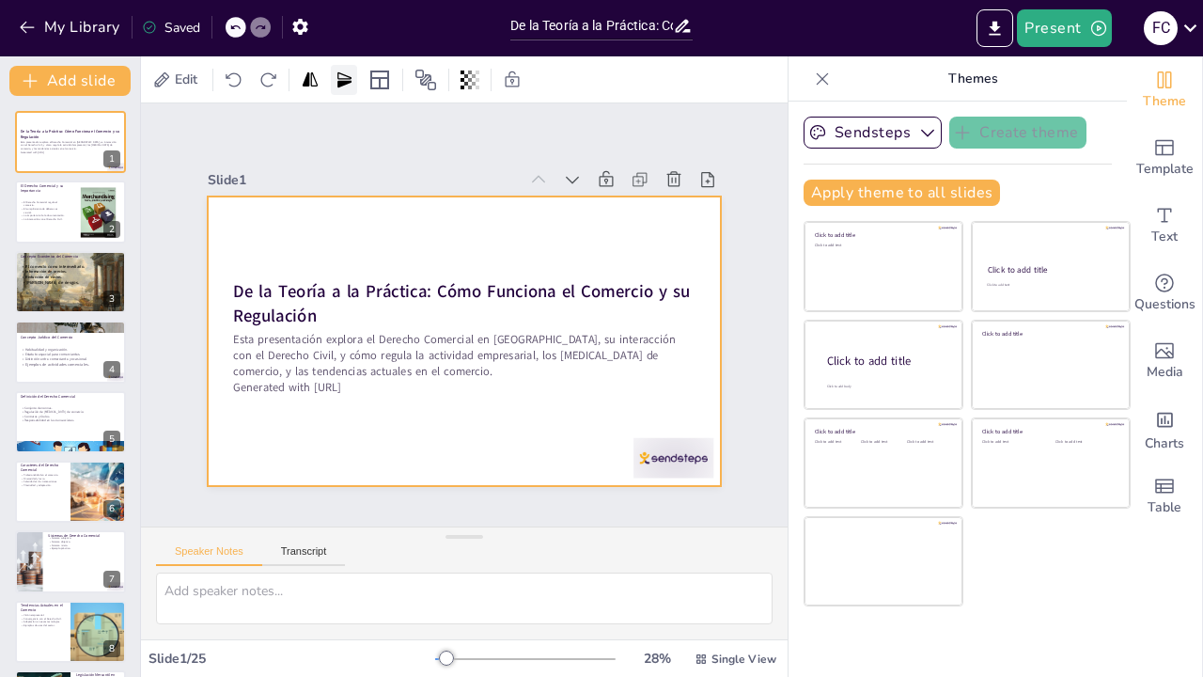
checkbox input "true"
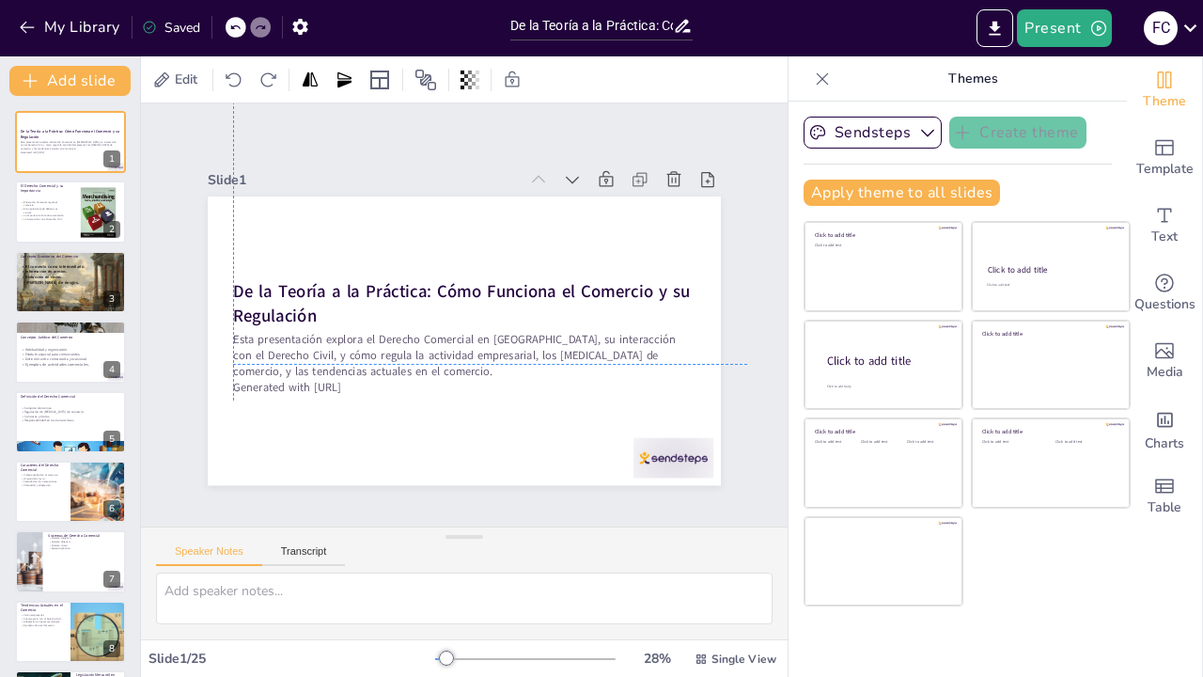
checkbox input "true"
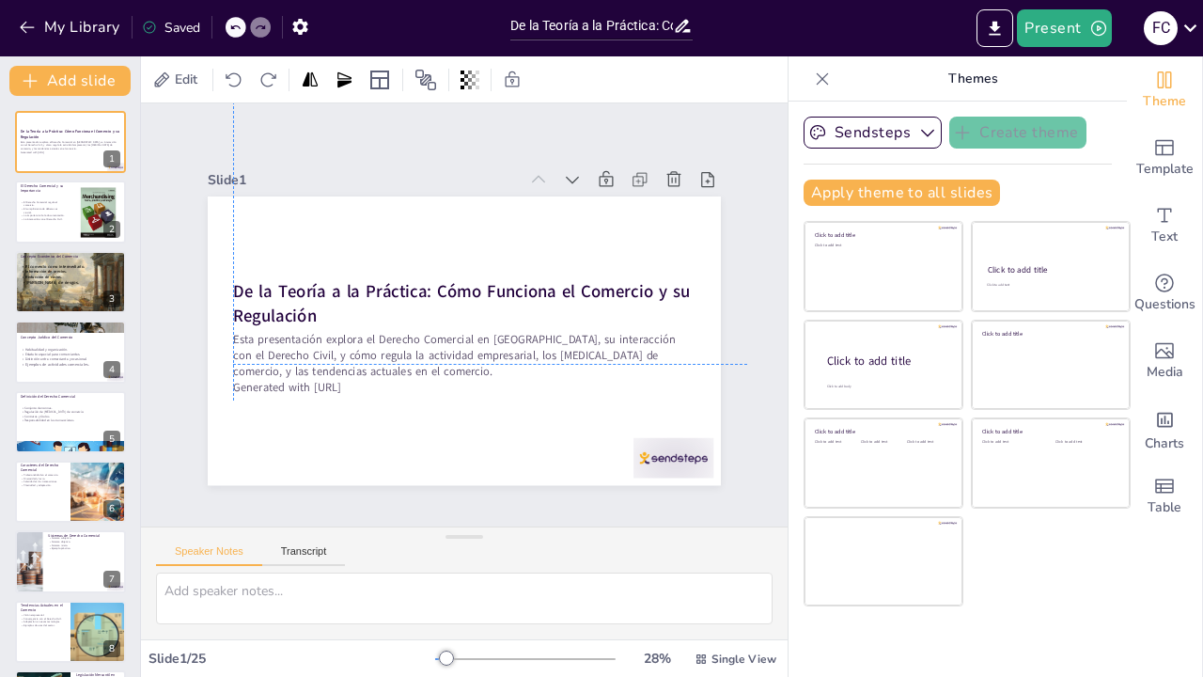
checkbox input "true"
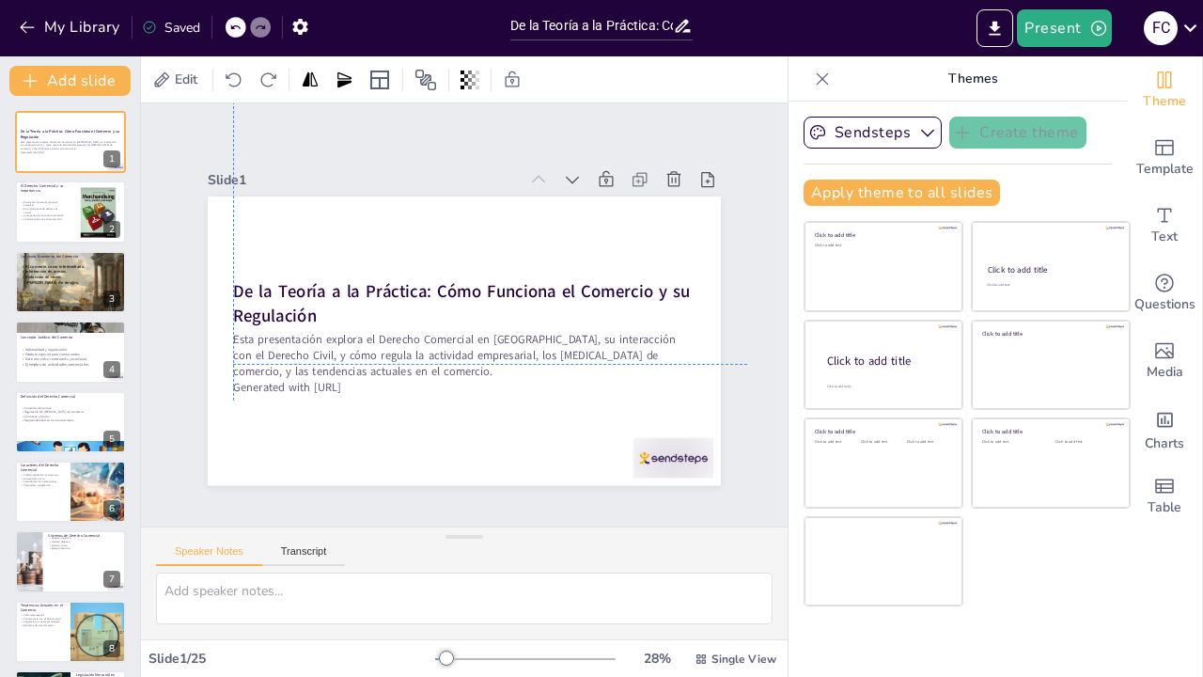
checkbox input "true"
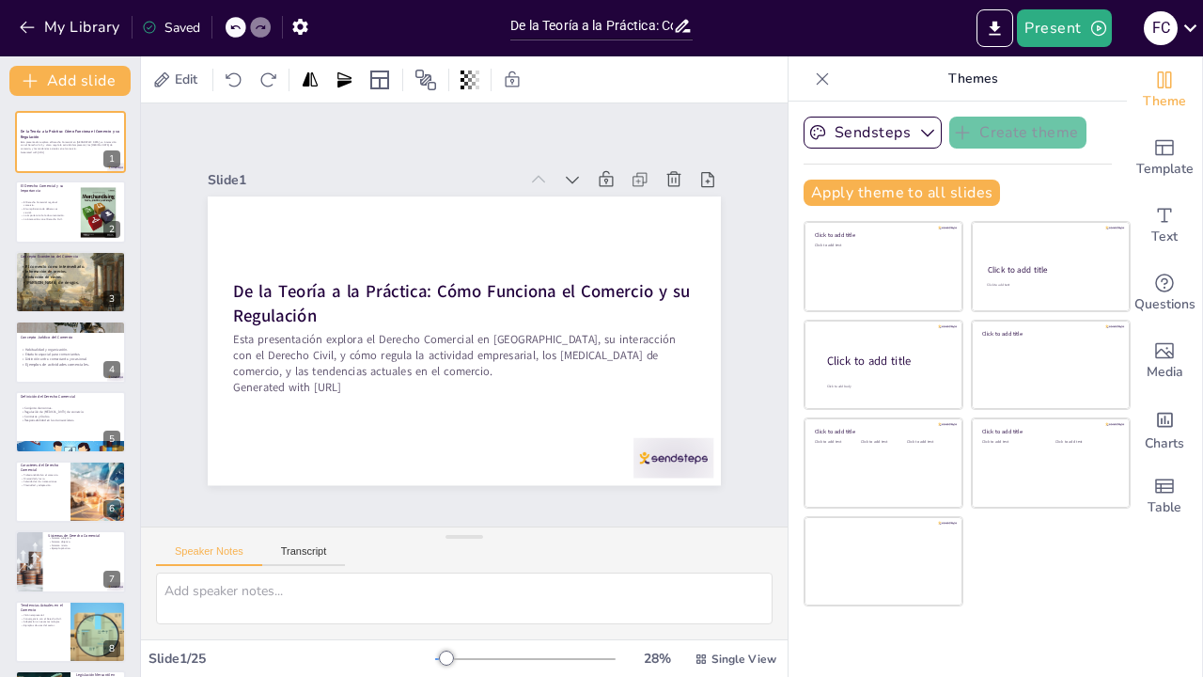
checkbox input "true"
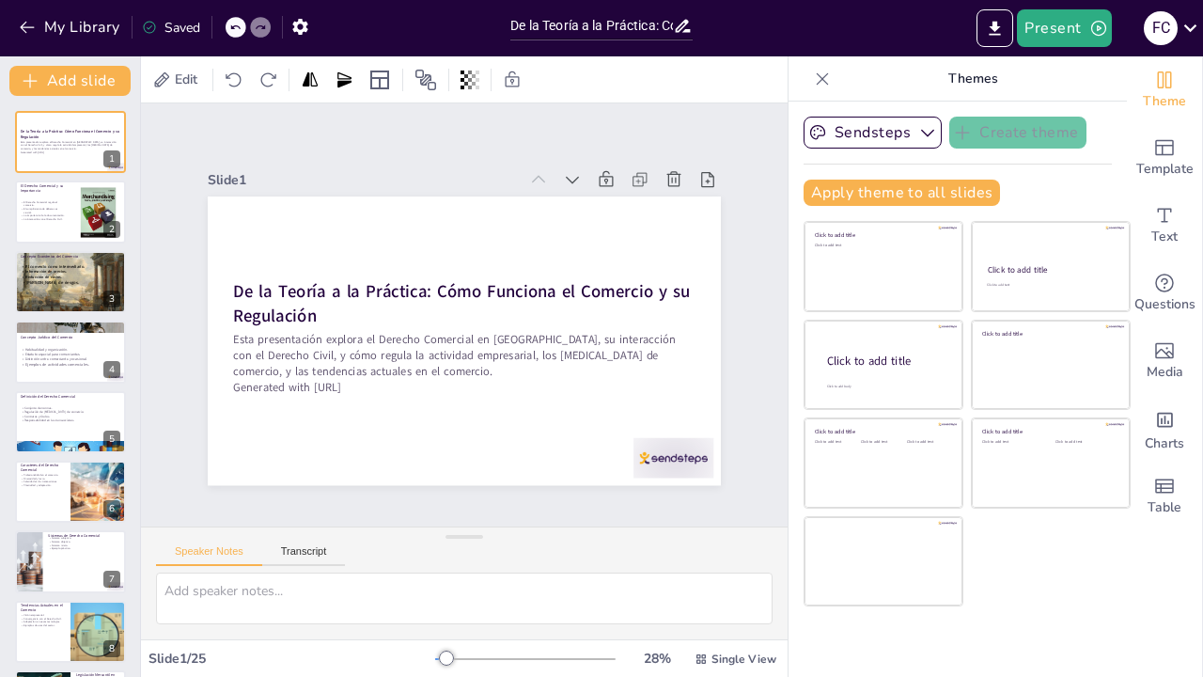
drag, startPoint x: 302, startPoint y: 240, endPoint x: 379, endPoint y: 60, distance: 195.4
click at [379, 60] on div "Edit Slide 1 De la Teoría a la Práctica: Cómo Funciona el Comercio y su Regulac…" at bounding box center [464, 366] width 647 height 621
checkbox input "true"
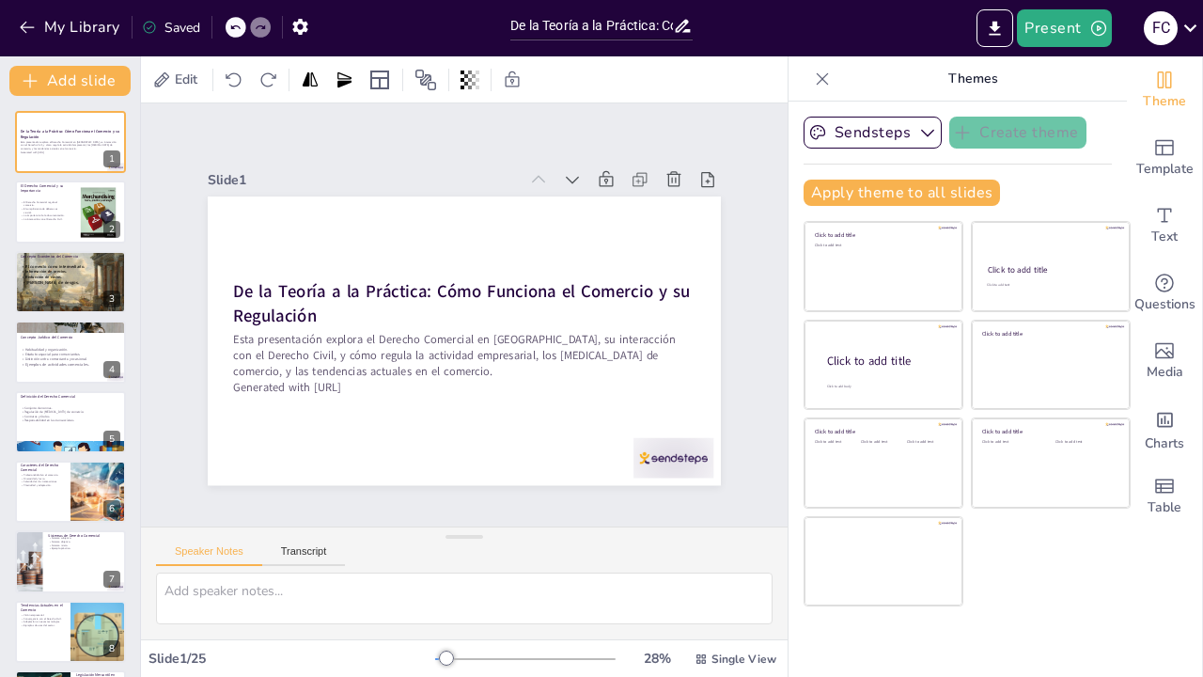
checkbox input "true"
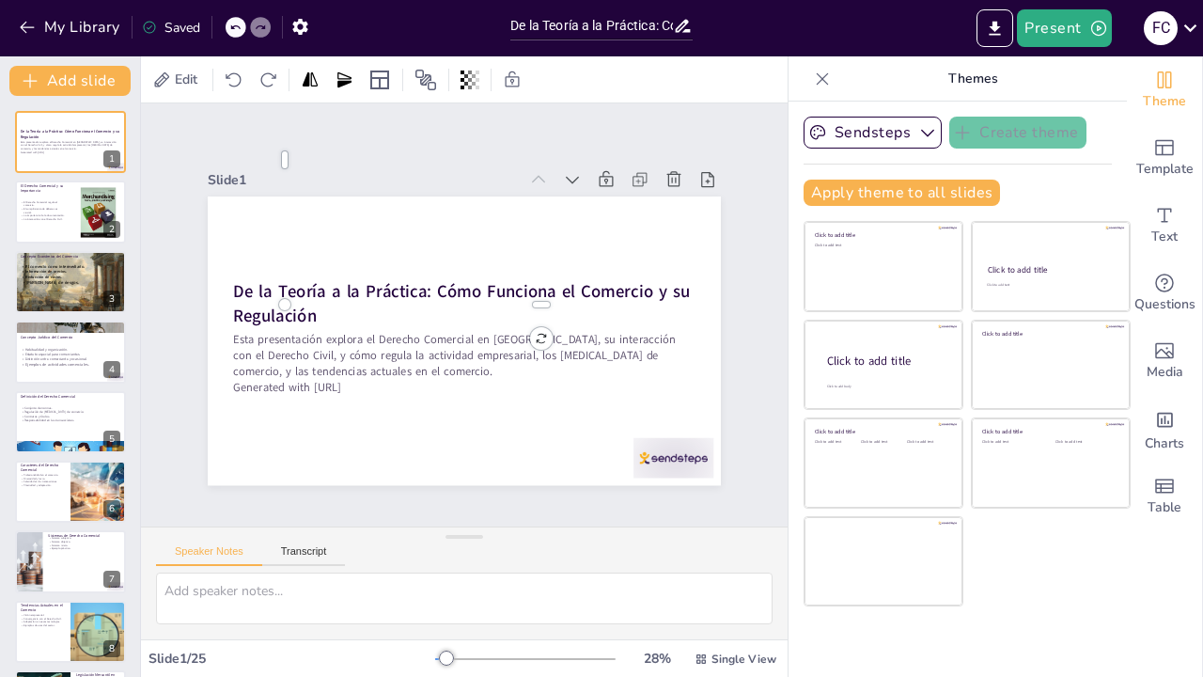
checkbox input "true"
click at [1073, 29] on button "Present" at bounding box center [1064, 28] width 94 height 38
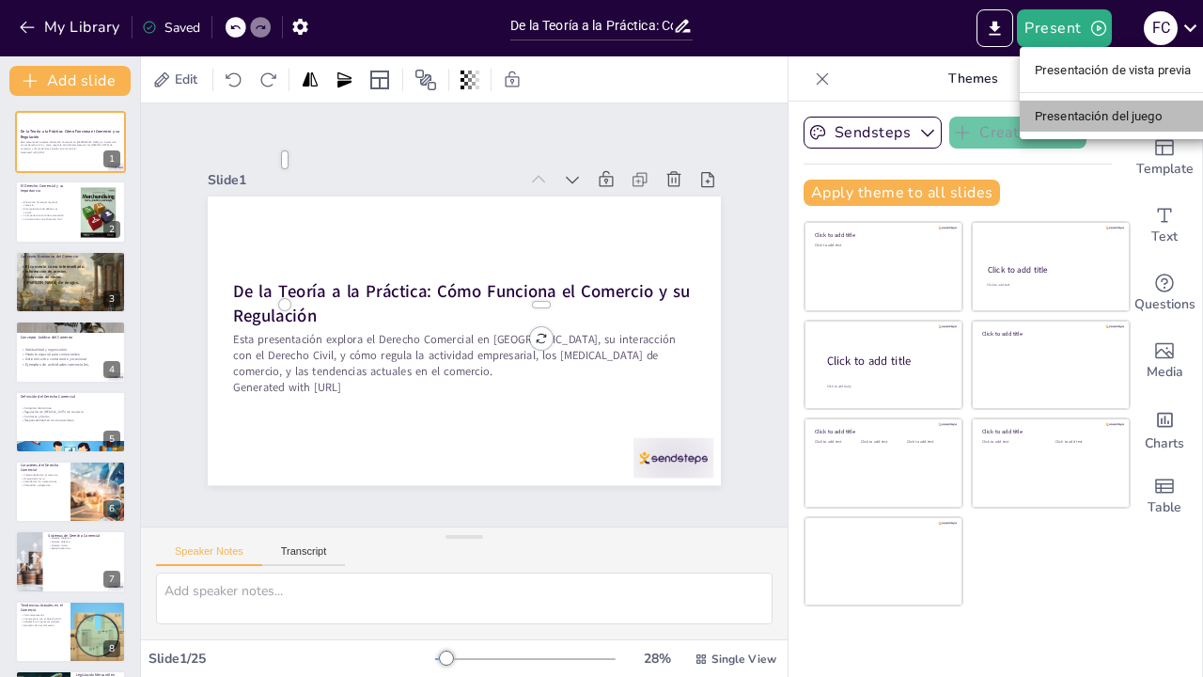
click at [1075, 115] on font "Presentación del juego" at bounding box center [1099, 116] width 128 height 14
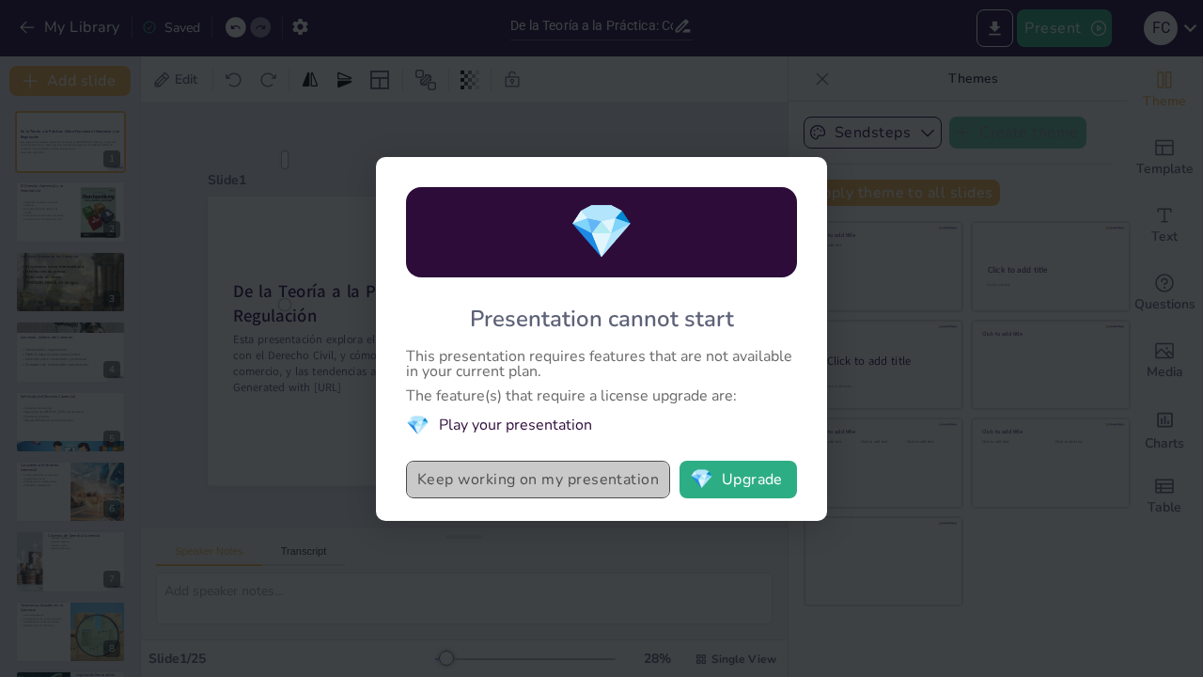
click at [570, 486] on button "Keep working on my presentation" at bounding box center [538, 480] width 264 height 38
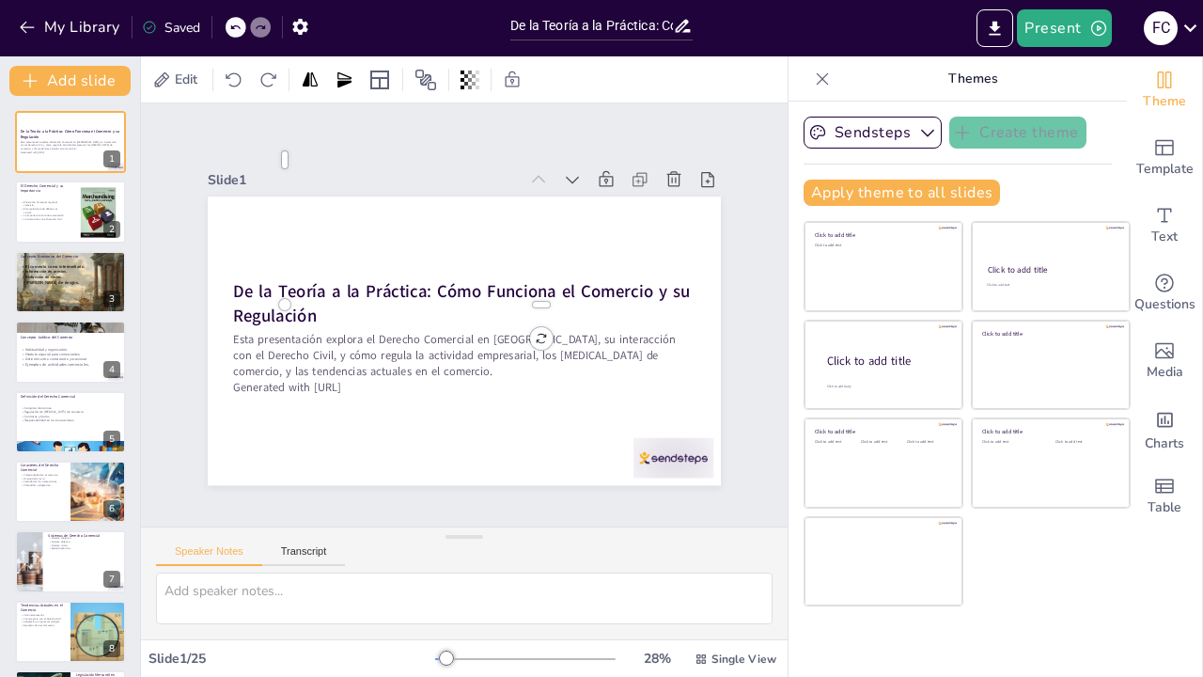
checkbox input "true"
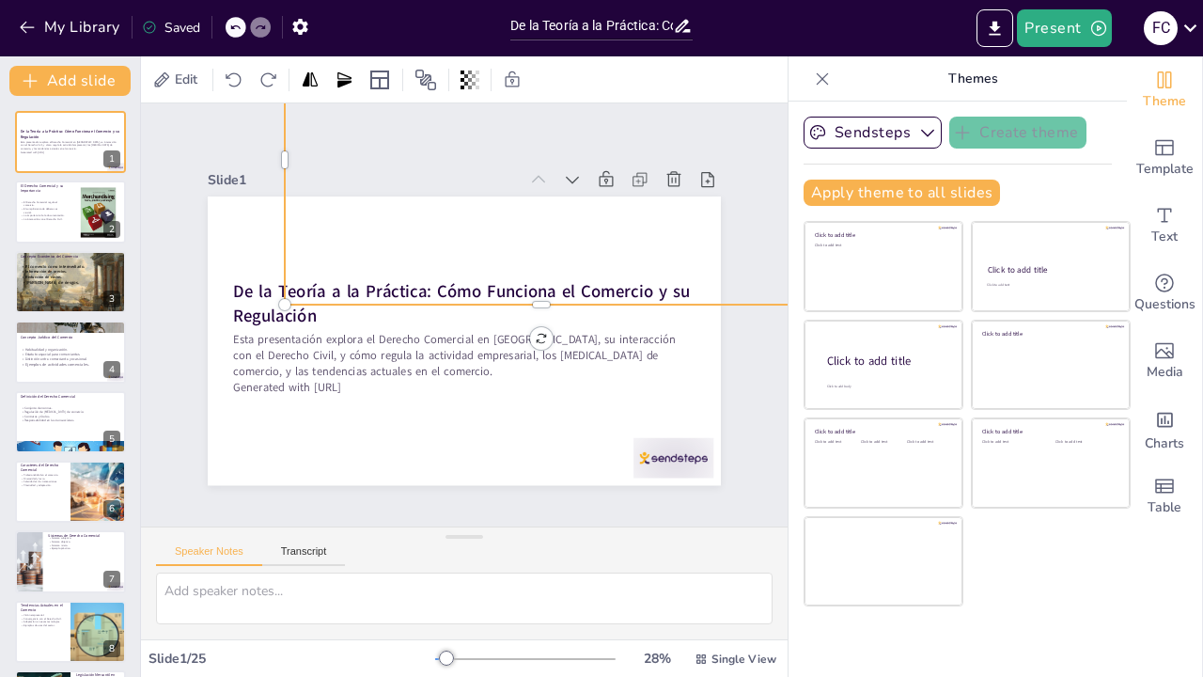
checkbox input "true"
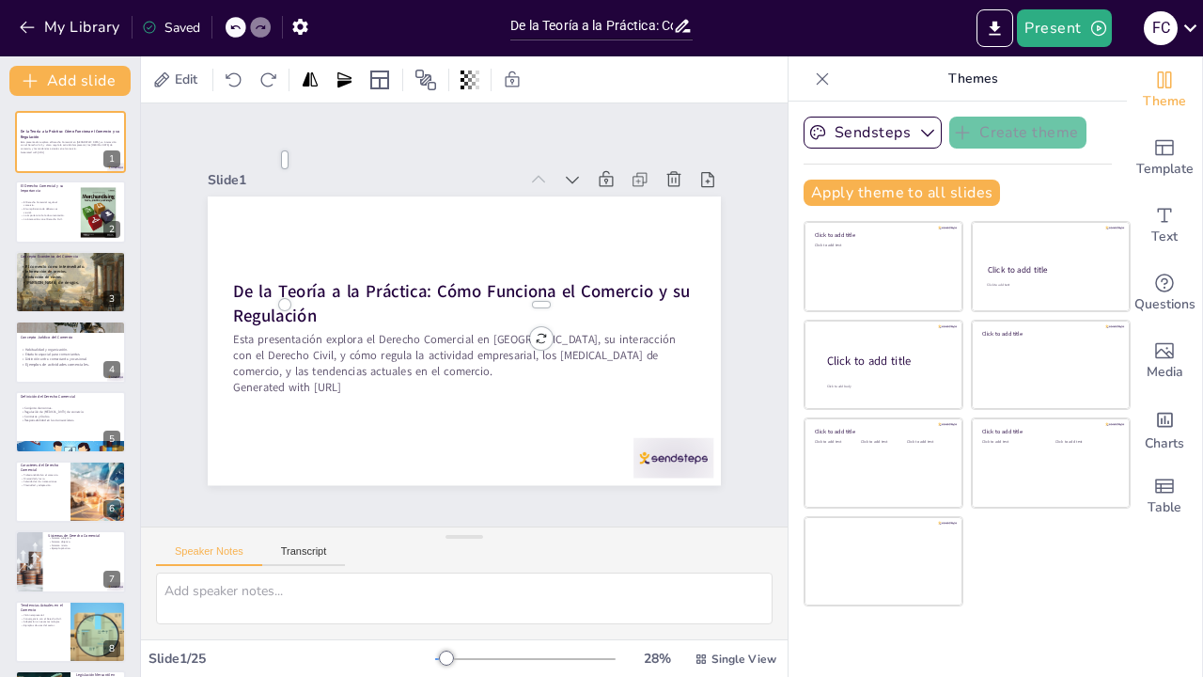
drag, startPoint x: 1064, startPoint y: 34, endPoint x: 1055, endPoint y: 0, distance: 35.1
click at [1055, 0] on div "Present F C" at bounding box center [952, 28] width 501 height 56
checkbox input "true"
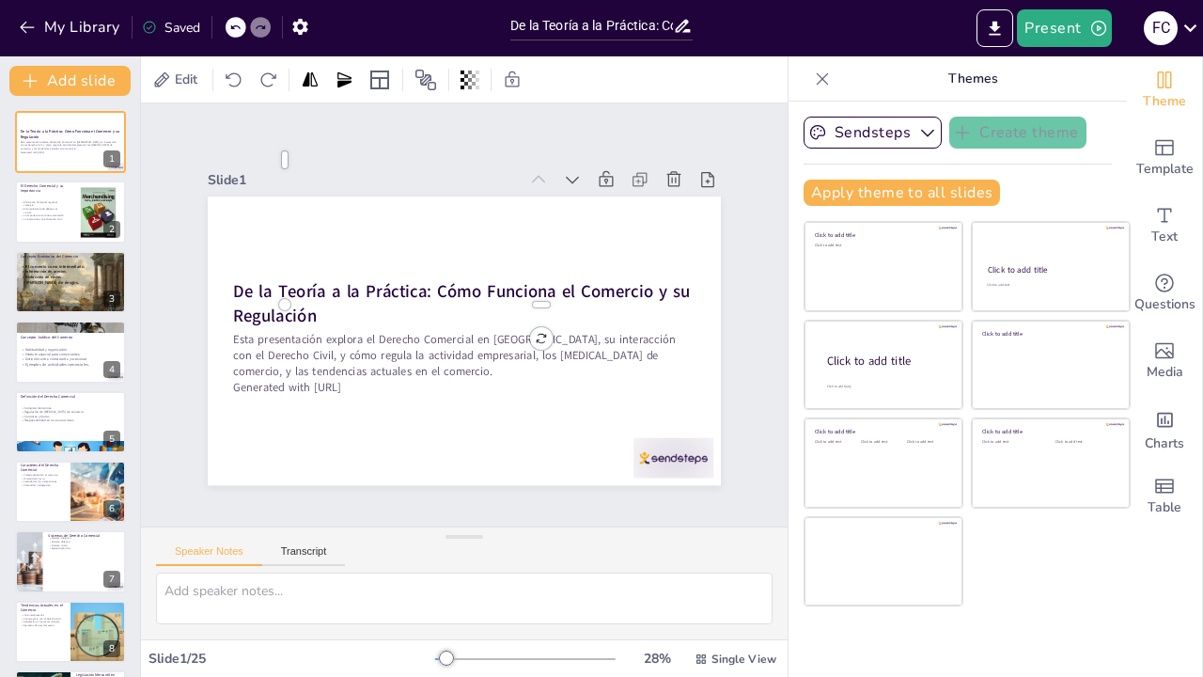
checkbox input "true"
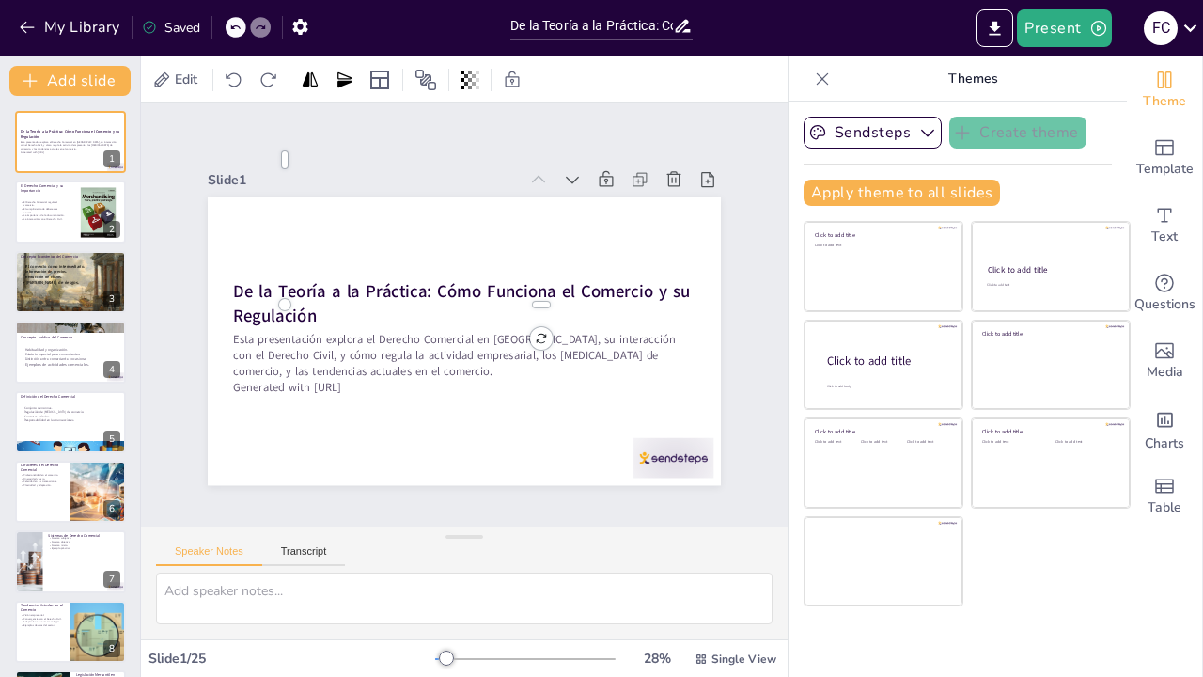
checkbox input "true"
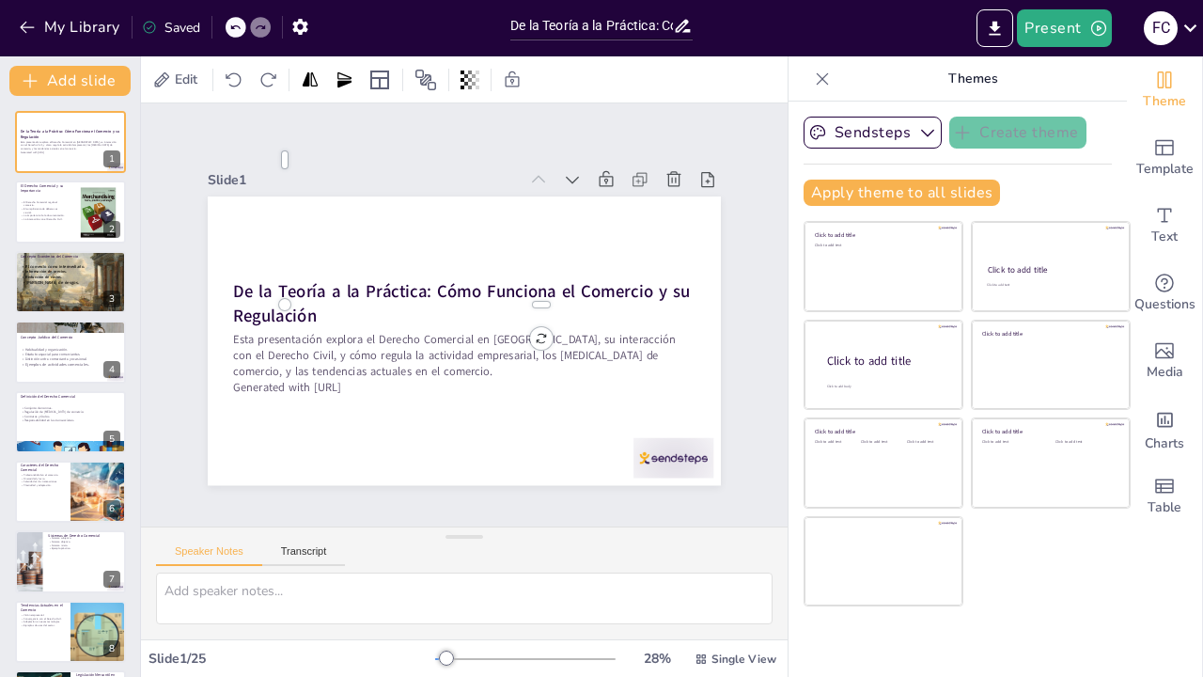
checkbox input "true"
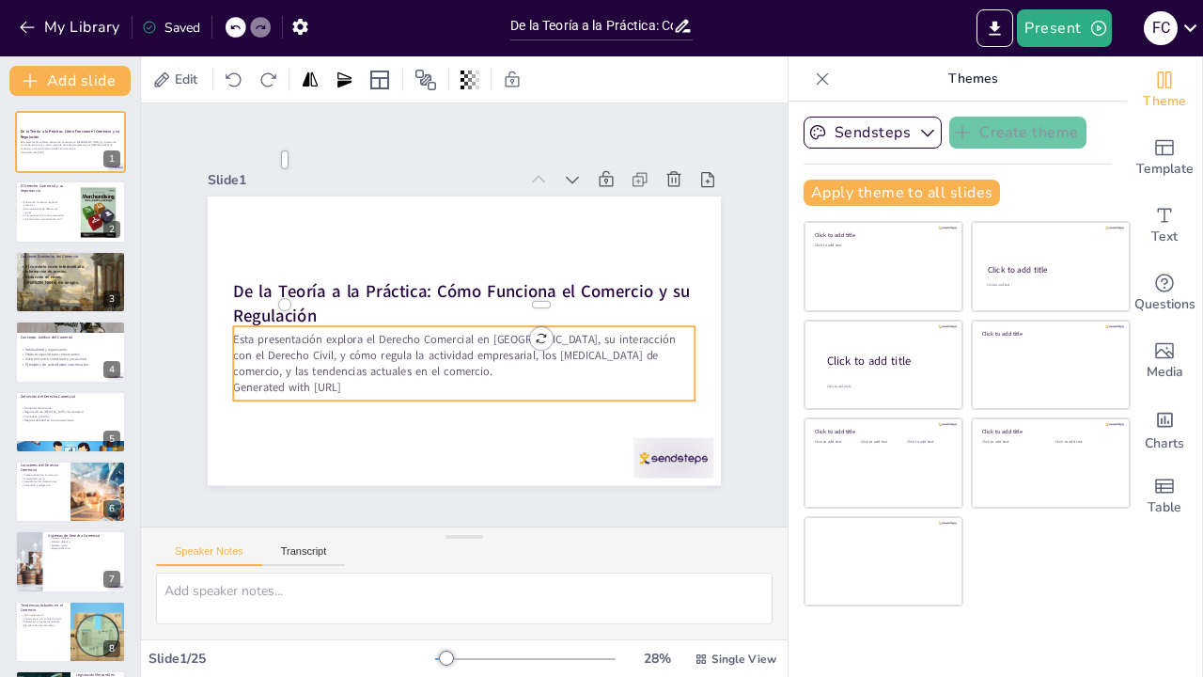
checkbox input "true"
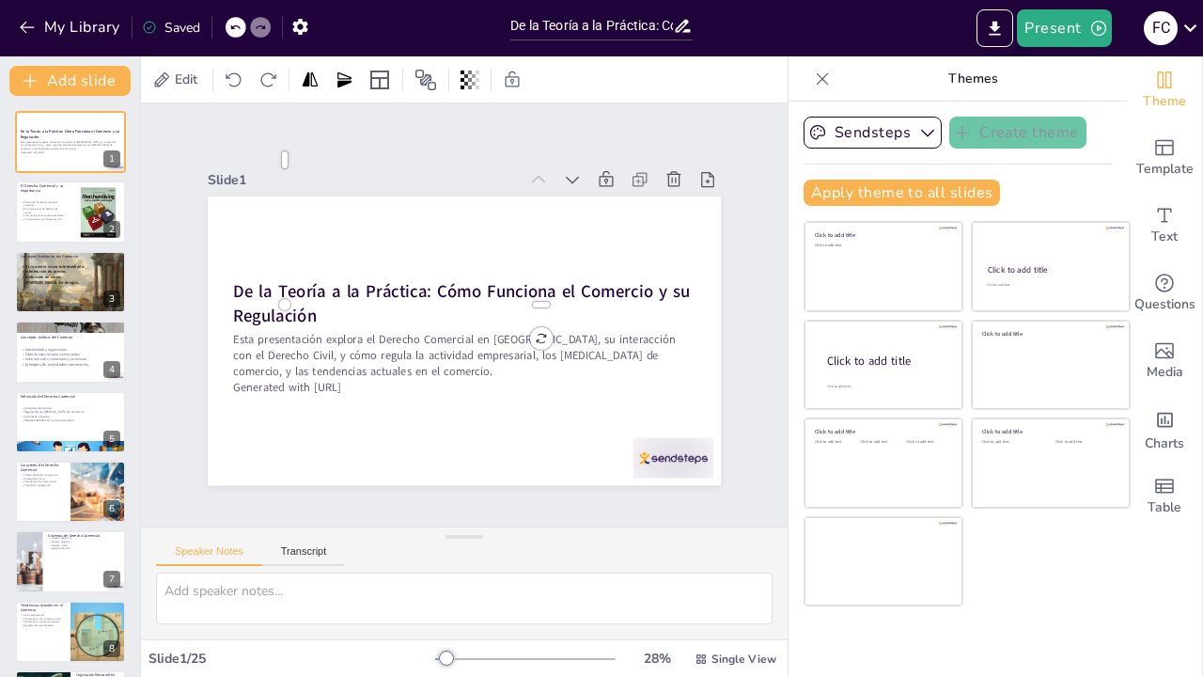
checkbox input "true"
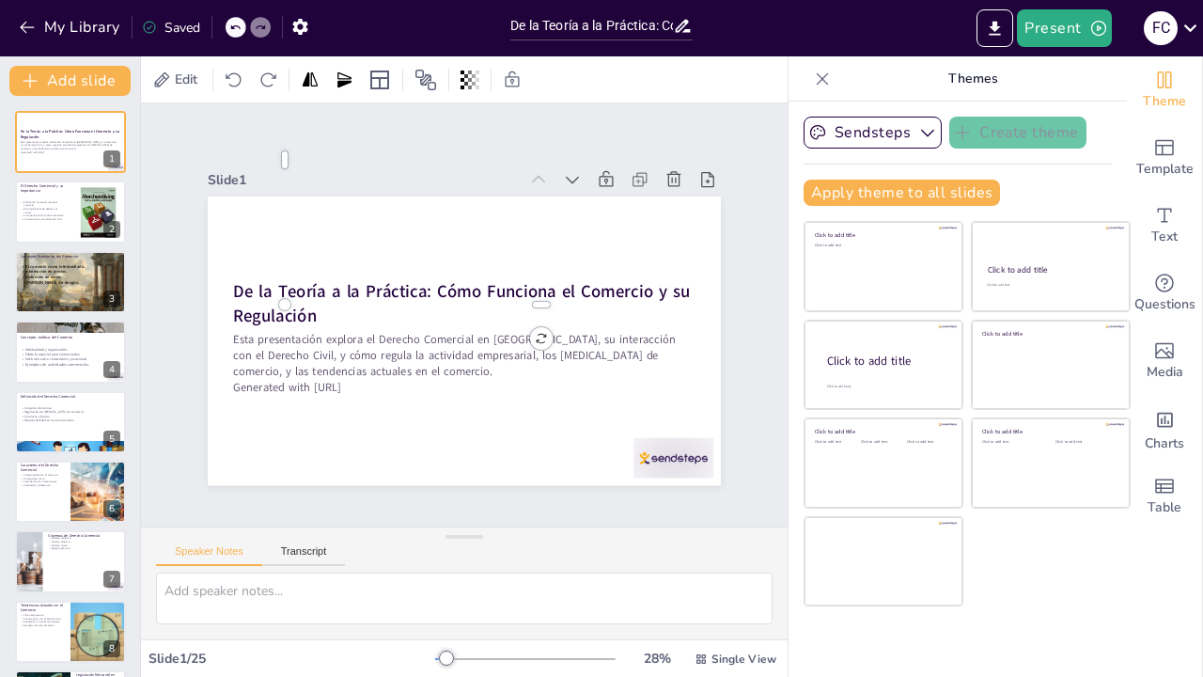
checkbox input "true"
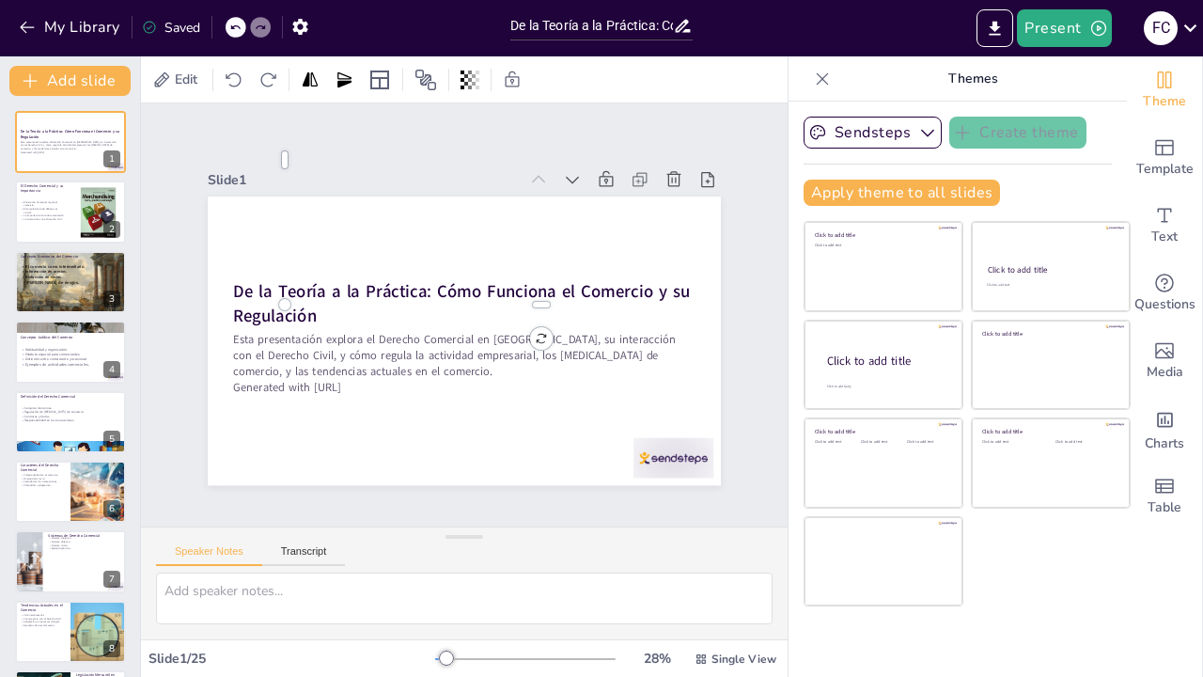
checkbox input "true"
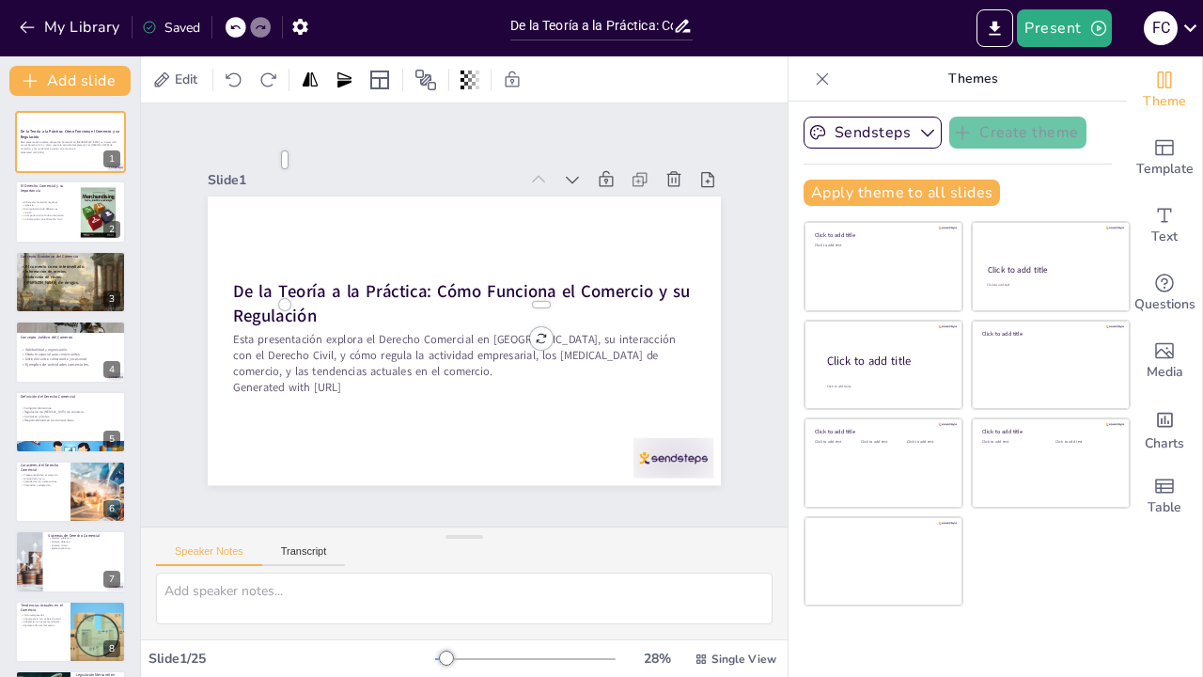
checkbox input "true"
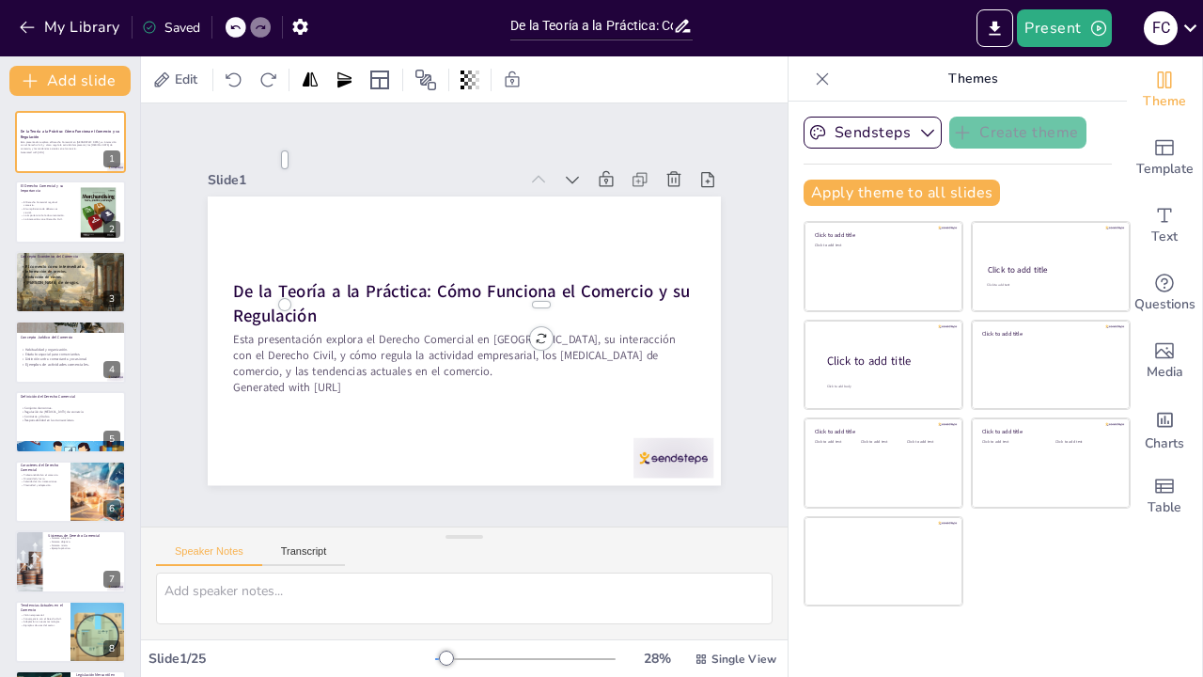
checkbox input "true"
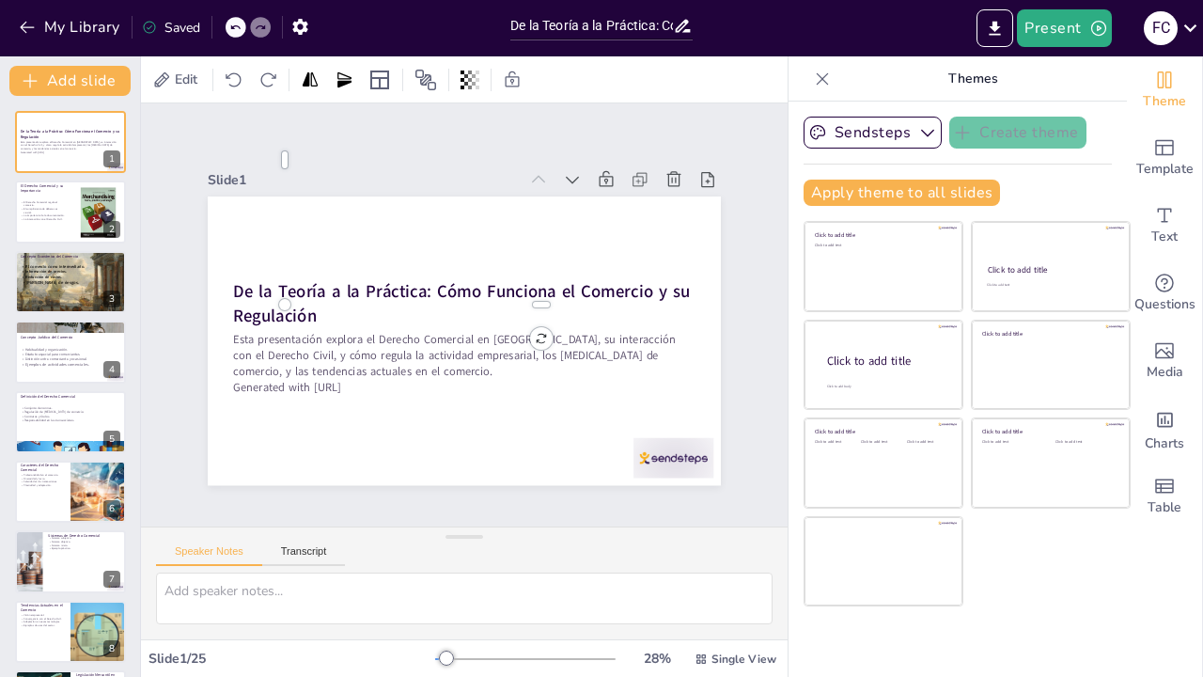
checkbox input "true"
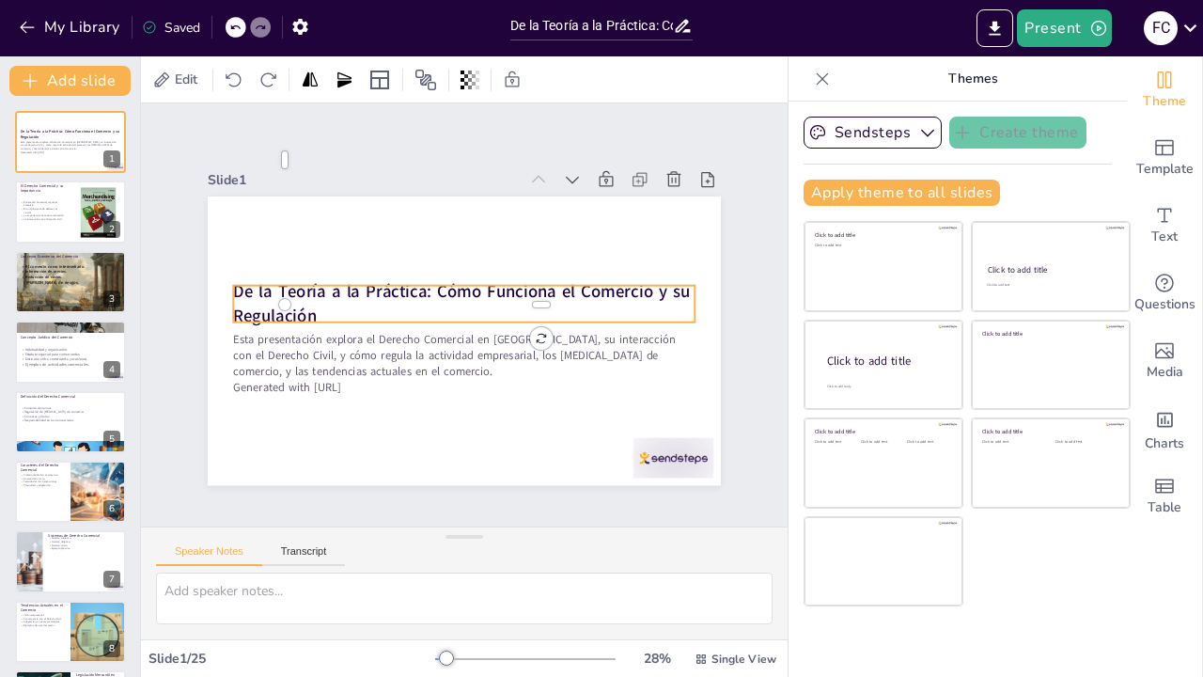
checkbox input "true"
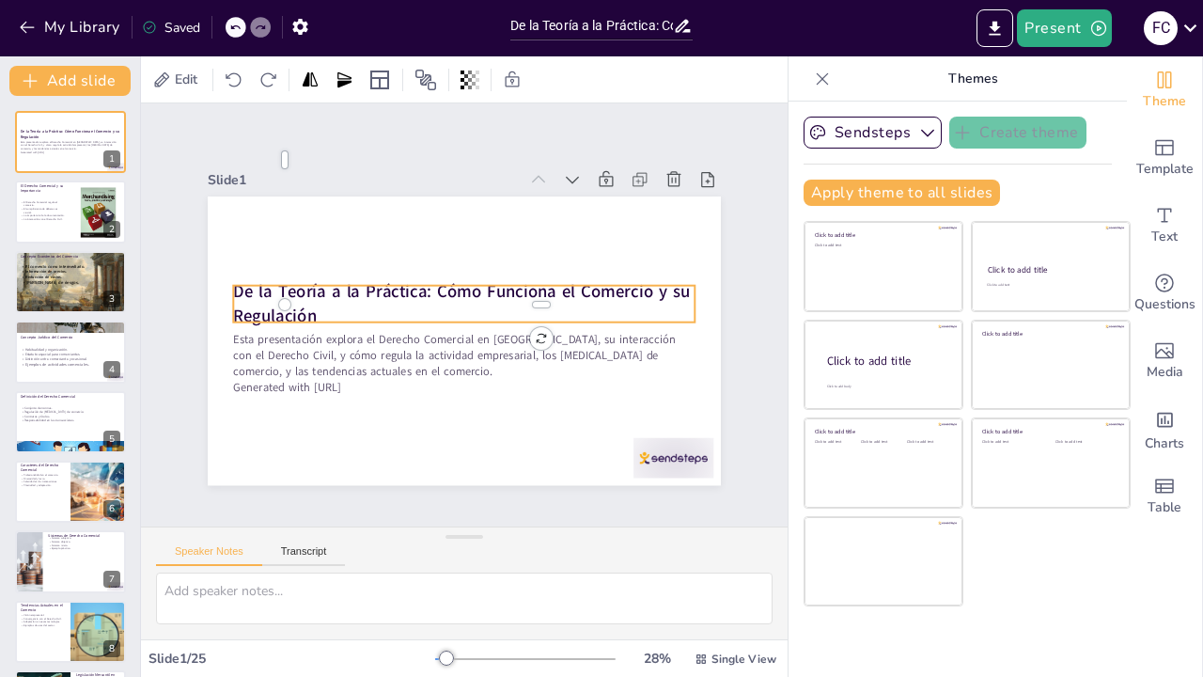
checkbox input "true"
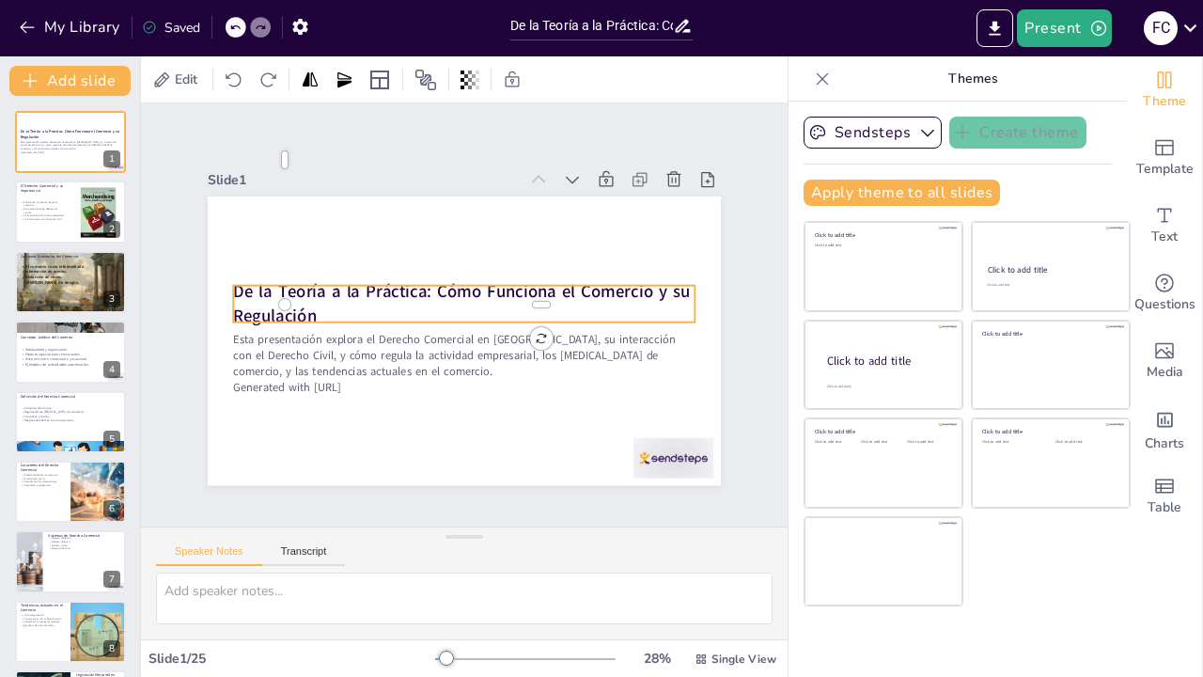
checkbox input "true"
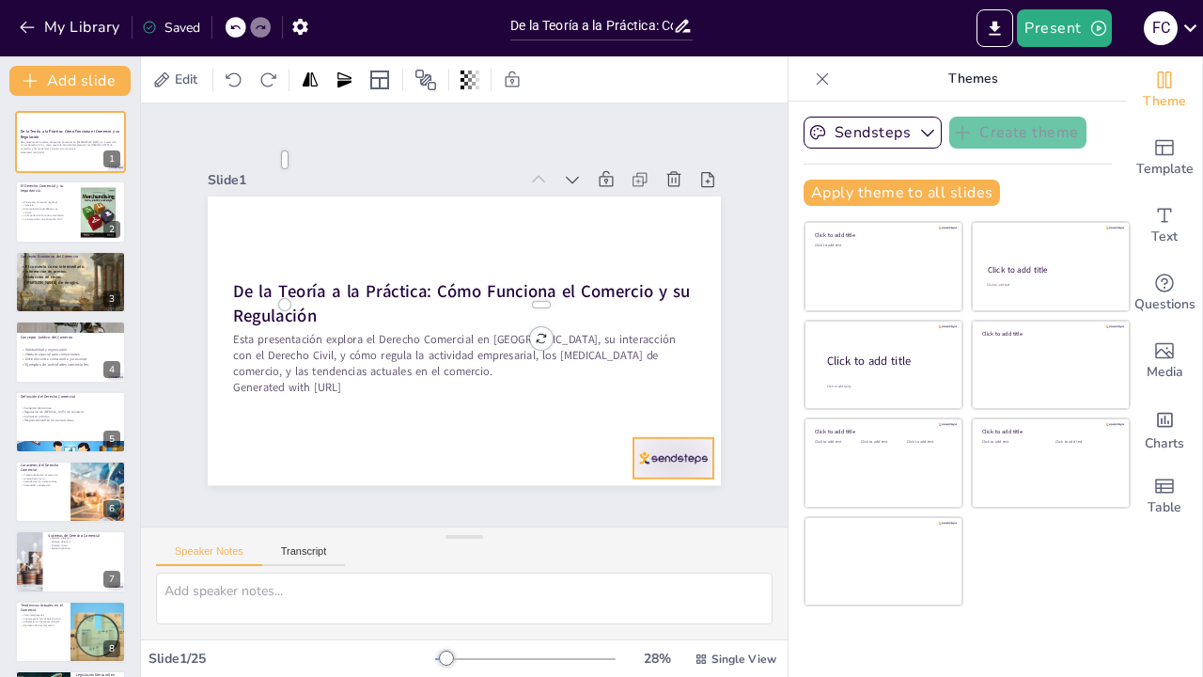
checkbox input "true"
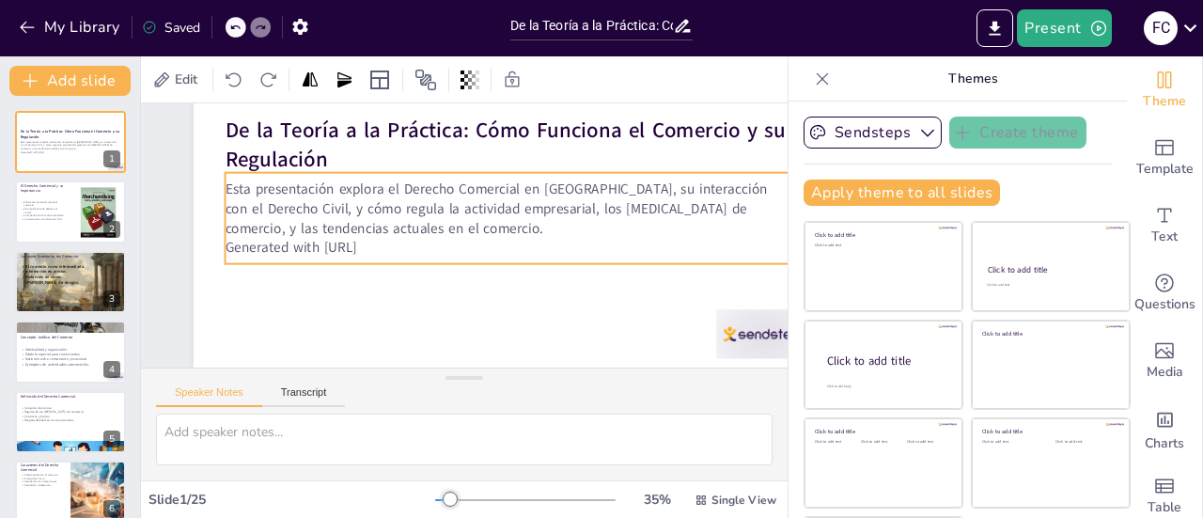
scroll to position [157, 0]
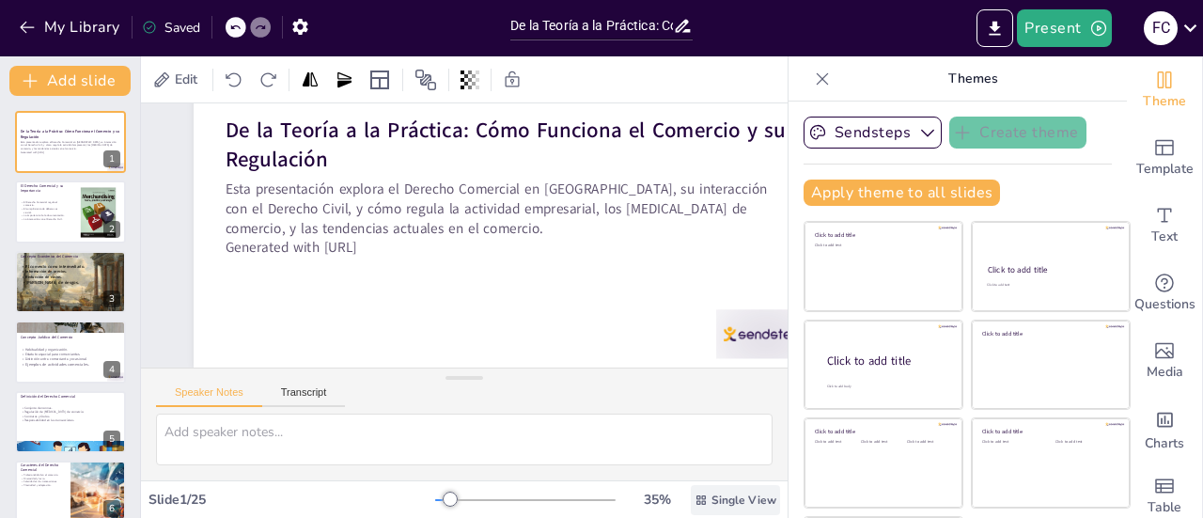
click at [712, 502] on span "Single View" at bounding box center [744, 500] width 65 height 15
click at [696, 454] on font "Vista de lista" at bounding box center [697, 458] width 76 height 18
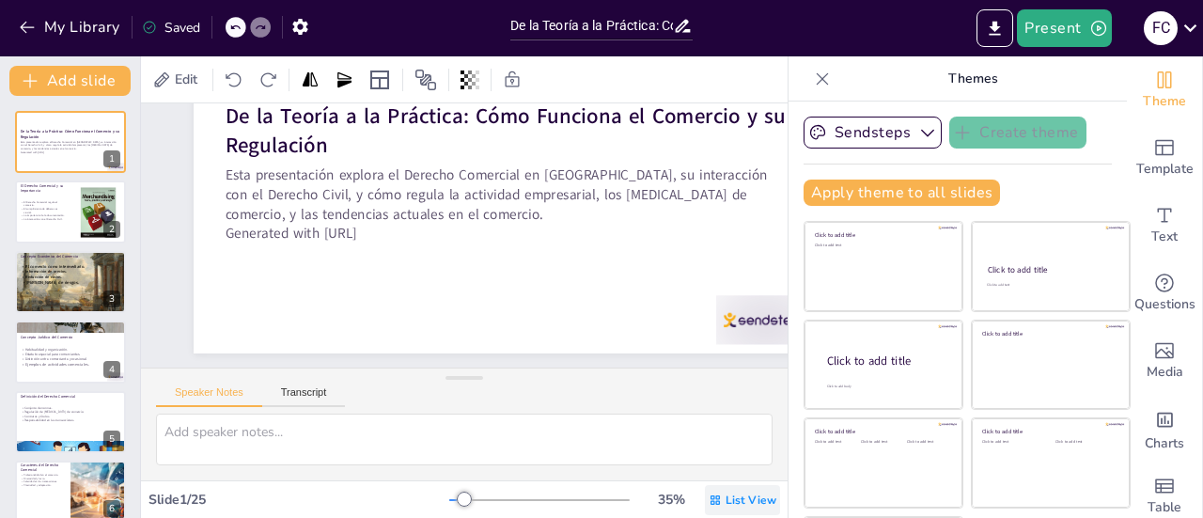
click at [726, 495] on span "List View" at bounding box center [751, 500] width 51 height 15
click at [673, 419] on font "Vista única" at bounding box center [680, 421] width 64 height 18
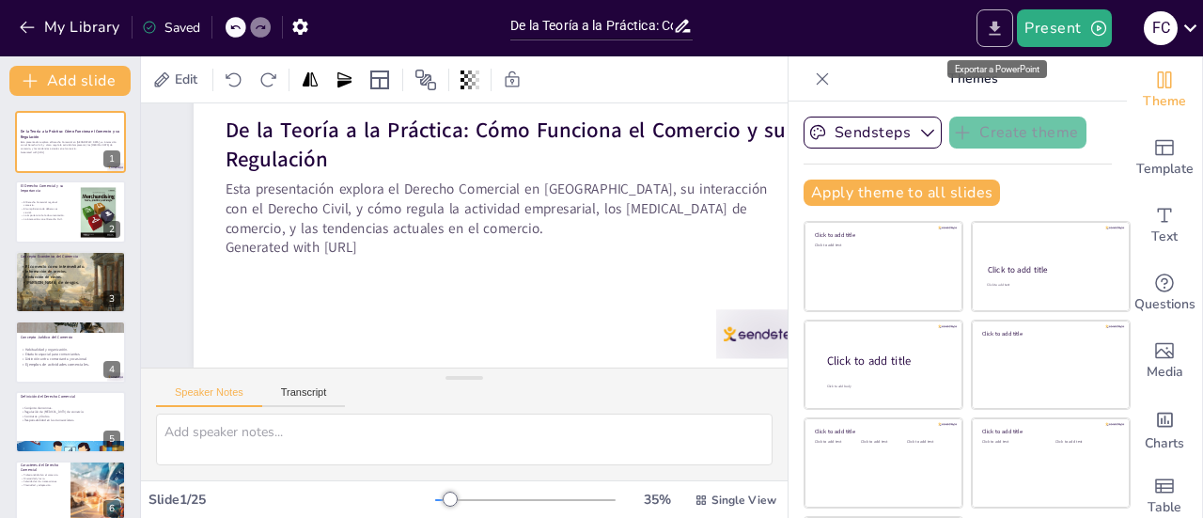
click at [991, 15] on button "Export to PowerPoint" at bounding box center [995, 28] width 37 height 38
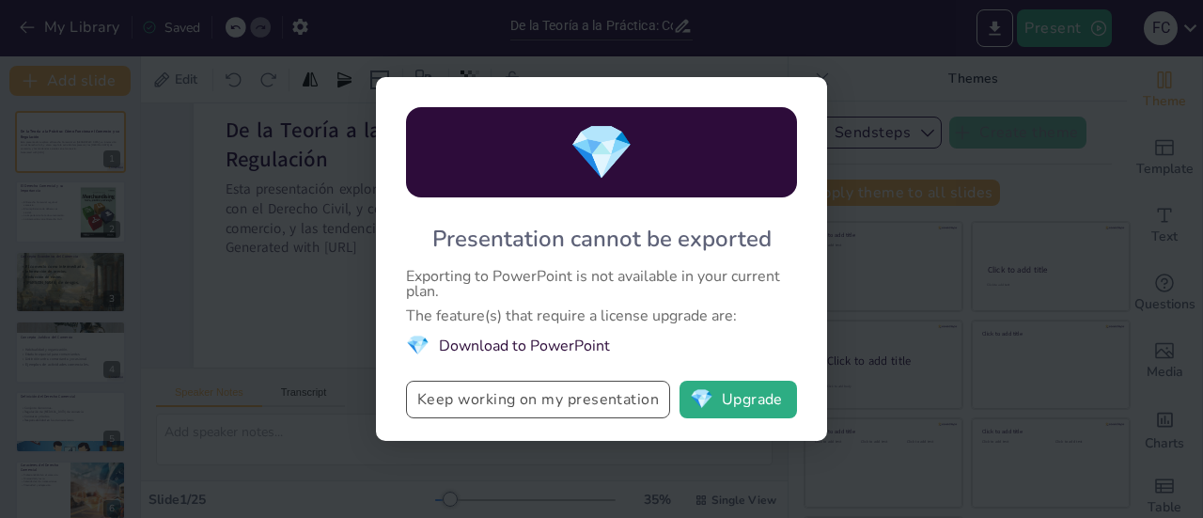
click at [581, 397] on button "Keep working on my presentation" at bounding box center [538, 400] width 264 height 38
